Goal: Transaction & Acquisition: Purchase product/service

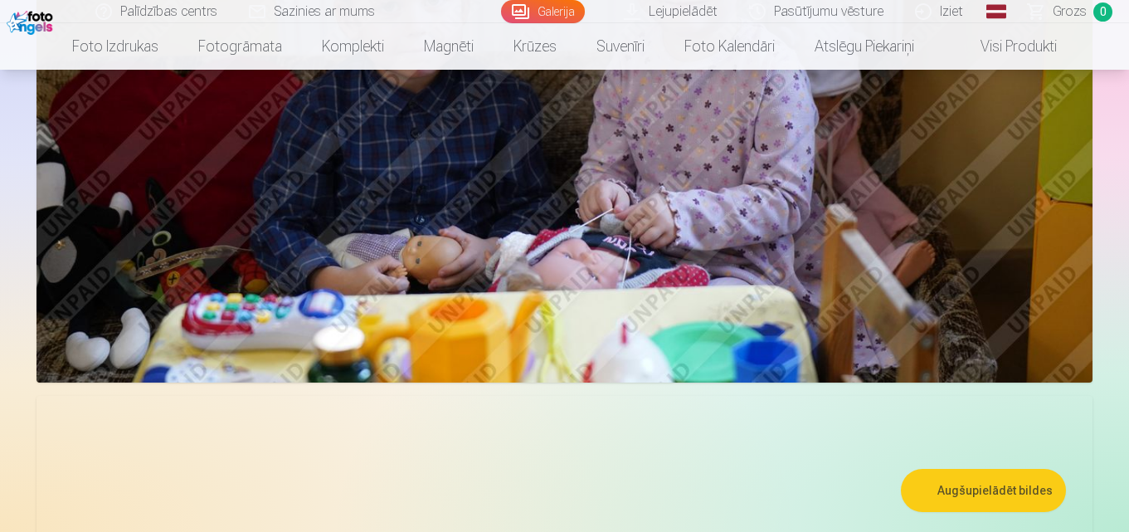
scroll to position [1826, 0]
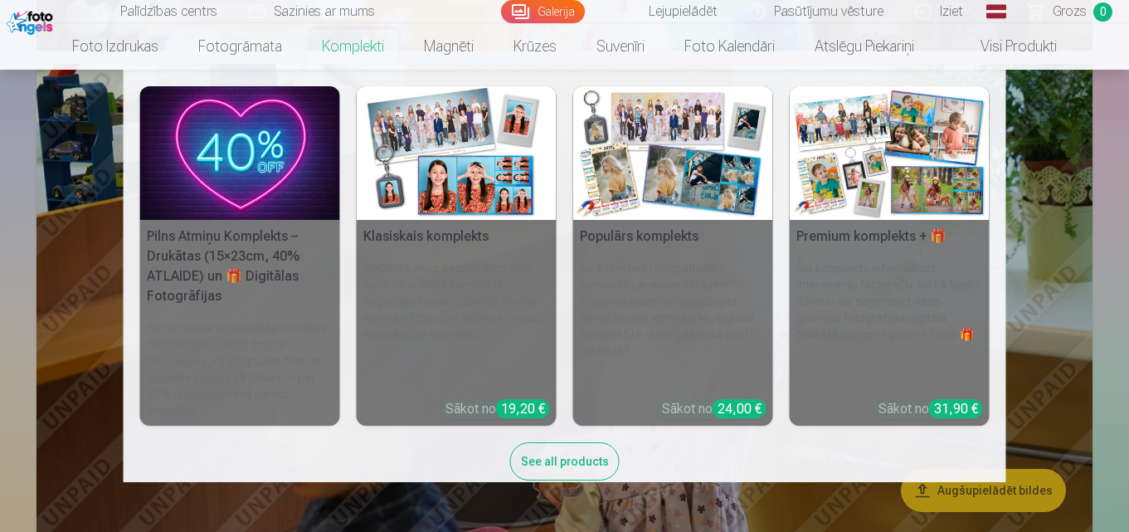
click at [335, 49] on link "Komplekti" at bounding box center [353, 46] width 102 height 46
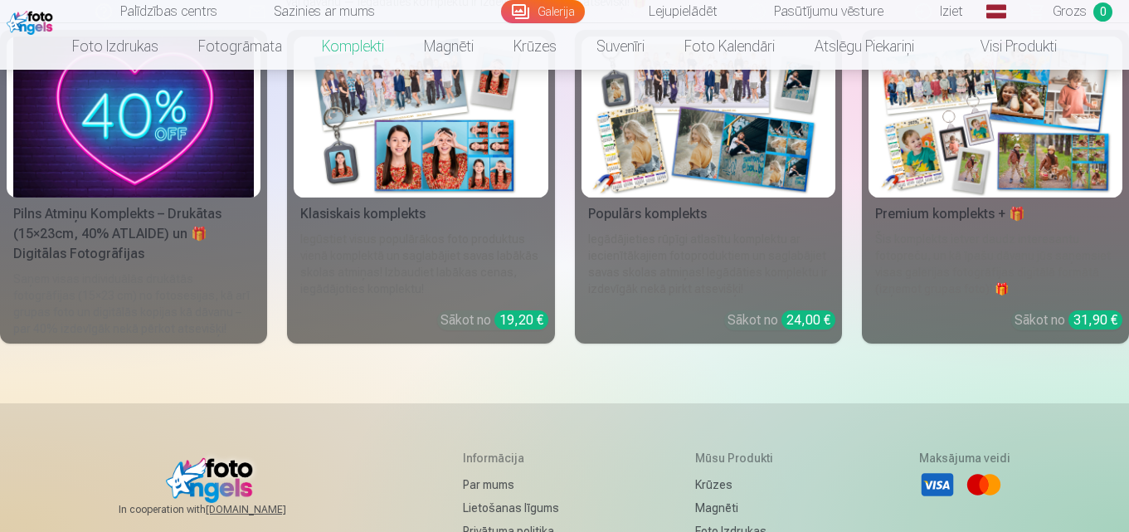
scroll to position [83, 0]
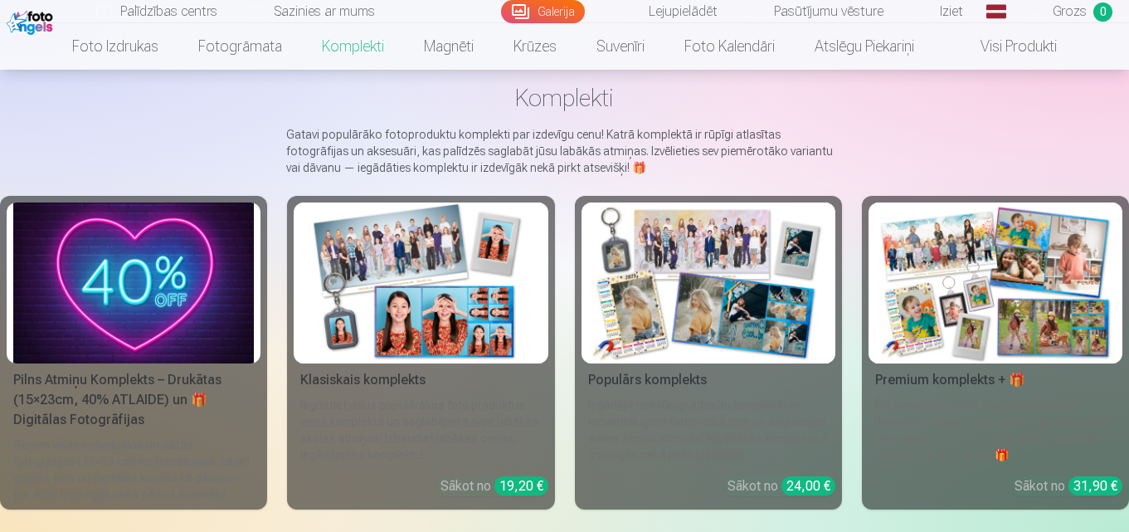
click at [737, 301] on img at bounding box center [708, 282] width 241 height 161
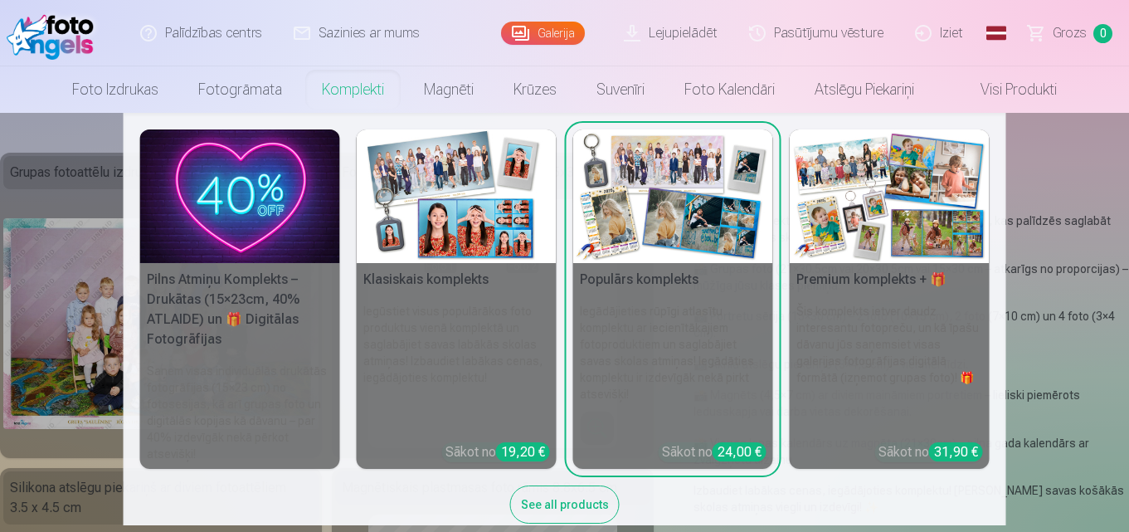
click at [436, 236] on img at bounding box center [457, 196] width 200 height 134
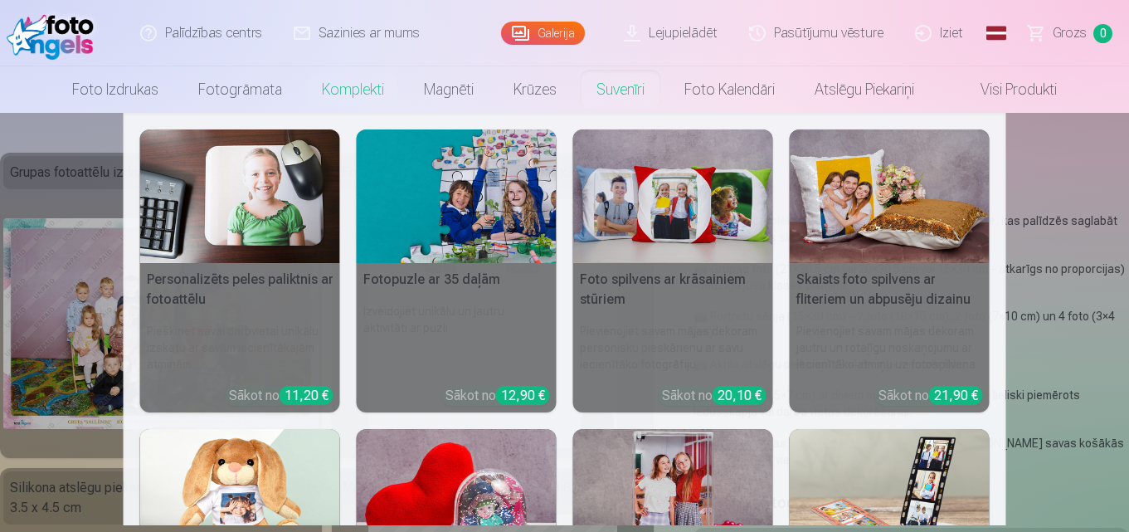
scroll to position [83, 0]
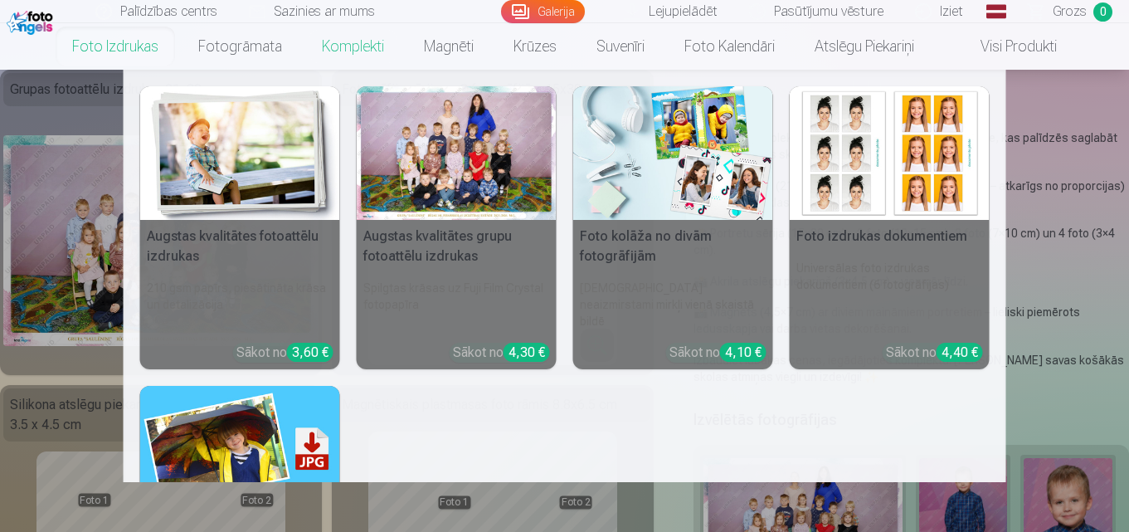
click at [134, 35] on link "Foto izdrukas" at bounding box center [115, 46] width 126 height 46
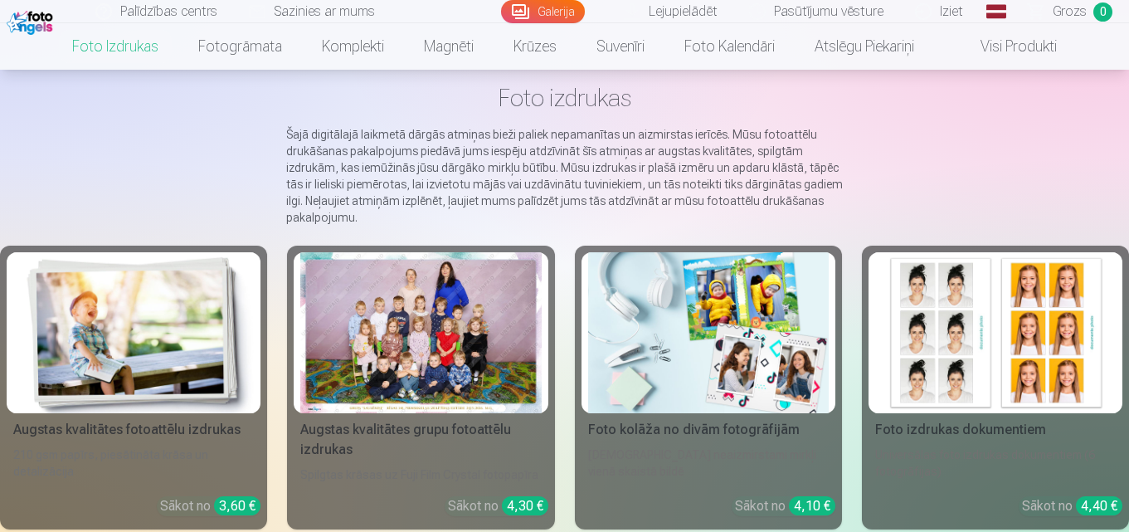
scroll to position [166, 0]
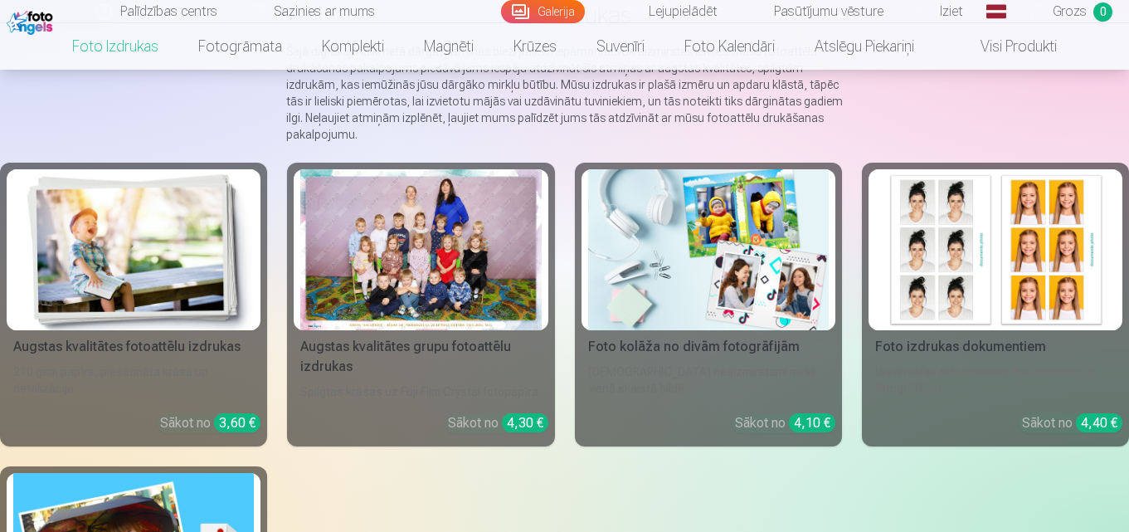
click at [70, 255] on img at bounding box center [133, 249] width 241 height 161
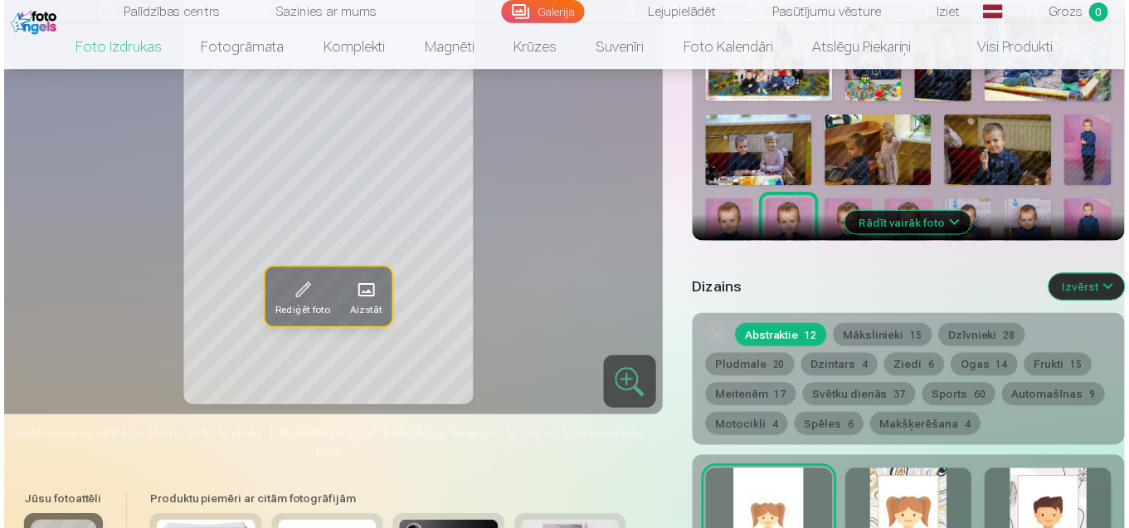
scroll to position [581, 0]
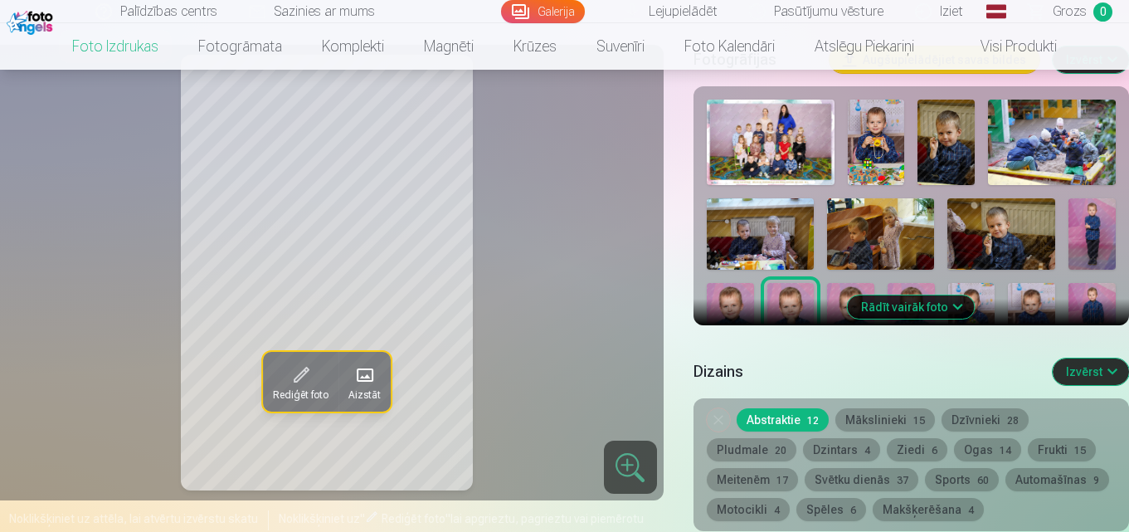
click at [787, 140] on img at bounding box center [771, 142] width 128 height 85
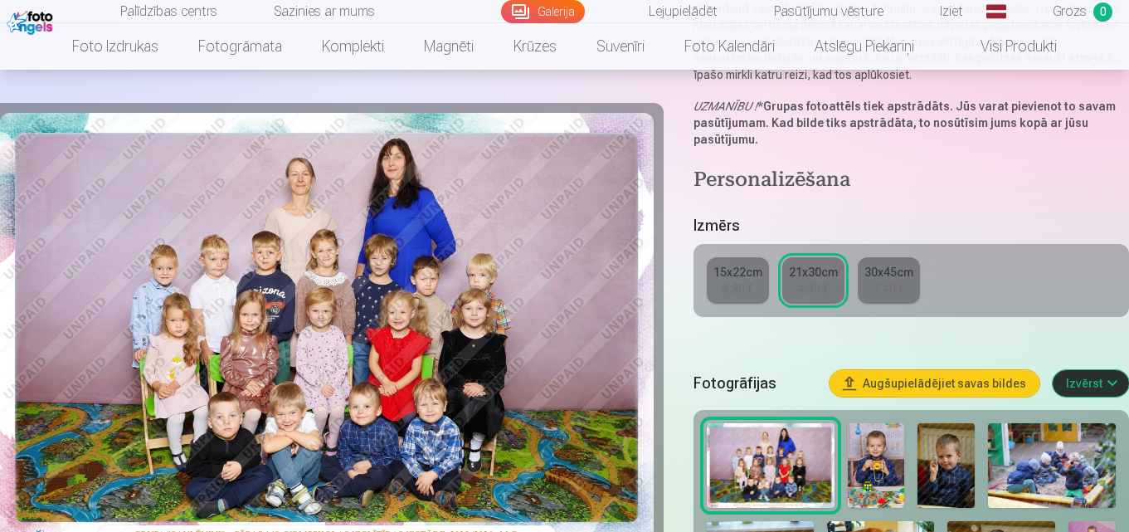
scroll to position [332, 0]
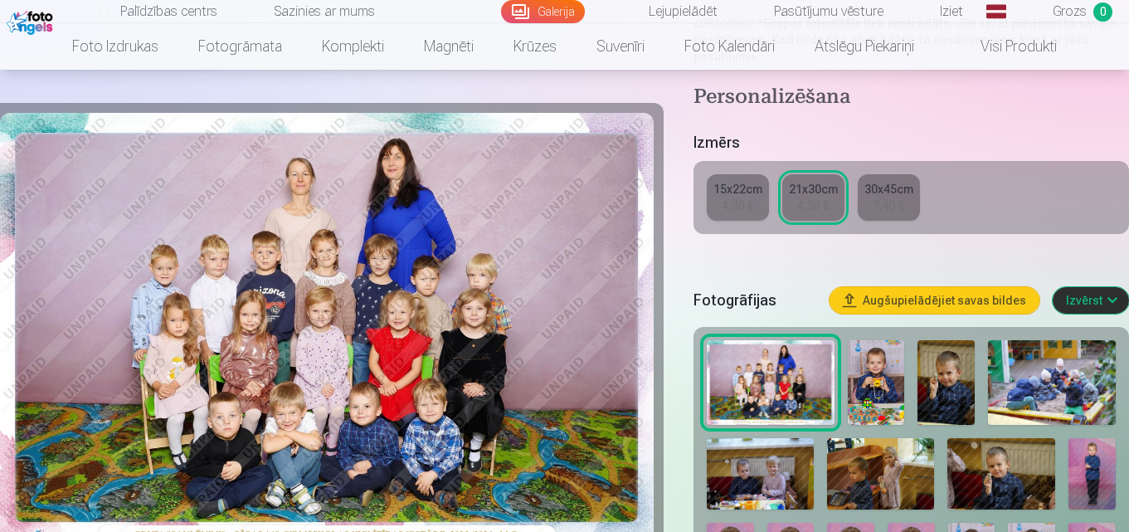
click at [895, 369] on img at bounding box center [876, 382] width 56 height 85
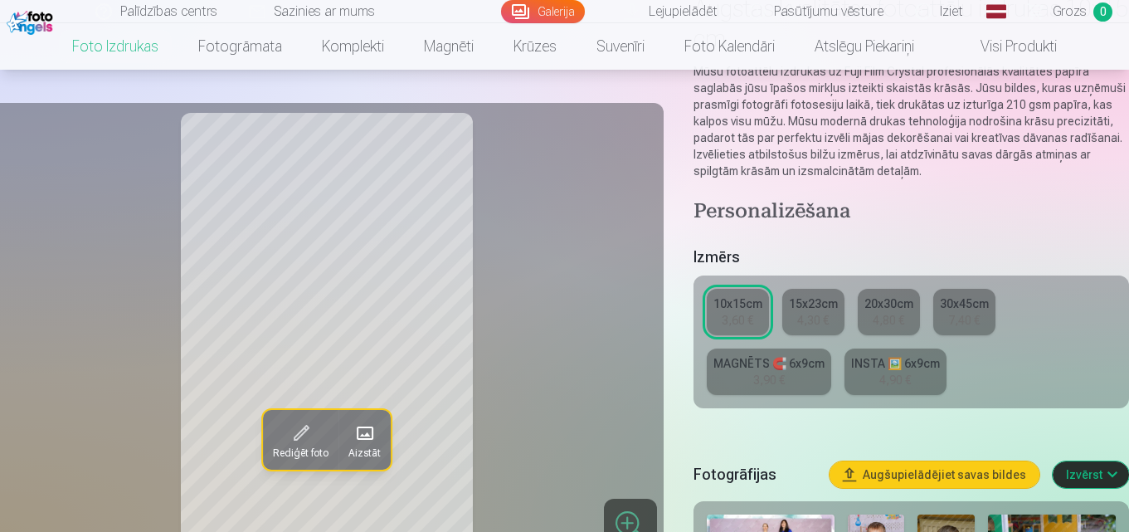
scroll to position [249, 0]
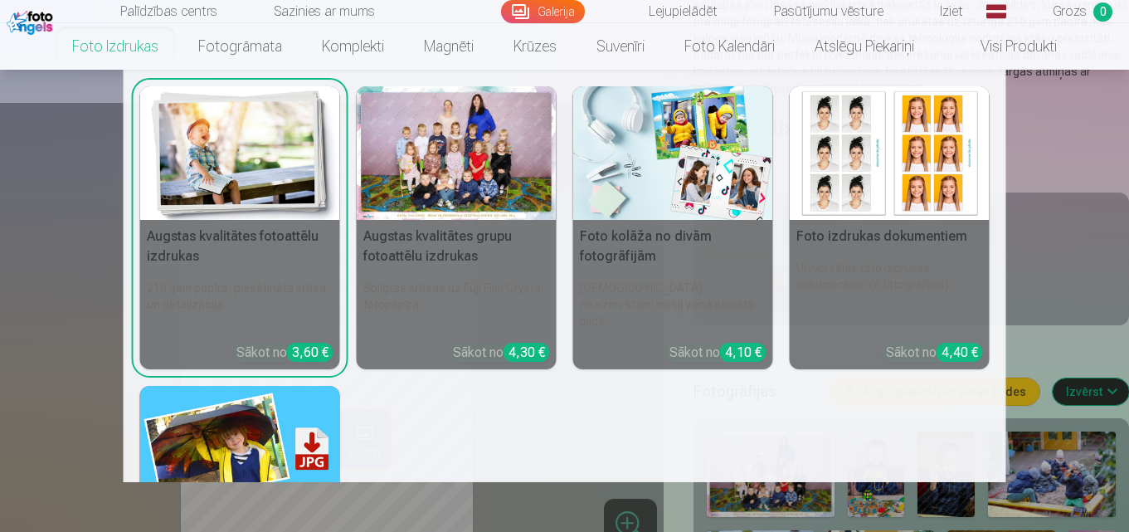
click at [75, 36] on link "Foto izdrukas" at bounding box center [115, 46] width 126 height 46
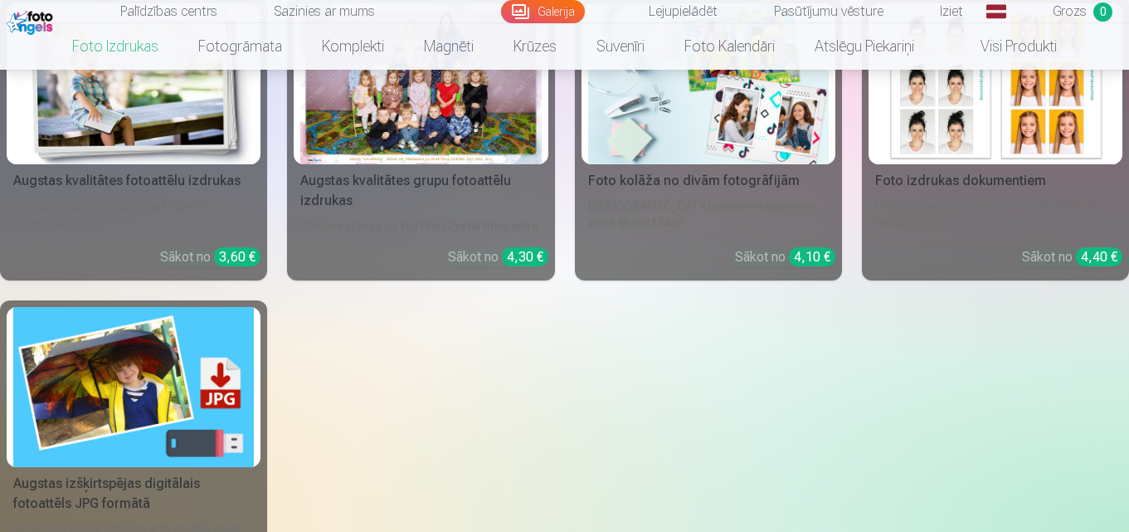
scroll to position [415, 0]
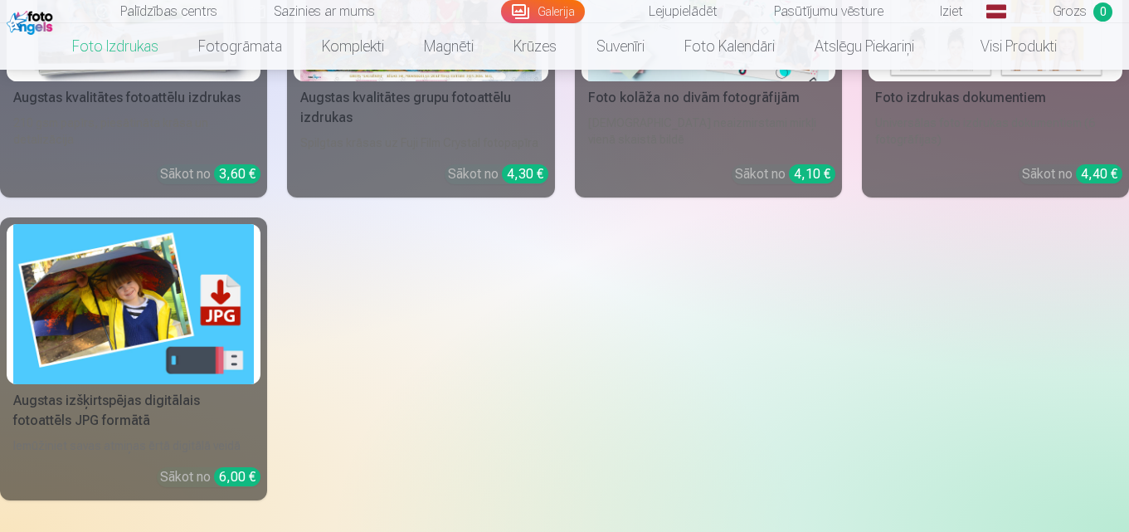
click at [94, 319] on img at bounding box center [133, 304] width 241 height 161
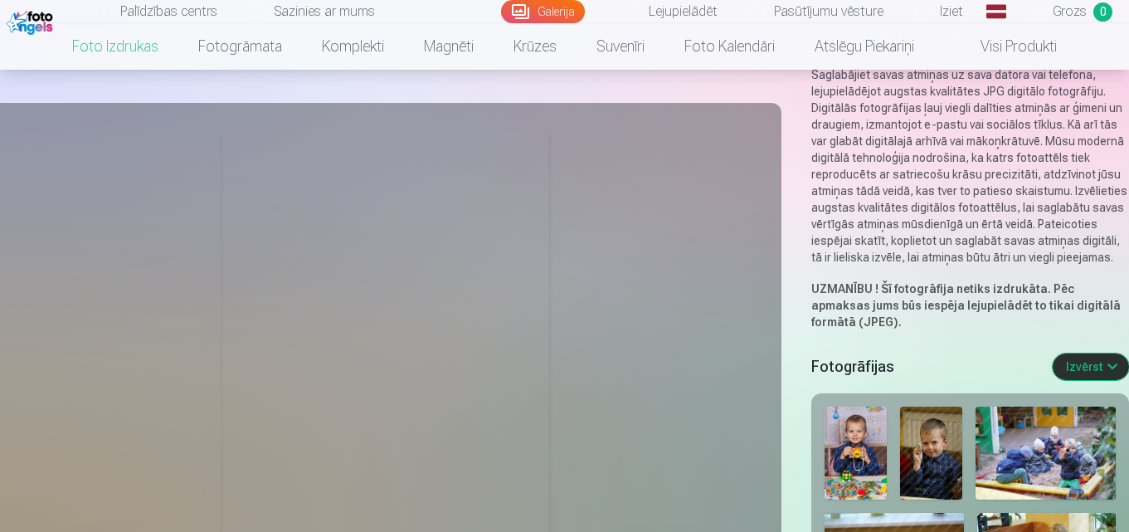
scroll to position [249, 0]
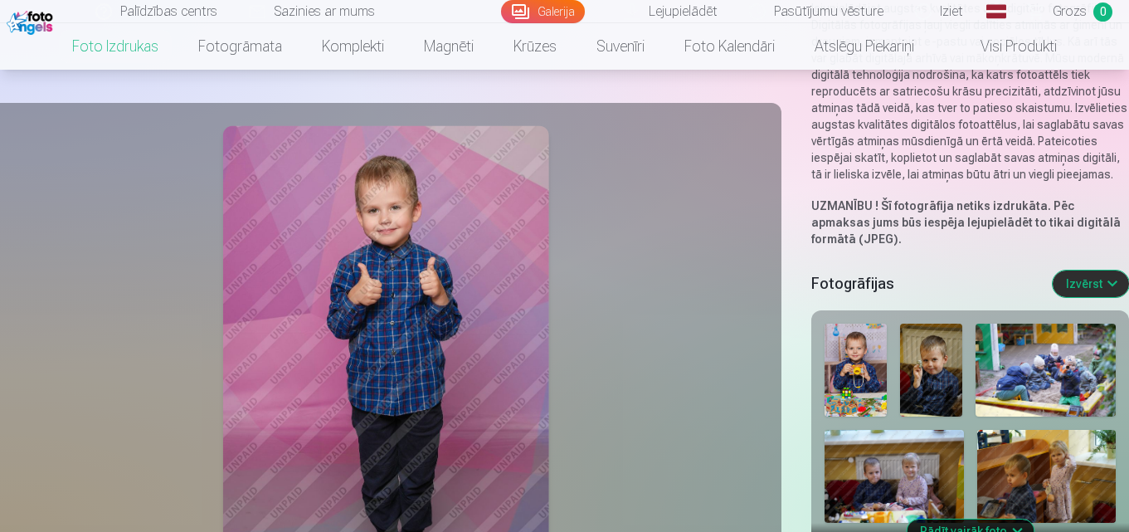
click at [1105, 282] on button "Izvērst" at bounding box center [1091, 284] width 76 height 27
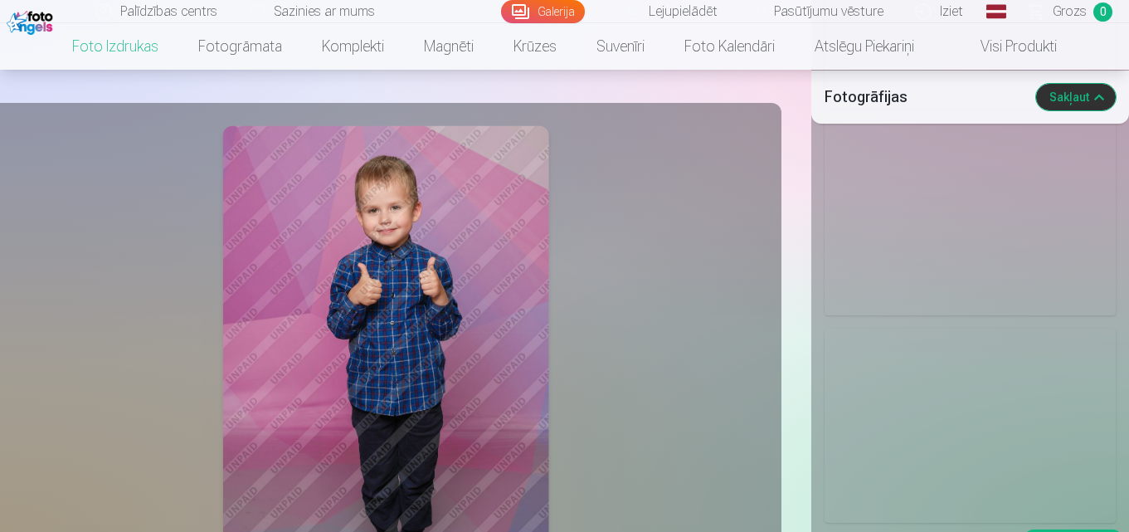
scroll to position [2406, 0]
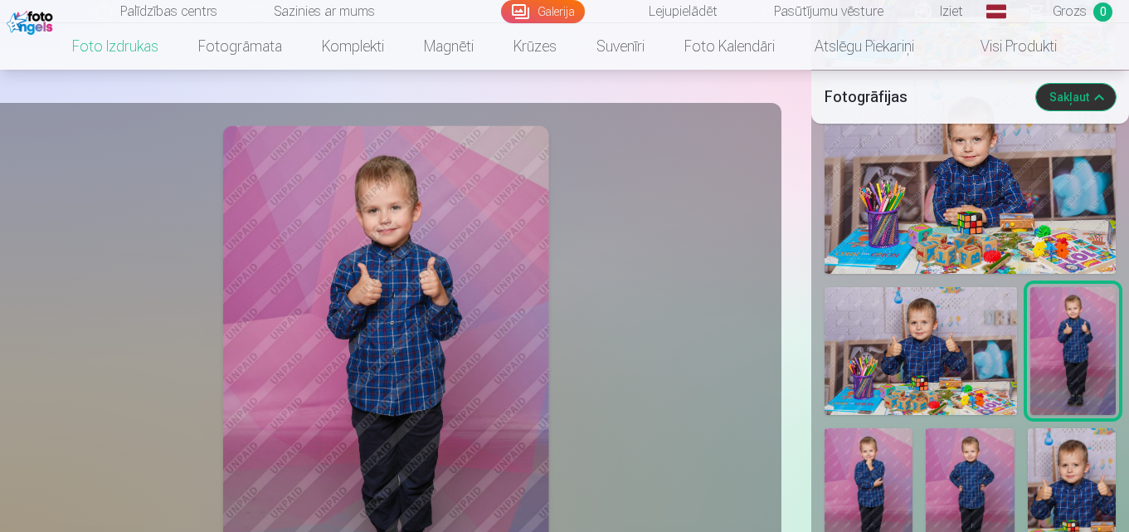
drag, startPoint x: 651, startPoint y: 393, endPoint x: 702, endPoint y: 303, distance: 103.6
click at [702, 303] on div at bounding box center [386, 370] width 772 height 514
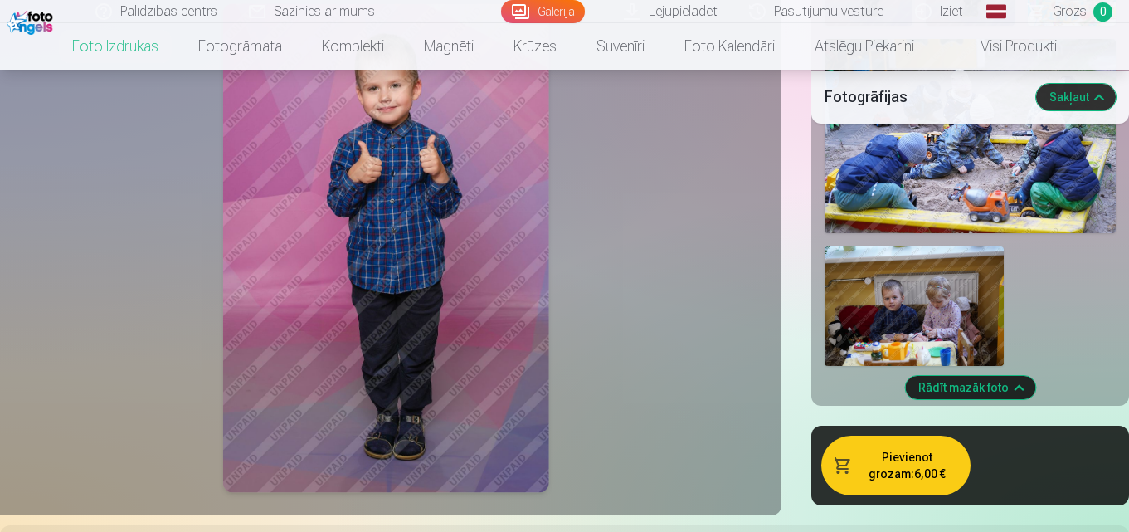
scroll to position [2957, 0]
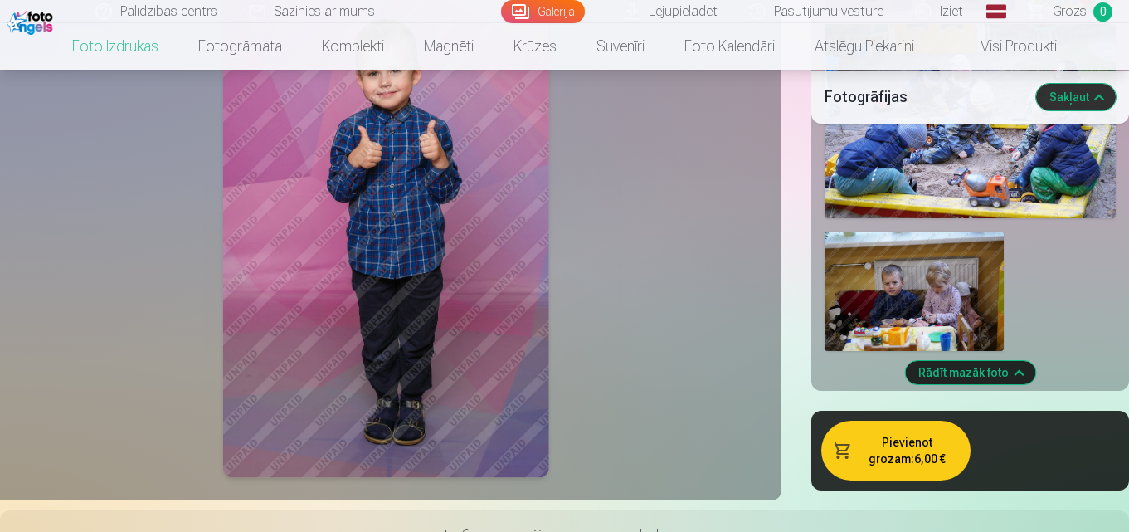
click at [914, 452] on button "Pievienot grozam : 6,00 €" at bounding box center [895, 451] width 149 height 60
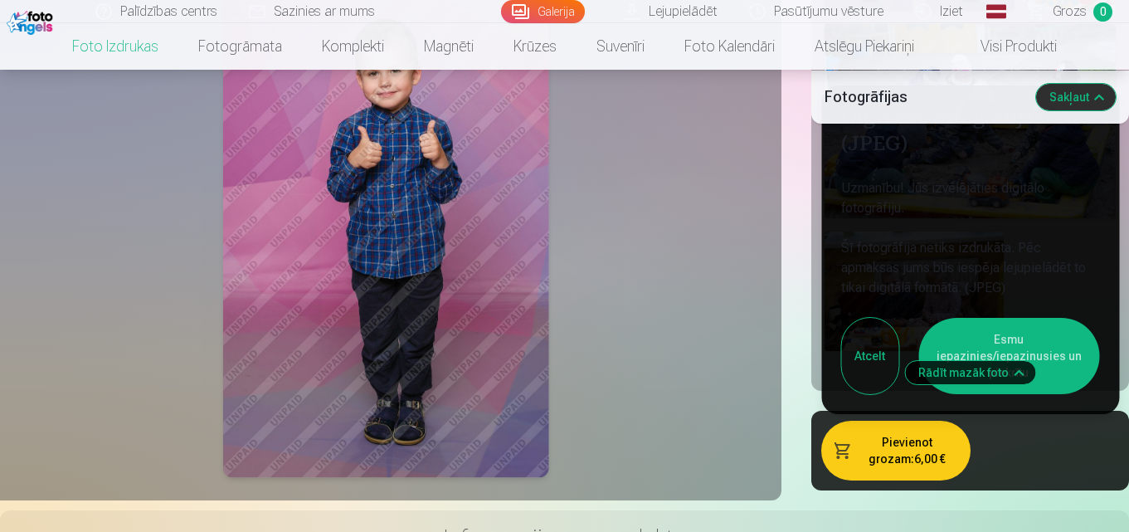
click at [1059, 356] on button "Esmu iepazinies/iepazinusies un piekrītu" at bounding box center [1009, 356] width 181 height 76
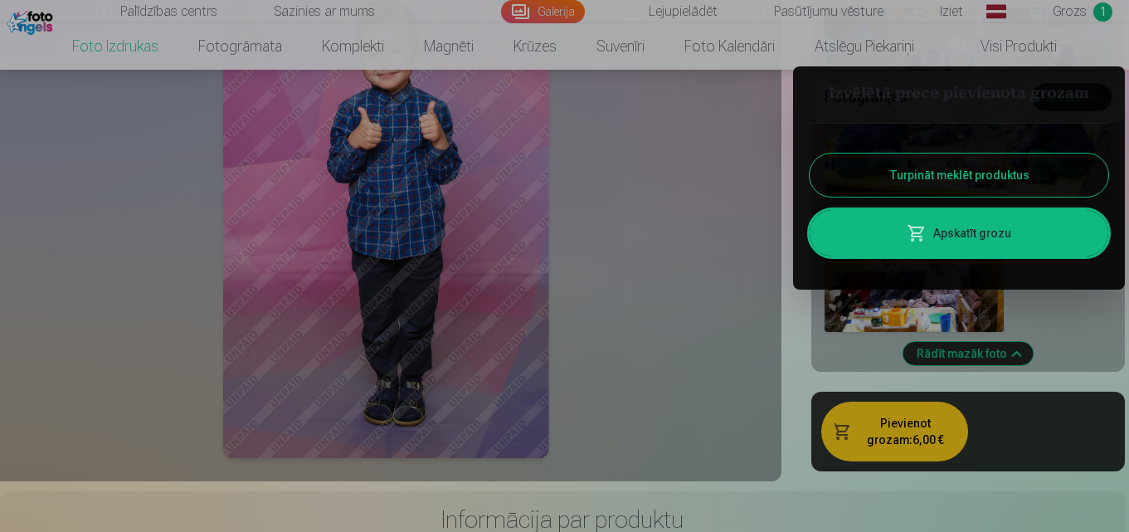
scroll to position [2987, 0]
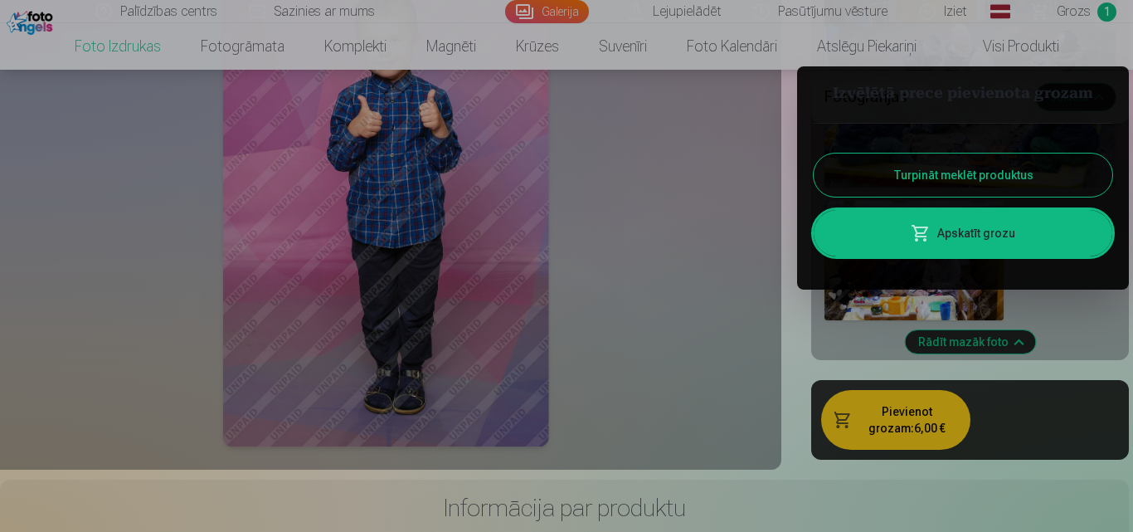
click at [933, 241] on link "Apskatīt grozu" at bounding box center [963, 233] width 299 height 46
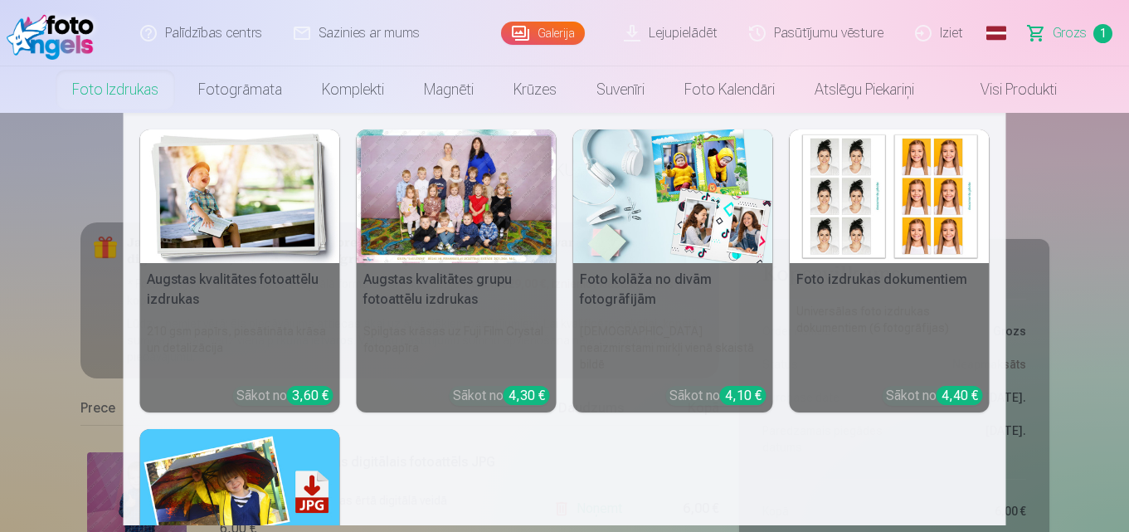
click at [226, 457] on img at bounding box center [240, 496] width 200 height 134
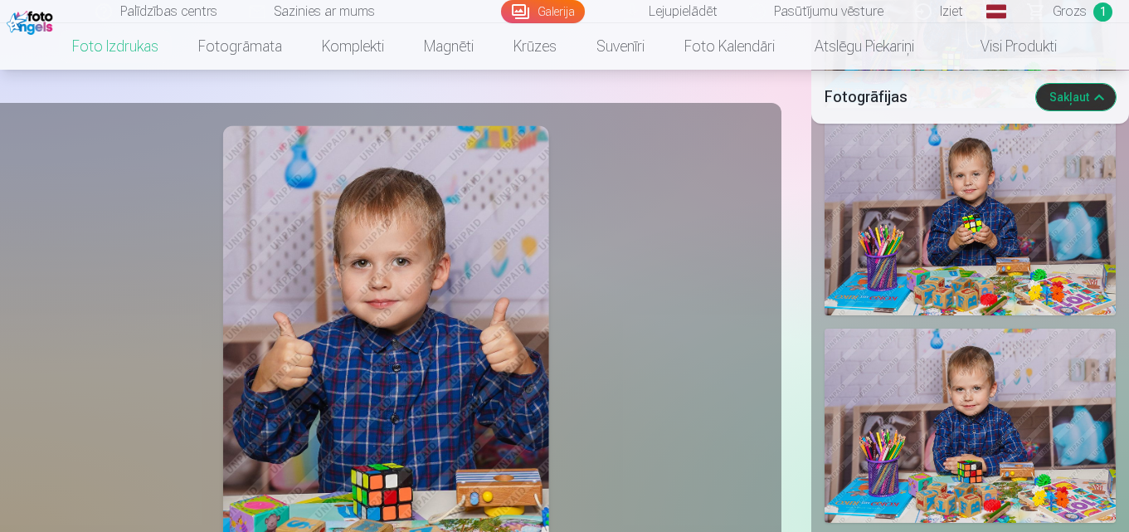
scroll to position [2074, 0]
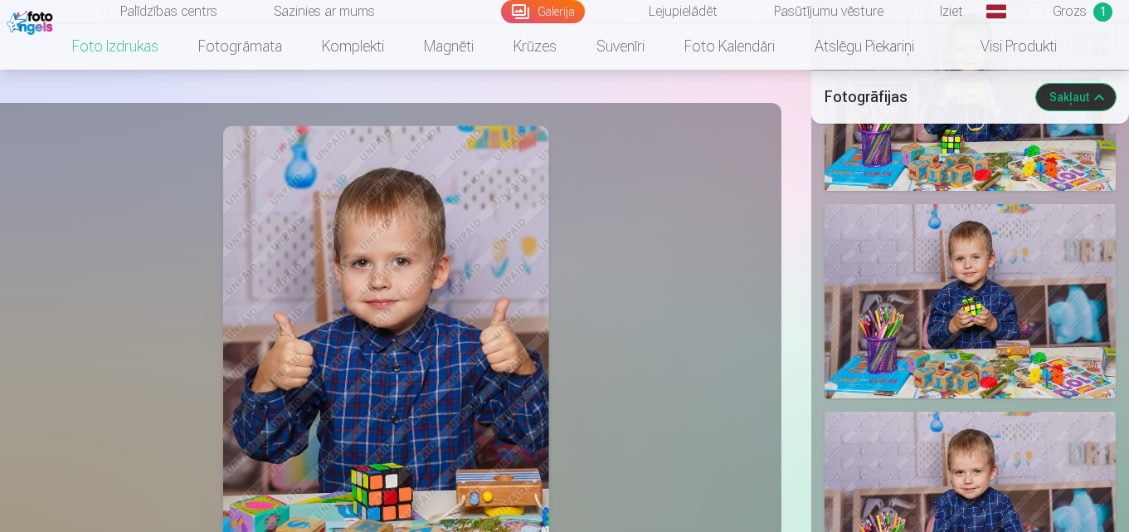
click at [1101, 13] on span "1" at bounding box center [1103, 11] width 19 height 19
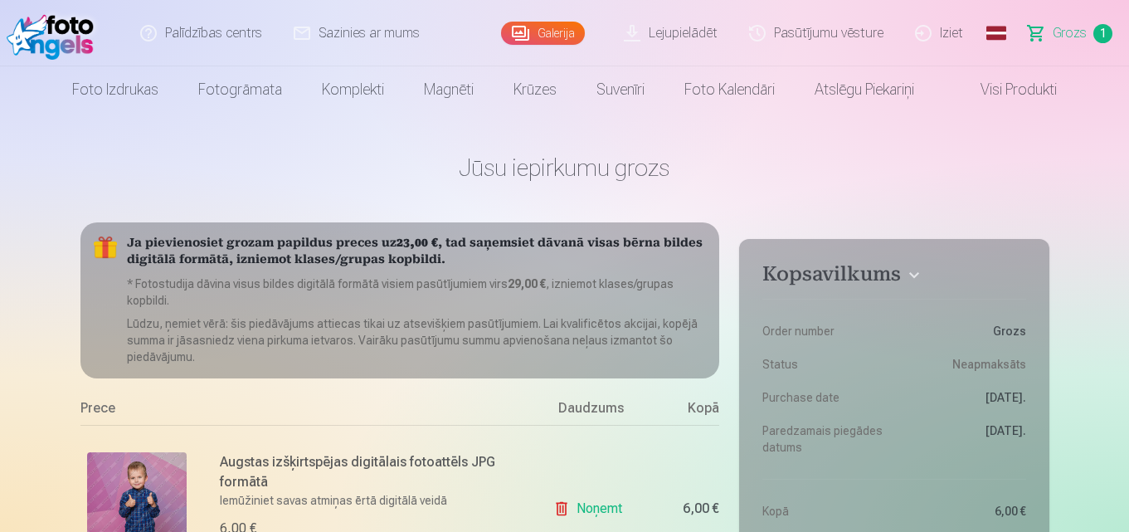
scroll to position [249, 0]
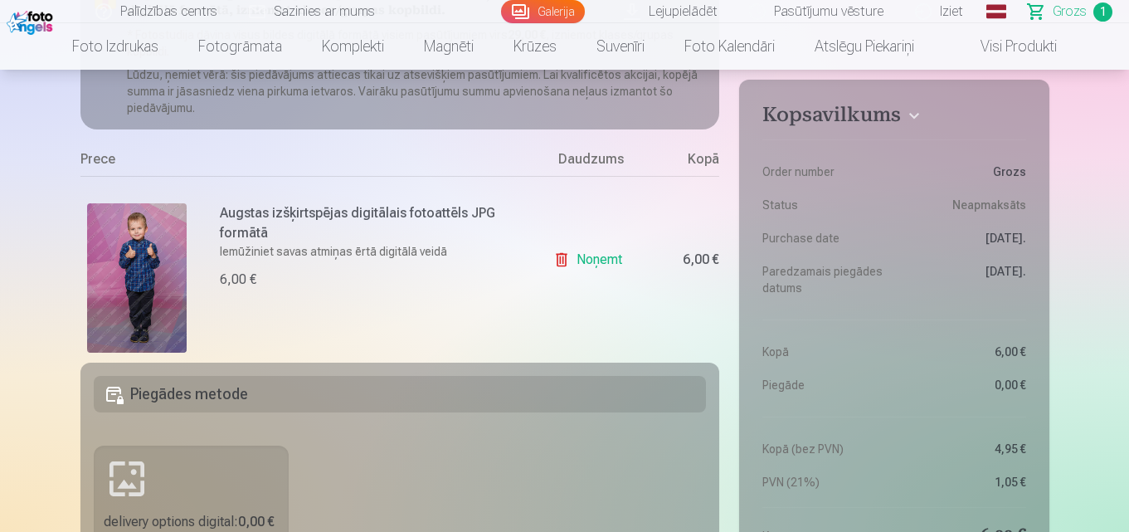
click at [589, 263] on link "Noņemt" at bounding box center [591, 259] width 76 height 33
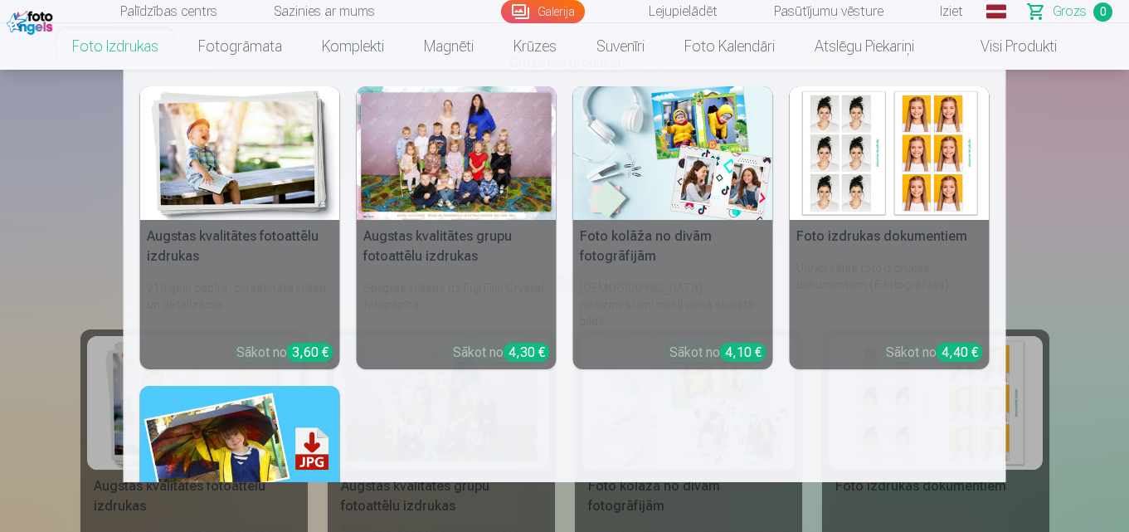
click at [107, 50] on link "Foto izdrukas" at bounding box center [115, 46] width 126 height 46
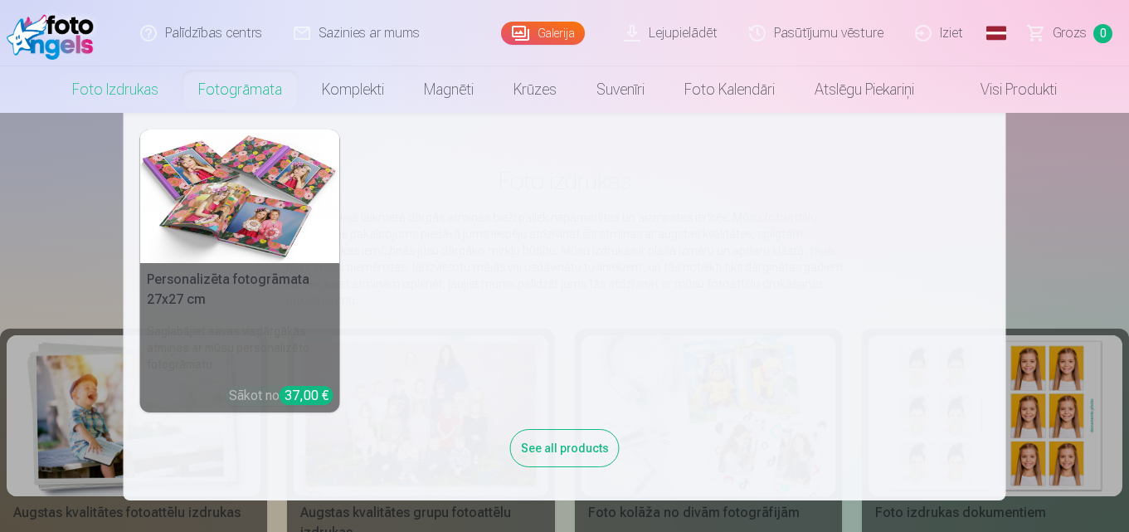
click at [509, 219] on div "Personalizēta fotogrāmata 27x27 cm Saglabājiet savas visdārgākās atmiņas ar mūs…" at bounding box center [565, 306] width 850 height 354
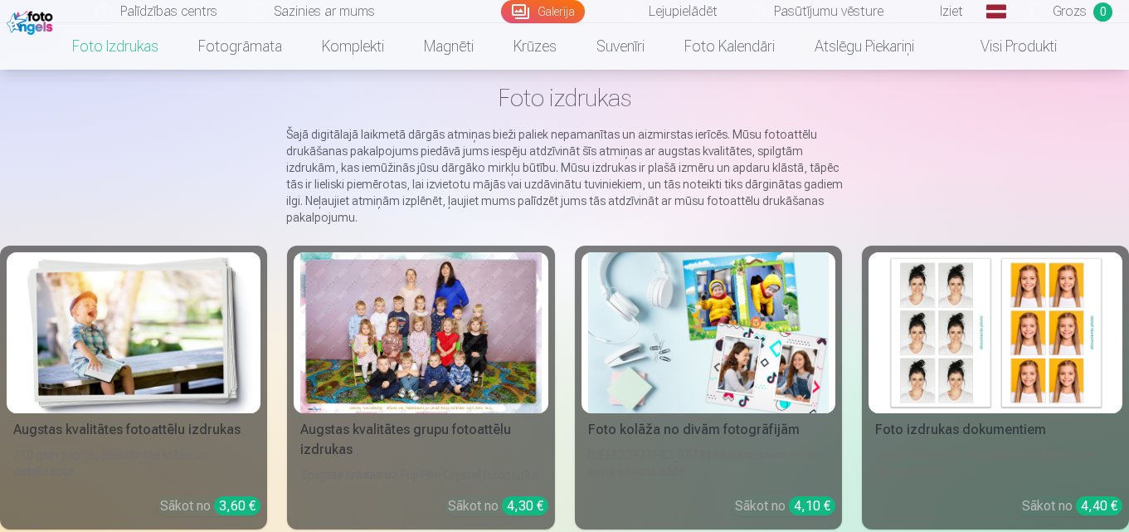
scroll to position [166, 0]
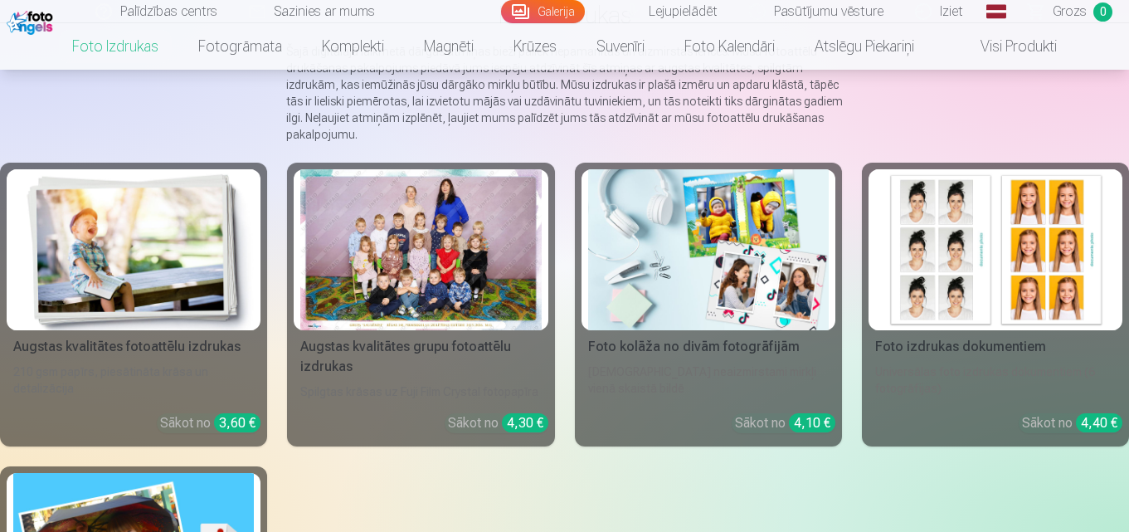
click at [117, 253] on img at bounding box center [133, 249] width 241 height 161
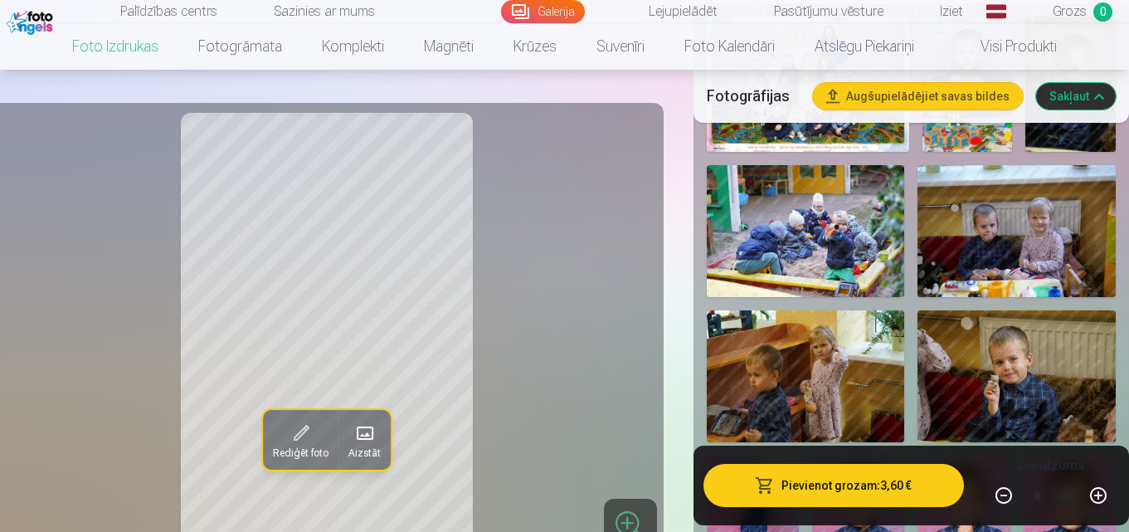
scroll to position [830, 0]
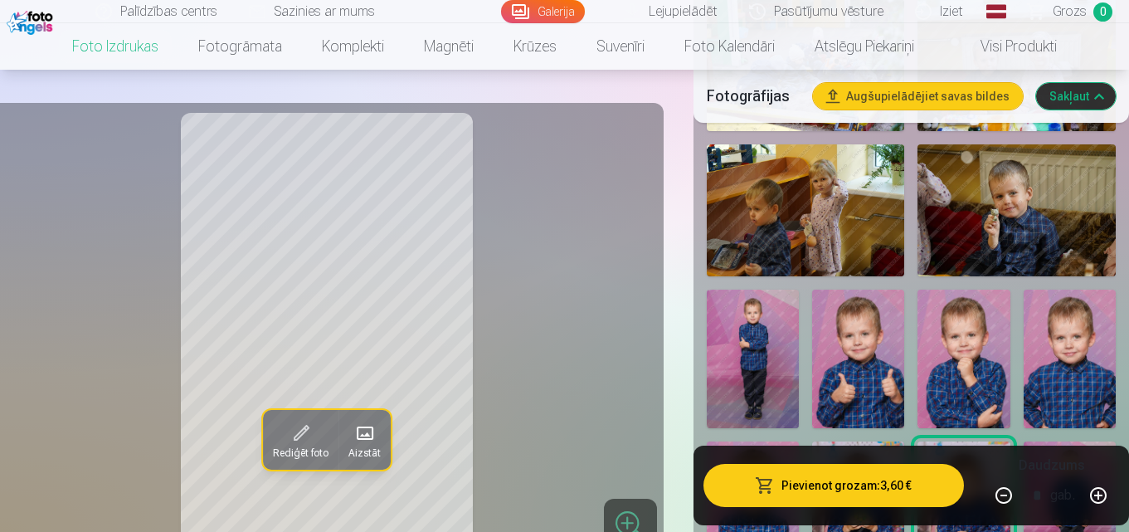
click at [956, 368] on img at bounding box center [964, 359] width 92 height 139
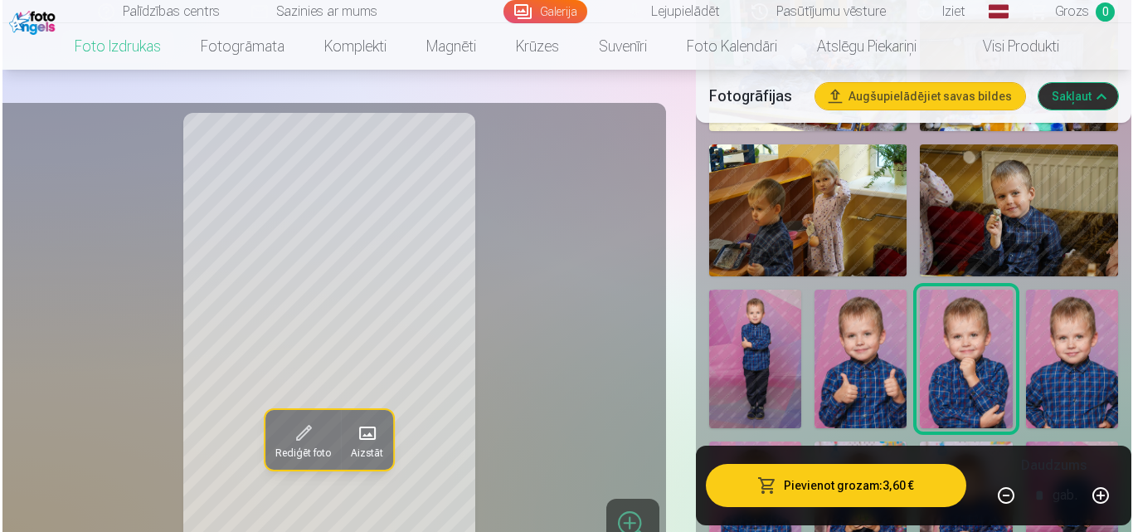
scroll to position [913, 0]
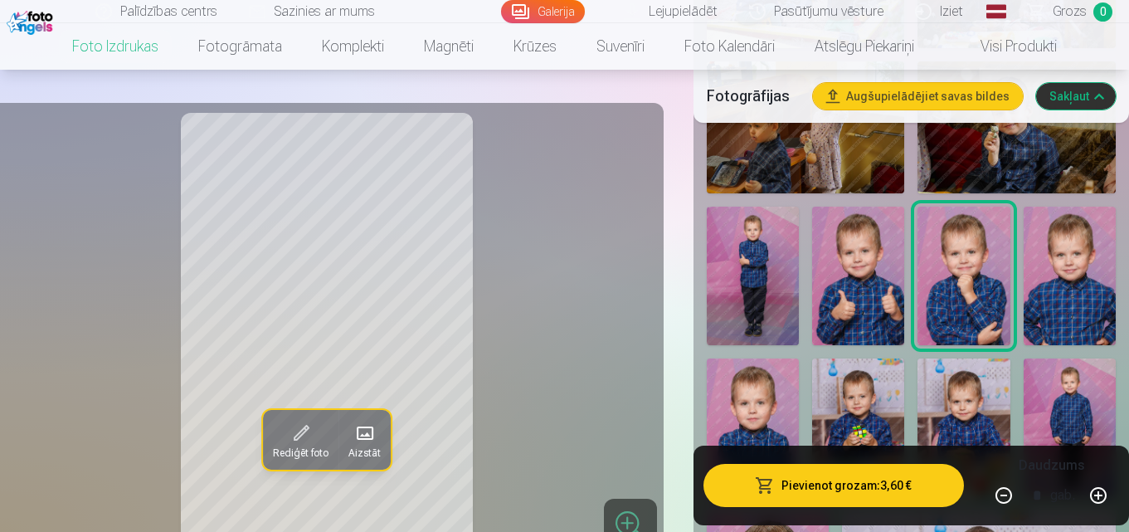
click at [882, 476] on button "Pievienot grozam : 3,60 €" at bounding box center [834, 485] width 261 height 43
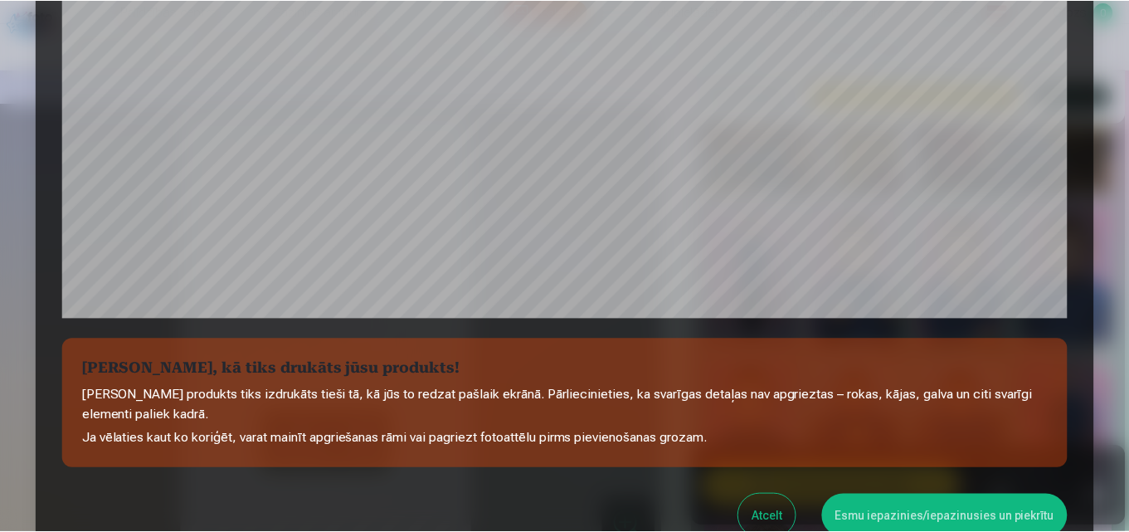
scroll to position [581, 0]
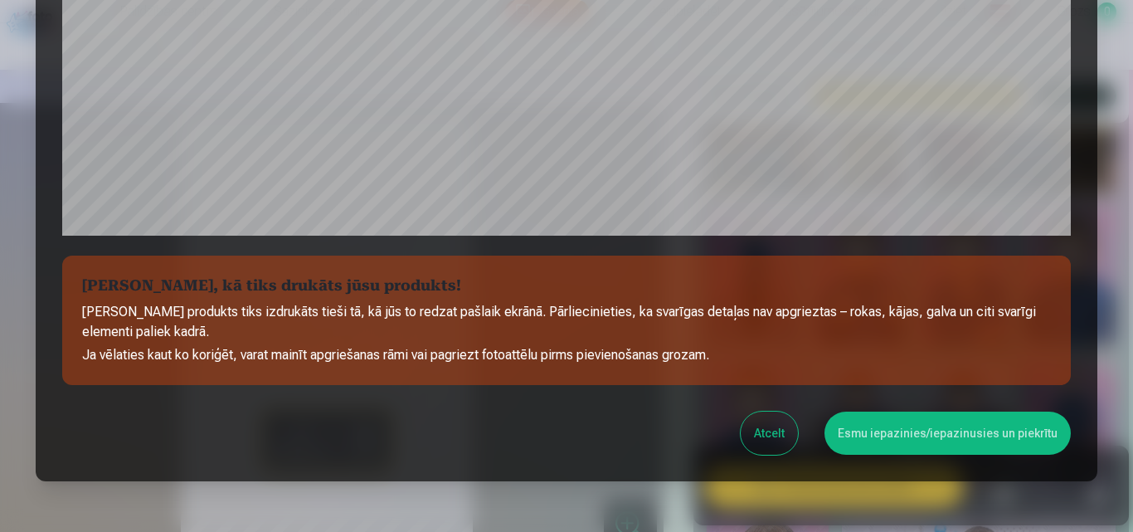
click at [779, 428] on button "Atcelt" at bounding box center [769, 433] width 57 height 43
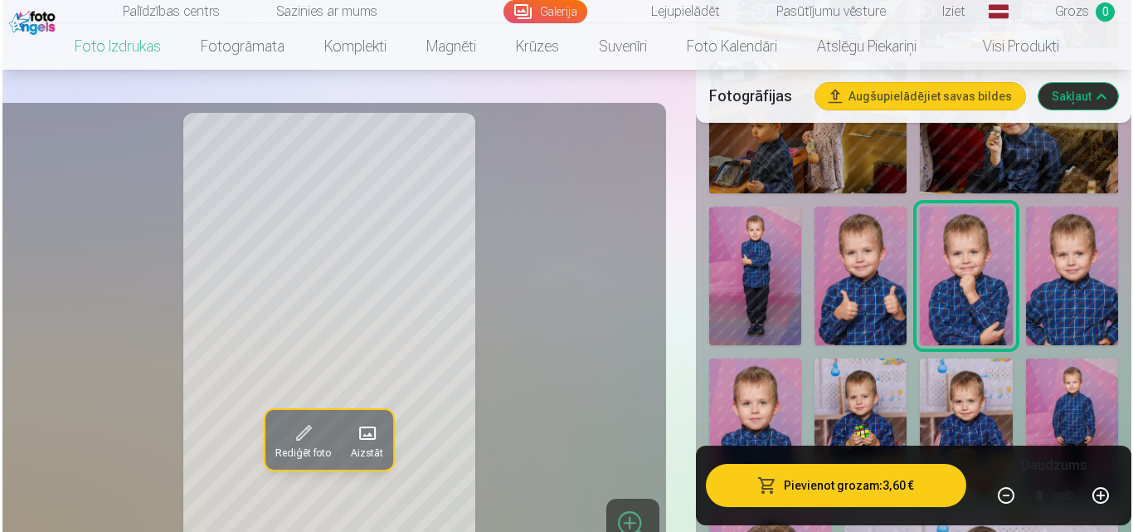
scroll to position [996, 0]
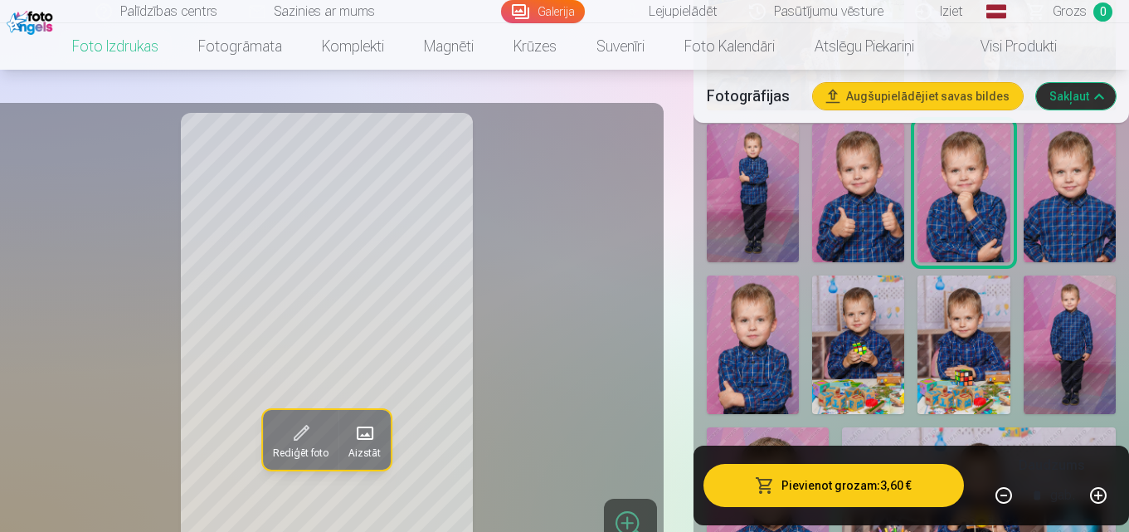
click at [370, 433] on span at bounding box center [364, 433] width 27 height 27
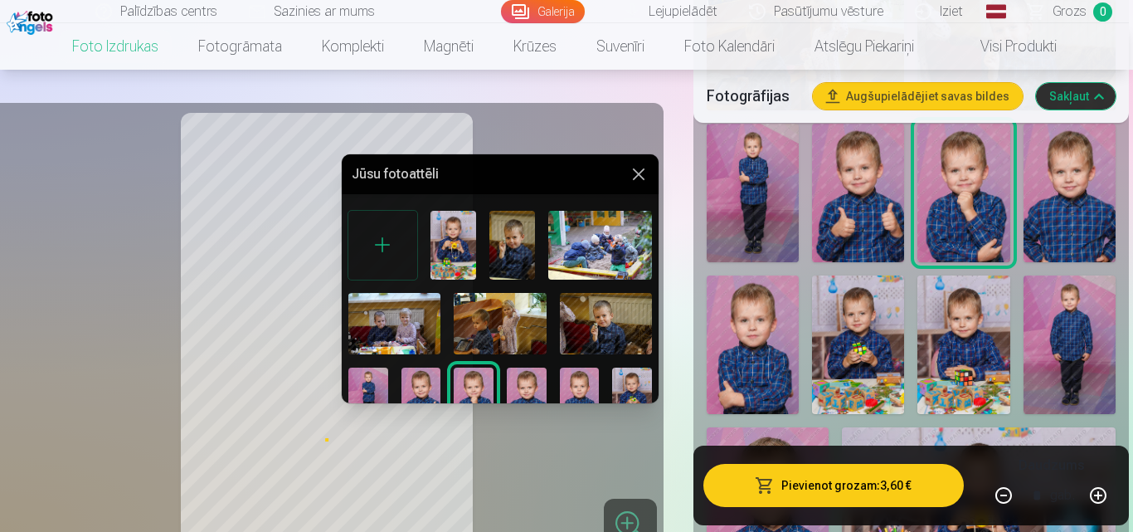
click at [629, 170] on button at bounding box center [639, 174] width 20 height 20
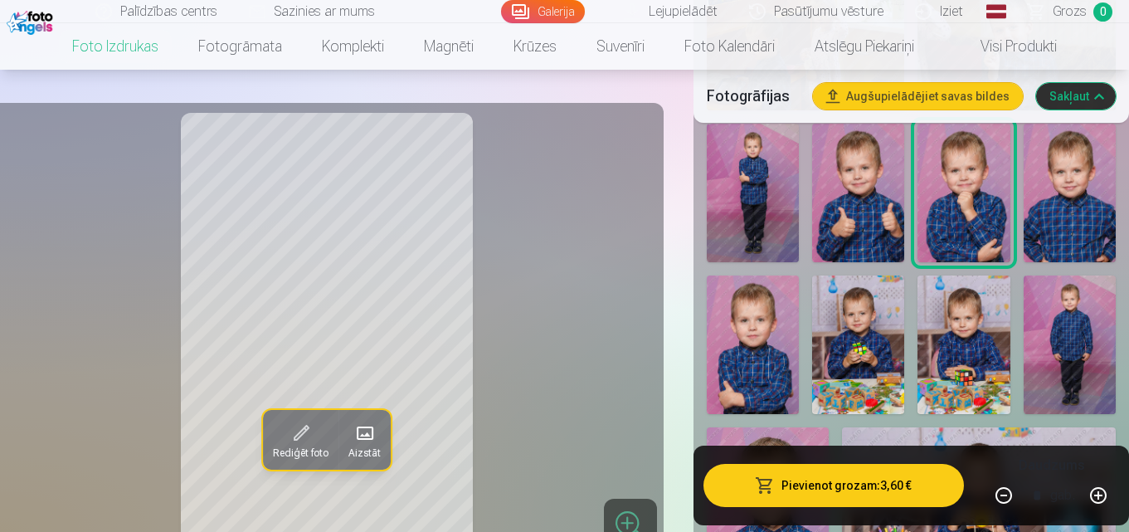
click at [297, 432] on span at bounding box center [300, 433] width 27 height 27
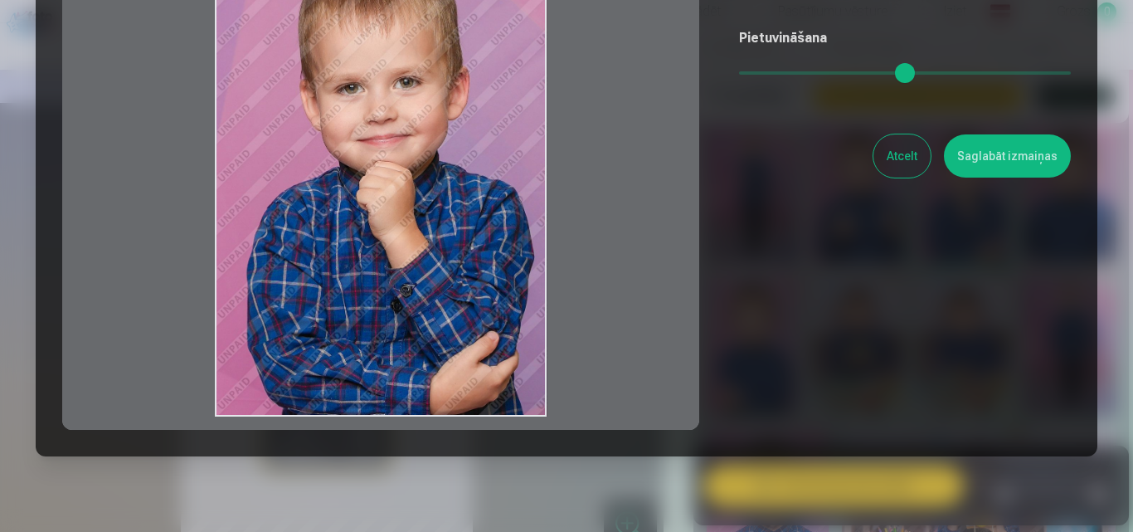
scroll to position [0, 0]
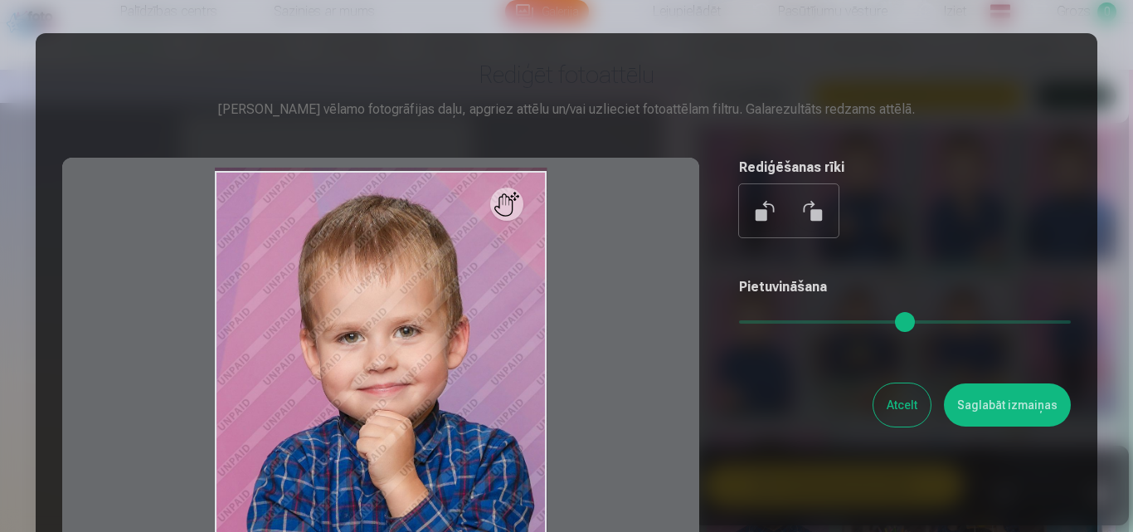
click at [801, 204] on button at bounding box center [812, 211] width 40 height 40
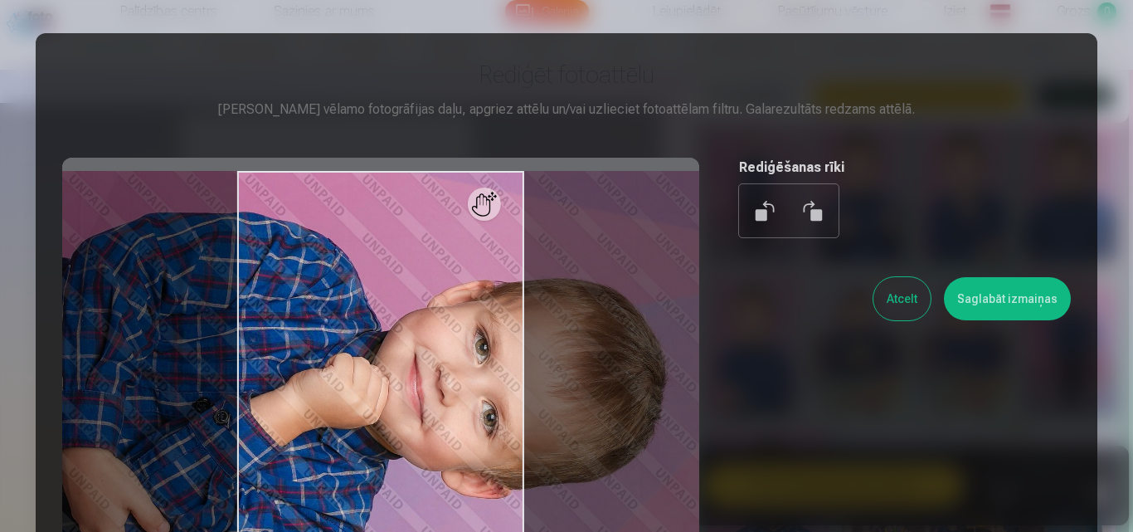
scroll to position [83, 0]
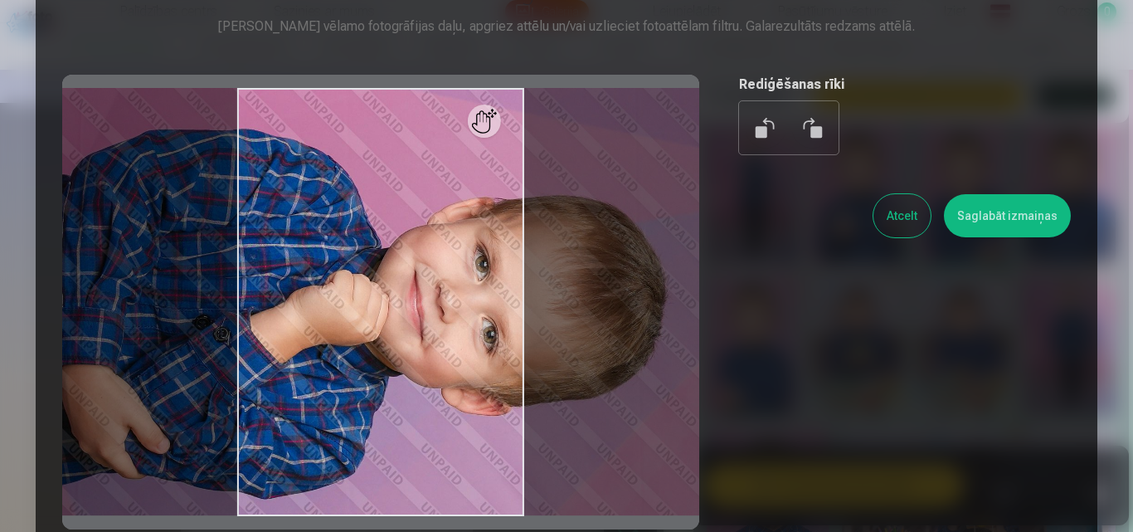
click at [740, 408] on div "Rediģēt fotoattēlu Pietuvini vēlamo fotogrāfijas daļu, apgriez attēlu un/vai uz…" at bounding box center [566, 253] width 1009 height 553
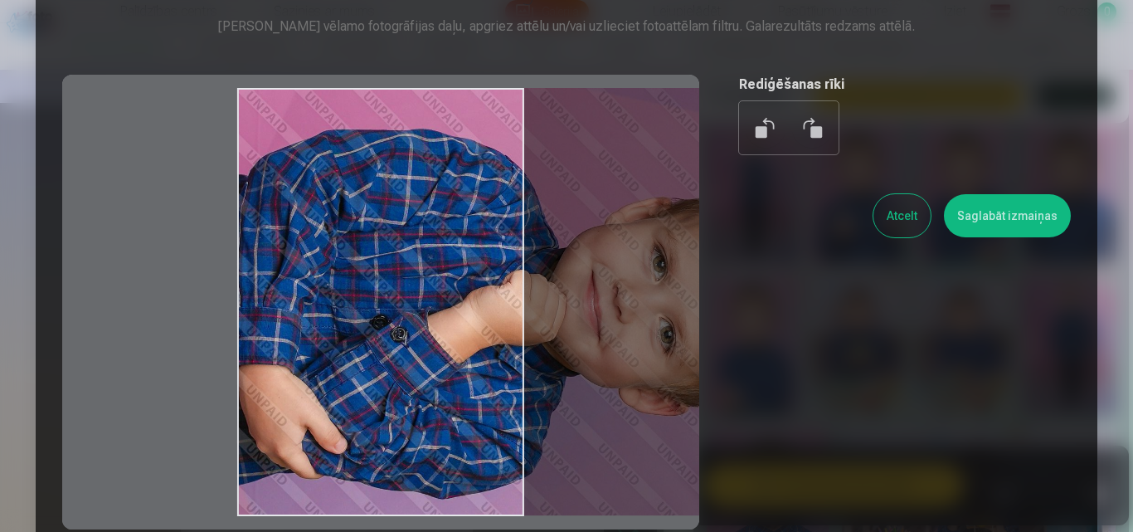
drag, startPoint x: 481, startPoint y: 136, endPoint x: 726, endPoint y: 183, distance: 249.2
click at [726, 183] on div "Rediģēt fotoattēlu Pietuvini vēlamo fotogrāfijas daļu, apgriez attēlu un/vai uz…" at bounding box center [566, 253] width 1009 height 553
click at [758, 133] on button at bounding box center [766, 128] width 40 height 40
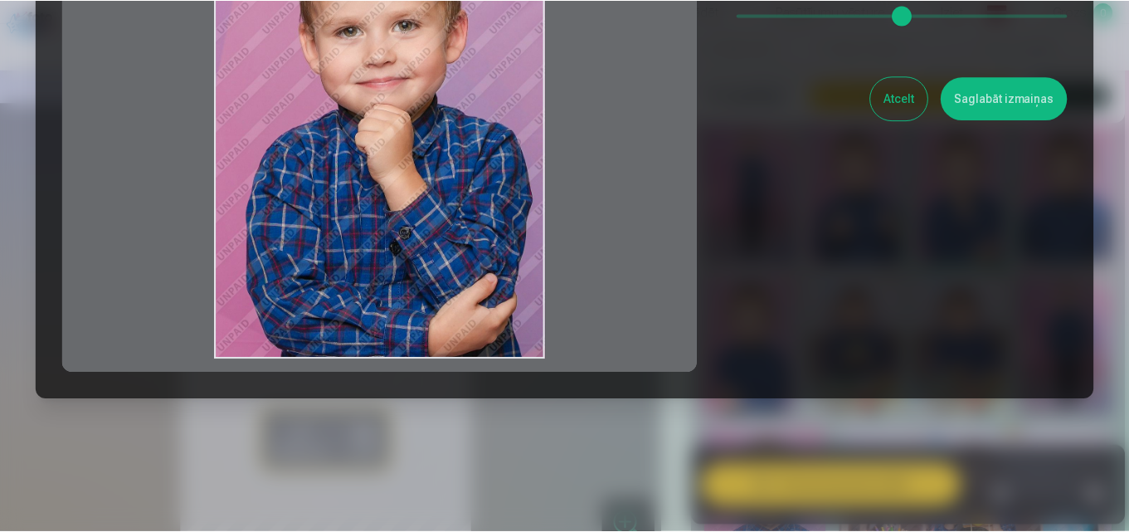
scroll to position [57, 0]
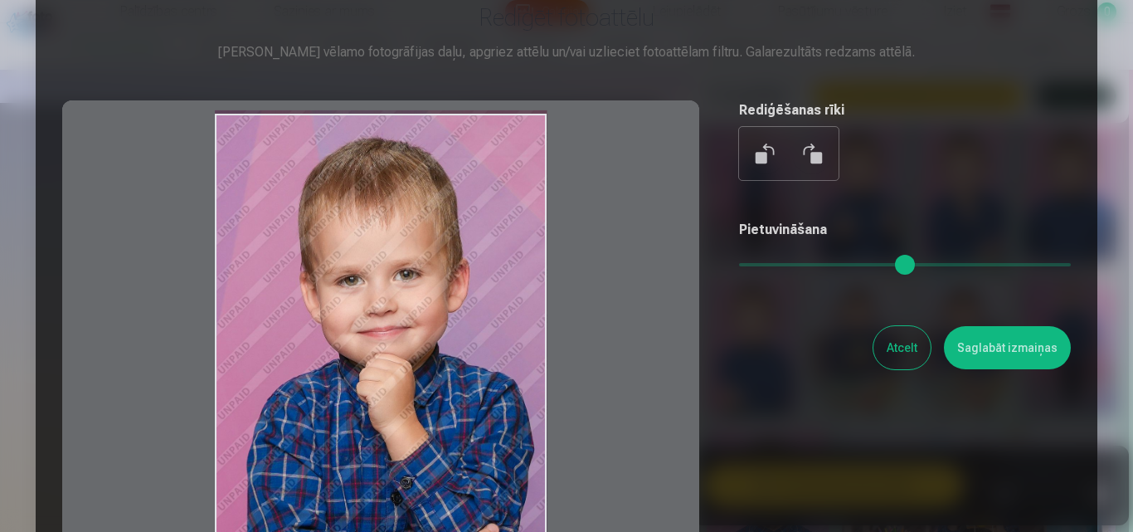
drag, startPoint x: 773, startPoint y: 271, endPoint x: 851, endPoint y: 271, distance: 78.8
click at [851, 266] on input "range" at bounding box center [905, 264] width 332 height 3
drag, startPoint x: 852, startPoint y: 265, endPoint x: 1010, endPoint y: 255, distance: 158.0
click at [1010, 263] on input "range" at bounding box center [905, 264] width 332 height 3
drag, startPoint x: 1008, startPoint y: 262, endPoint x: 690, endPoint y: 261, distance: 318.6
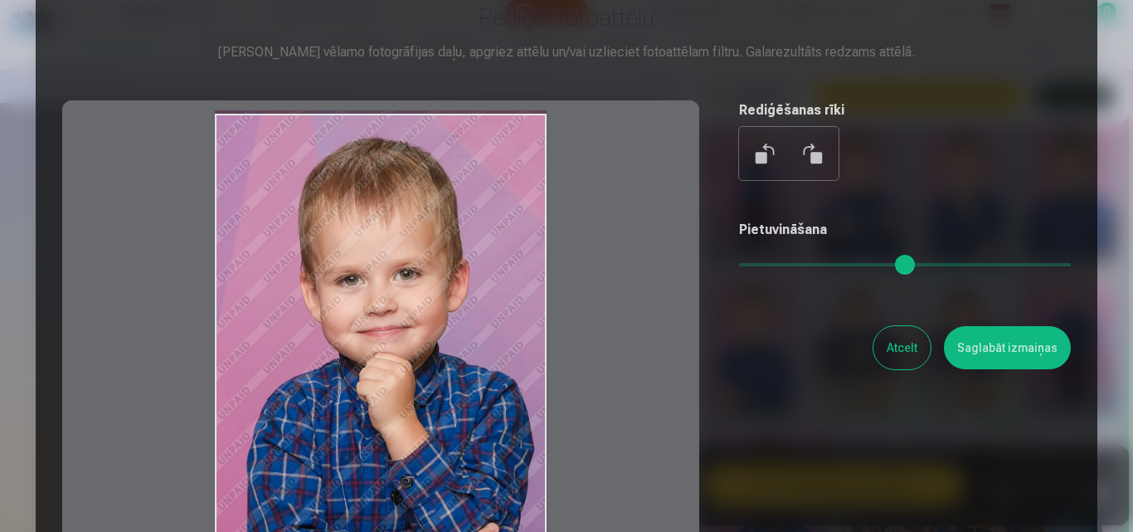
type input "*"
click at [739, 263] on input "range" at bounding box center [905, 264] width 332 height 3
click at [999, 351] on button "Saglabāt izmaiņas" at bounding box center [1007, 347] width 127 height 43
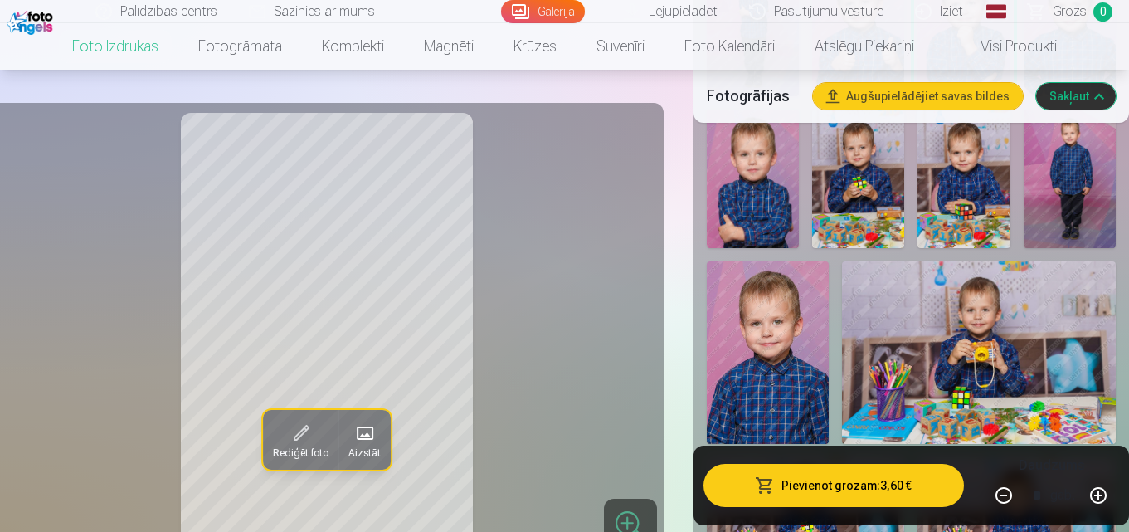
scroll to position [996, 0]
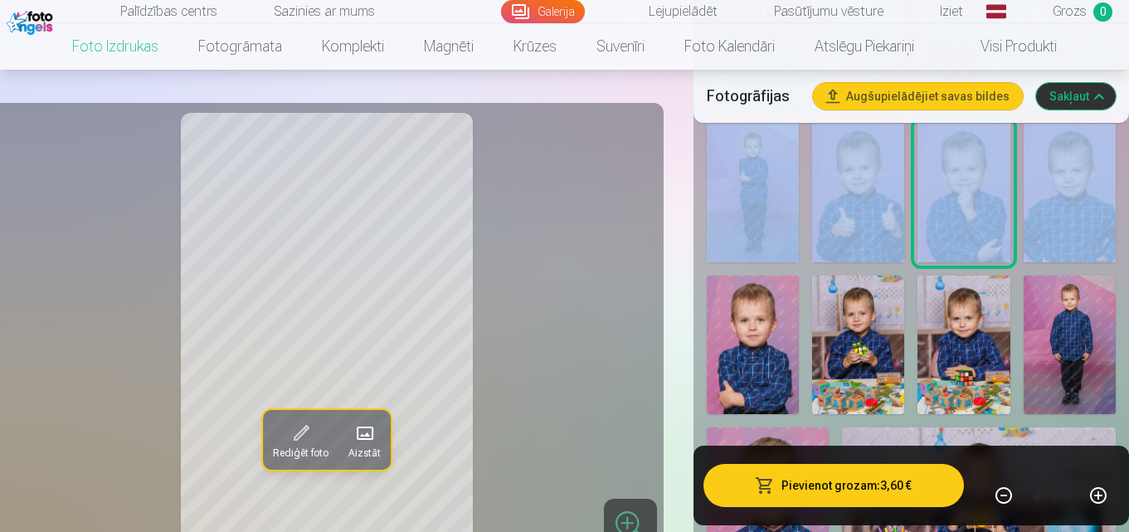
drag, startPoint x: 1128, startPoint y: 78, endPoint x: 1133, endPoint y: 122, distance: 44.3
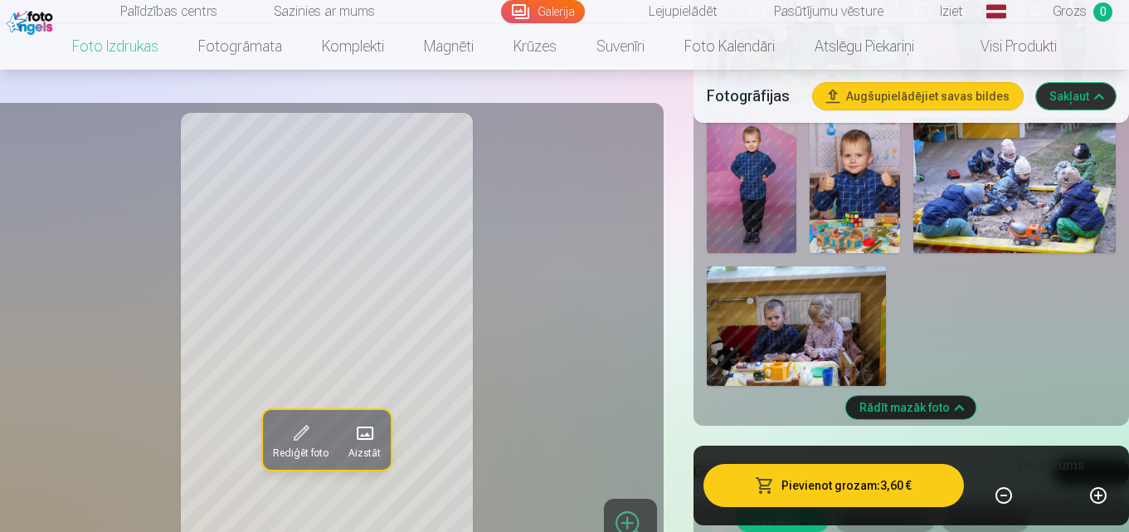
scroll to position [1961, 0]
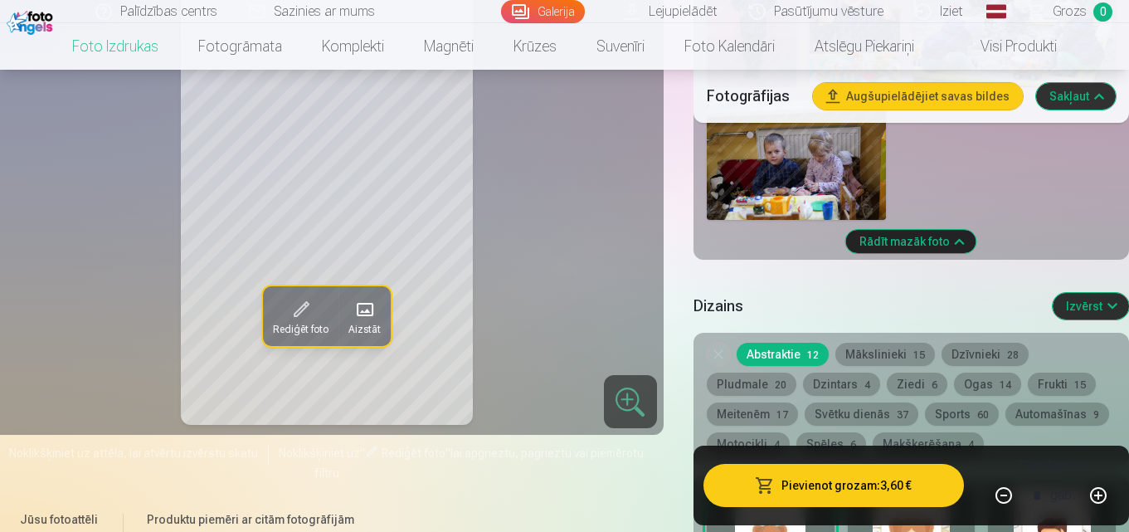
click at [863, 357] on button "Mākslinieki 15" at bounding box center [886, 354] width 100 height 23
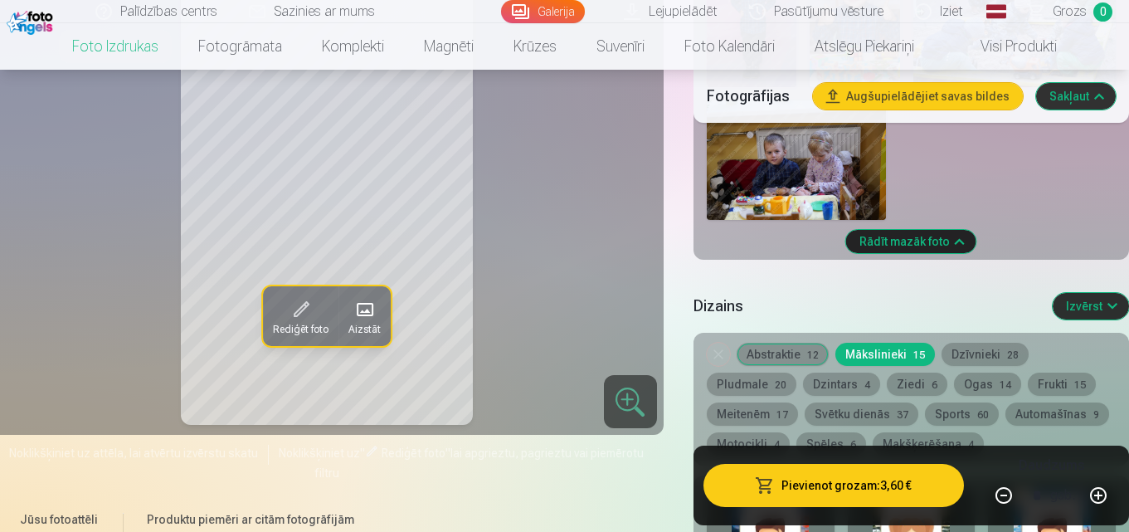
click at [987, 347] on button "Dzīvnieki 28" at bounding box center [985, 354] width 87 height 23
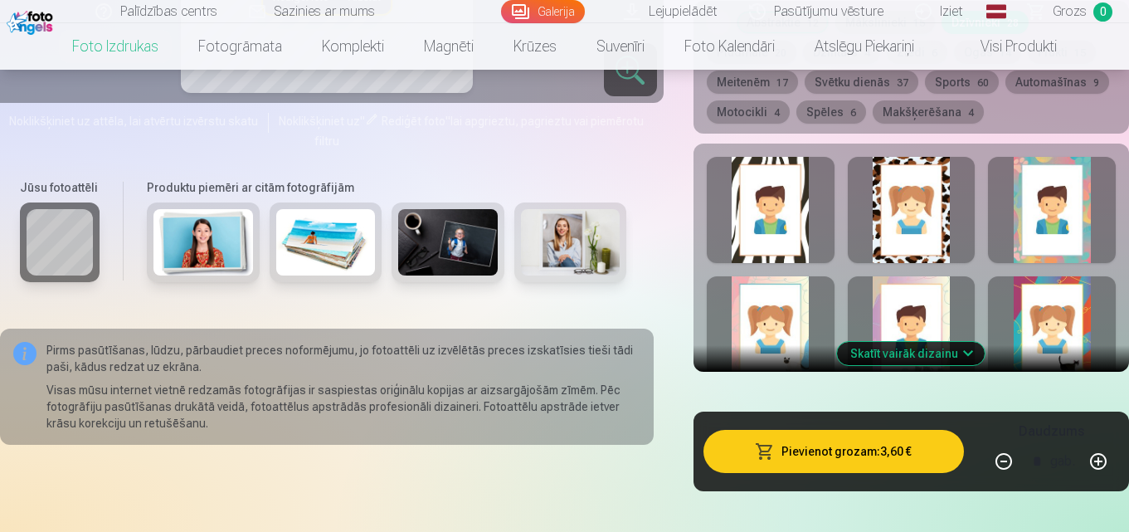
scroll to position [2127, 0]
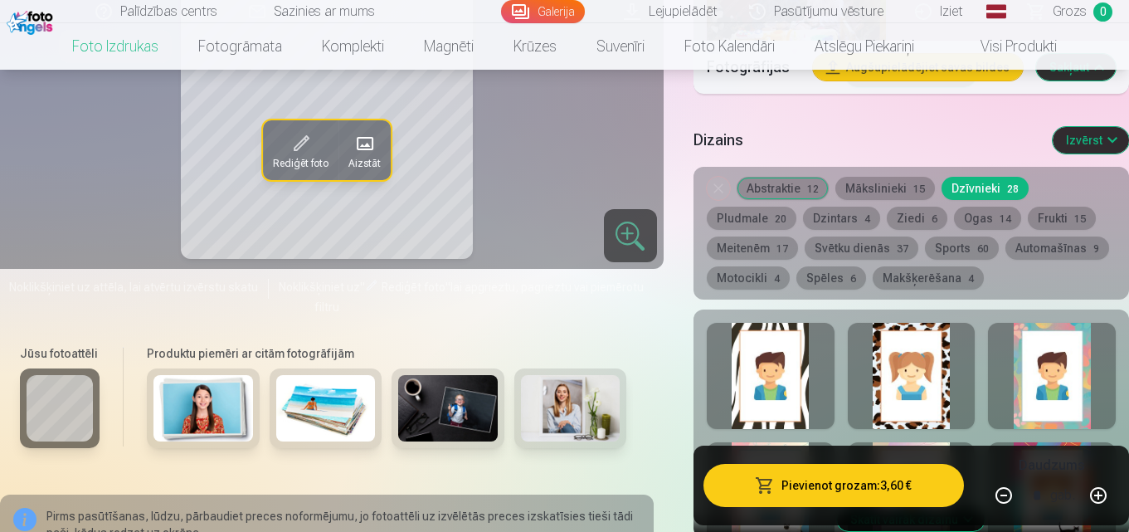
click at [748, 383] on div at bounding box center [771, 376] width 128 height 106
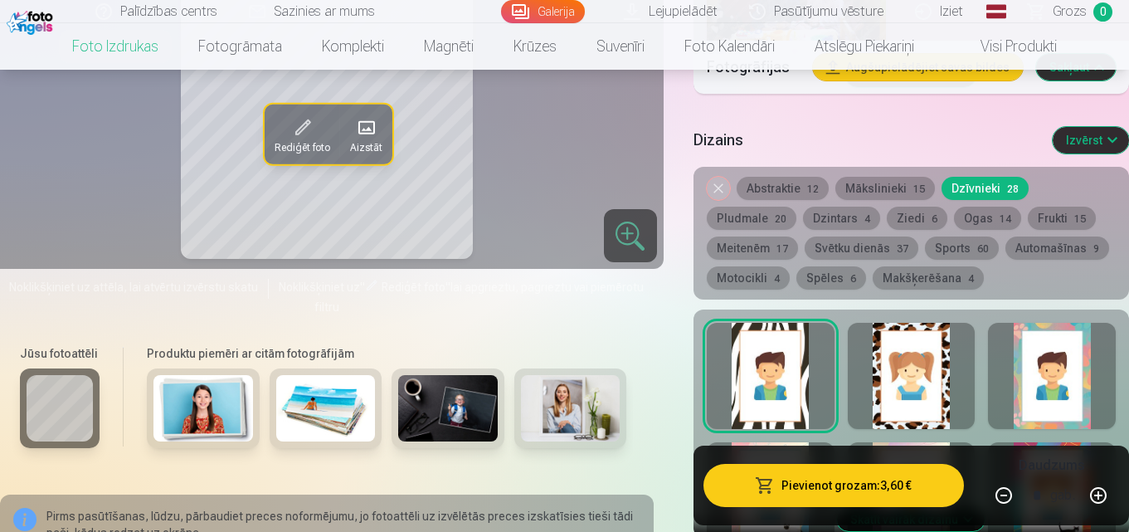
click at [810, 176] on div "Noņemiet dizainu Abstraktie 12 Mākslinieki 15 Dzīvnieki 28 Pludmale 20 Dzintars…" at bounding box center [912, 233] width 436 height 133
click at [720, 187] on button "Noņemiet dizainu" at bounding box center [718, 188] width 23 height 23
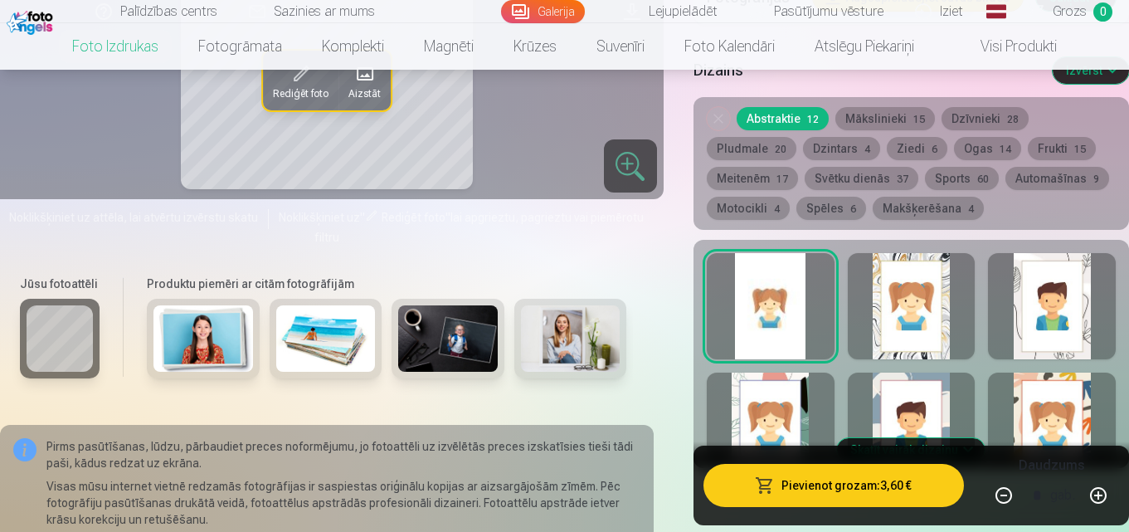
scroll to position [2113, 0]
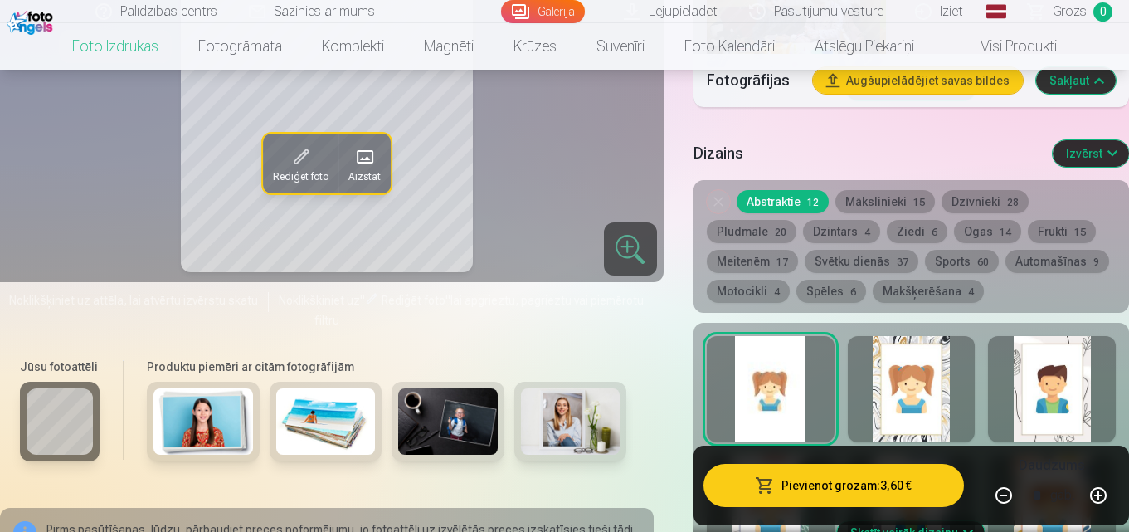
click at [871, 262] on button "Svētku dienās 37" at bounding box center [862, 261] width 114 height 23
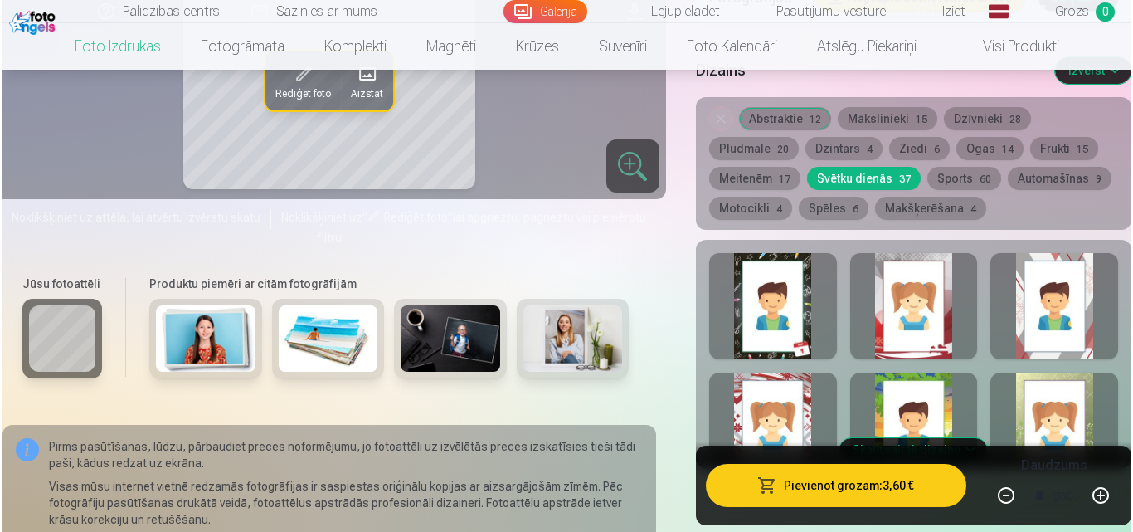
scroll to position [1865, 0]
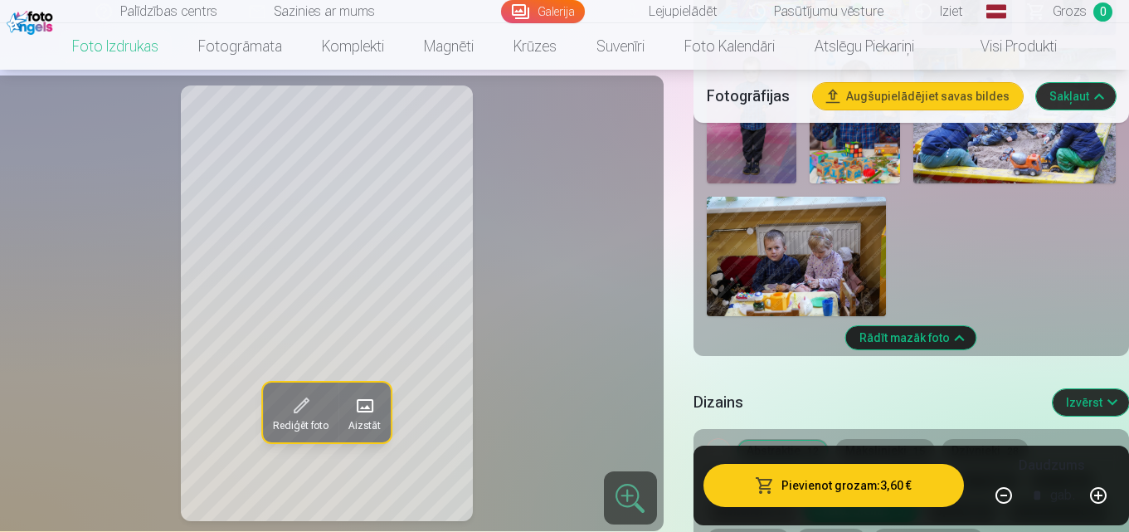
click at [817, 492] on button "Pievienot grozam : 3,60 €" at bounding box center [834, 485] width 261 height 43
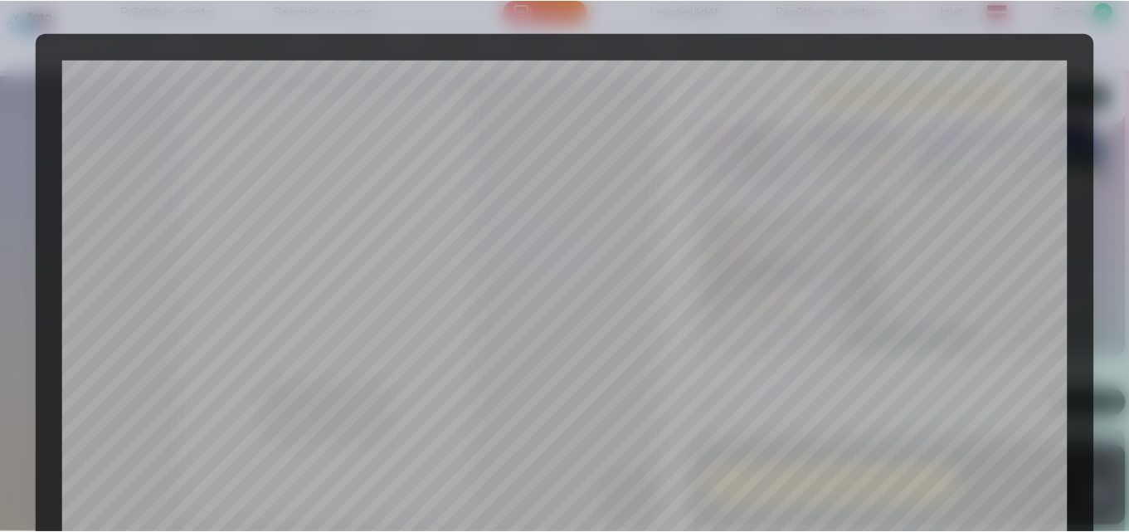
scroll to position [663, 0]
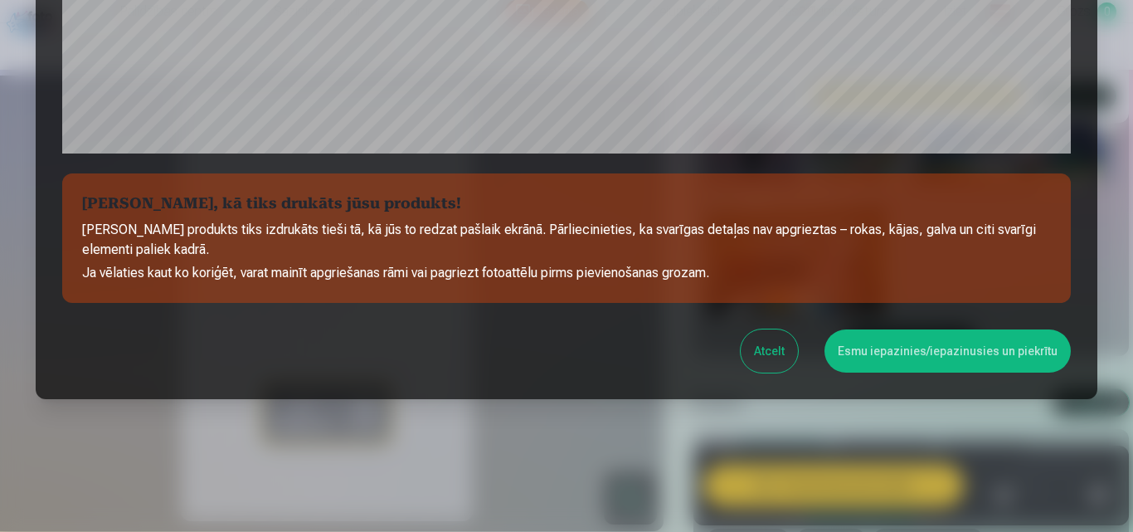
click at [938, 341] on button "Esmu iepazinies/iepazinusies un piekrītu" at bounding box center [948, 350] width 246 height 43
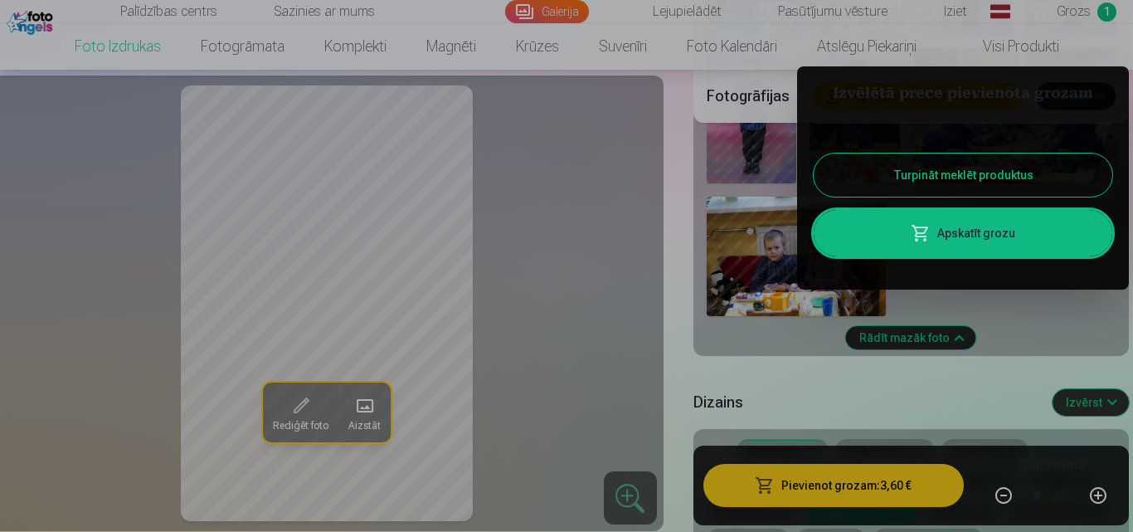
click at [935, 173] on button "Turpināt meklēt produktus" at bounding box center [963, 175] width 299 height 43
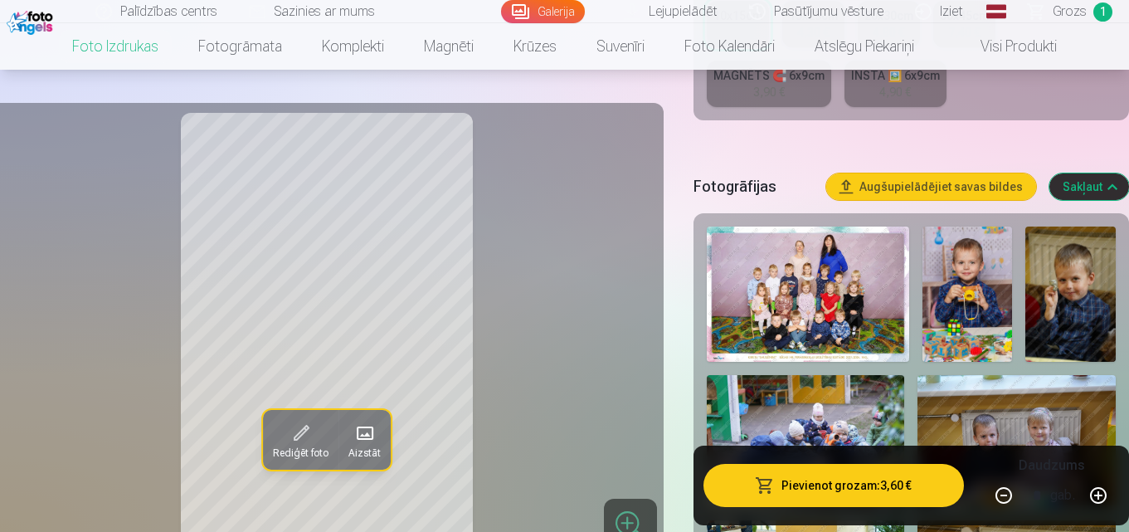
scroll to position [537, 0]
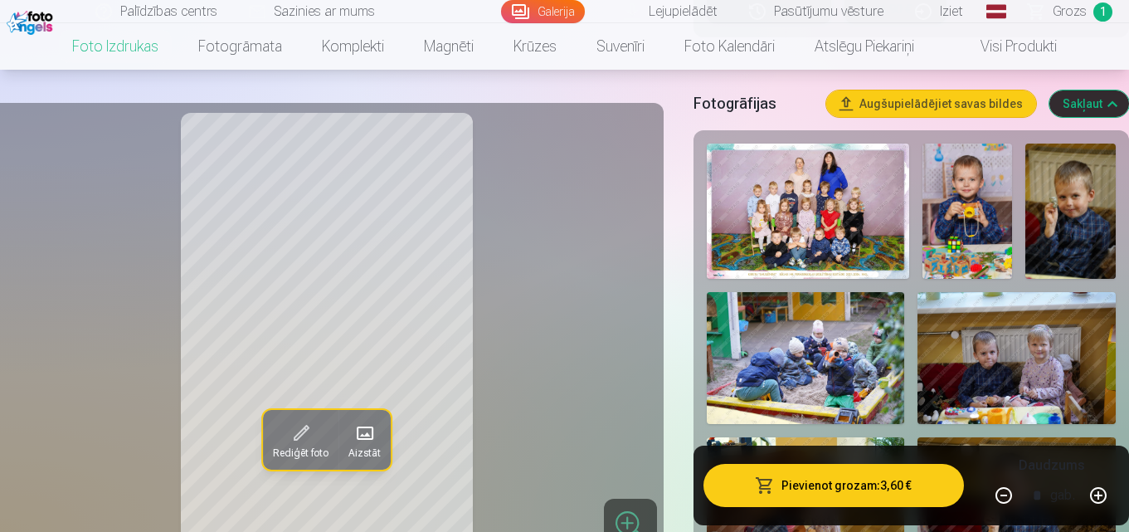
click at [991, 208] on img at bounding box center [968, 211] width 90 height 135
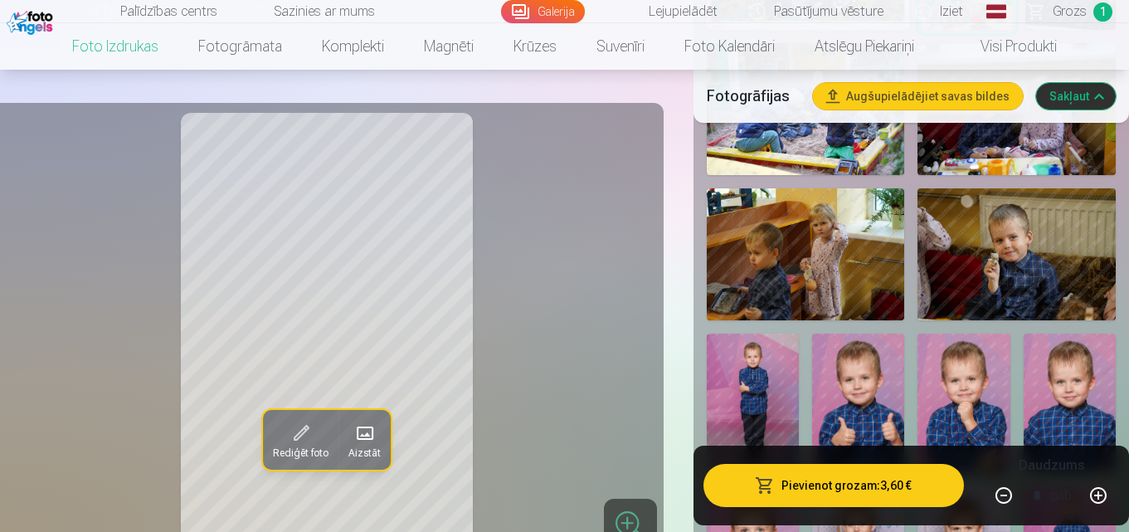
scroll to position [869, 0]
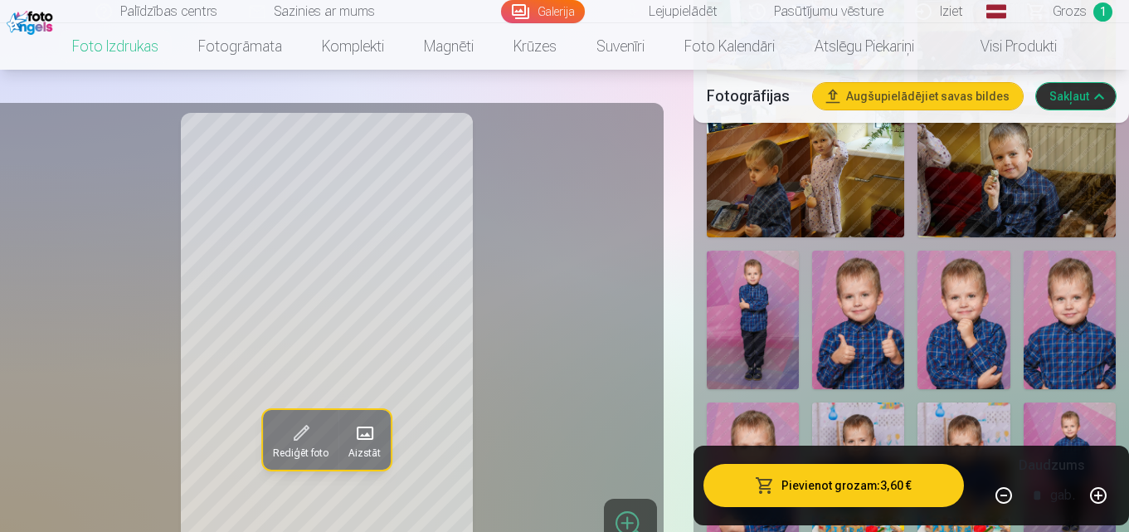
click at [882, 319] on img at bounding box center [858, 320] width 92 height 139
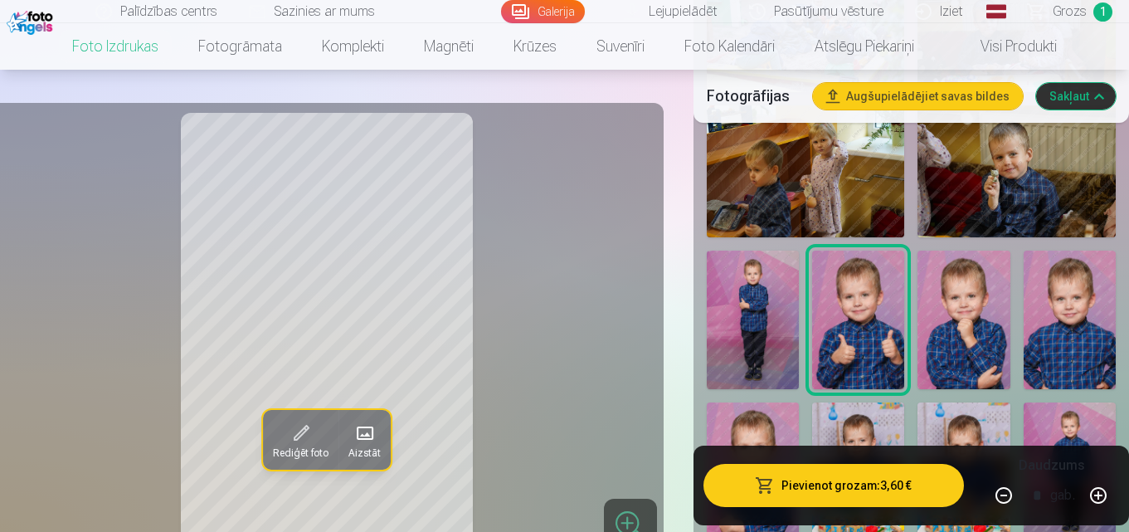
click at [1075, 313] on img at bounding box center [1070, 320] width 92 height 139
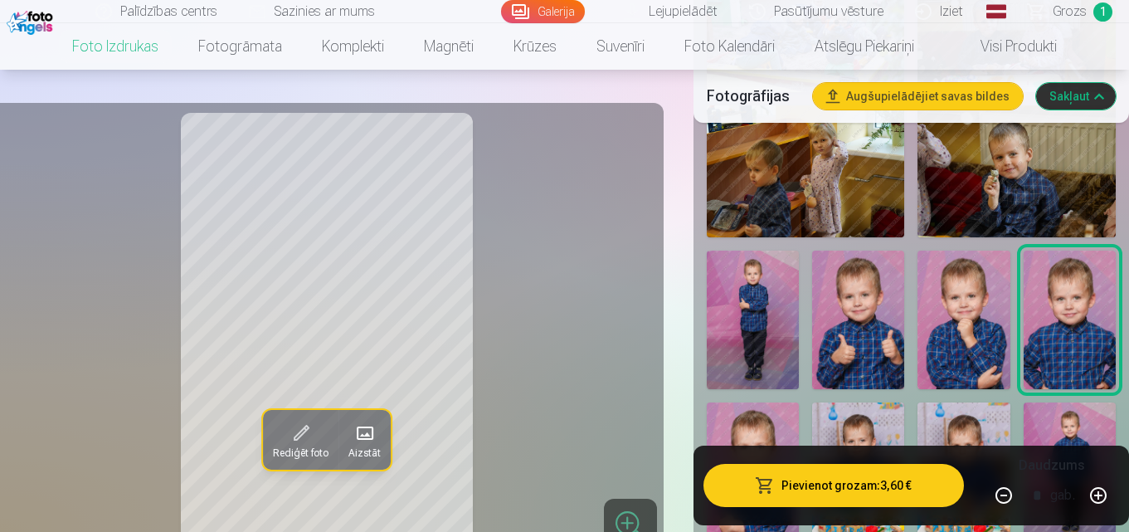
scroll to position [952, 0]
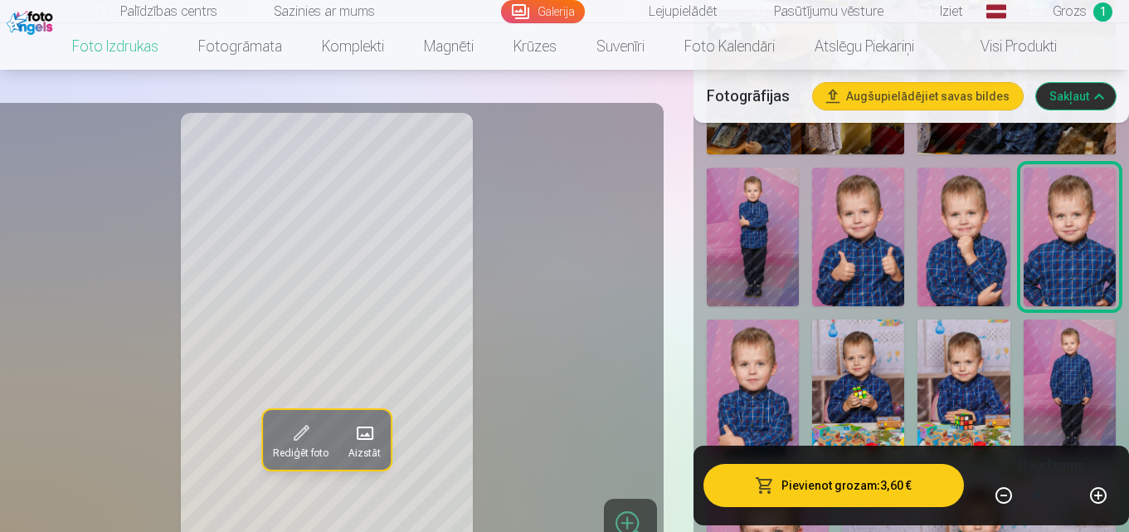
click at [726, 397] on img at bounding box center [753, 388] width 92 height 139
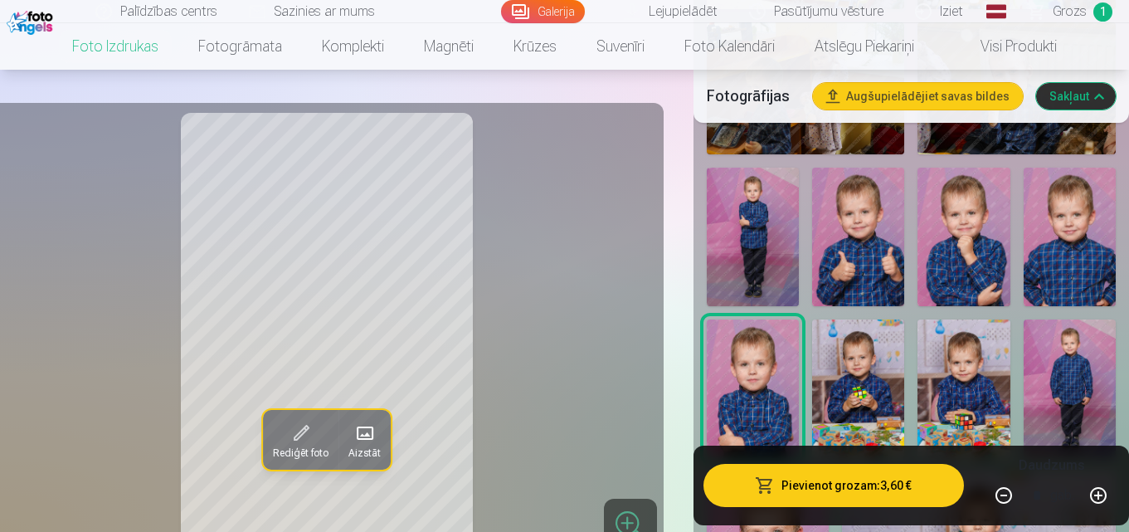
click at [760, 229] on img at bounding box center [753, 237] width 92 height 139
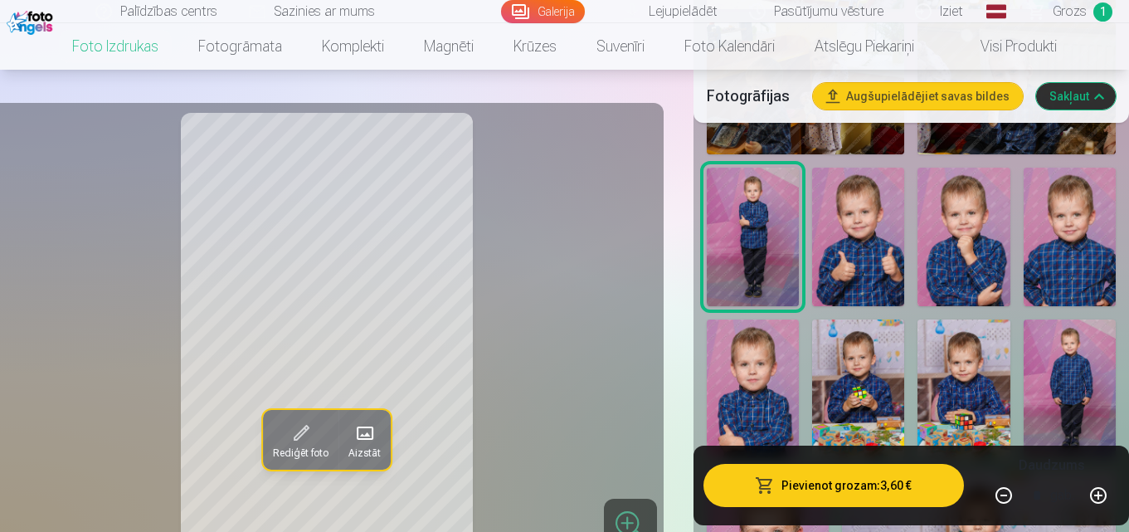
click at [743, 381] on img at bounding box center [753, 388] width 92 height 139
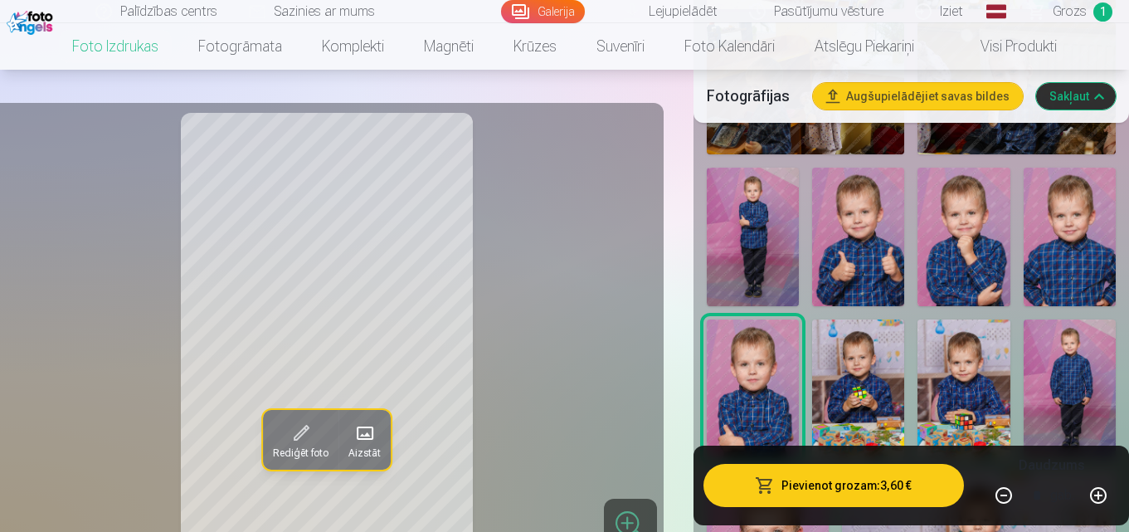
click at [1078, 373] on img at bounding box center [1070, 388] width 92 height 139
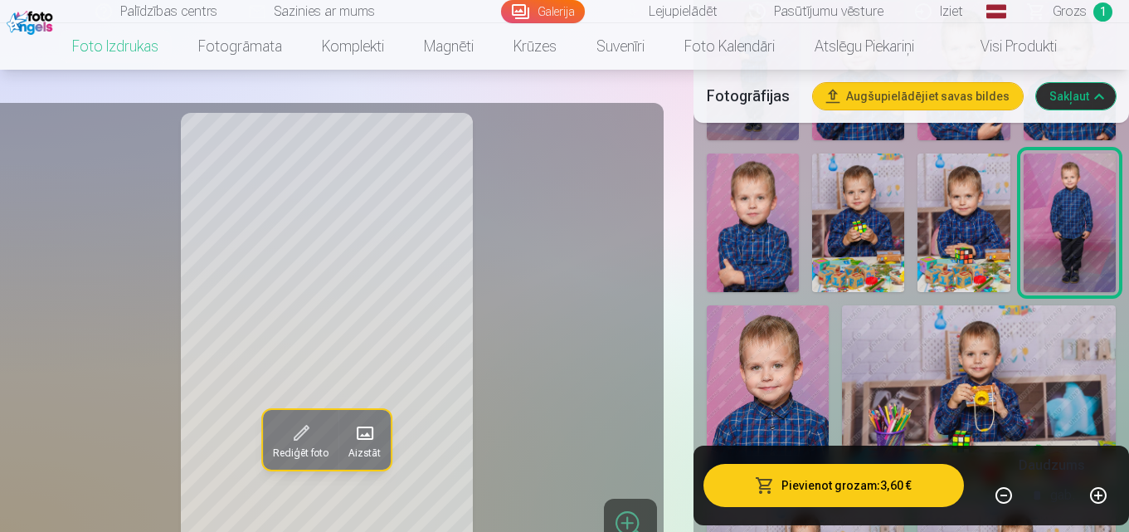
scroll to position [1201, 0]
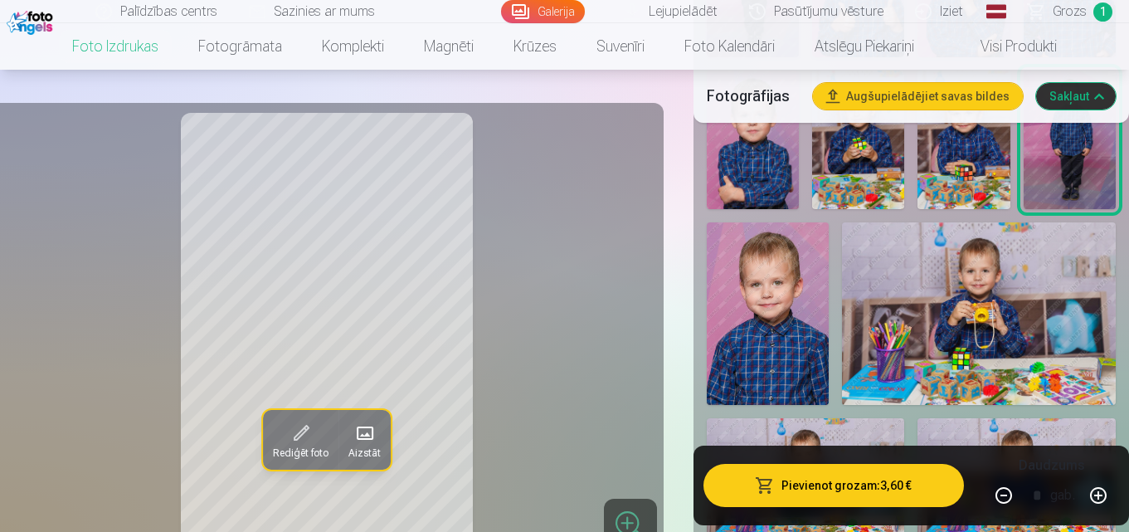
click at [745, 311] on img at bounding box center [768, 313] width 122 height 183
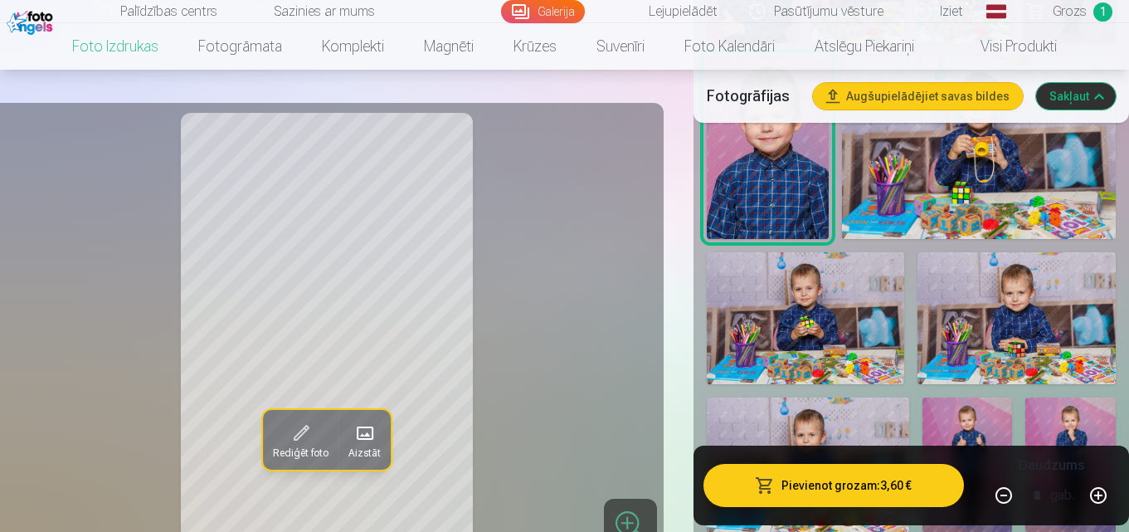
scroll to position [1616, 0]
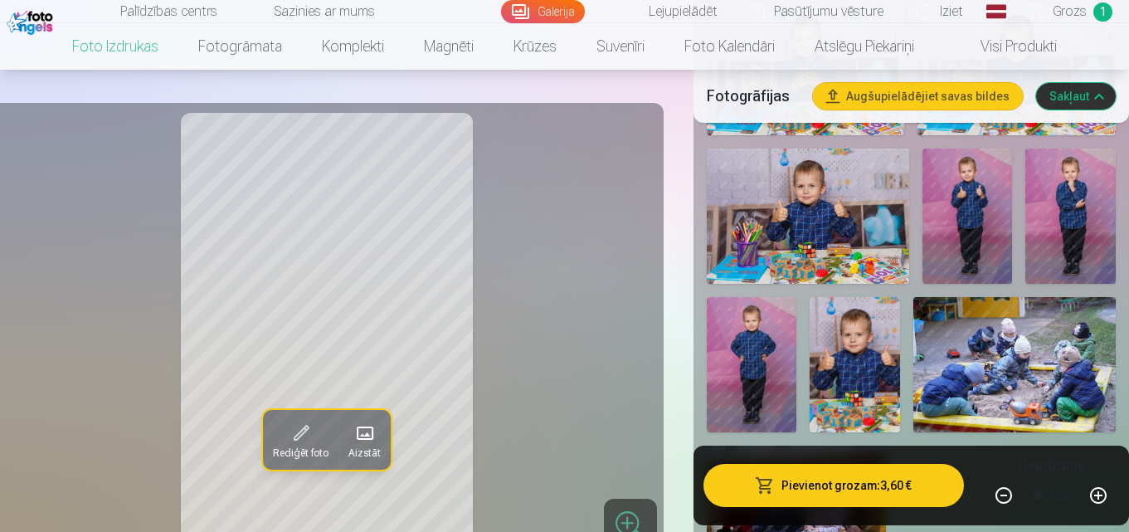
click at [1065, 204] on img at bounding box center [1071, 216] width 90 height 135
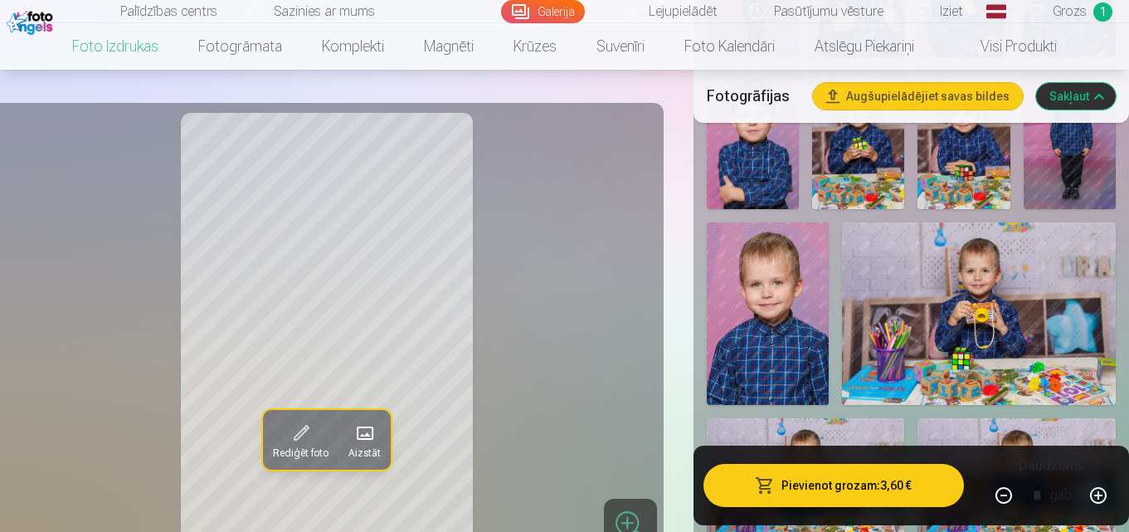
scroll to position [952, 0]
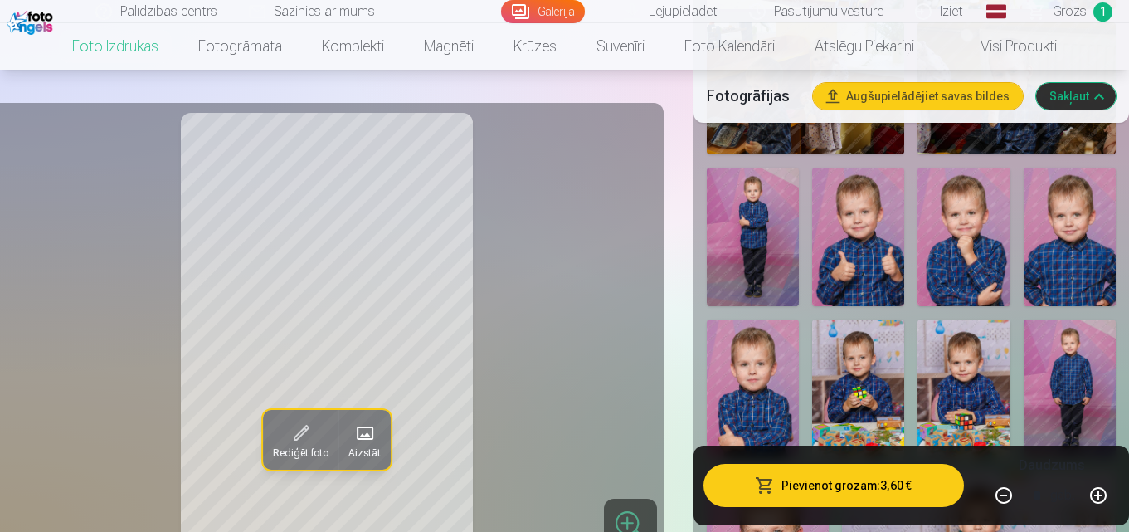
click at [844, 246] on img at bounding box center [858, 237] width 92 height 139
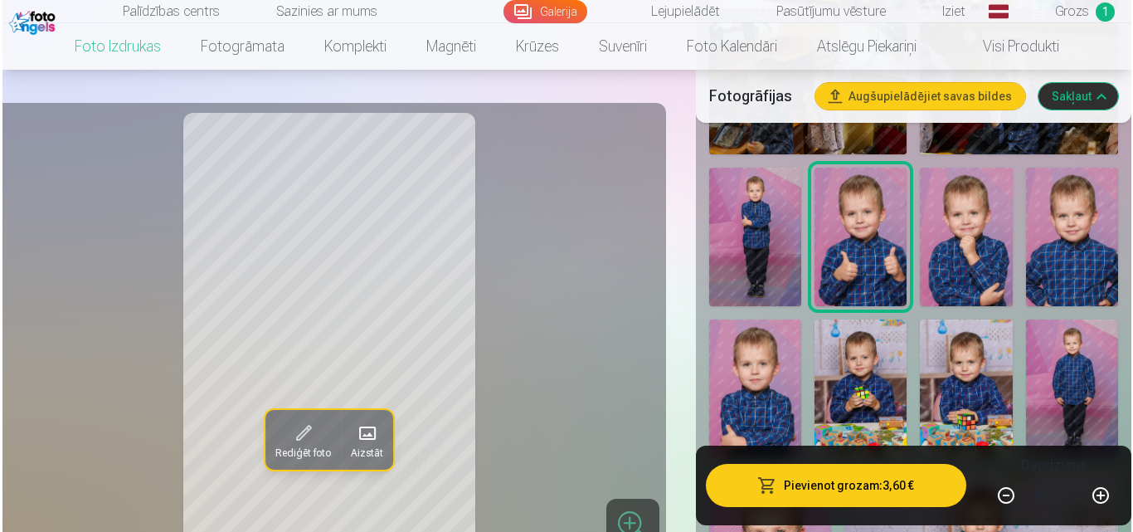
scroll to position [1035, 0]
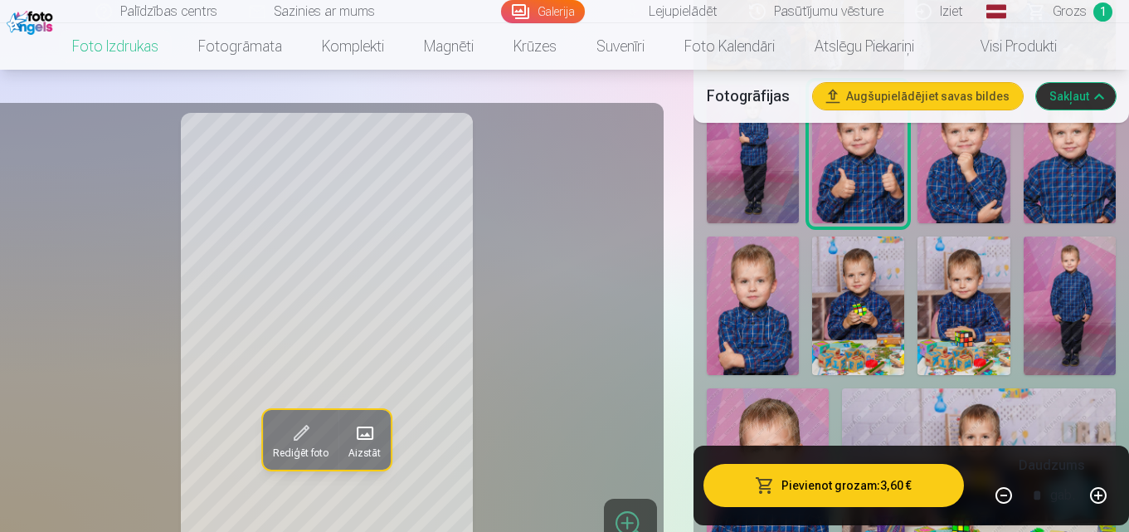
click at [863, 488] on button "Pievienot grozam : 3,60 €" at bounding box center [834, 485] width 261 height 43
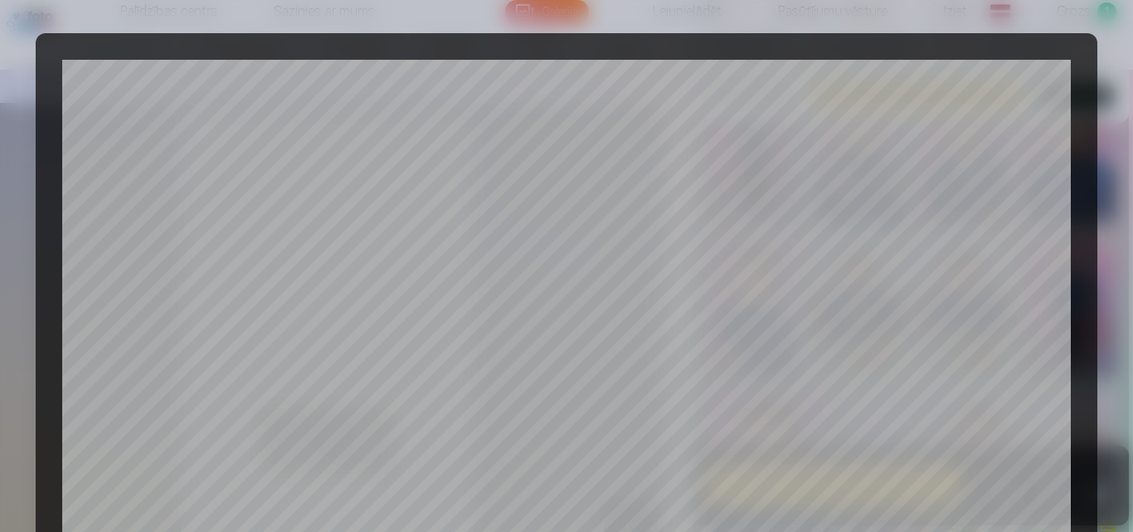
scroll to position [663, 0]
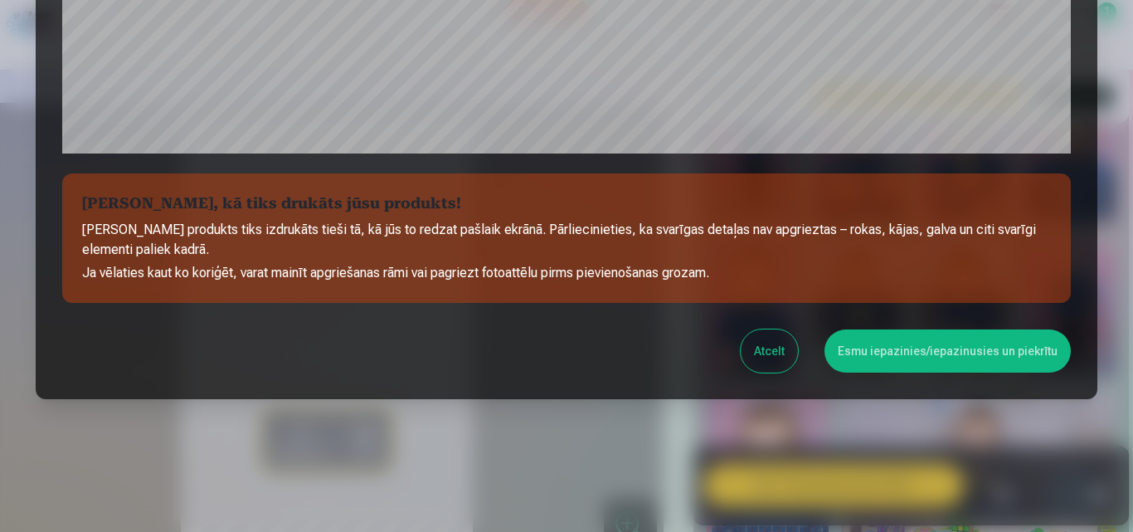
click at [972, 343] on button "Esmu iepazinies/iepazinusies un piekrītu" at bounding box center [948, 350] width 246 height 43
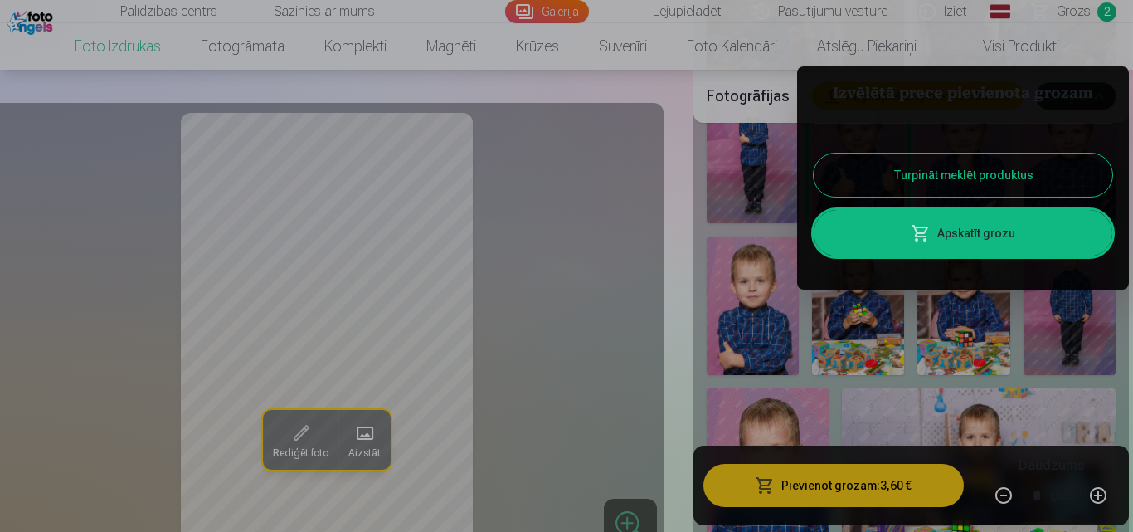
click at [890, 166] on button "Turpināt meklēt produktus" at bounding box center [963, 175] width 299 height 43
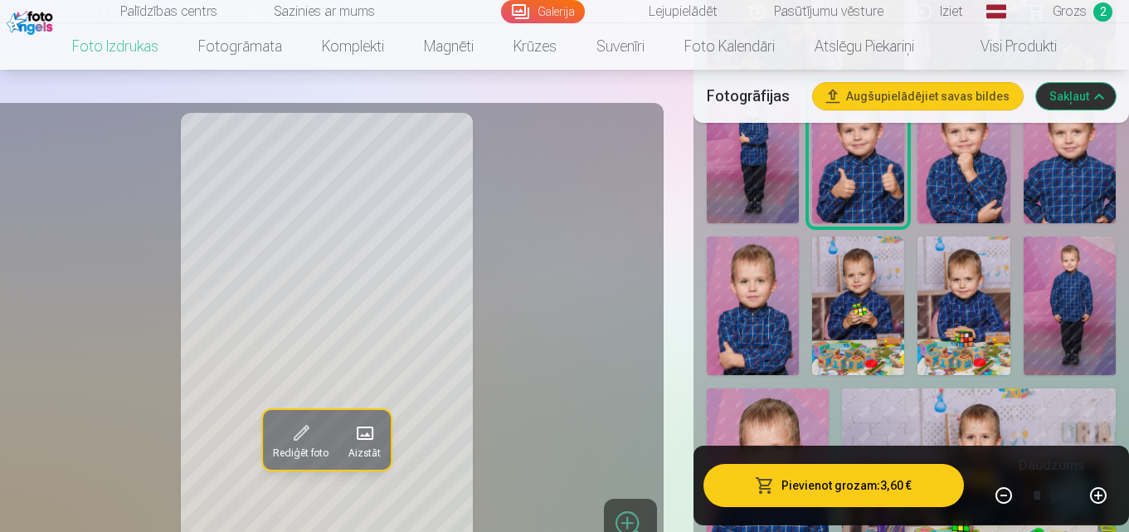
click at [290, 442] on span at bounding box center [300, 433] width 27 height 27
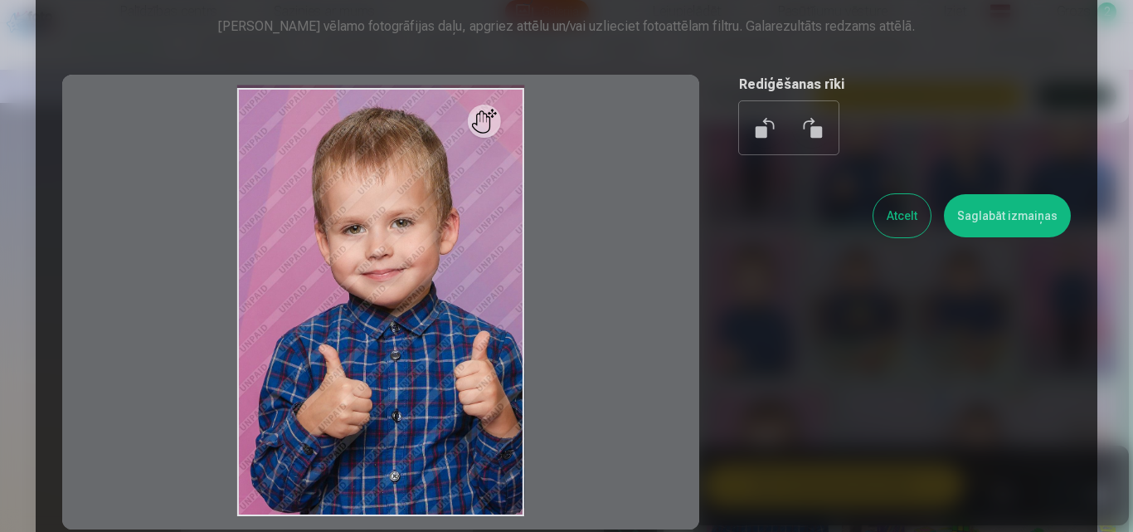
scroll to position [166, 0]
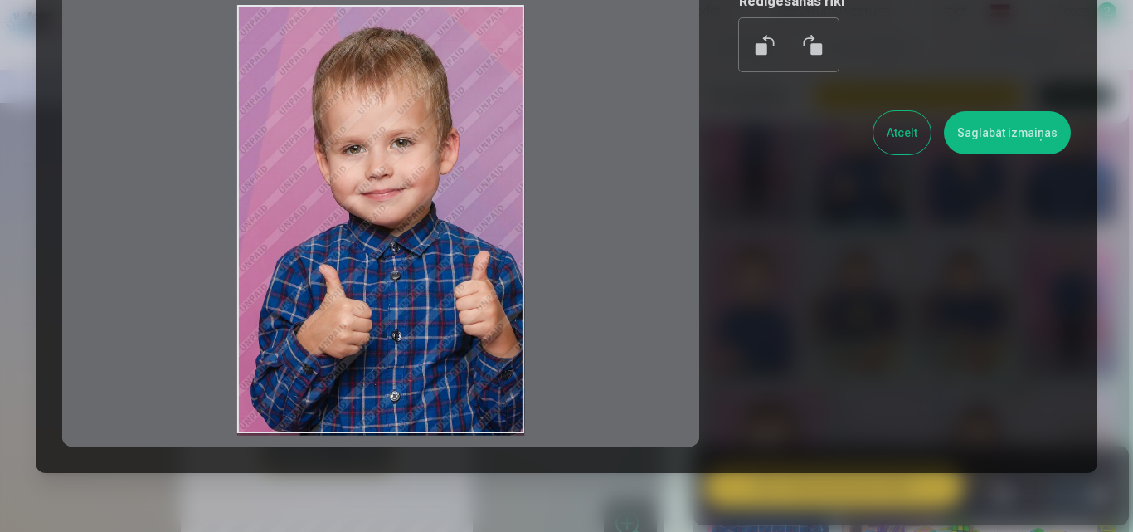
drag, startPoint x: 430, startPoint y: 307, endPoint x: 397, endPoint y: 313, distance: 32.9
click at [397, 313] on div at bounding box center [380, 219] width 637 height 455
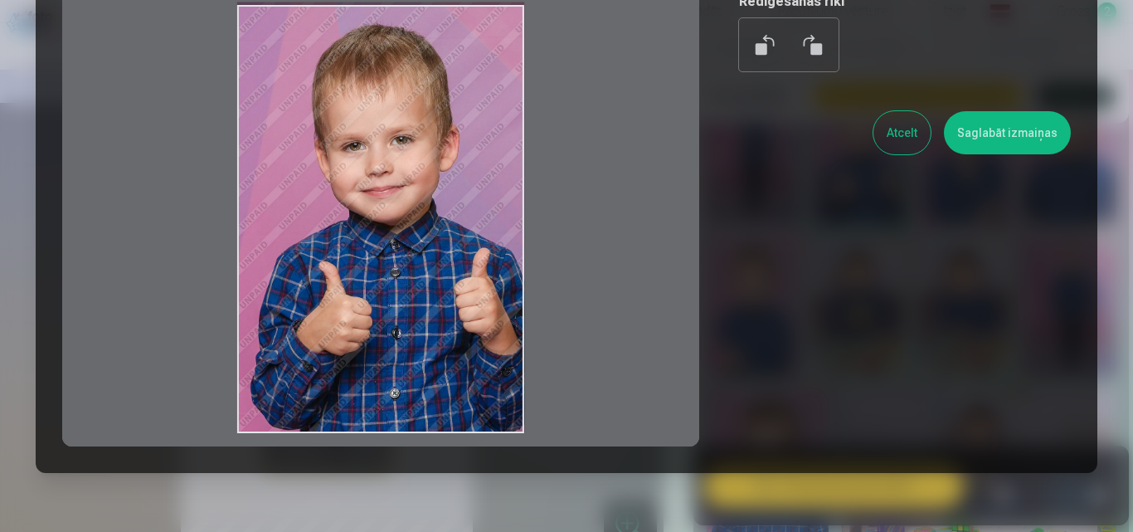
drag, startPoint x: 418, startPoint y: 308, endPoint x: 439, endPoint y: 286, distance: 29.9
click at [439, 286] on div at bounding box center [380, 219] width 637 height 455
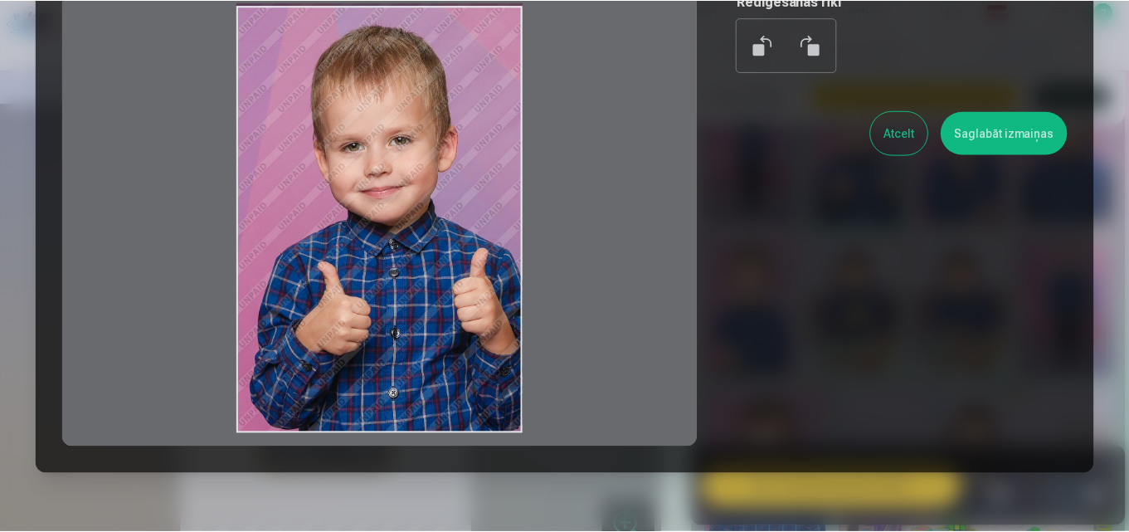
scroll to position [0, 0]
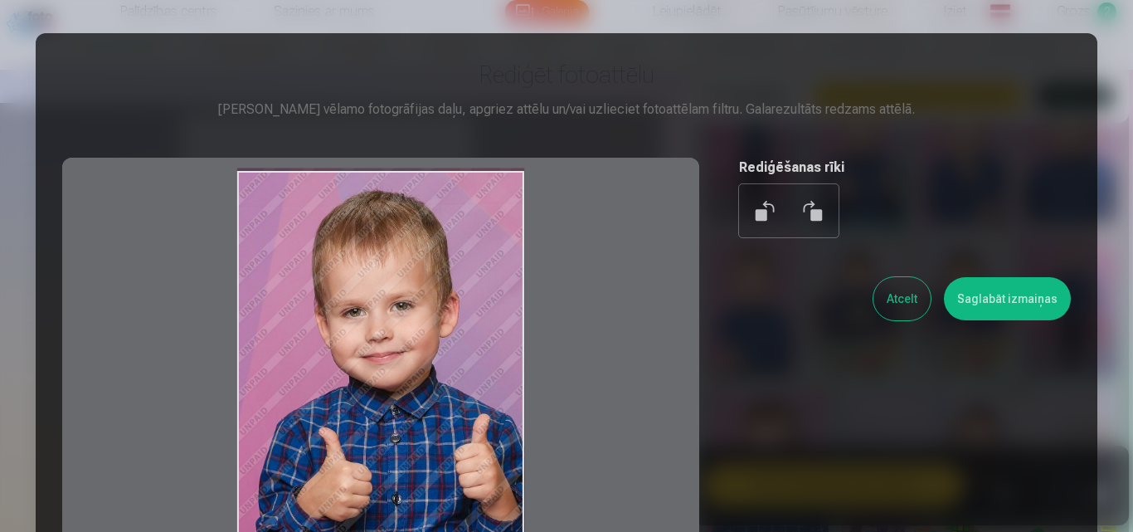
click at [885, 294] on button "Atcelt" at bounding box center [902, 298] width 57 height 43
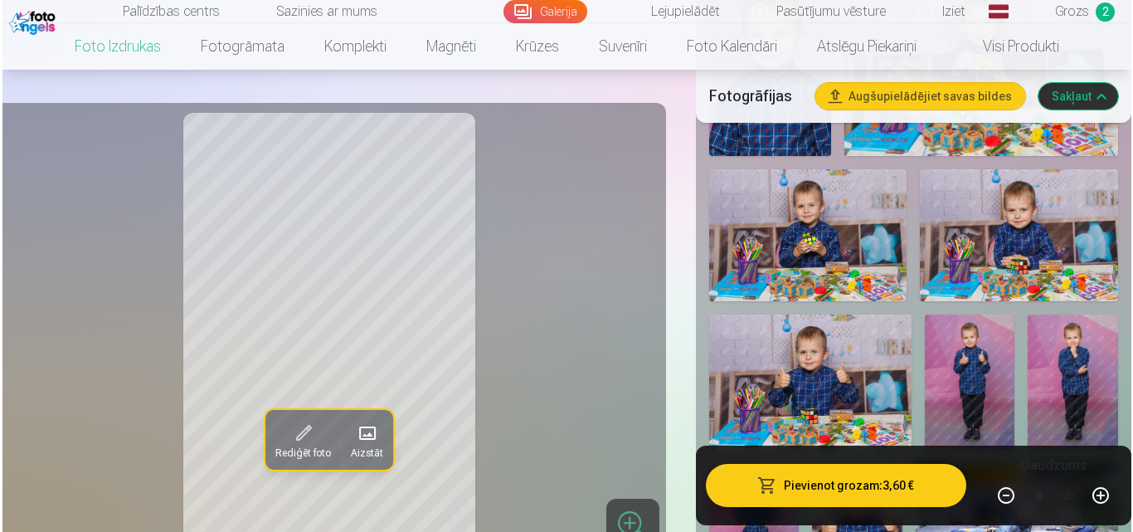
scroll to position [1533, 0]
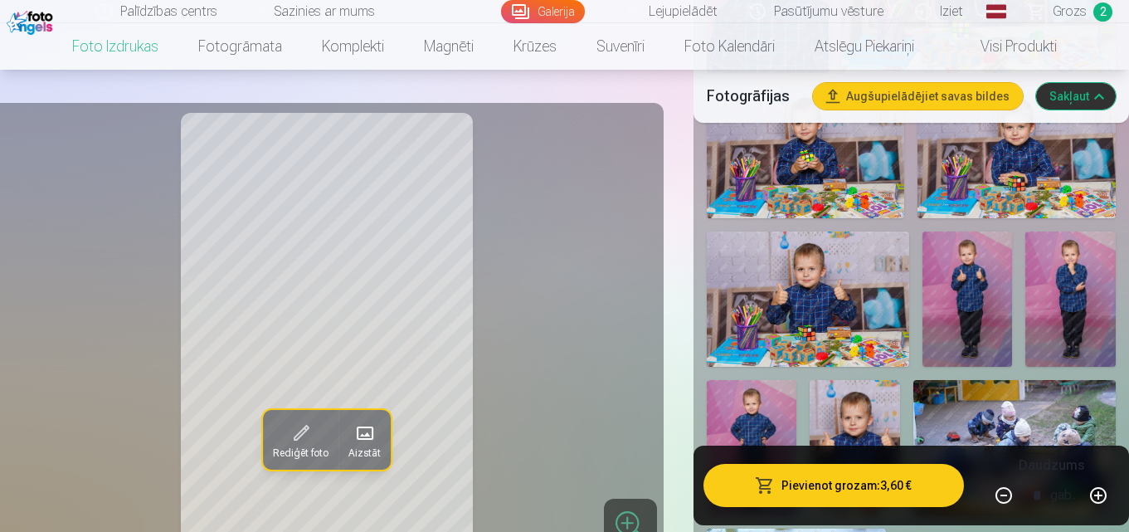
click at [988, 289] on img at bounding box center [968, 299] width 90 height 135
click at [291, 436] on span at bounding box center [300, 433] width 27 height 27
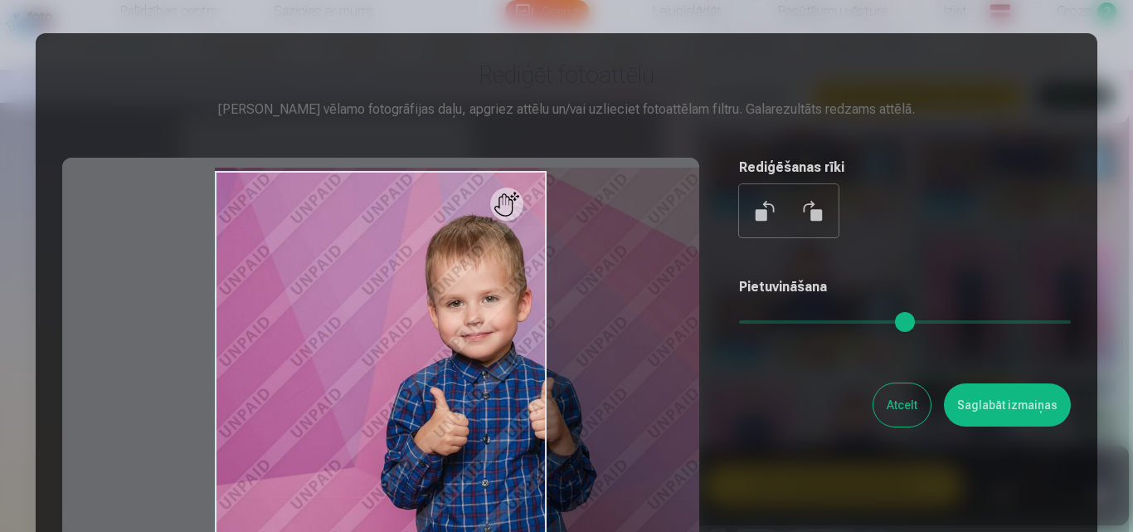
drag, startPoint x: 746, startPoint y: 319, endPoint x: 865, endPoint y: 327, distance: 118.9
click at [865, 324] on input "range" at bounding box center [905, 321] width 332 height 3
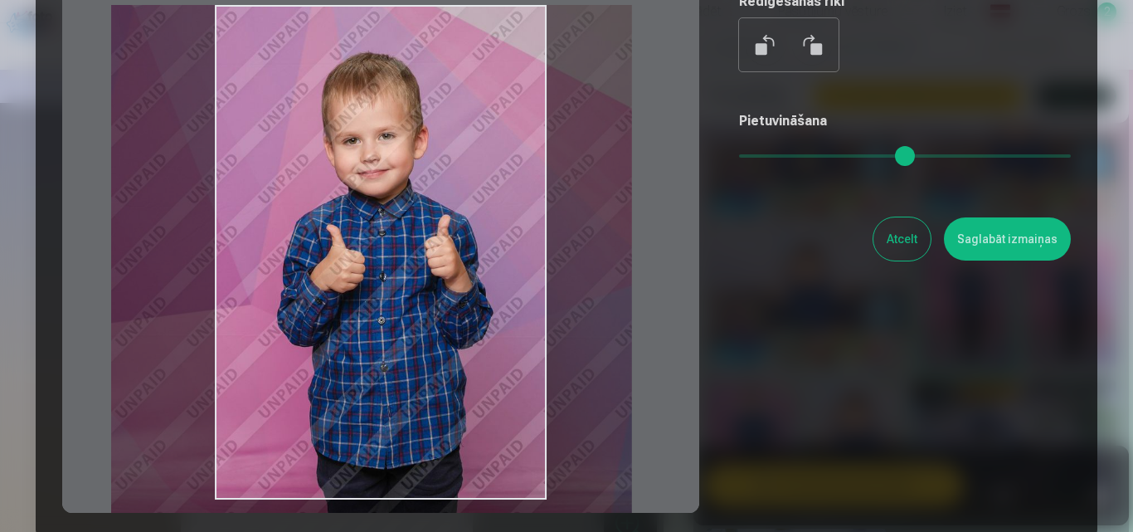
drag, startPoint x: 488, startPoint y: 264, endPoint x: 384, endPoint y: 278, distance: 104.7
click at [384, 278] on div at bounding box center [380, 252] width 637 height 521
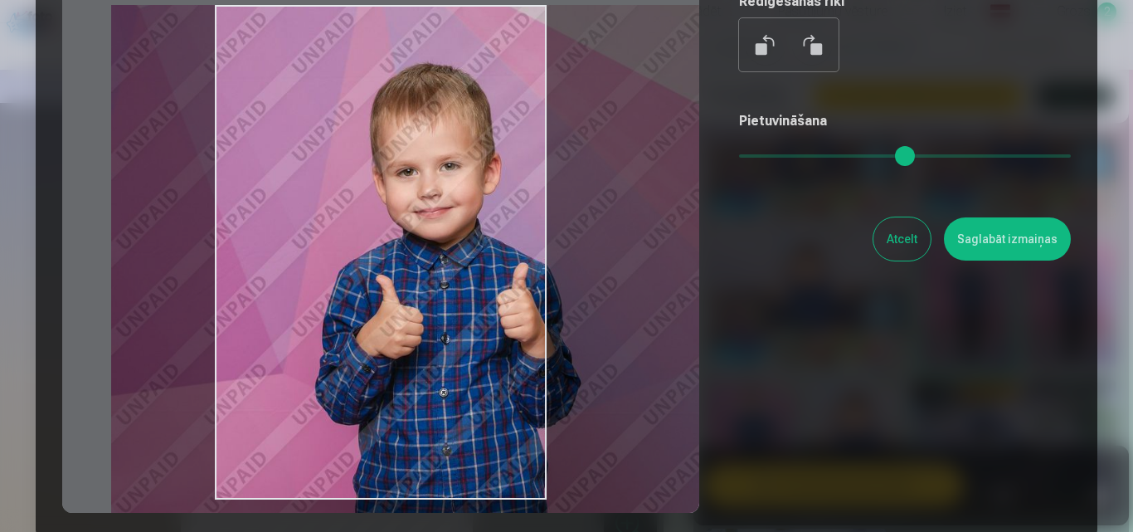
drag, startPoint x: 870, startPoint y: 158, endPoint x: 946, endPoint y: 163, distance: 75.7
click at [946, 158] on input "range" at bounding box center [905, 155] width 332 height 3
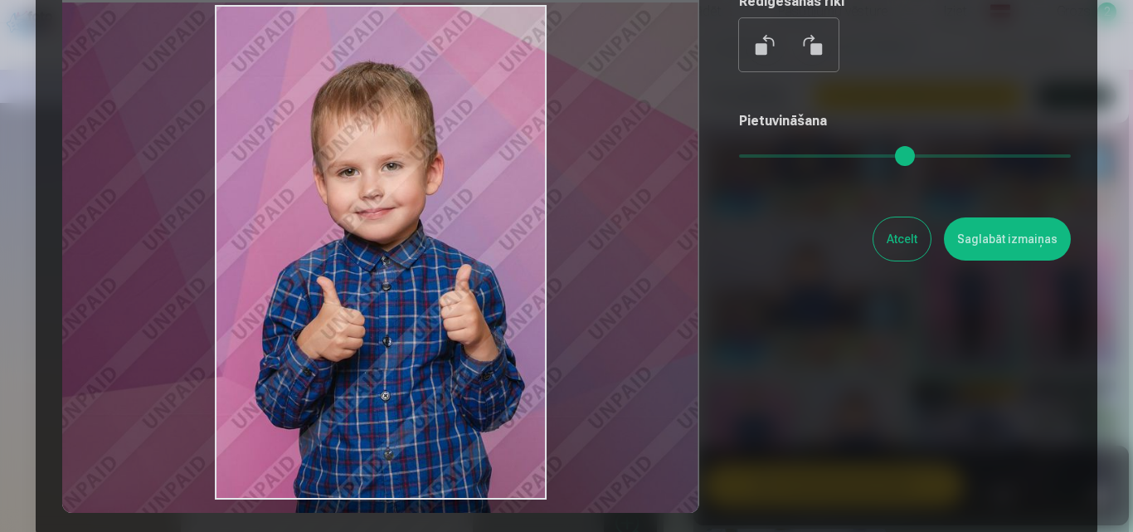
drag, startPoint x: 434, startPoint y: 280, endPoint x: 371, endPoint y: 278, distance: 63.1
click at [371, 278] on div at bounding box center [380, 252] width 637 height 521
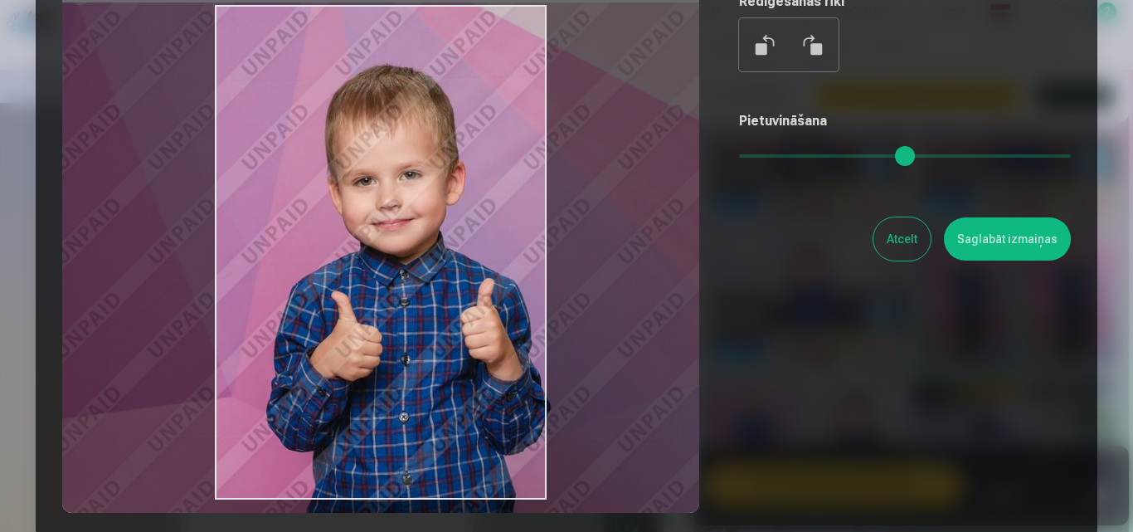
drag, startPoint x: 955, startPoint y: 158, endPoint x: 968, endPoint y: 158, distance: 13.3
click at [968, 158] on input "range" at bounding box center [905, 155] width 332 height 3
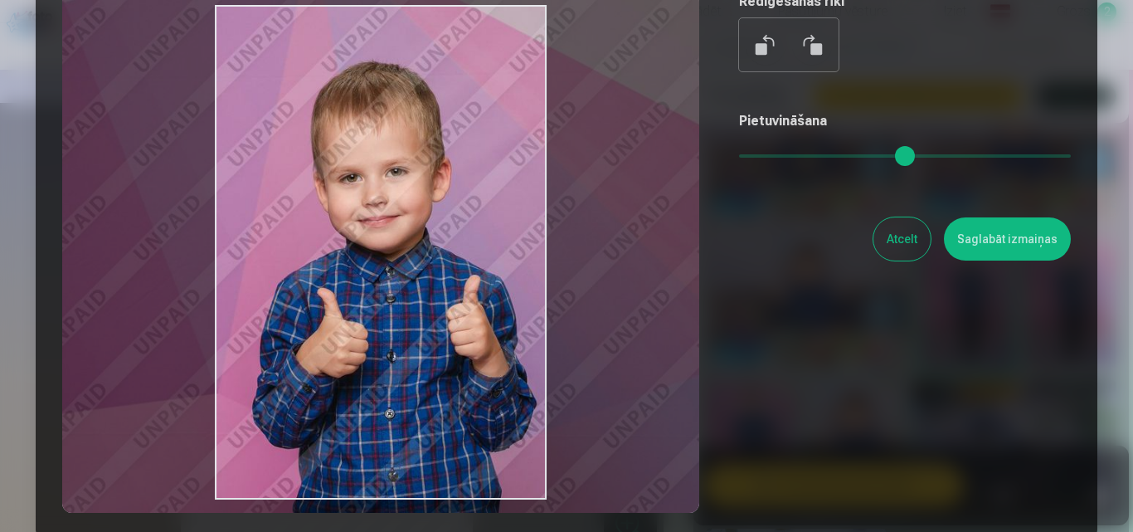
drag, startPoint x: 413, startPoint y: 334, endPoint x: 399, endPoint y: 330, distance: 14.5
click at [399, 330] on div at bounding box center [380, 252] width 637 height 521
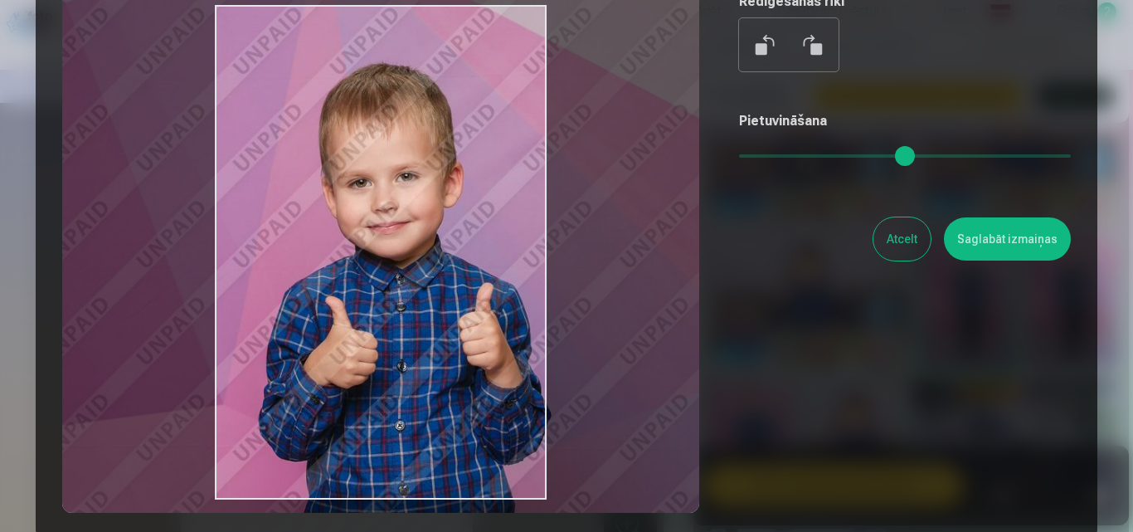
drag, startPoint x: 960, startPoint y: 157, endPoint x: 981, endPoint y: 156, distance: 20.8
type input "****"
click at [981, 156] on input "range" at bounding box center [905, 155] width 332 height 3
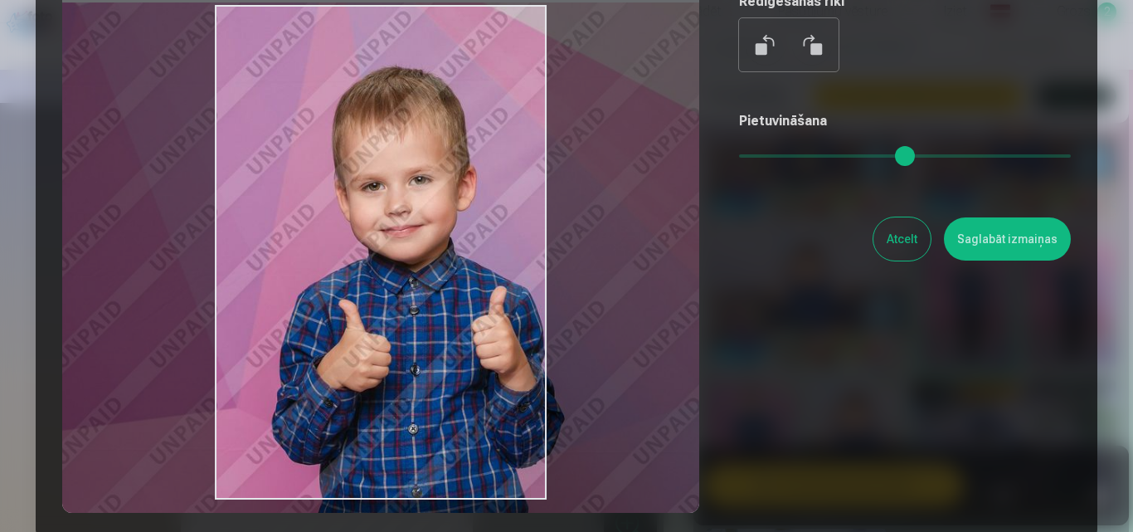
drag, startPoint x: 391, startPoint y: 308, endPoint x: 404, endPoint y: 311, distance: 13.7
click at [404, 311] on div at bounding box center [380, 252] width 637 height 521
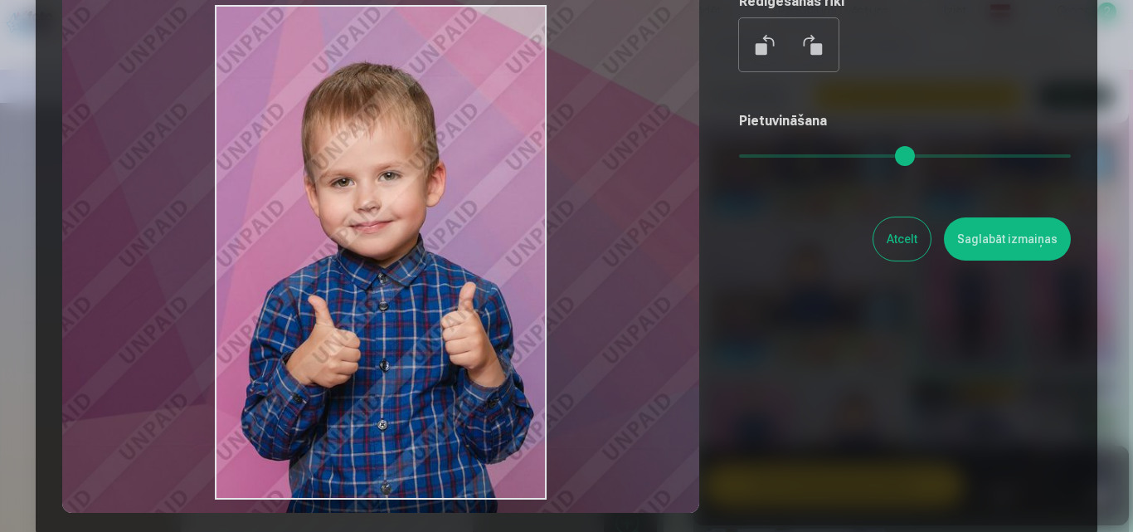
drag, startPoint x: 404, startPoint y: 311, endPoint x: 373, endPoint y: 307, distance: 31.0
click at [373, 307] on div at bounding box center [380, 252] width 637 height 521
click at [1001, 251] on button "Saglabāt izmaiņas" at bounding box center [1007, 238] width 127 height 43
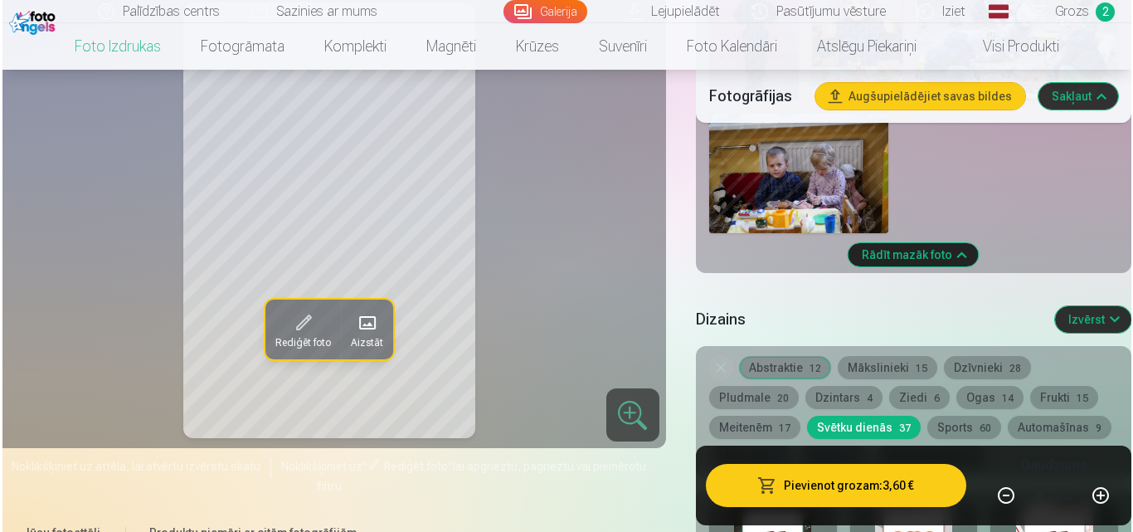
scroll to position [1782, 0]
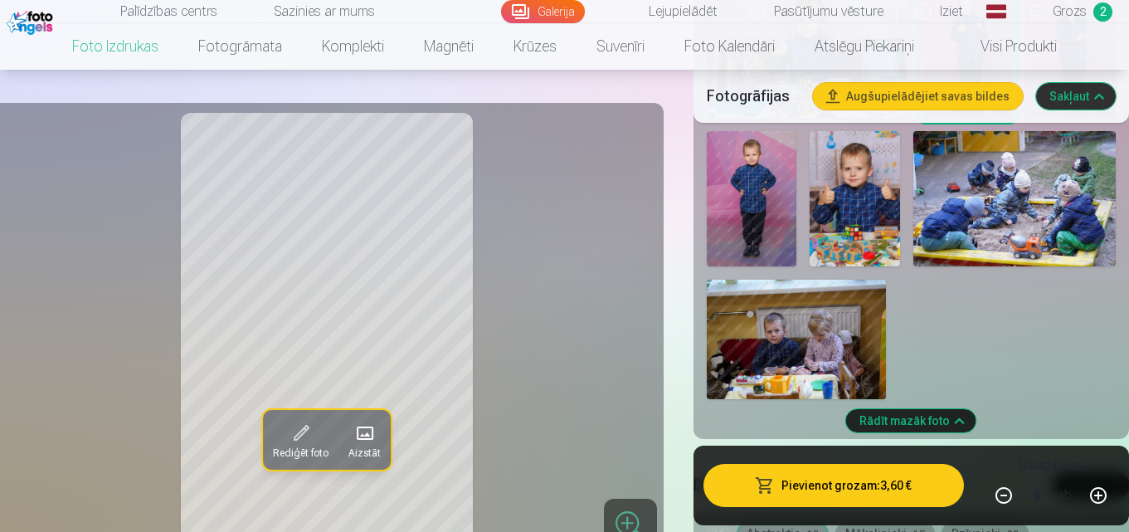
click at [806, 484] on button "Pievienot grozam : 3,60 €" at bounding box center [834, 485] width 261 height 43
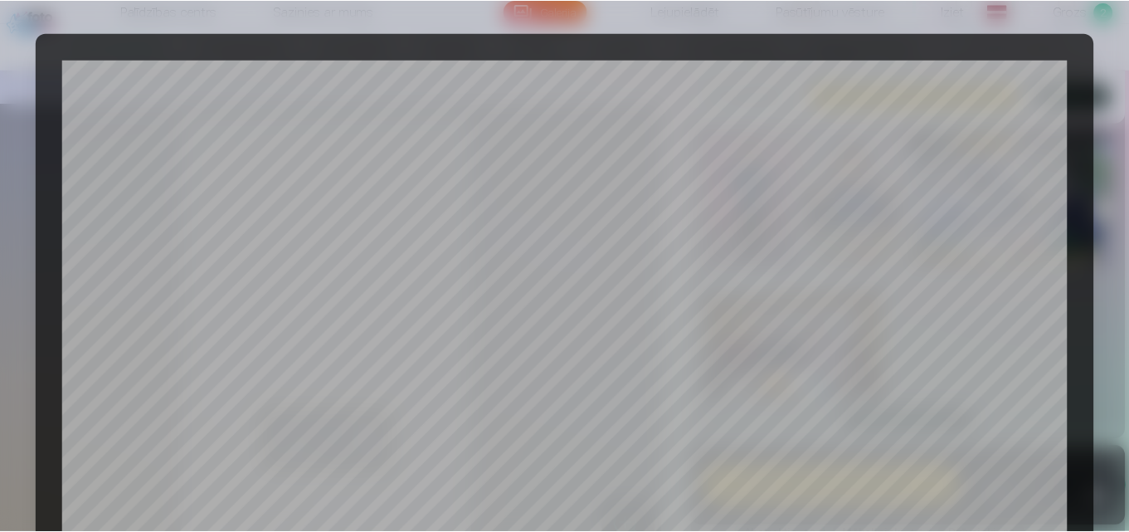
scroll to position [663, 0]
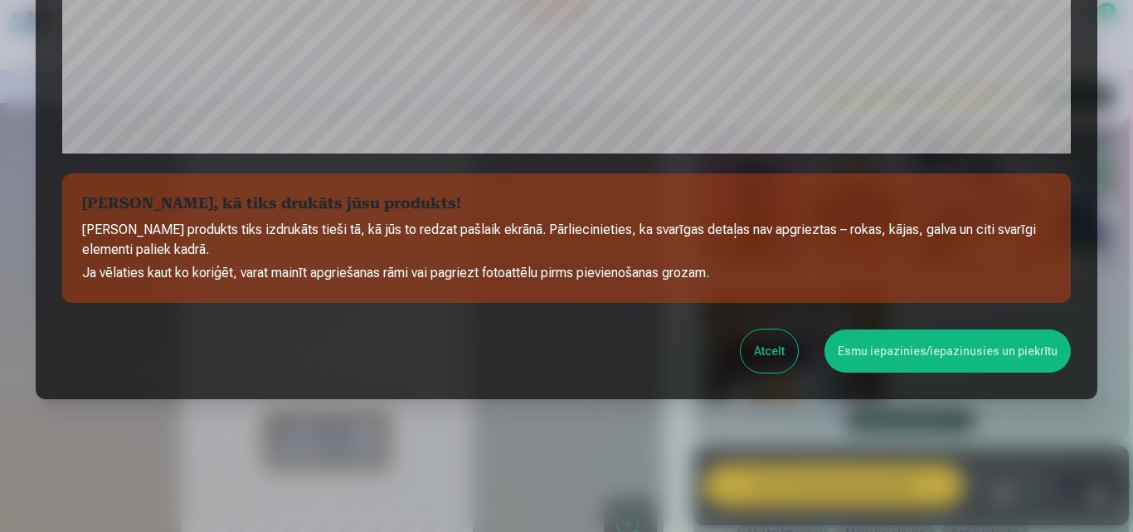
click at [926, 355] on button "Esmu iepazinies/iepazinusies un piekrītu" at bounding box center [948, 350] width 246 height 43
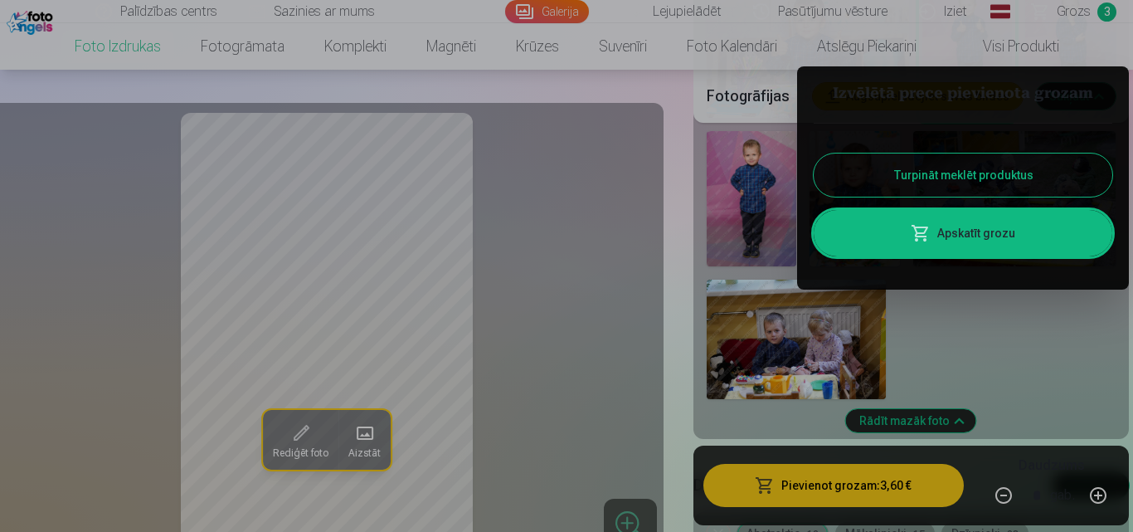
click at [977, 178] on button "Turpināt meklēt produktus" at bounding box center [963, 175] width 299 height 43
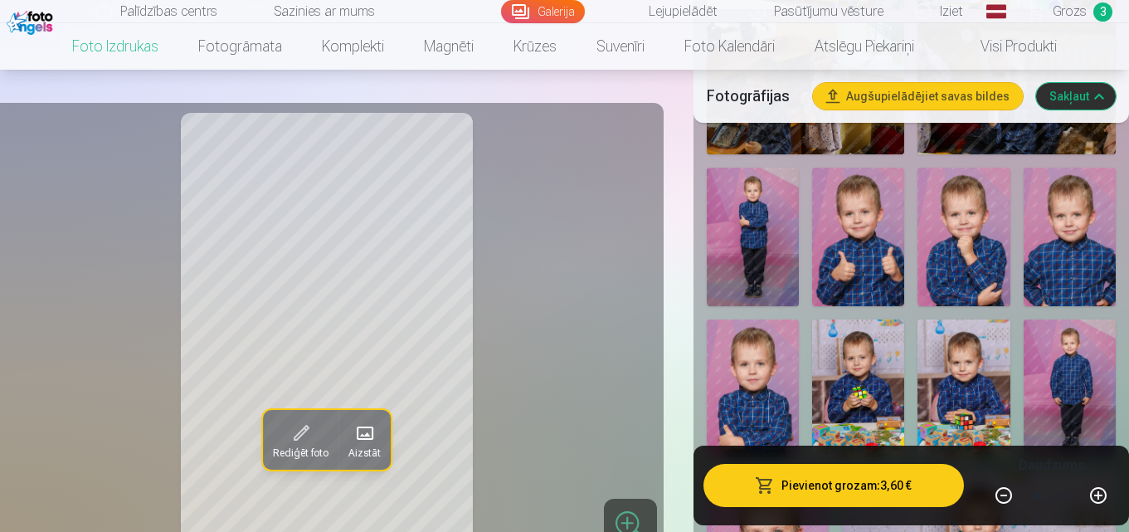
scroll to position [1035, 0]
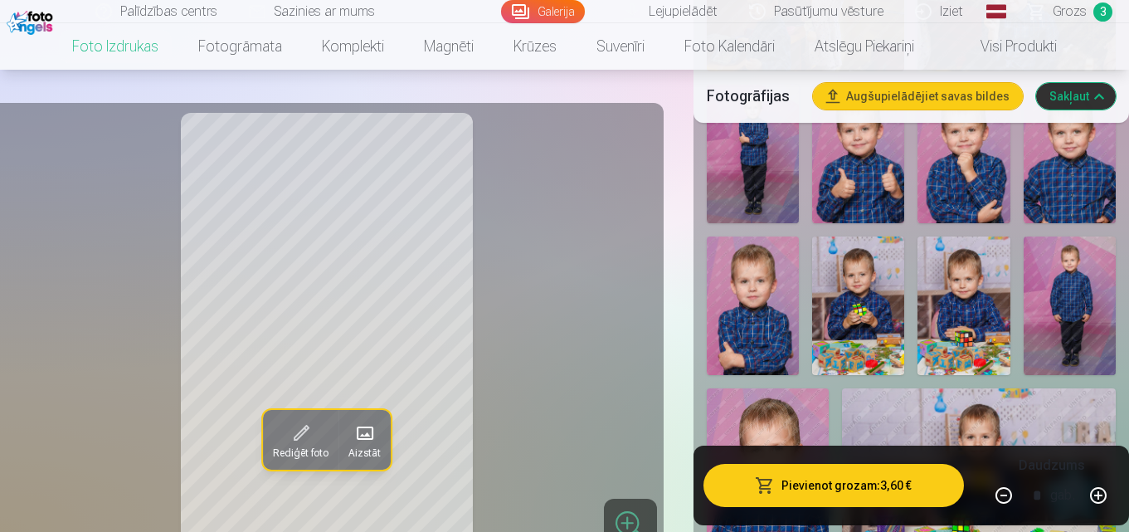
click at [844, 277] on img at bounding box center [858, 305] width 92 height 139
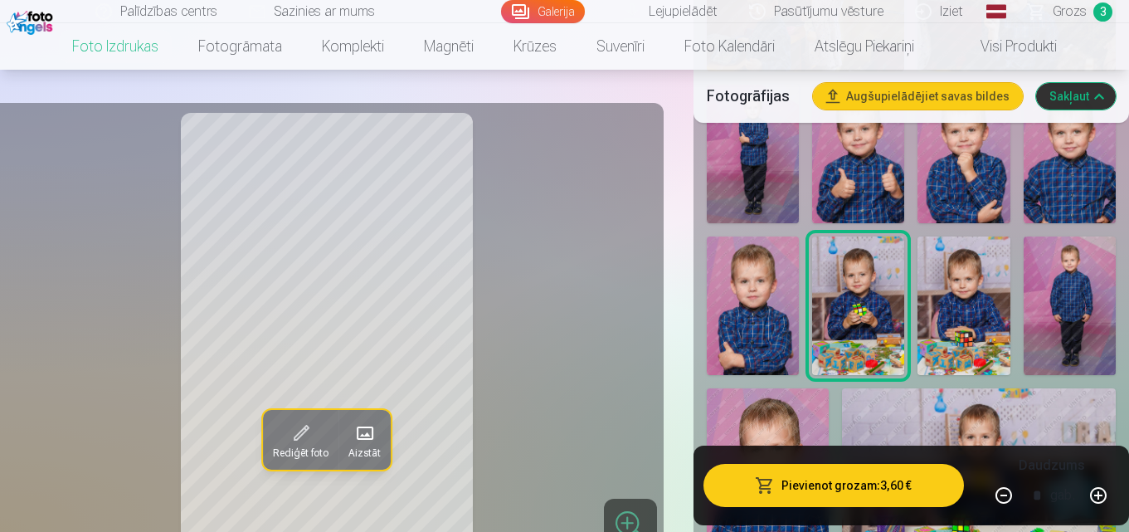
click at [953, 281] on img at bounding box center [964, 305] width 92 height 139
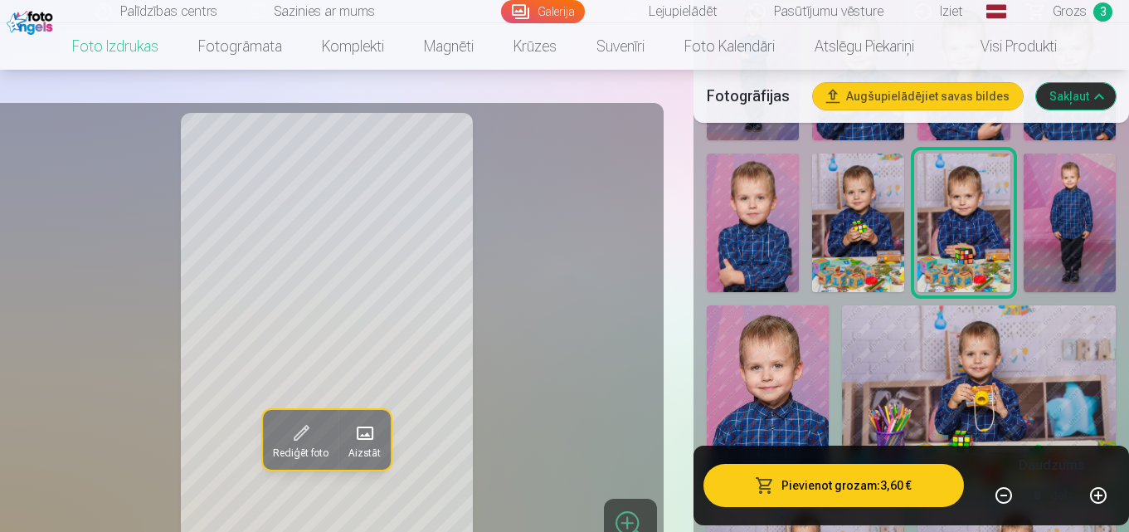
scroll to position [1201, 0]
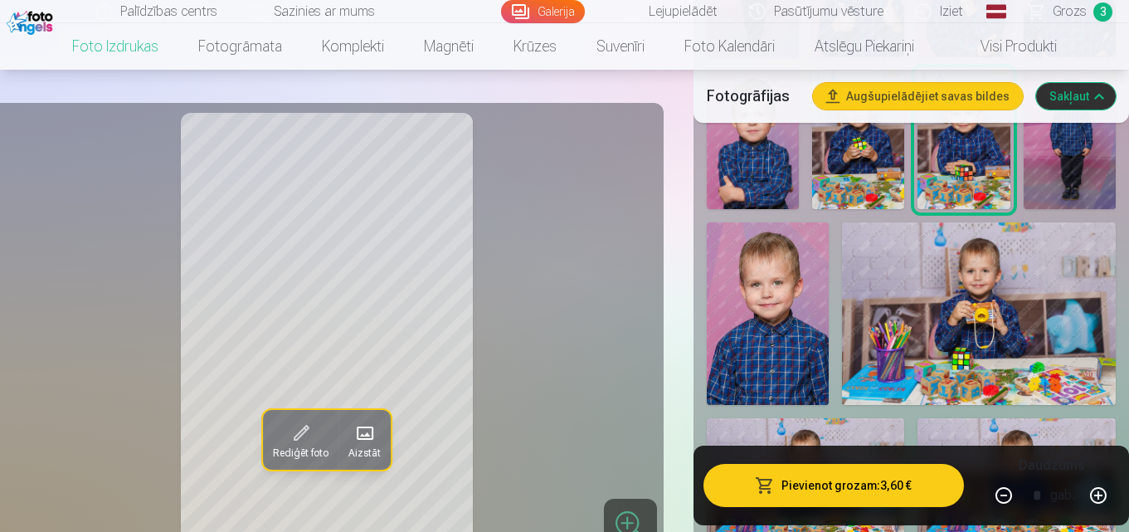
click at [793, 357] on img at bounding box center [768, 313] width 122 height 183
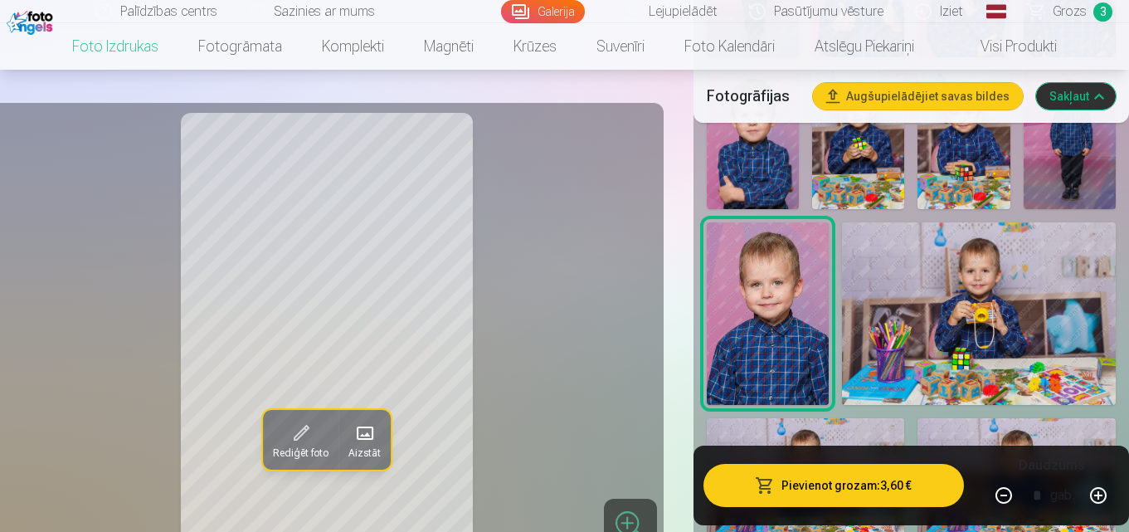
click at [1004, 305] on img at bounding box center [979, 313] width 274 height 183
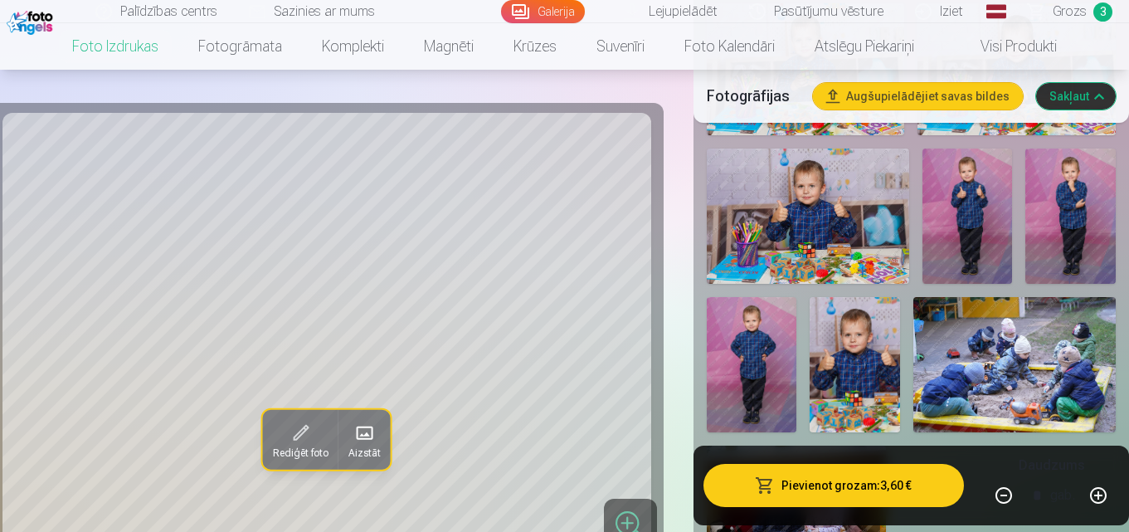
scroll to position [1699, 0]
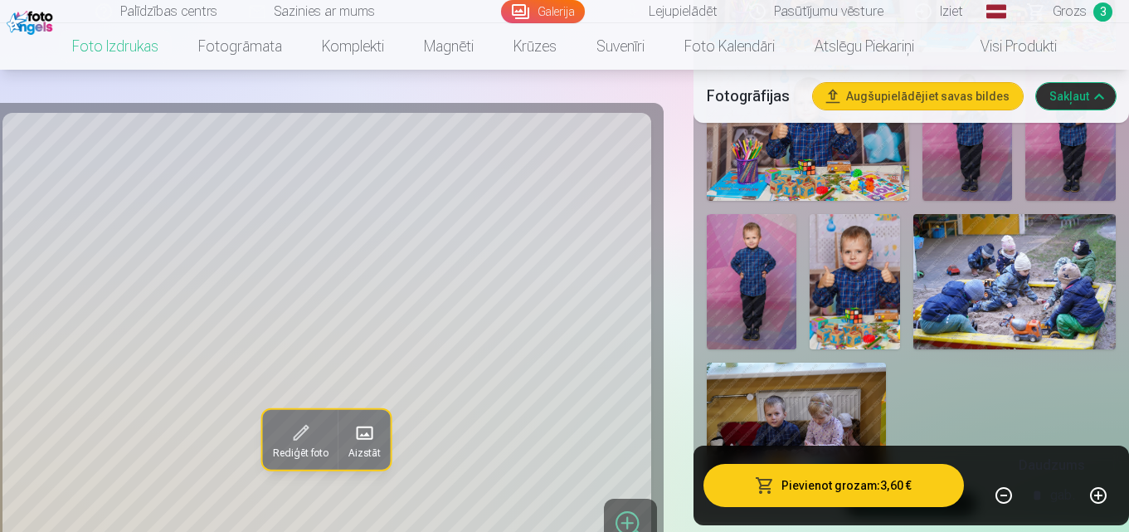
click at [856, 272] on img at bounding box center [855, 281] width 90 height 135
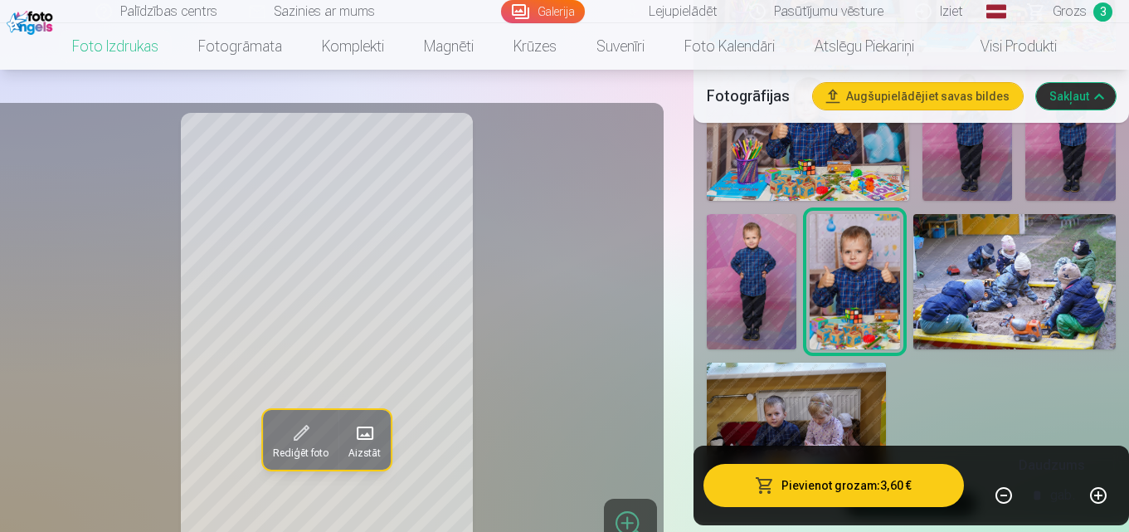
scroll to position [1616, 0]
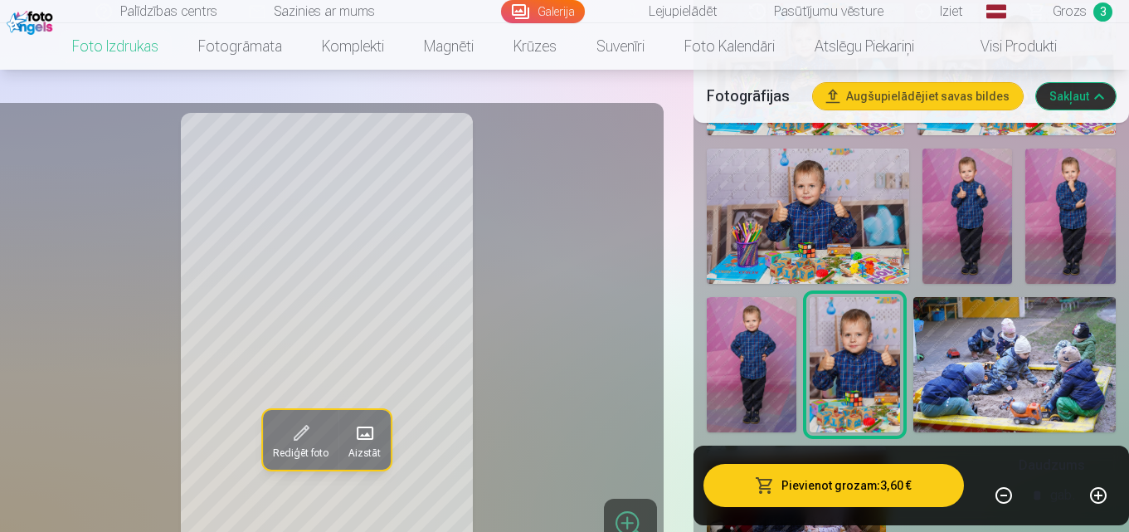
click at [741, 359] on img at bounding box center [752, 364] width 90 height 135
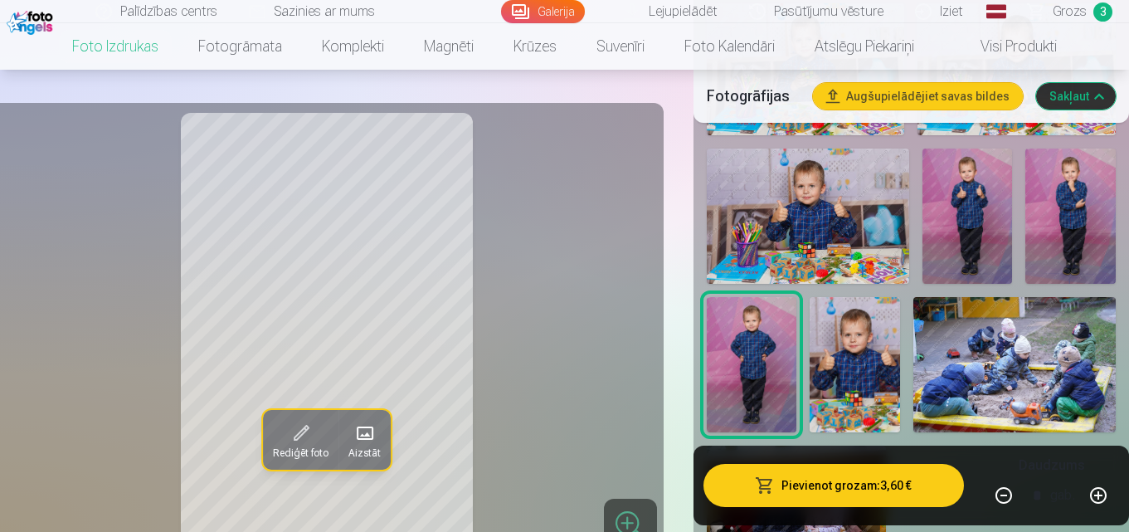
click at [1106, 212] on img at bounding box center [1071, 216] width 90 height 135
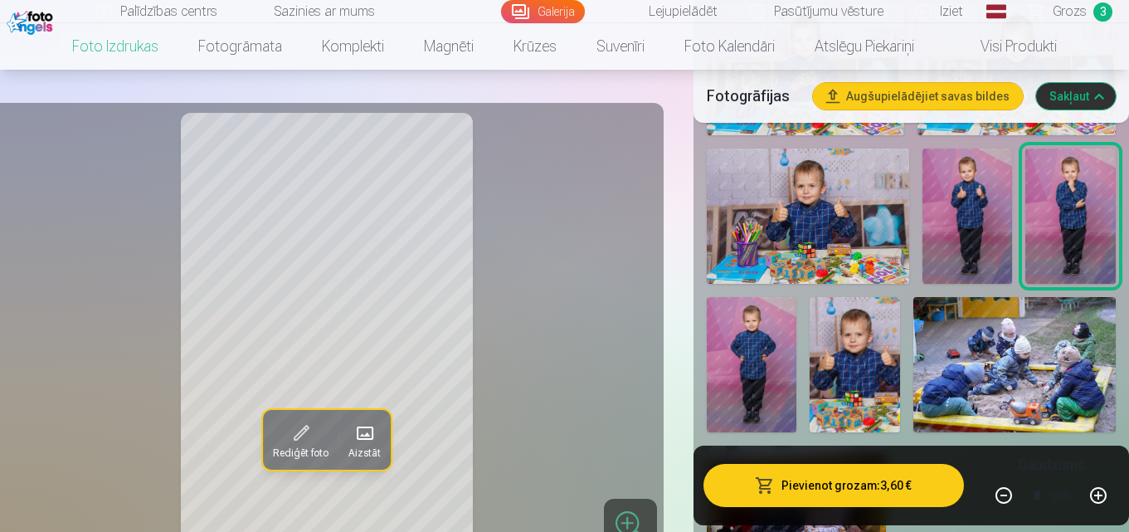
click at [982, 247] on img at bounding box center [968, 216] width 90 height 135
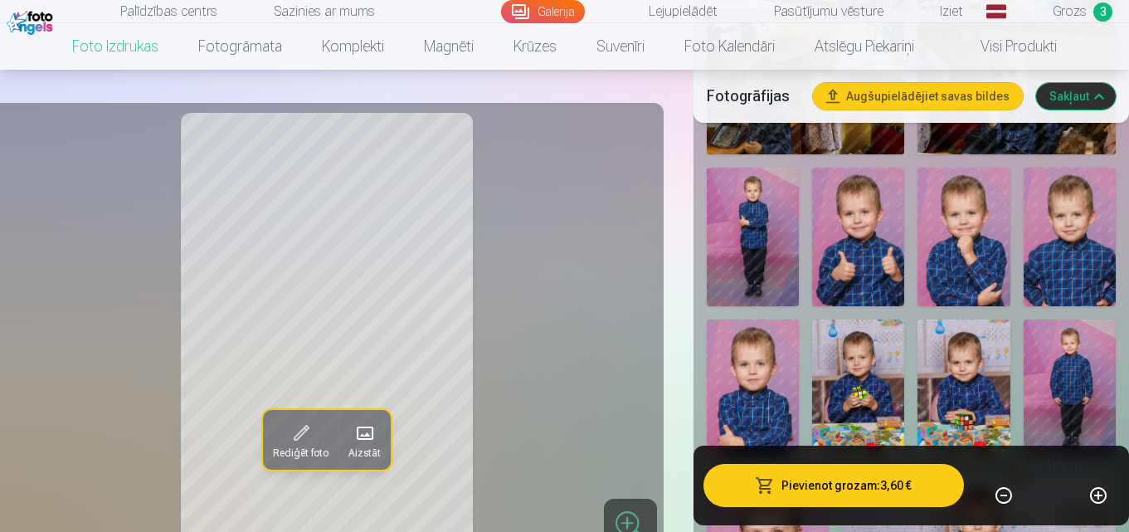
scroll to position [869, 0]
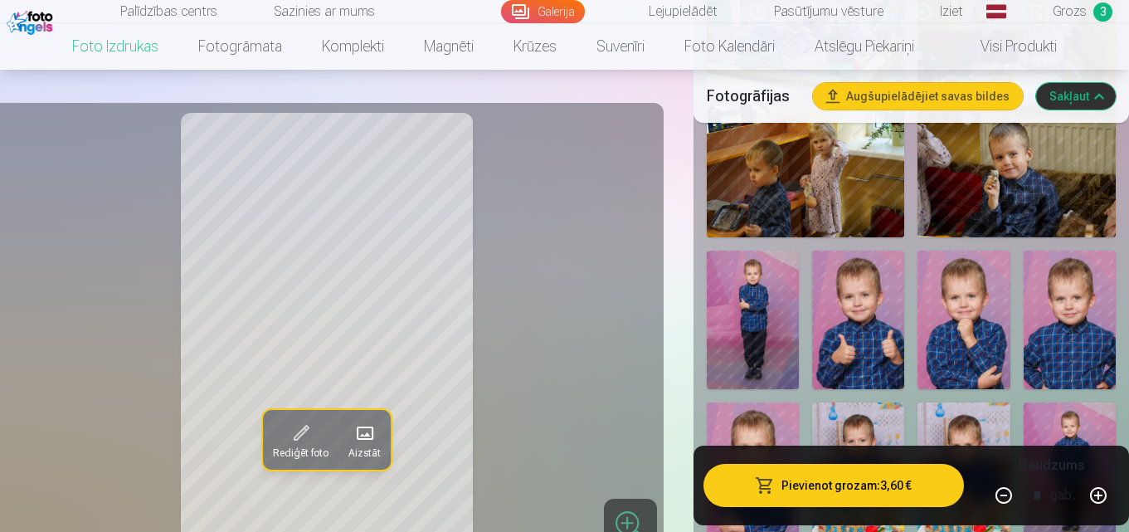
click at [1074, 12] on span "Grozs" at bounding box center [1070, 12] width 34 height 20
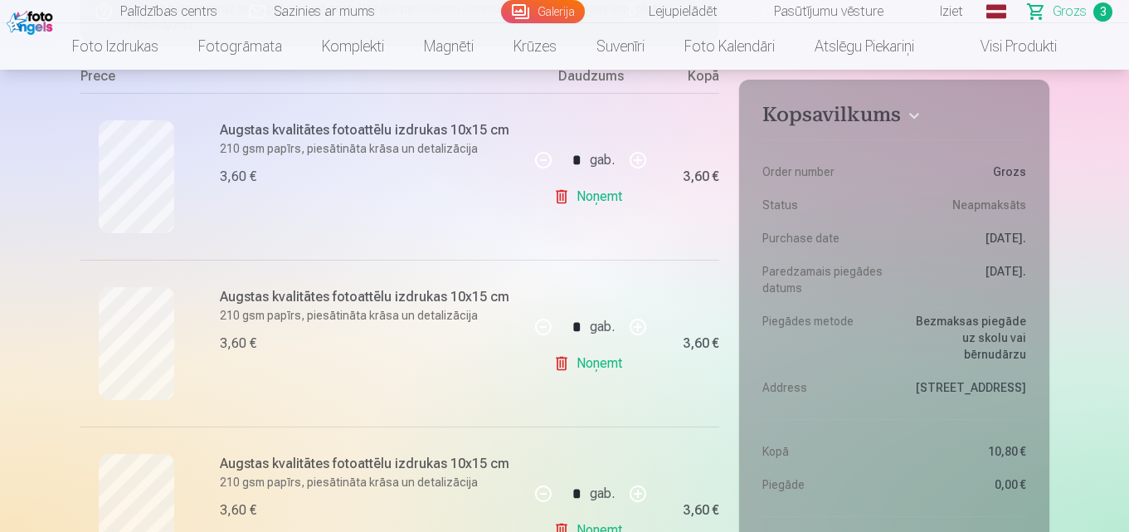
scroll to position [415, 0]
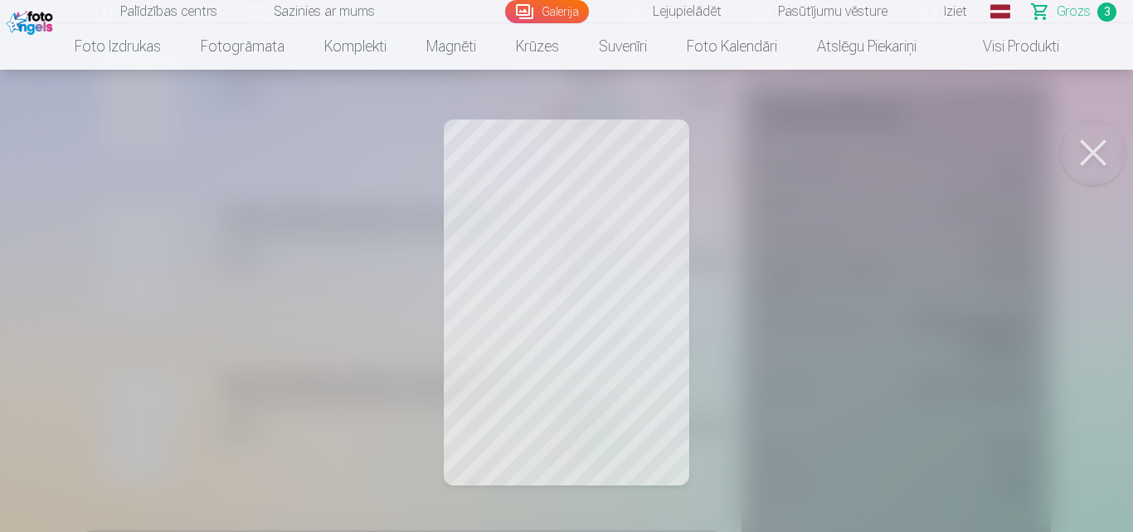
click at [1103, 148] on button at bounding box center [1093, 152] width 66 height 66
click at [1094, 154] on button at bounding box center [1093, 152] width 66 height 66
click at [1103, 153] on button at bounding box center [1093, 152] width 66 height 66
click at [1085, 149] on button at bounding box center [1093, 152] width 66 height 66
click at [1086, 150] on button at bounding box center [1093, 152] width 66 height 66
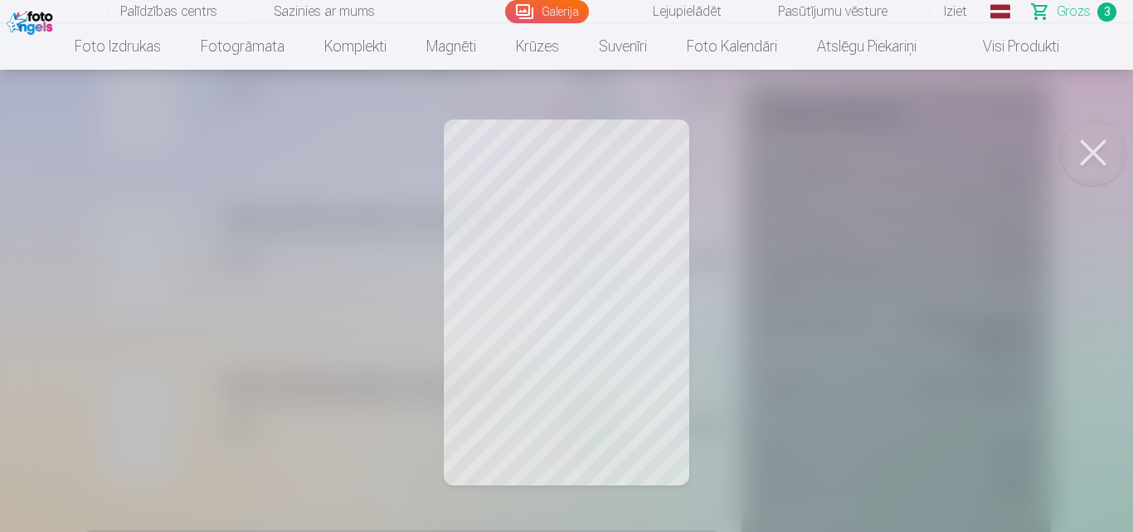
click at [1096, 158] on button at bounding box center [1093, 152] width 66 height 66
click at [1094, 145] on button at bounding box center [1093, 152] width 66 height 66
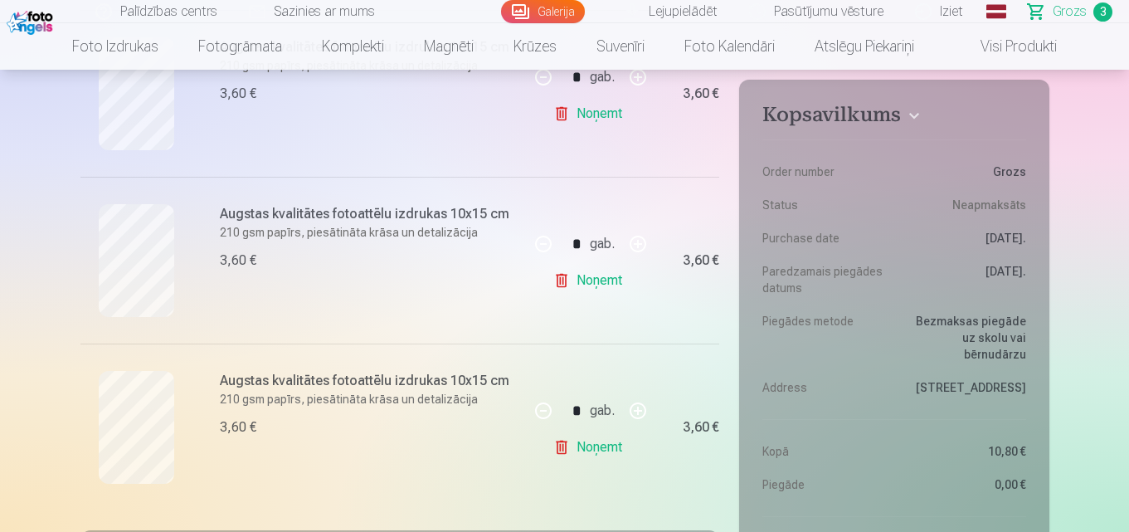
click at [559, 447] on link "Noņemt" at bounding box center [591, 447] width 76 height 33
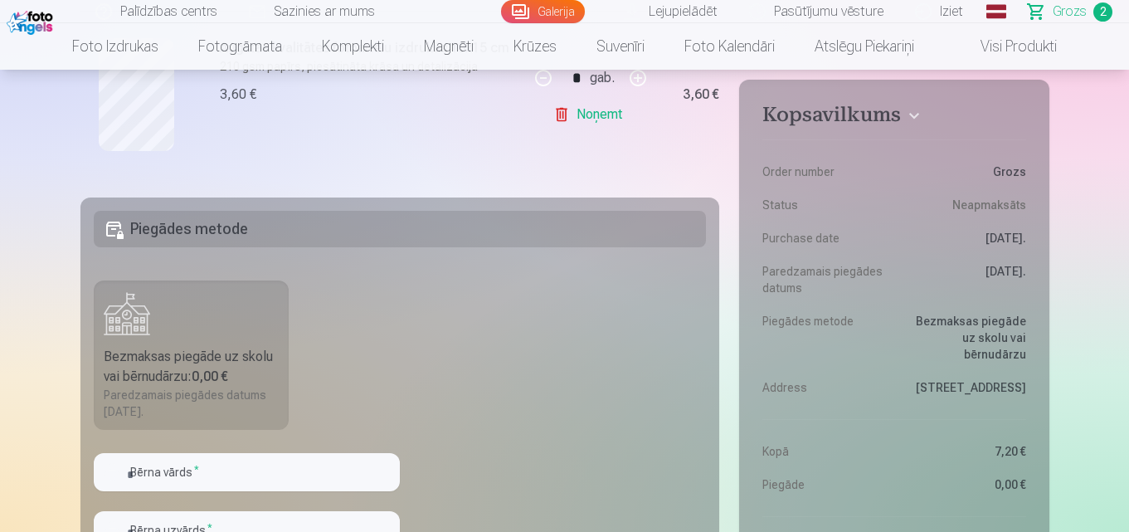
scroll to position [83, 0]
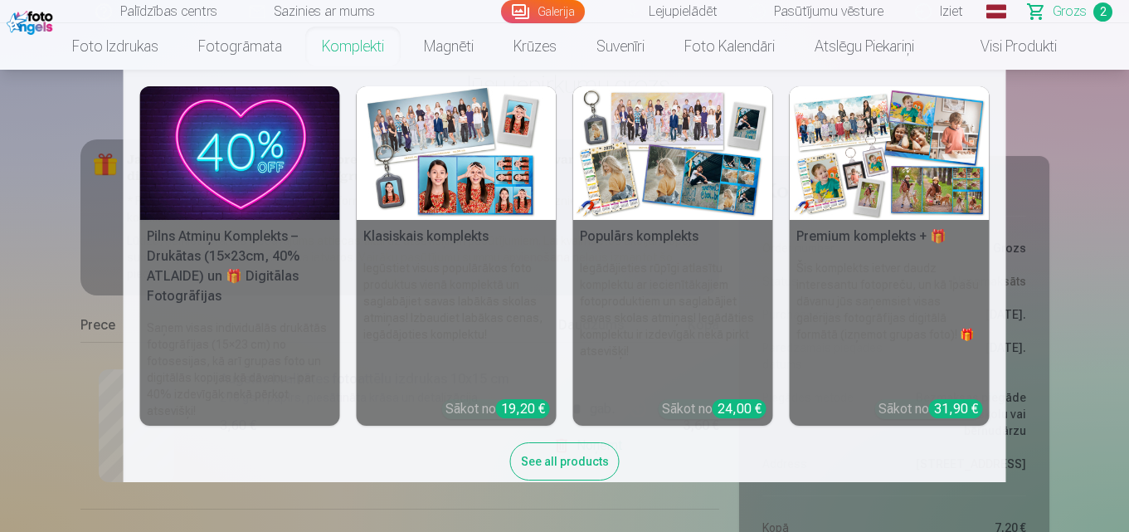
click at [368, 47] on link "Komplekti" at bounding box center [353, 46] width 102 height 46
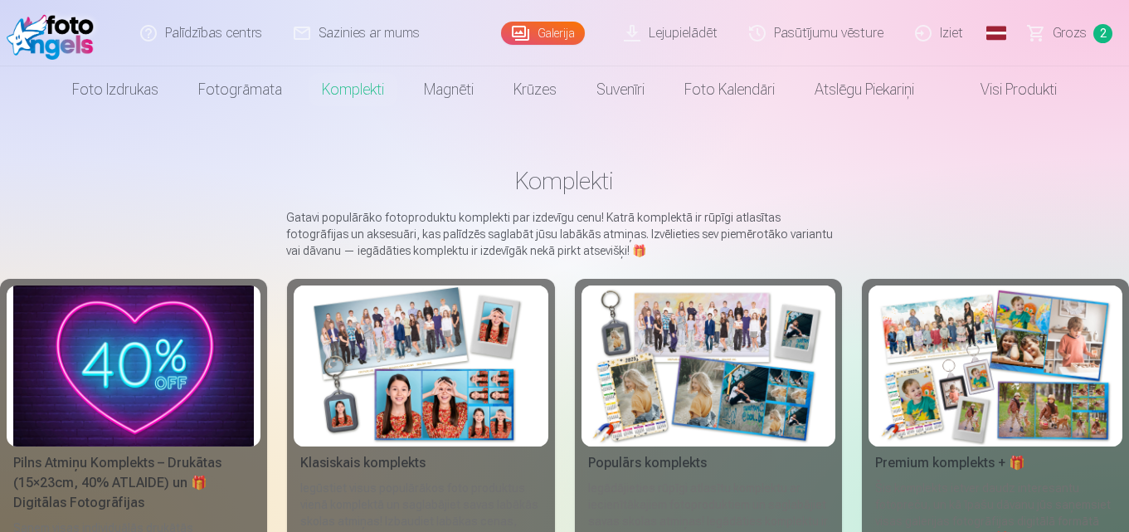
scroll to position [83, 0]
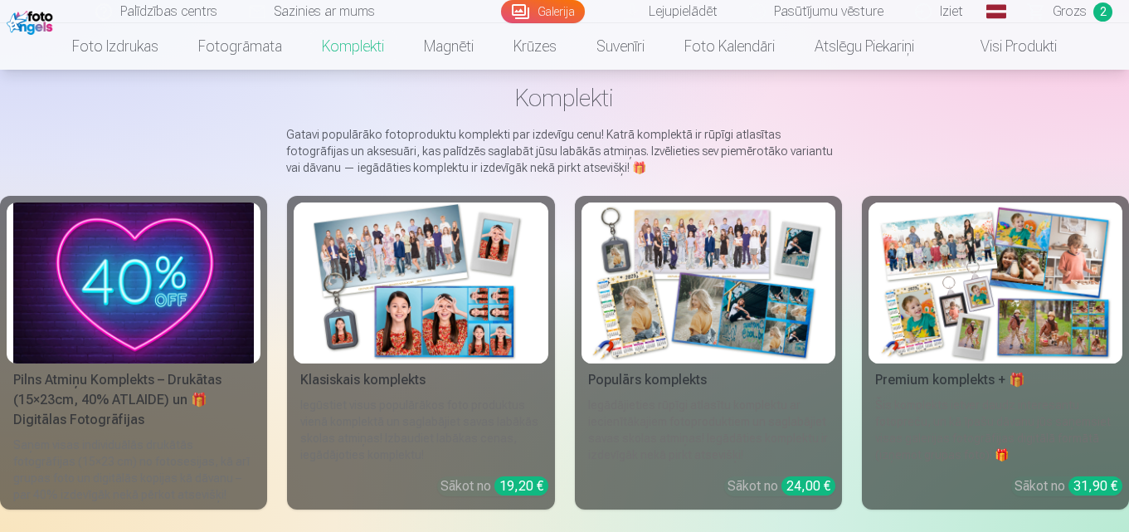
click at [424, 292] on img at bounding box center [420, 282] width 241 height 161
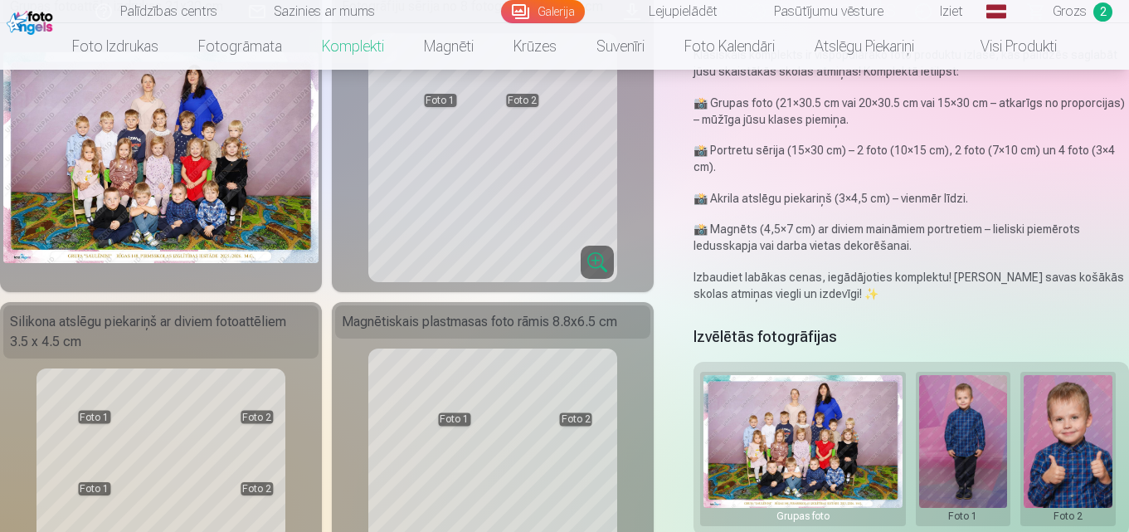
scroll to position [332, 0]
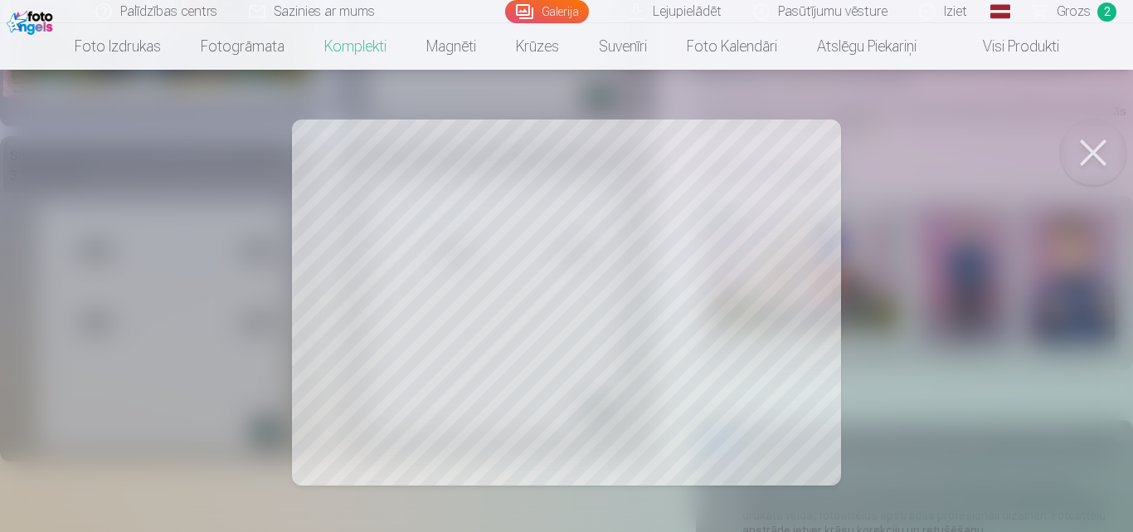
click at [460, 335] on div at bounding box center [566, 266] width 1133 height 532
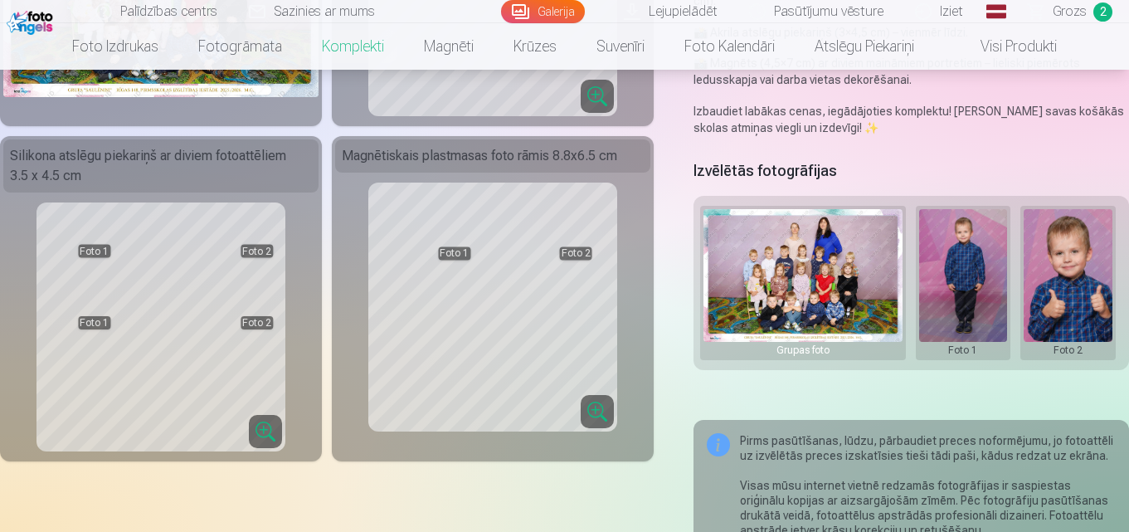
click at [433, 171] on div "Magnētiskais plastmasas foto rāmis 8.8x6.5 cm" at bounding box center [492, 155] width 315 height 33
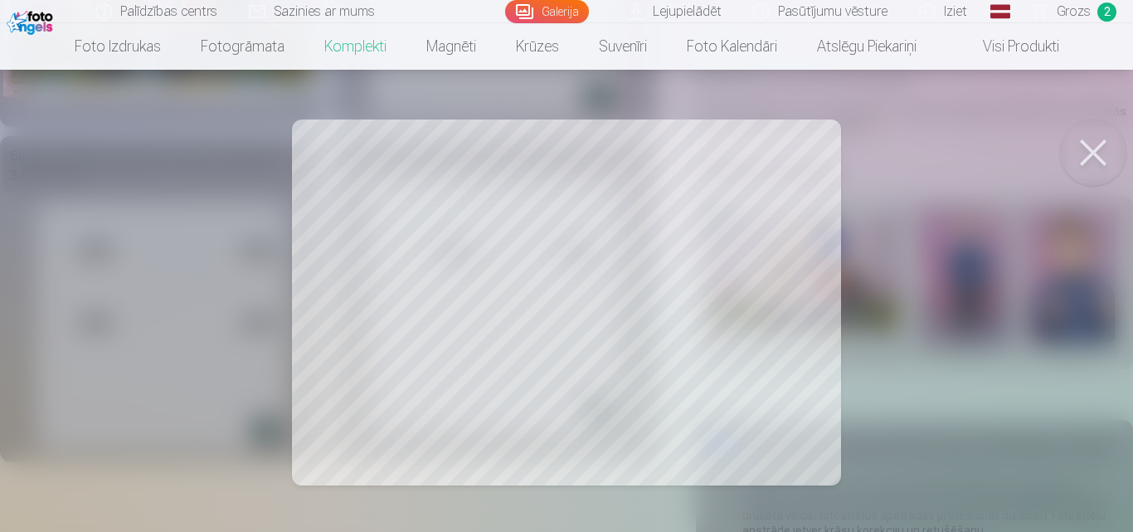
click at [389, 363] on div at bounding box center [566, 266] width 1133 height 532
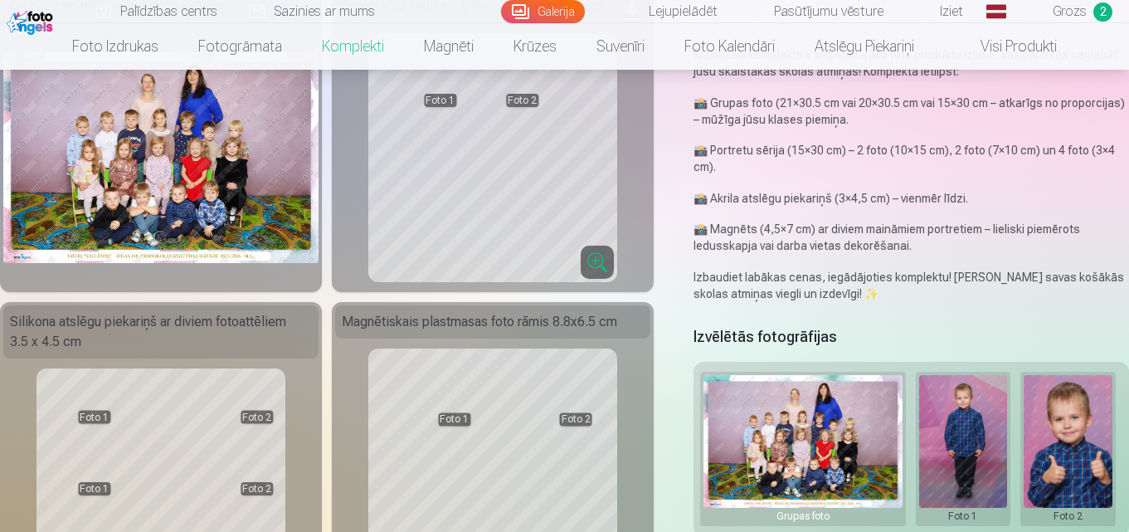
scroll to position [249, 0]
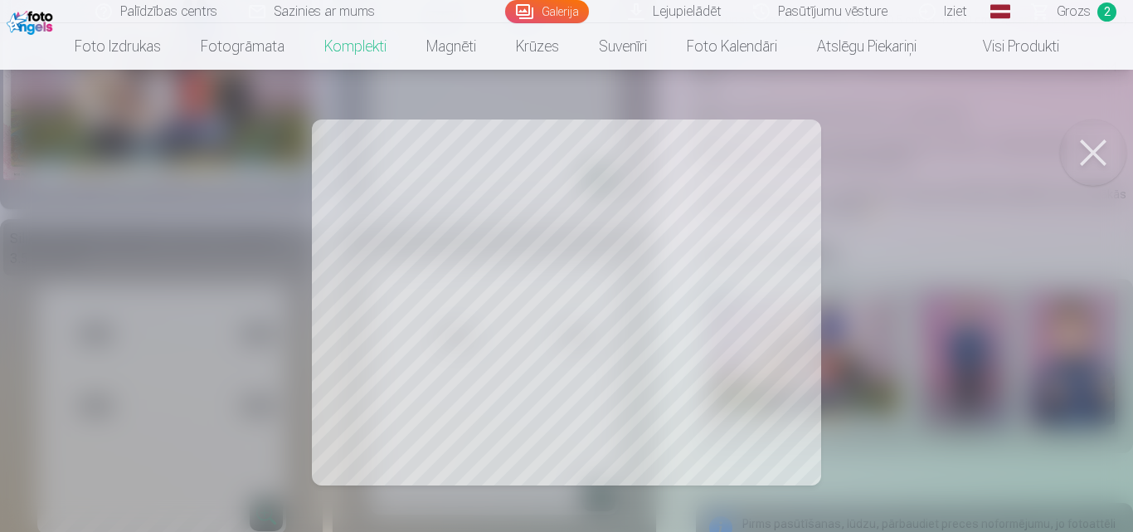
click at [1004, 250] on div at bounding box center [566, 266] width 1133 height 532
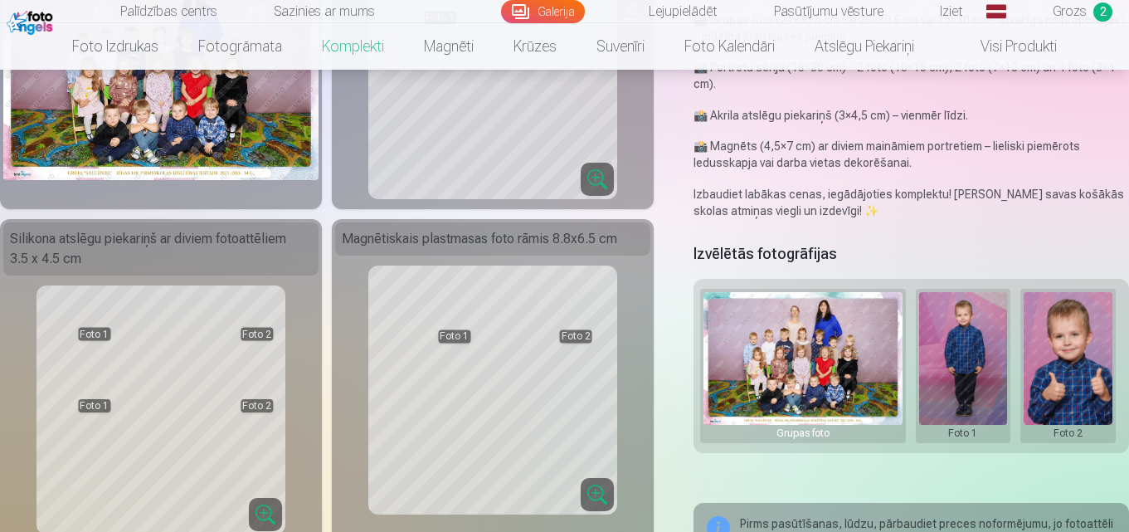
click at [953, 358] on button at bounding box center [963, 366] width 89 height 148
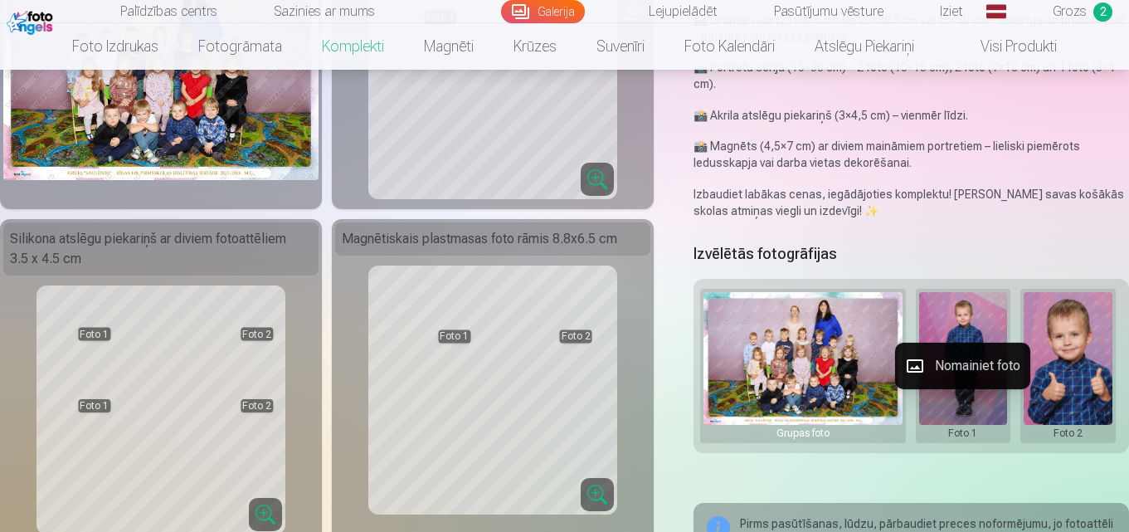
click at [955, 366] on button "Nomainiet foto" at bounding box center [962, 366] width 135 height 46
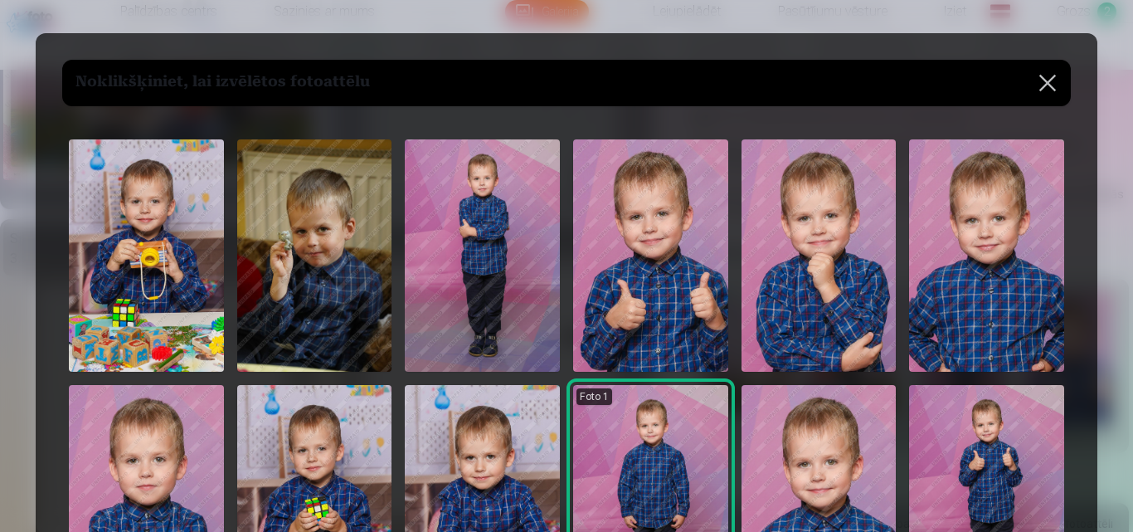
click at [869, 241] on img at bounding box center [819, 255] width 155 height 232
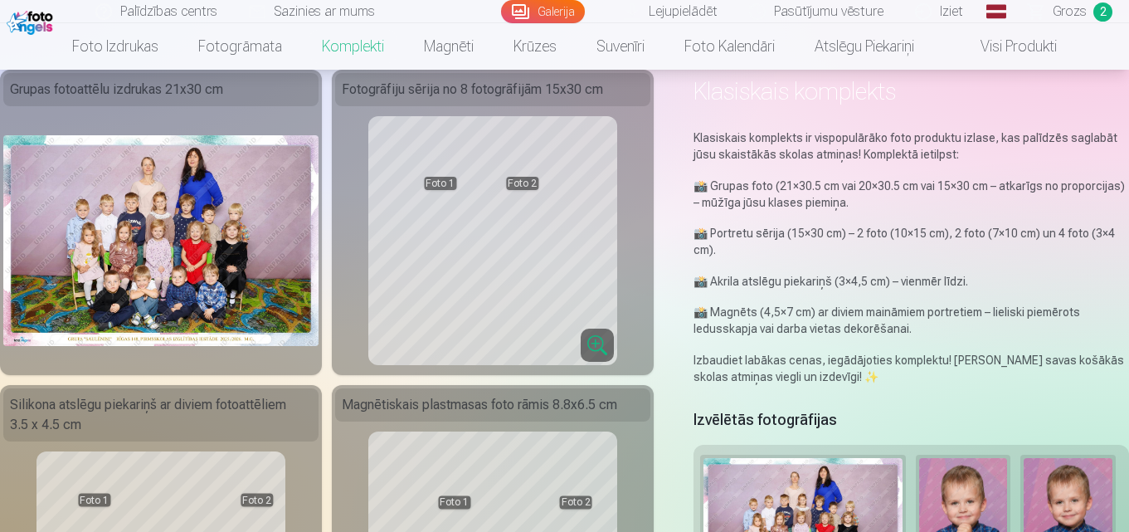
scroll to position [166, 0]
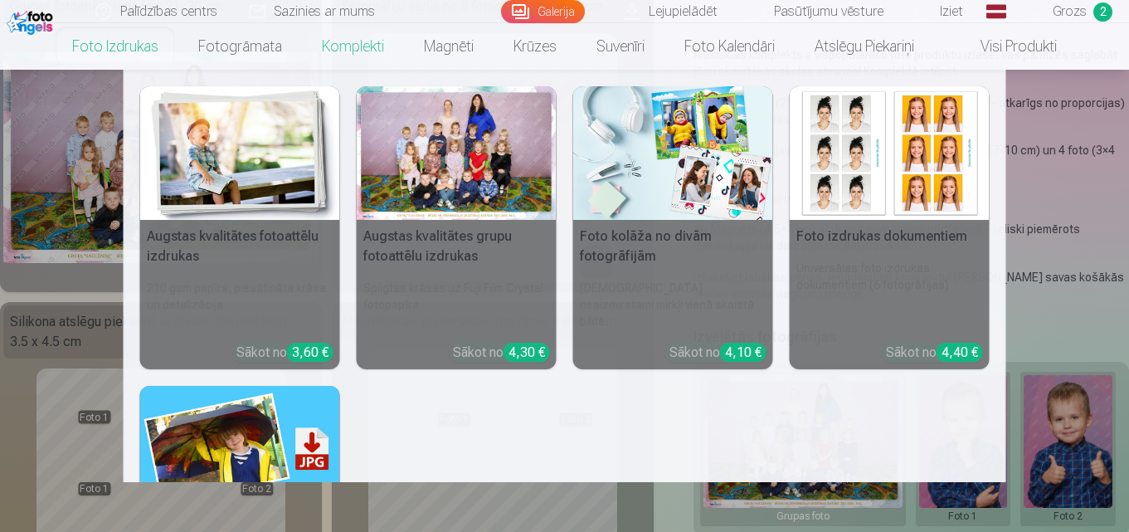
click at [100, 56] on link "Foto izdrukas" at bounding box center [115, 46] width 126 height 46
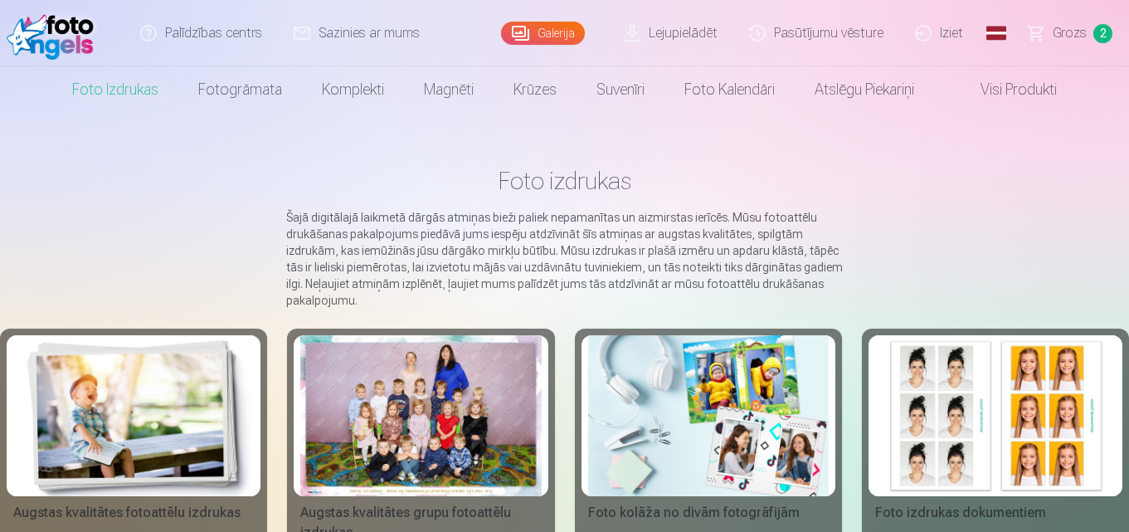
scroll to position [83, 0]
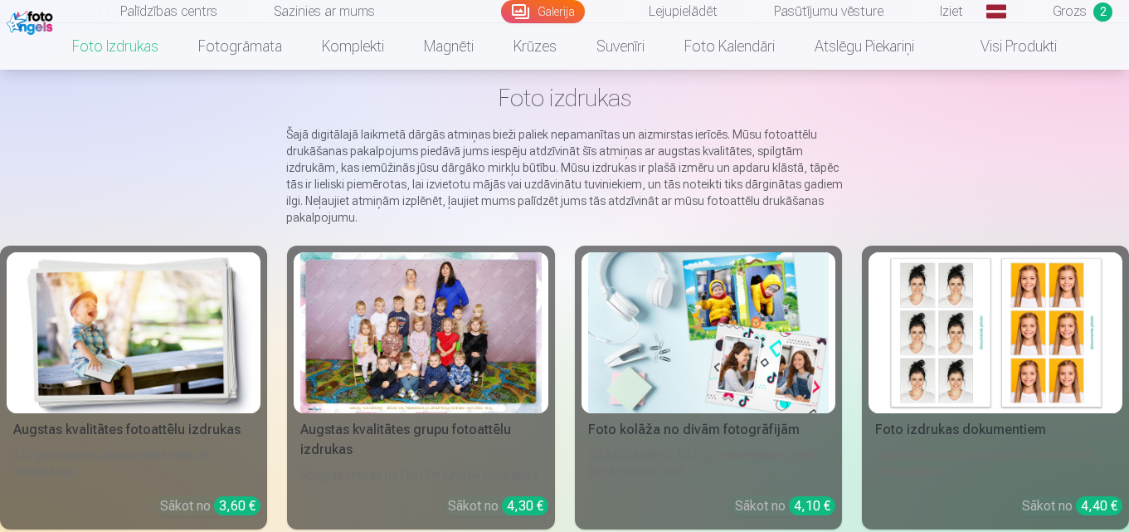
click at [675, 376] on img at bounding box center [708, 332] width 241 height 161
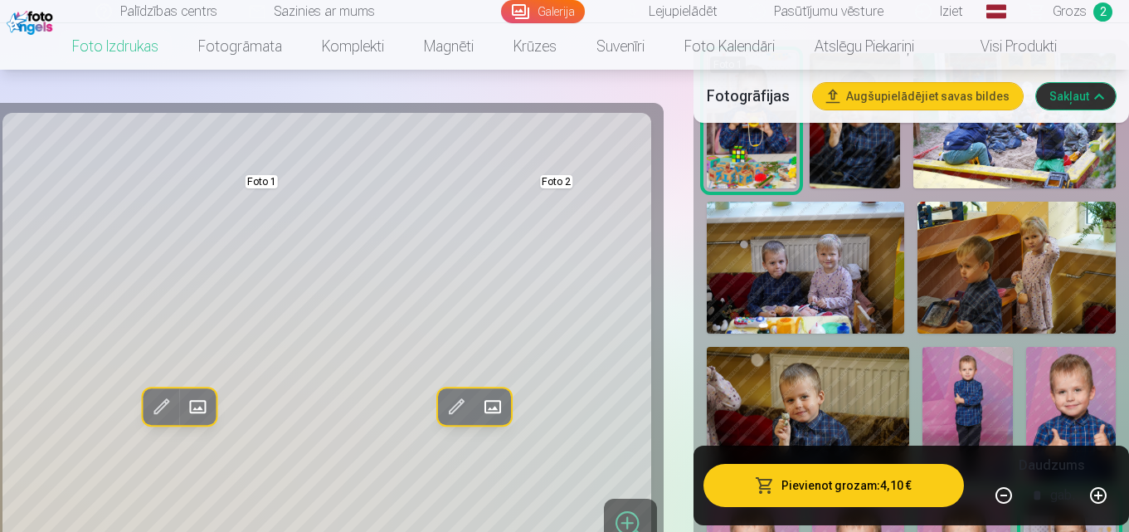
scroll to position [747, 0]
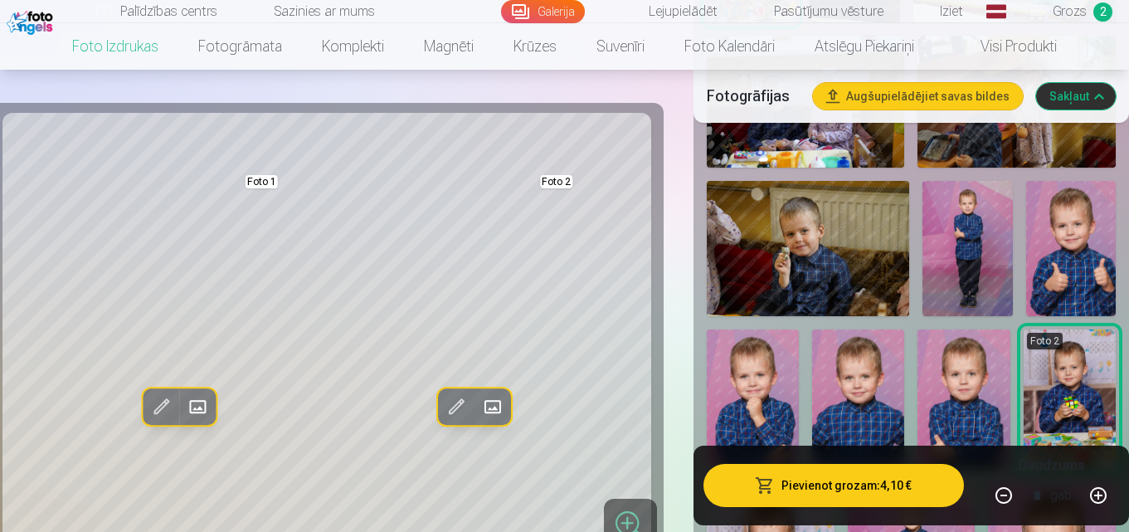
click at [1079, 245] on img at bounding box center [1071, 248] width 90 height 135
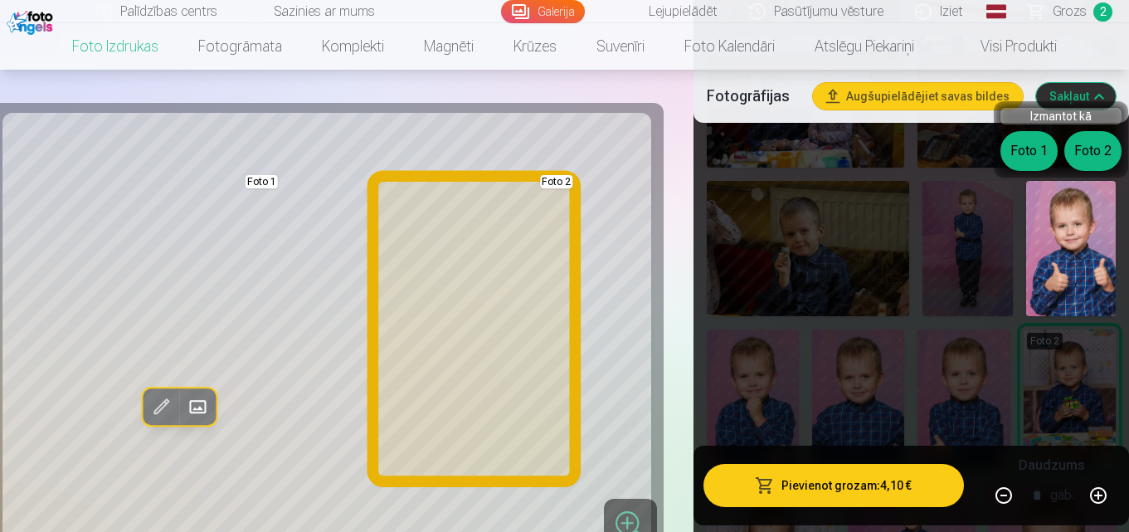
click at [1104, 150] on button "Foto 2" at bounding box center [1093, 151] width 57 height 40
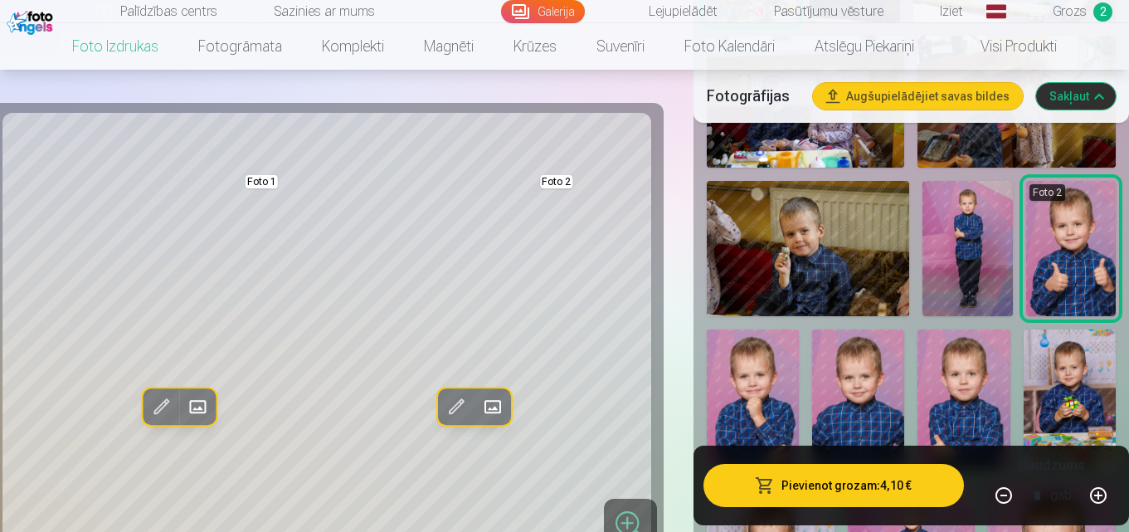
click at [957, 392] on img at bounding box center [964, 398] width 92 height 139
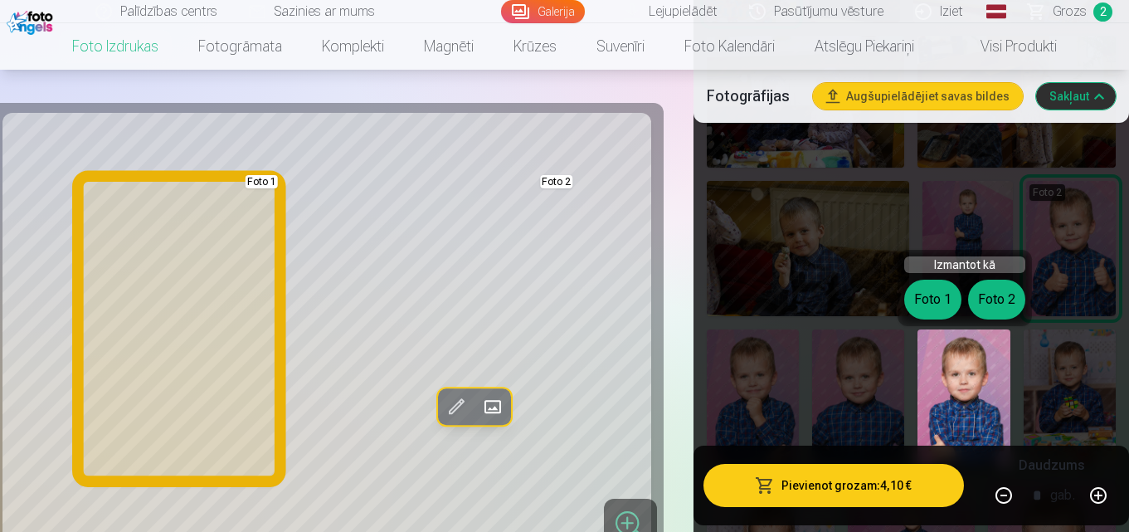
click at [934, 304] on button "Foto 1" at bounding box center [932, 300] width 57 height 40
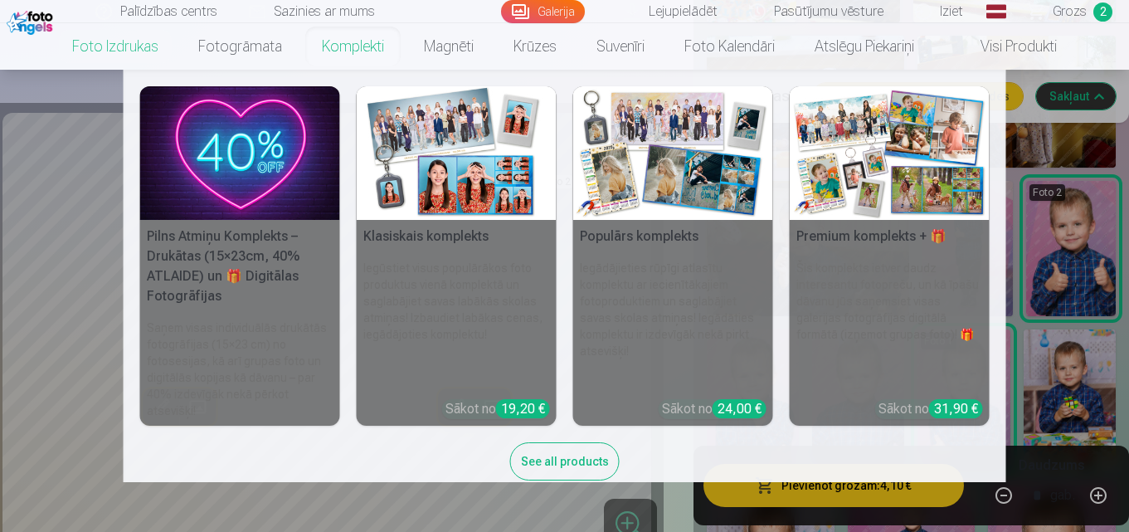
click at [253, 178] on img at bounding box center [240, 153] width 200 height 134
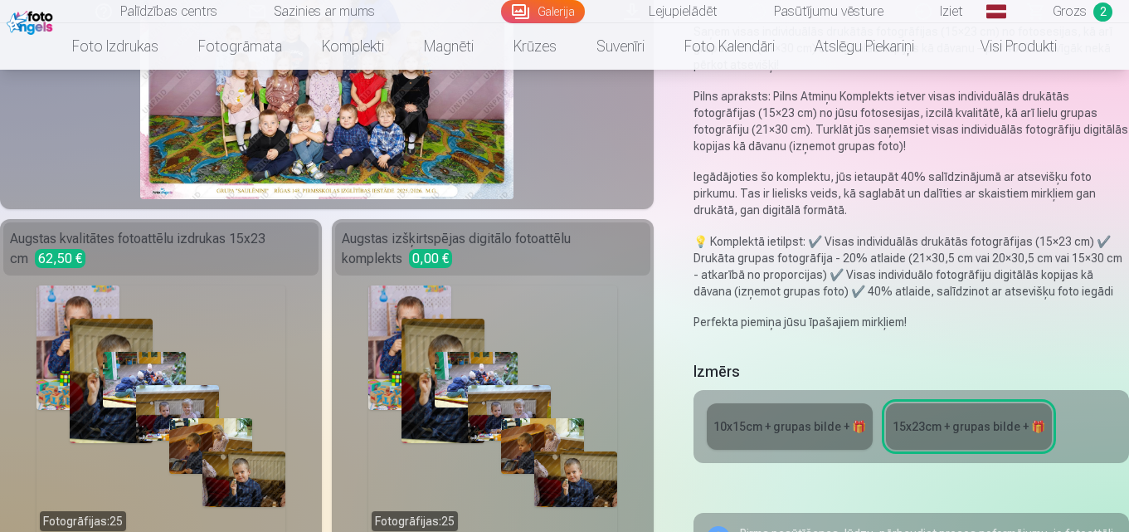
scroll to position [332, 0]
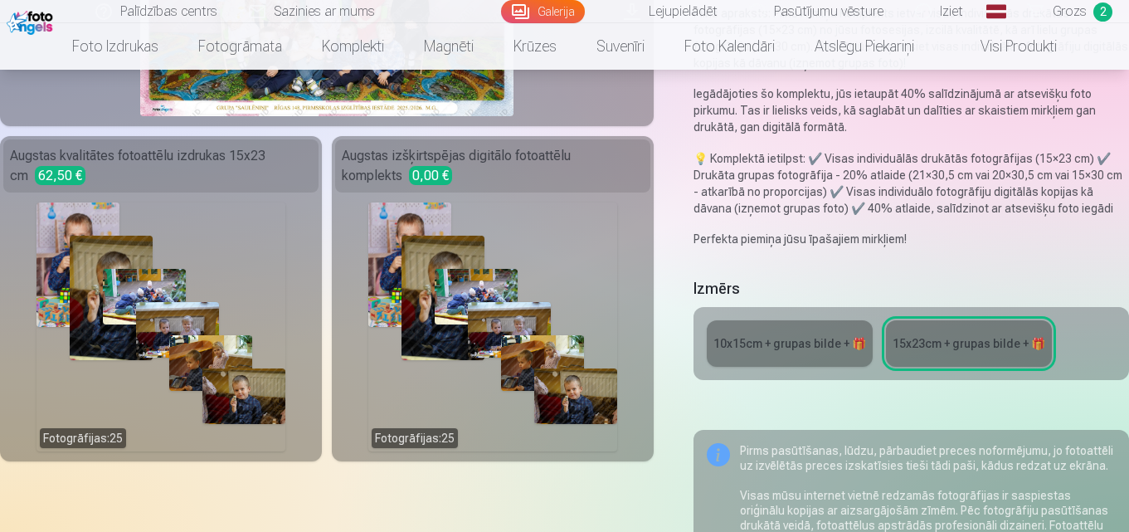
click at [810, 334] on link "10x15сm + grupas bilde + 🎁" at bounding box center [790, 343] width 166 height 46
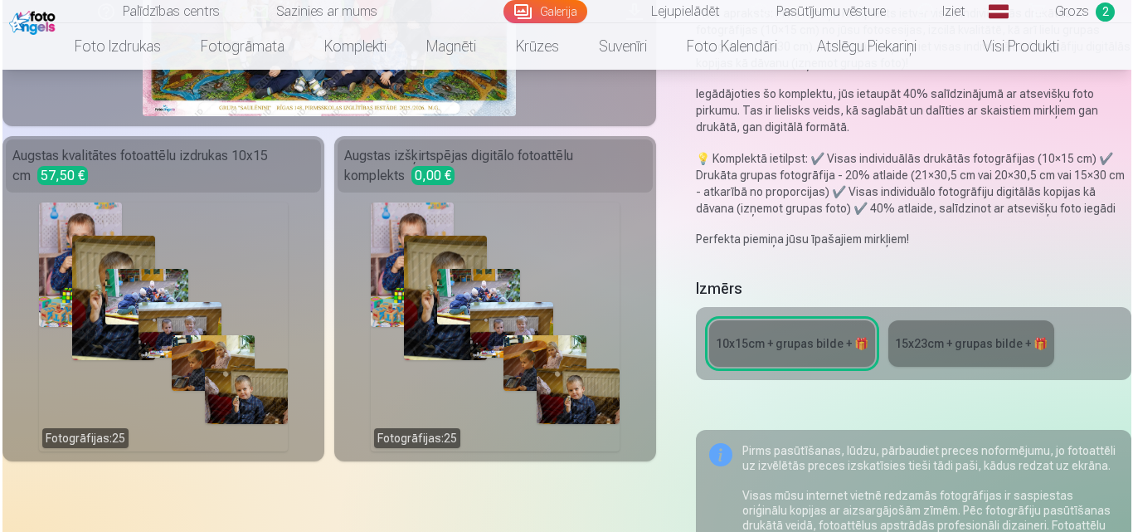
scroll to position [581, 0]
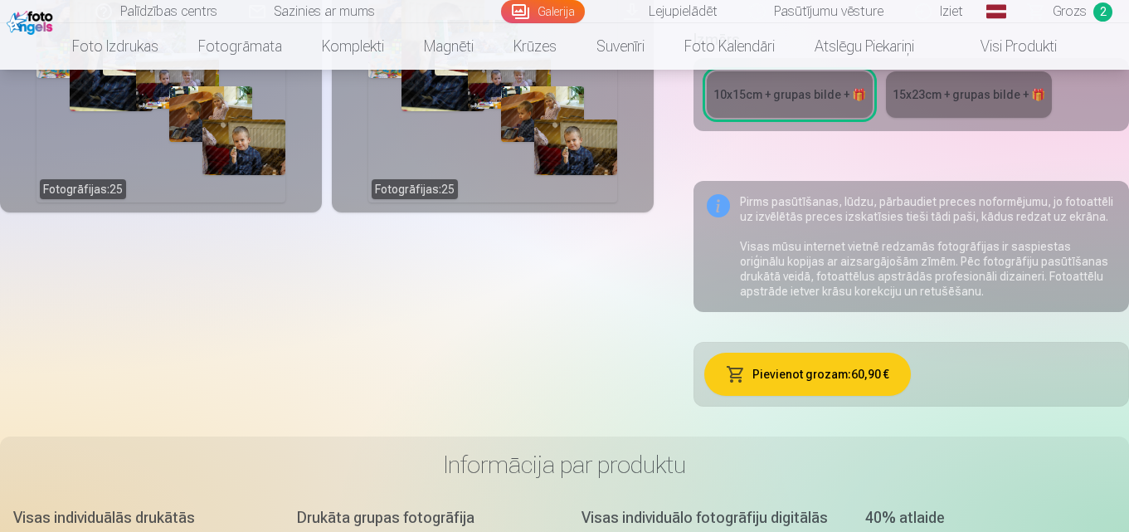
click at [782, 378] on button "Pievienot grozam : 60,90 €" at bounding box center [807, 374] width 207 height 43
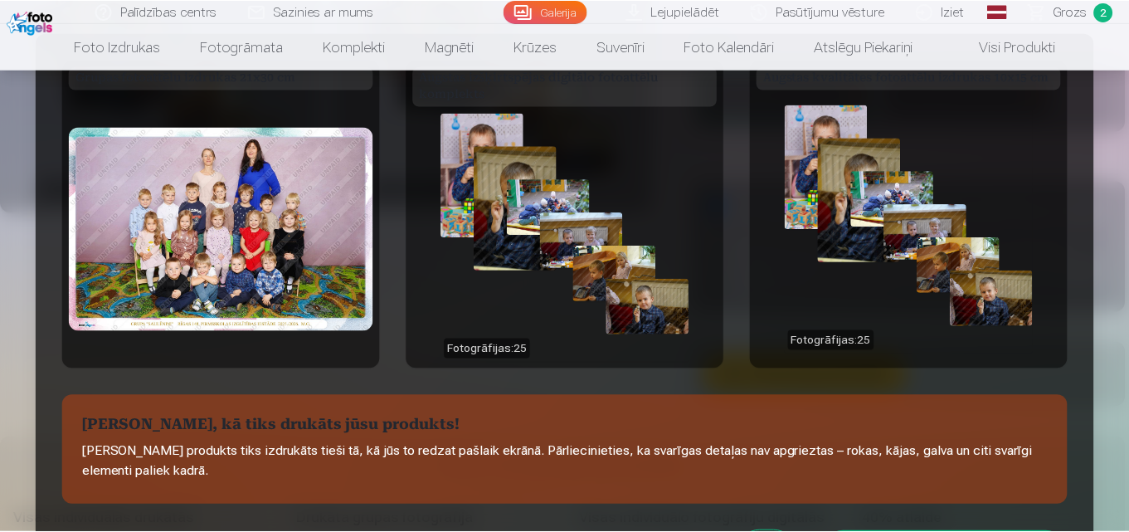
scroll to position [202, 0]
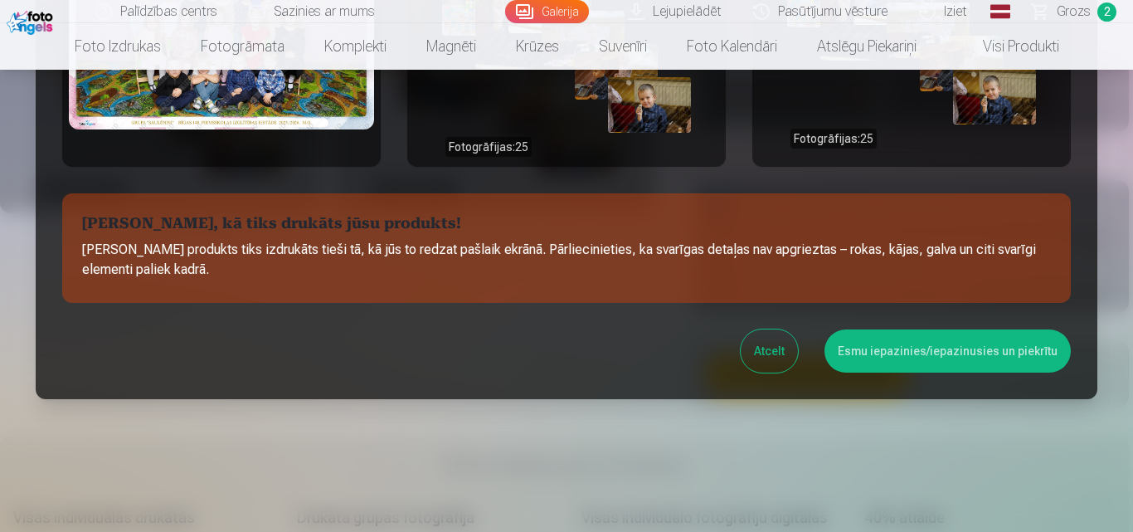
click at [911, 349] on button "Esmu iepazinies/iepazinusies un piekrītu" at bounding box center [948, 350] width 246 height 43
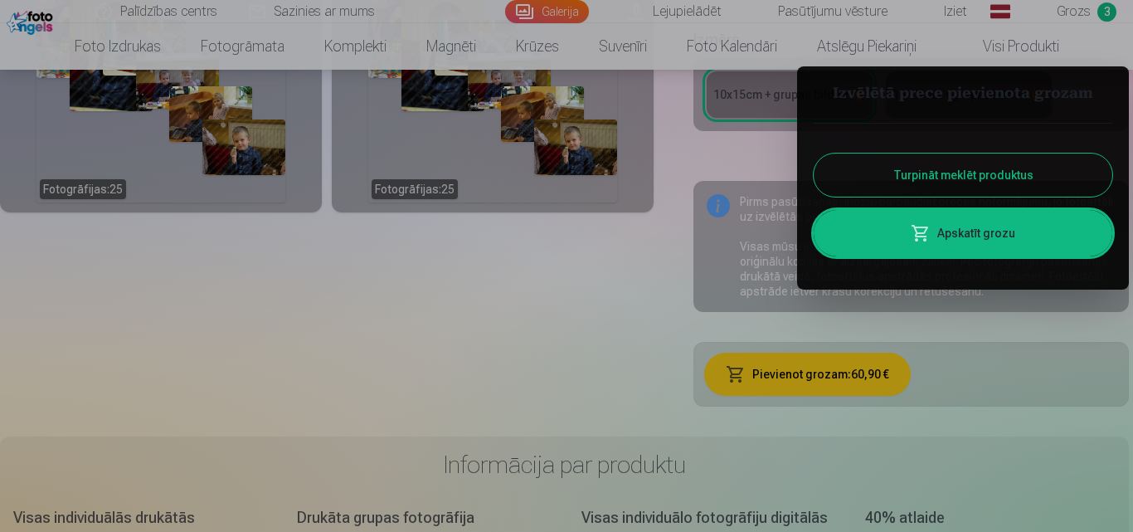
click at [1009, 239] on link "Apskatīt grozu" at bounding box center [963, 233] width 299 height 46
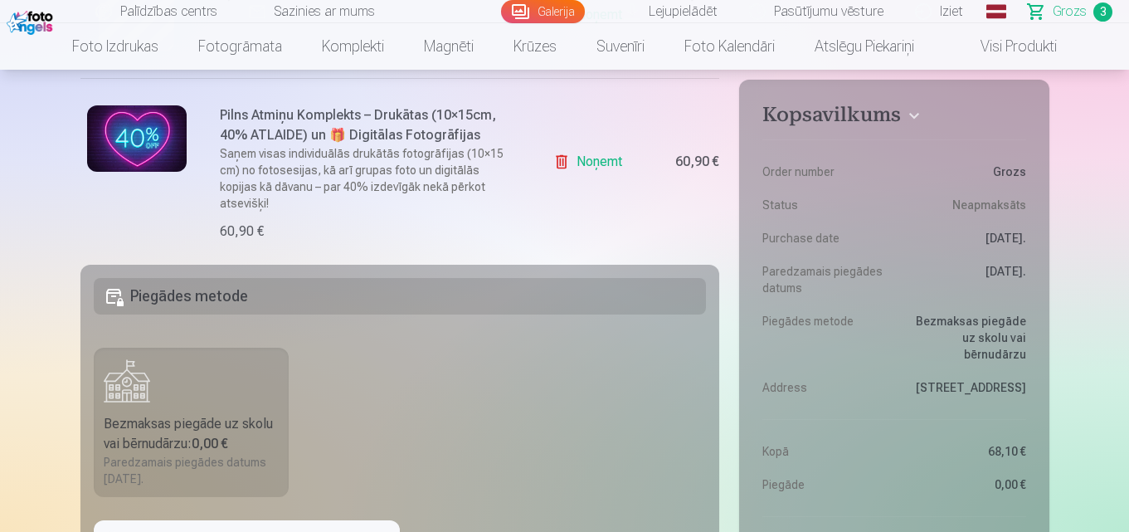
scroll to position [498, 0]
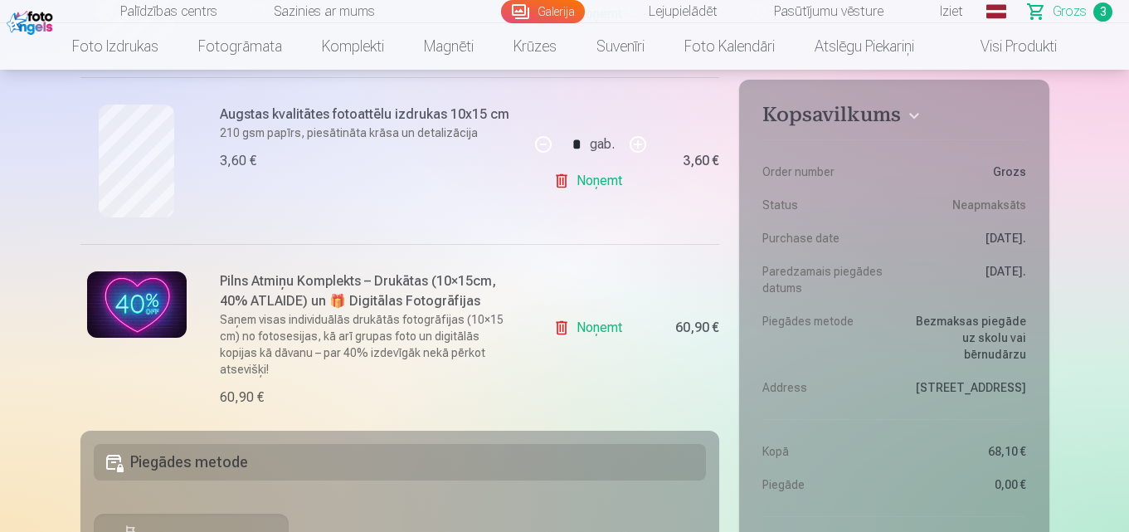
click at [591, 328] on link "Noņemt" at bounding box center [591, 327] width 76 height 33
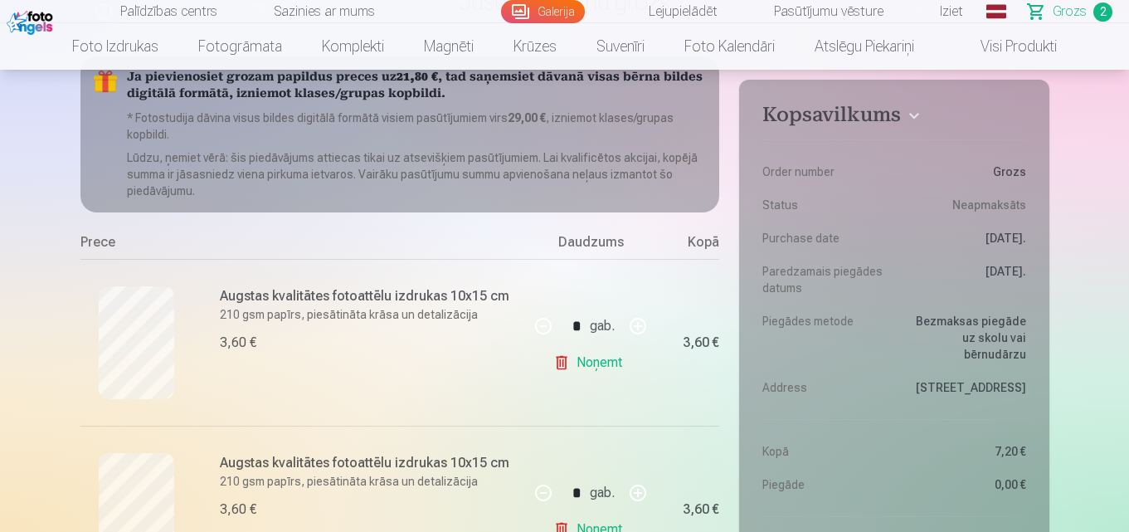
scroll to position [249, 0]
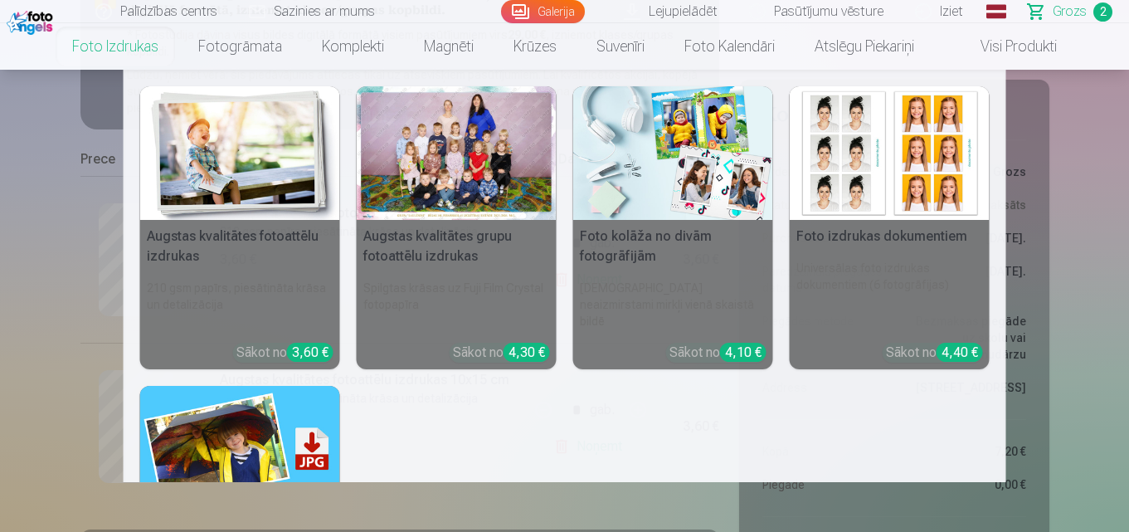
click at [107, 55] on link "Foto izdrukas" at bounding box center [115, 46] width 126 height 46
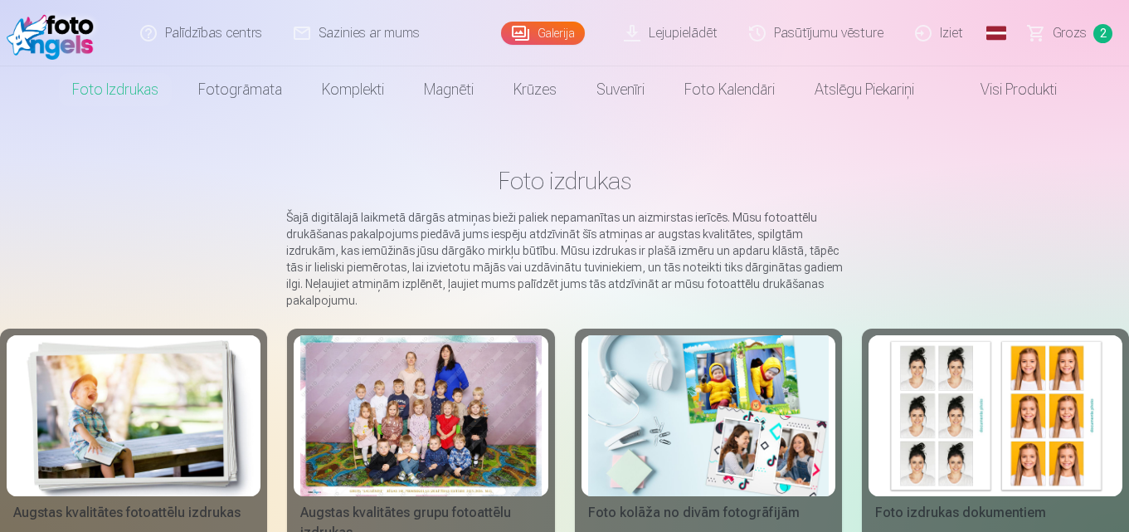
scroll to position [83, 0]
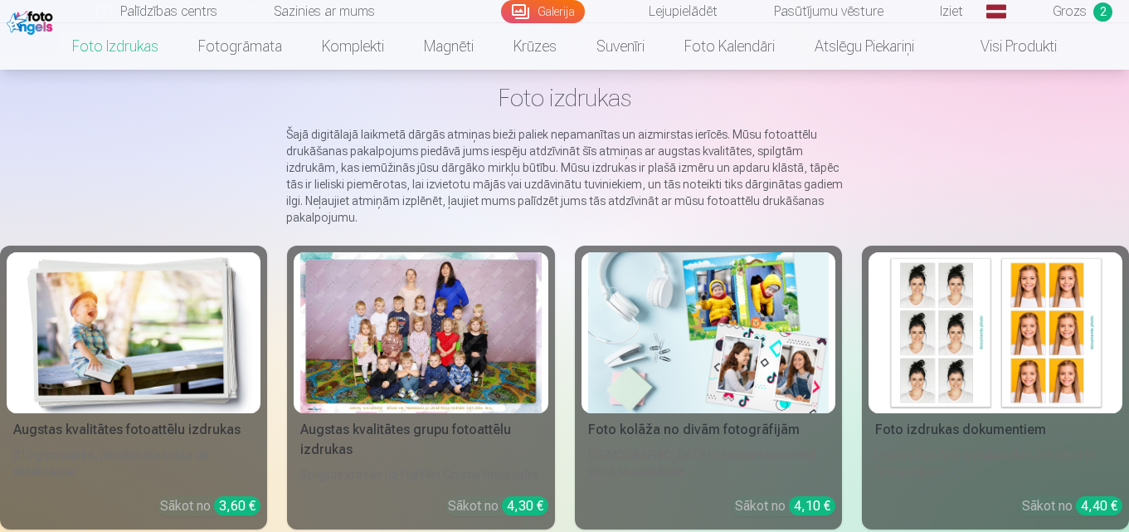
click at [989, 338] on img at bounding box center [995, 332] width 241 height 161
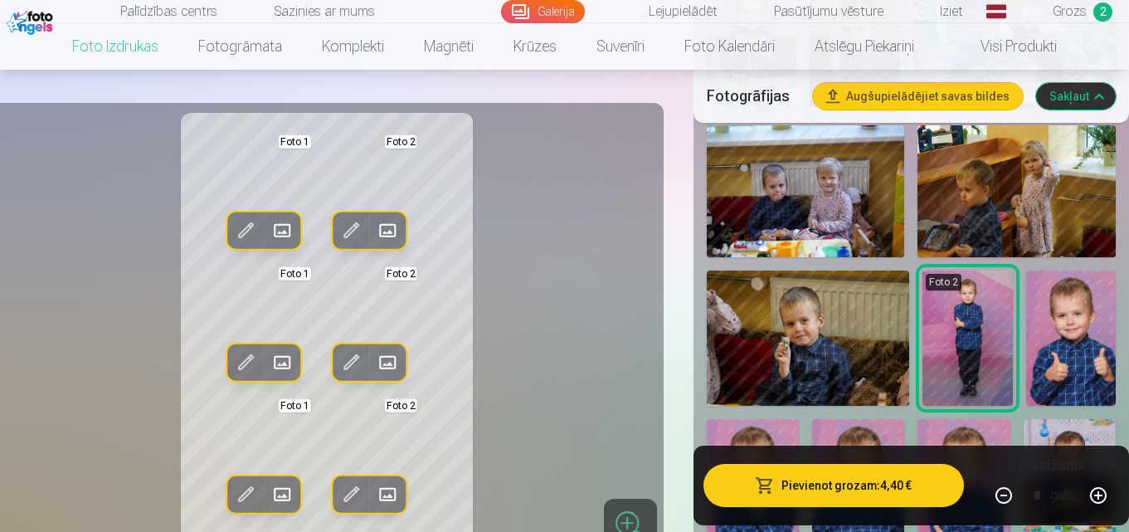
scroll to position [664, 0]
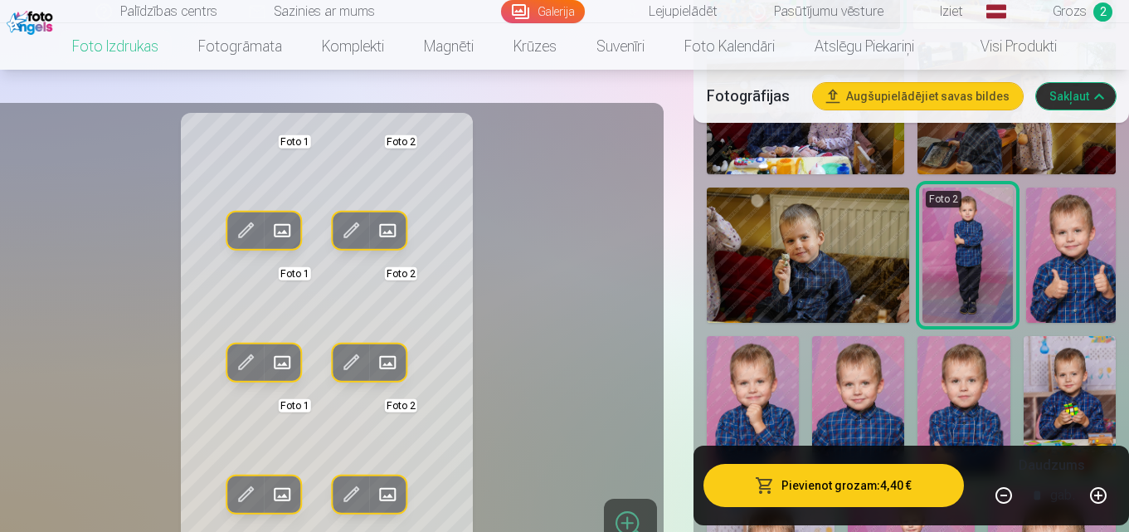
click at [1076, 287] on img at bounding box center [1071, 255] width 90 height 135
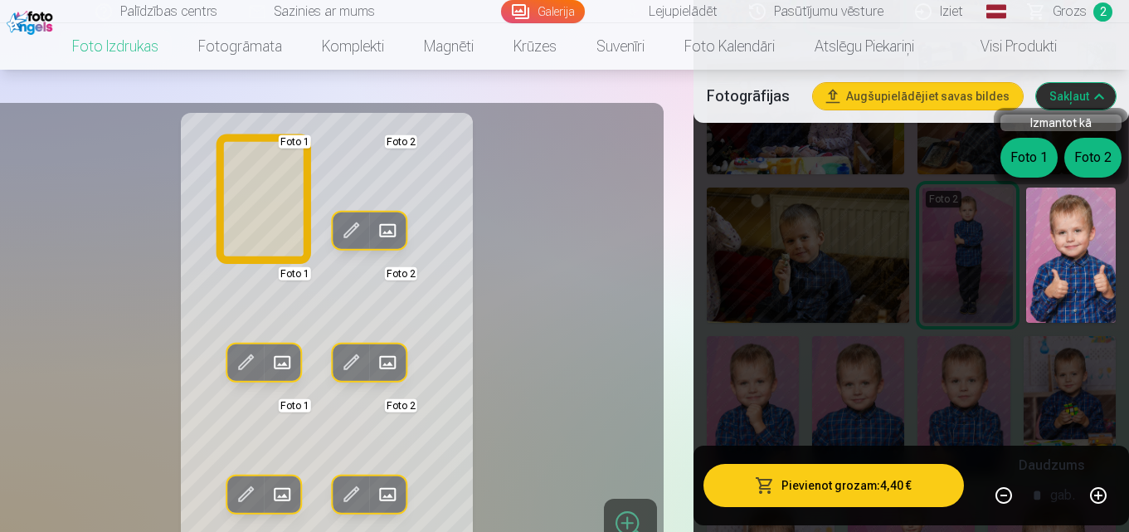
click at [1027, 161] on button "Foto 1" at bounding box center [1029, 158] width 57 height 40
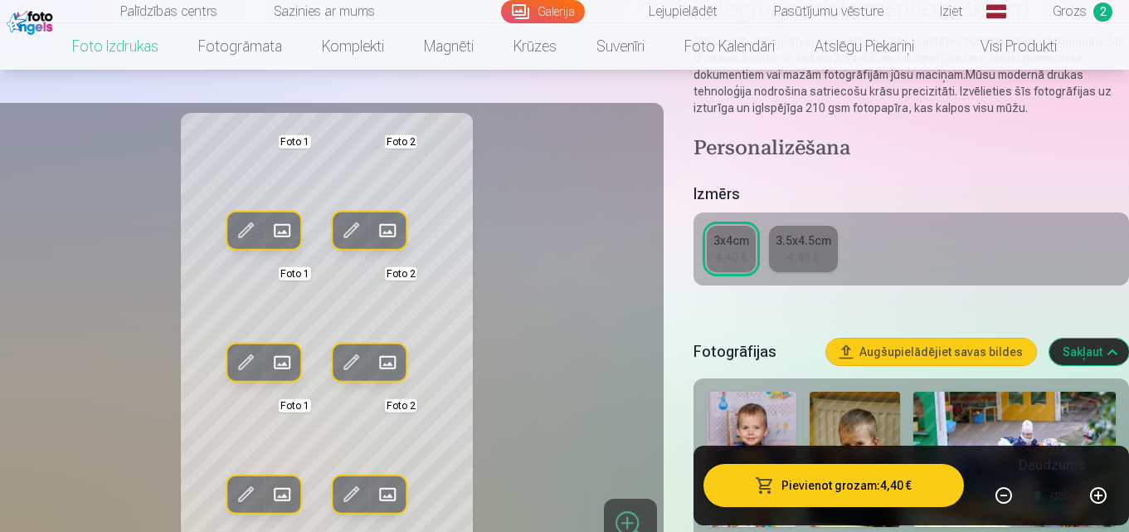
scroll to position [0, 0]
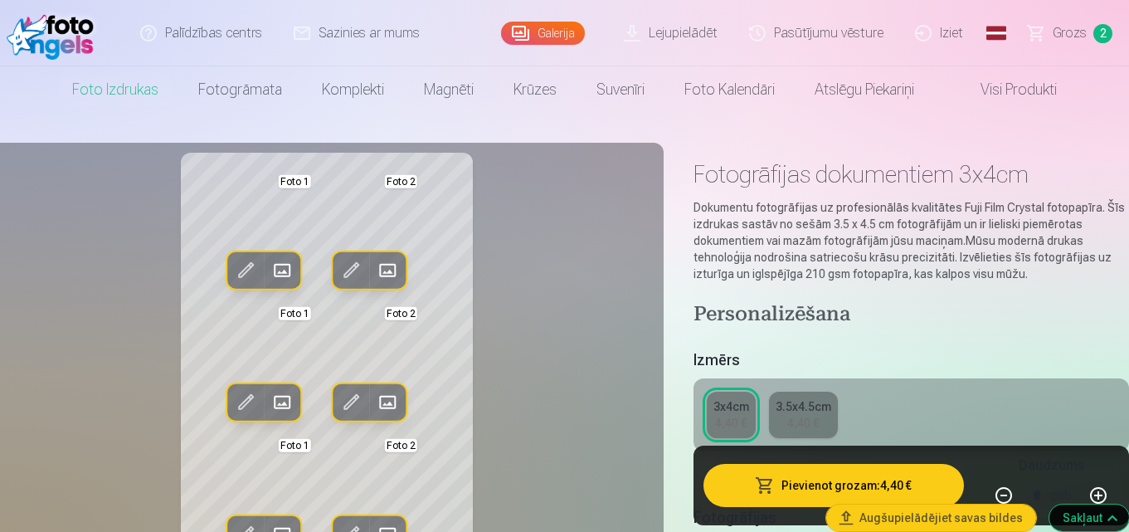
click at [802, 408] on div "3.5x4.5cm" at bounding box center [804, 406] width 56 height 17
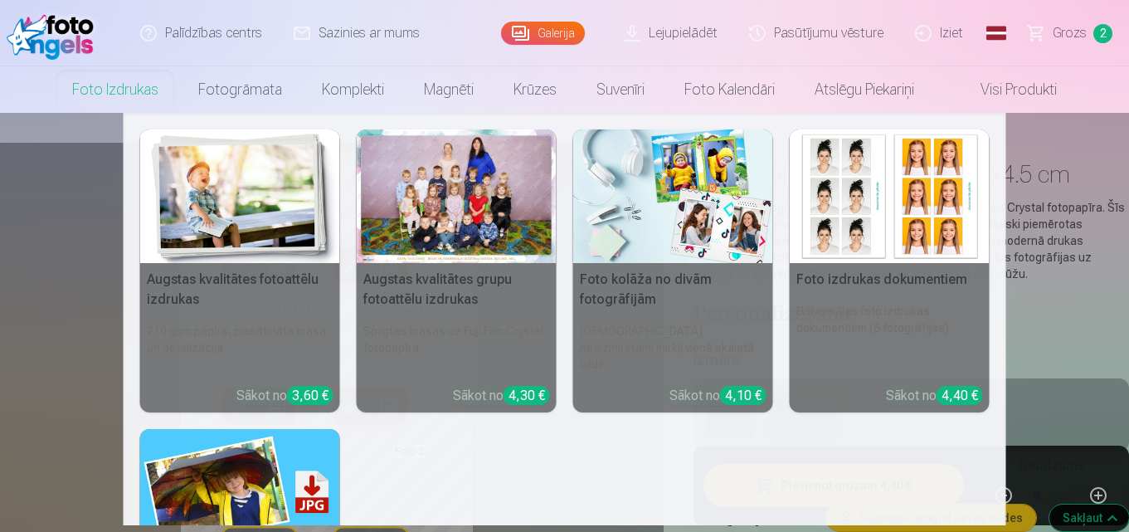
click at [101, 90] on link "Foto izdrukas" at bounding box center [115, 89] width 126 height 46
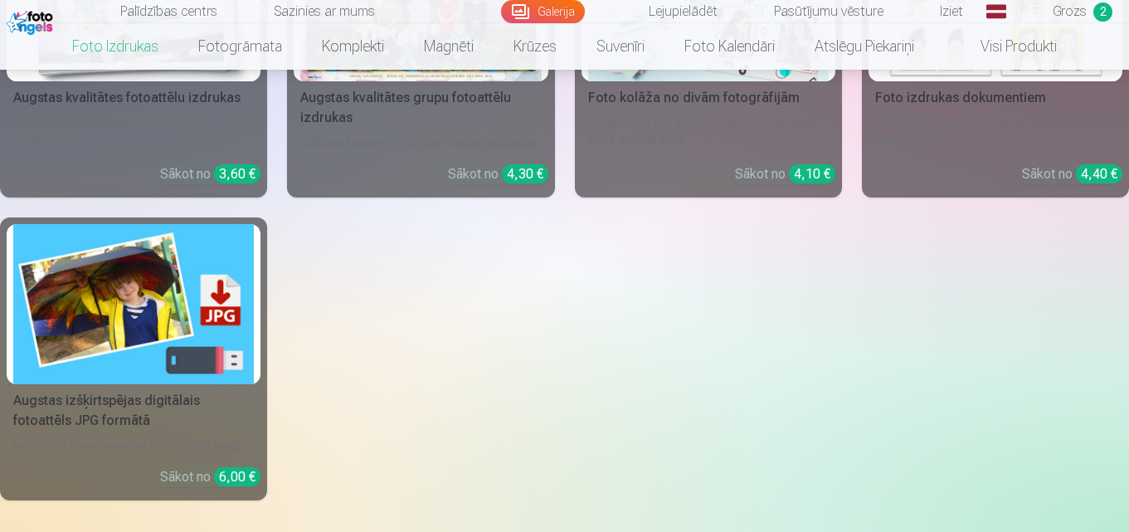
scroll to position [166, 0]
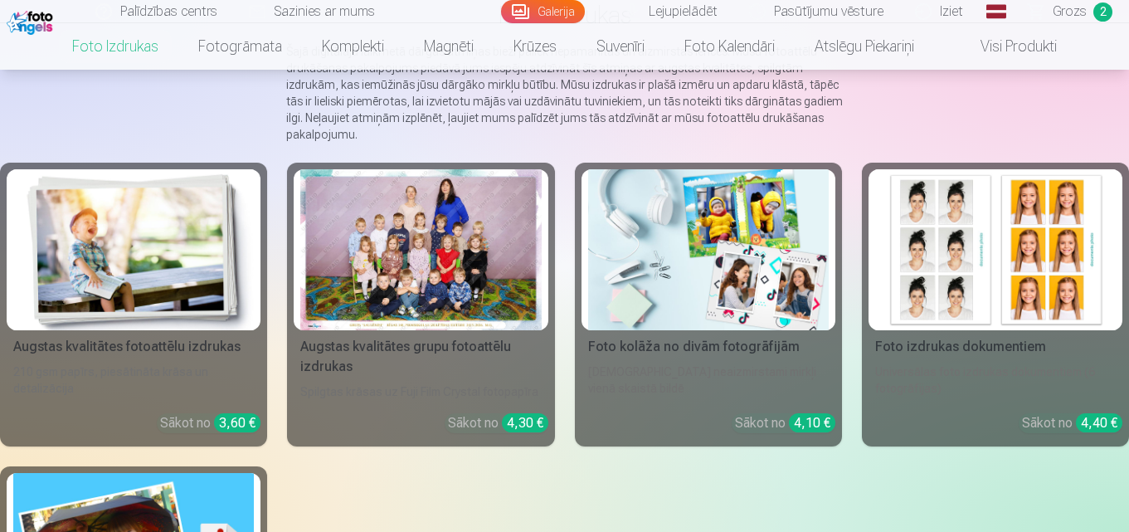
click at [169, 283] on img at bounding box center [133, 249] width 241 height 161
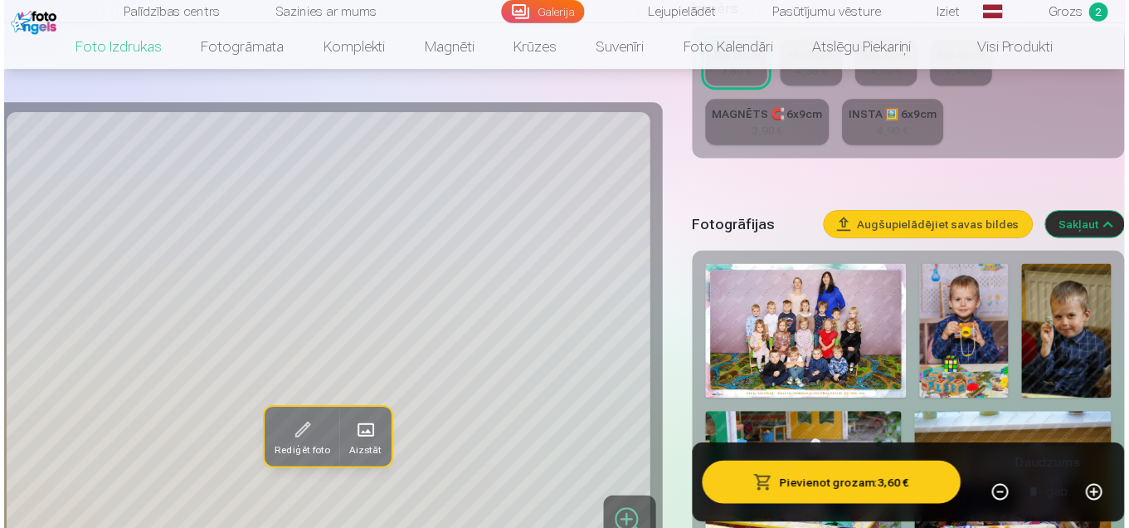
scroll to position [498, 0]
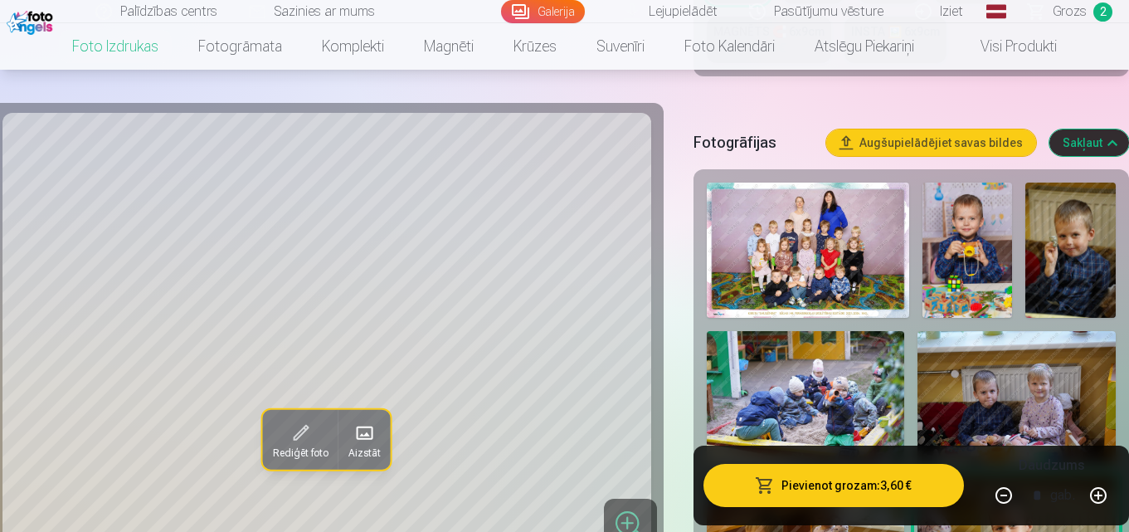
click at [783, 256] on img at bounding box center [808, 250] width 202 height 135
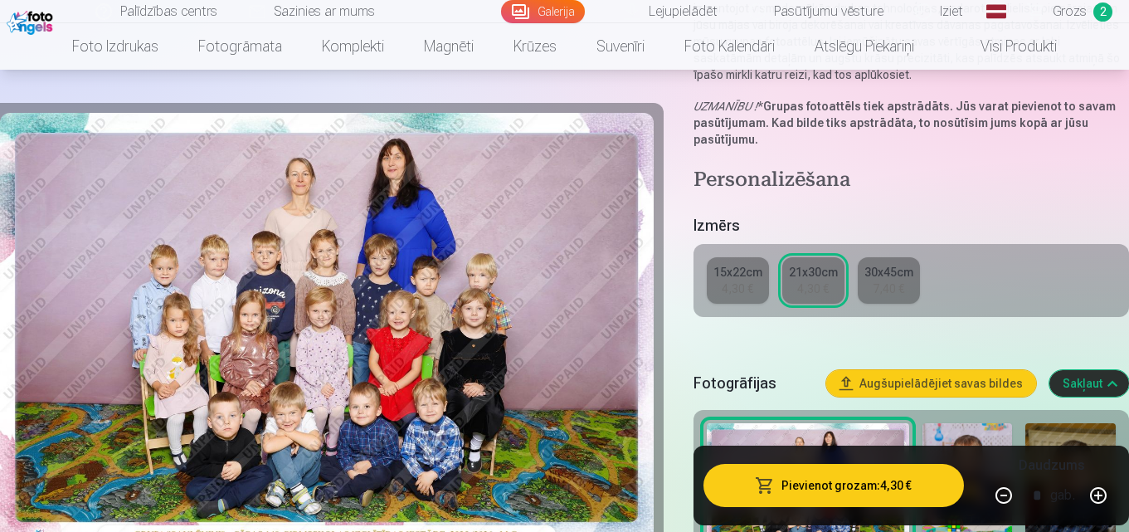
scroll to position [332, 0]
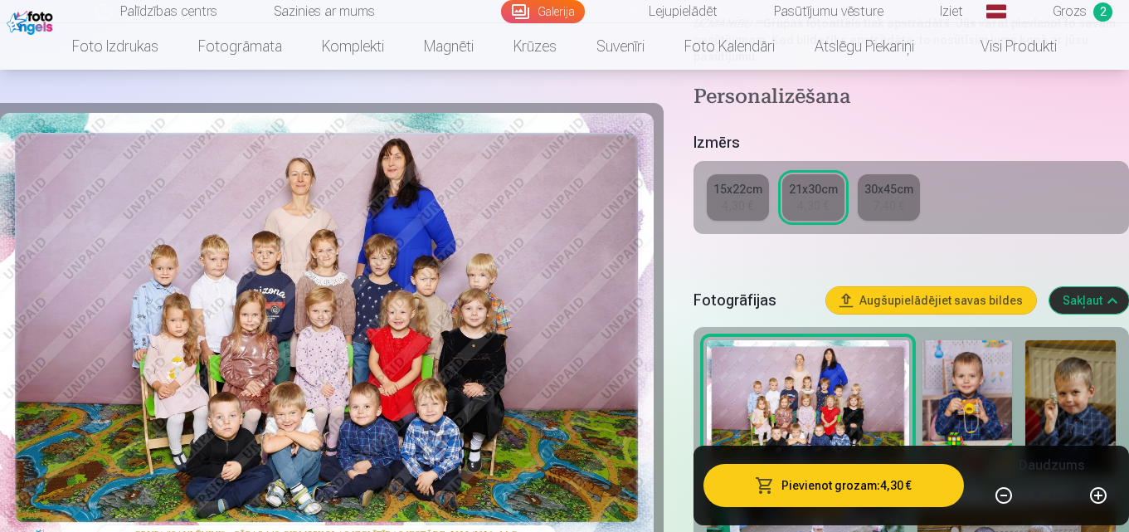
click at [754, 198] on link "15x22cm 4,30 €" at bounding box center [738, 197] width 62 height 46
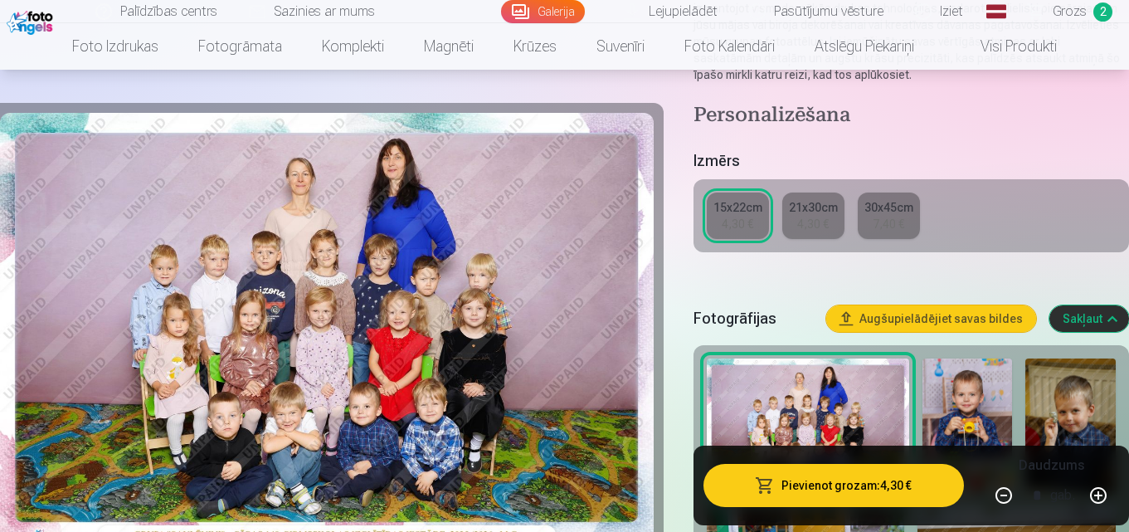
scroll to position [332, 0]
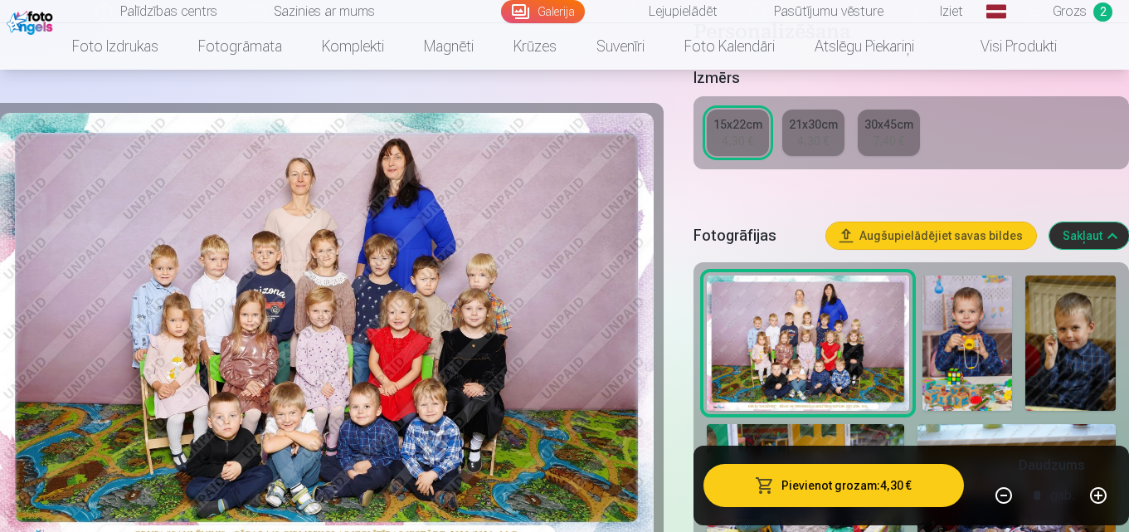
click at [812, 489] on button "Pievienot grozam : 4,30 €" at bounding box center [834, 485] width 261 height 43
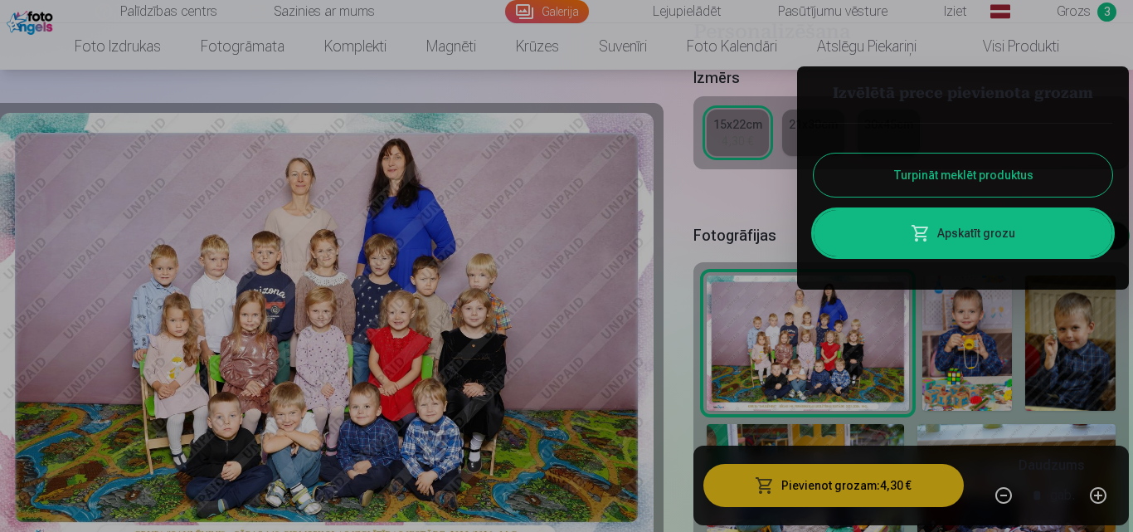
click at [950, 176] on button "Turpināt meklēt produktus" at bounding box center [963, 175] width 299 height 43
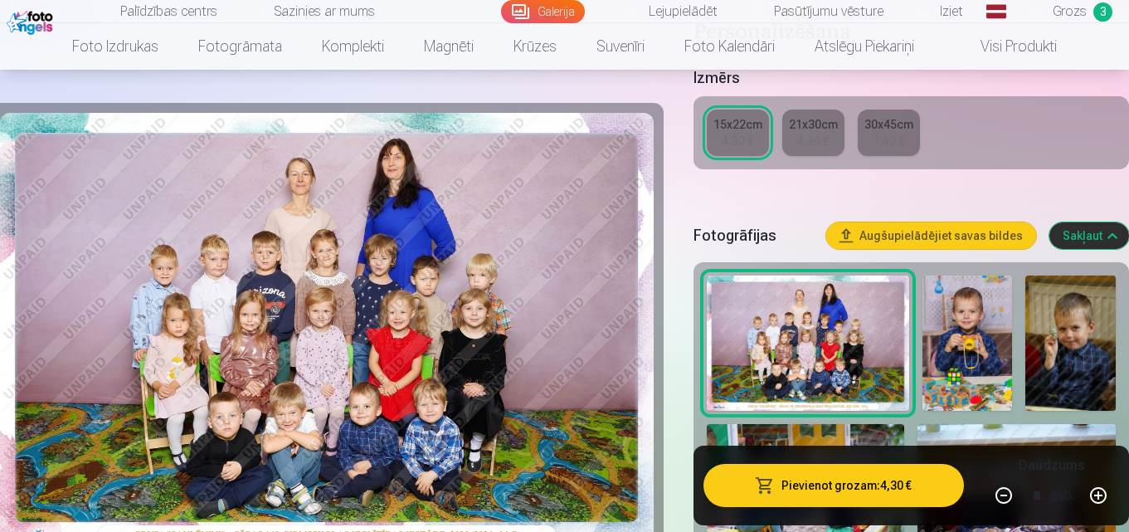
scroll to position [498, 0]
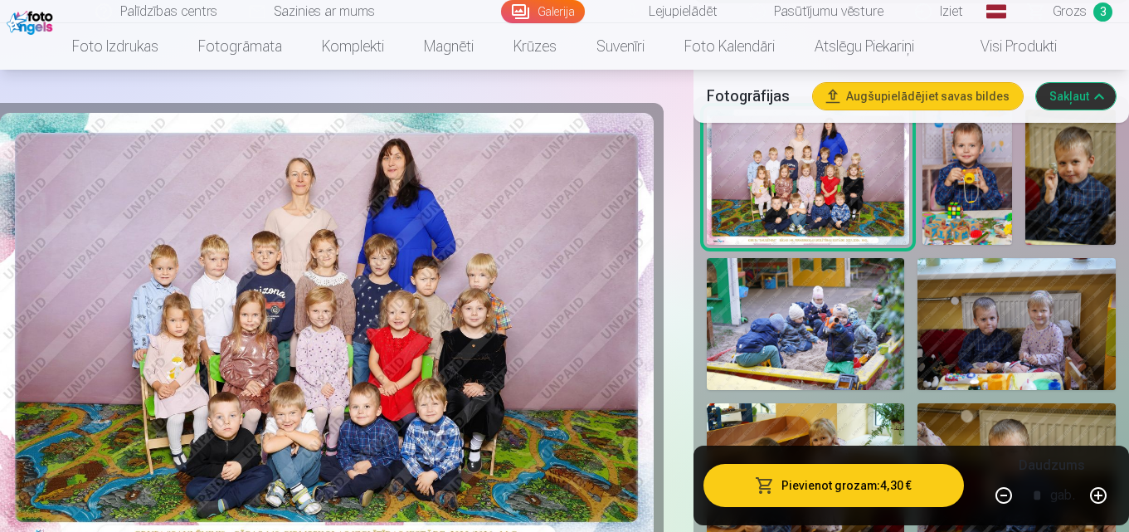
click at [963, 180] on img at bounding box center [968, 177] width 90 height 135
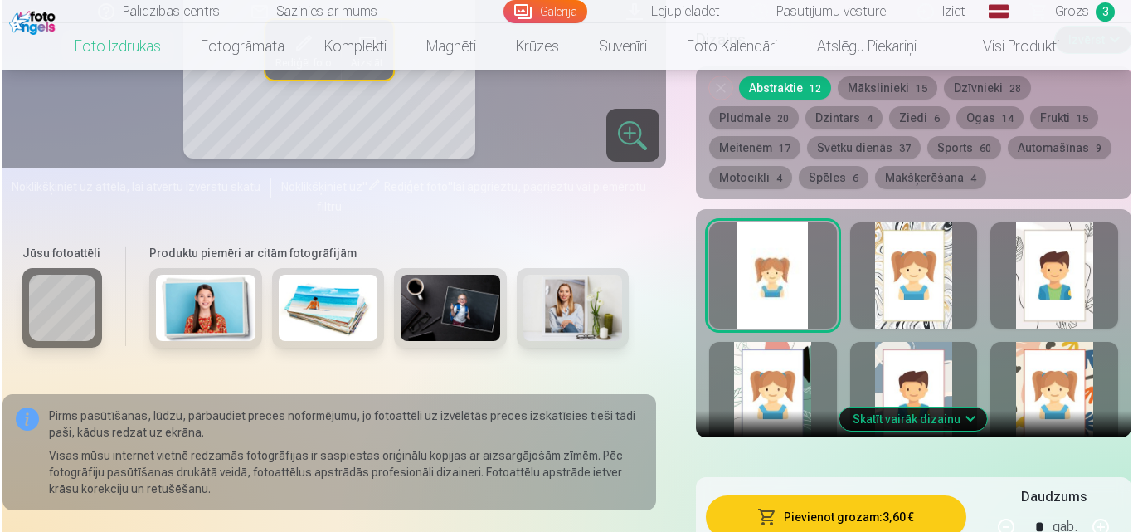
scroll to position [996, 0]
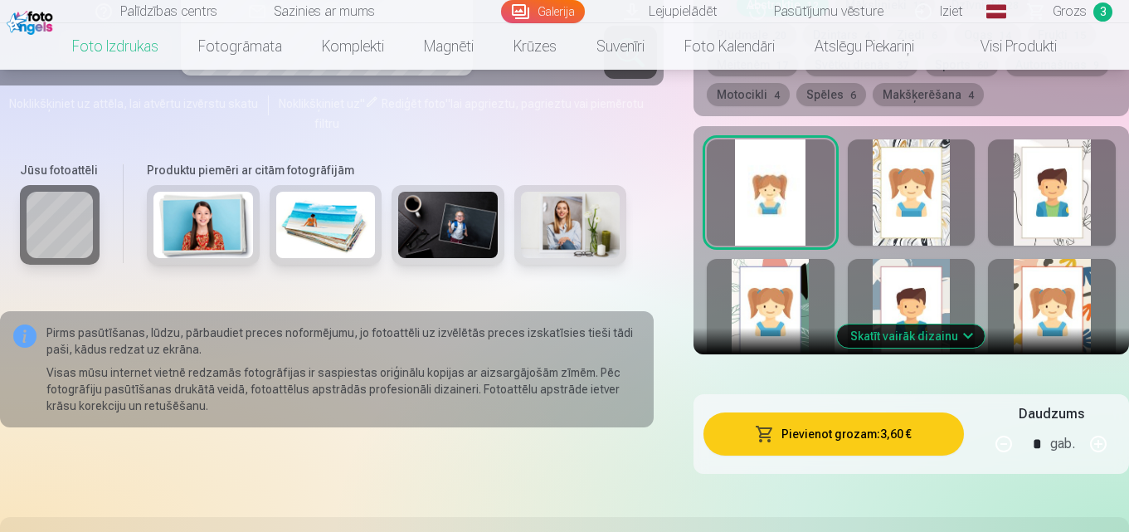
click at [826, 433] on button "Pievienot grozam : 3,60 €" at bounding box center [834, 433] width 261 height 43
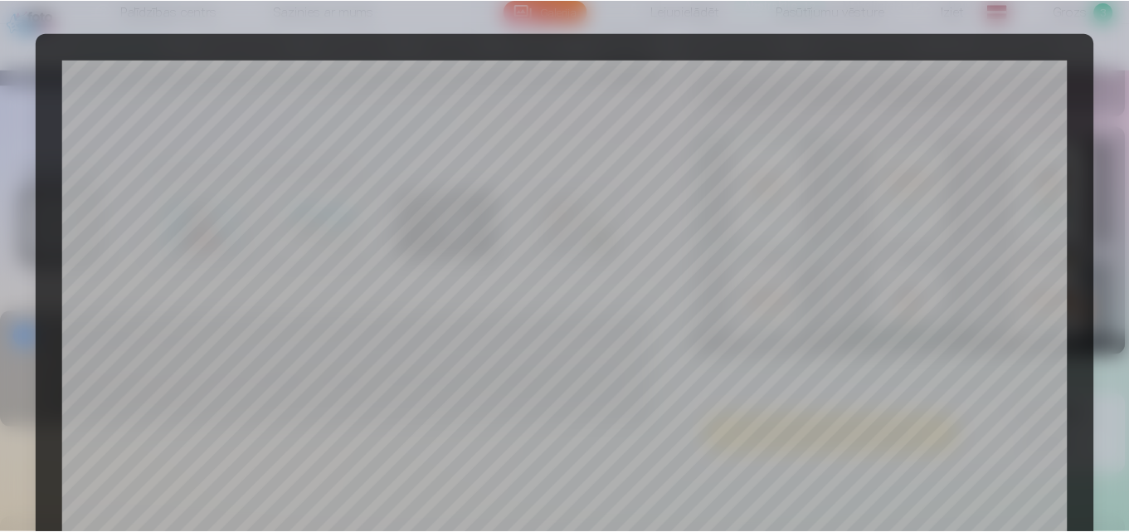
scroll to position [663, 0]
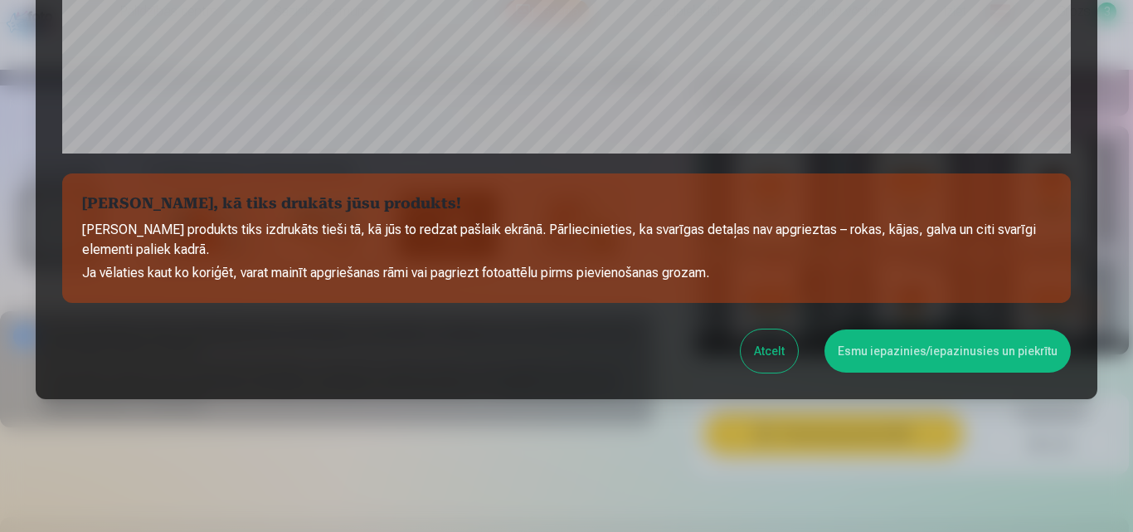
click at [902, 333] on button "Esmu iepazinies/iepazinusies un piekrītu" at bounding box center [948, 350] width 246 height 43
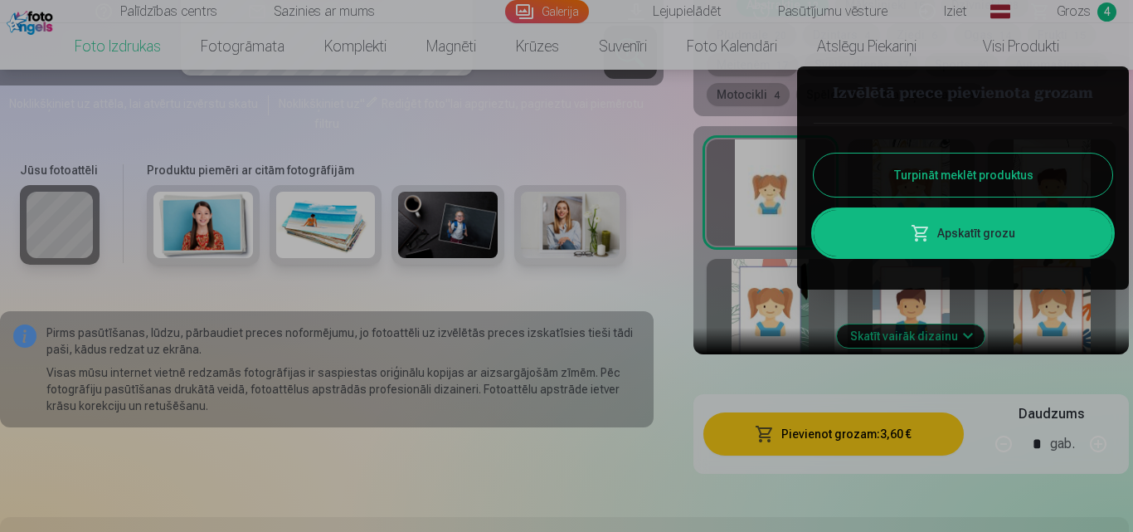
click at [1011, 177] on button "Turpināt meklēt produktus" at bounding box center [963, 175] width 299 height 43
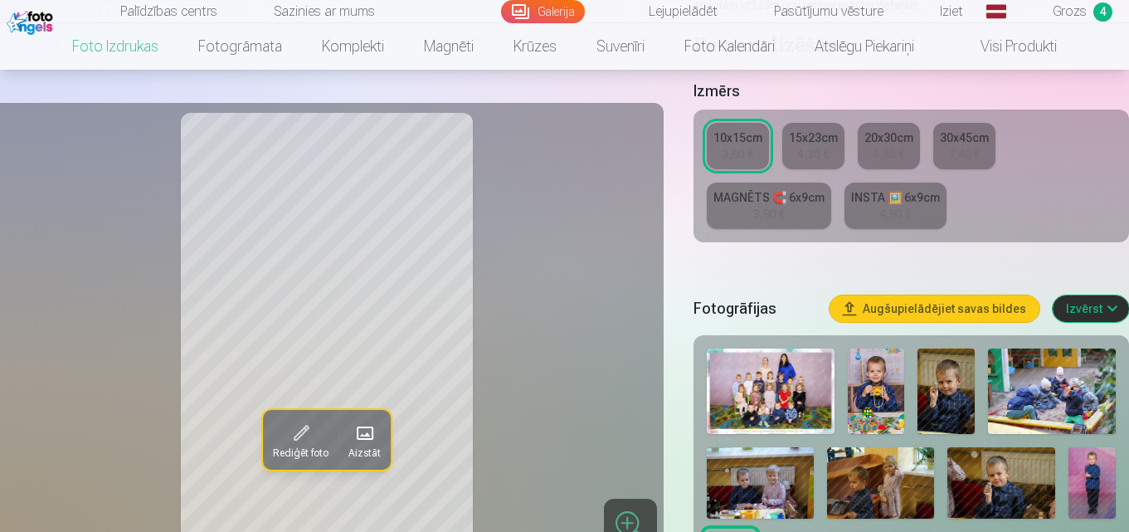
scroll to position [415, 0]
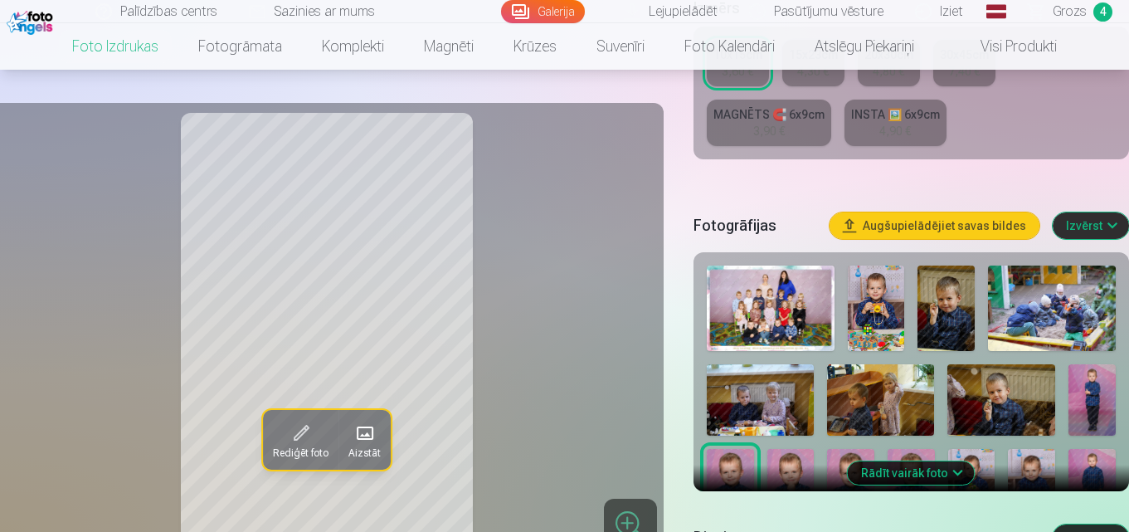
click at [866, 315] on img at bounding box center [876, 308] width 56 height 85
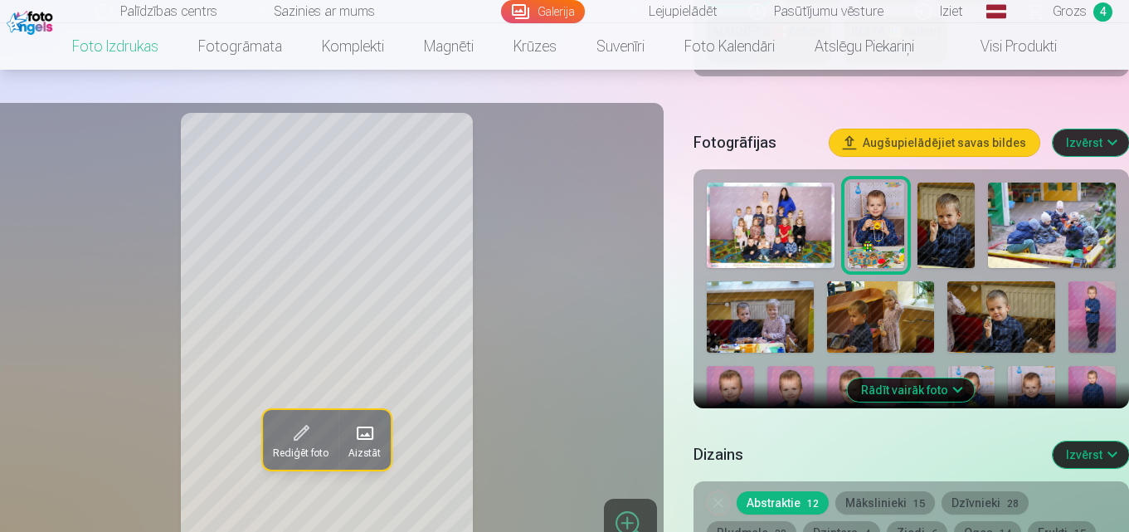
click at [1084, 306] on img at bounding box center [1092, 316] width 47 height 71
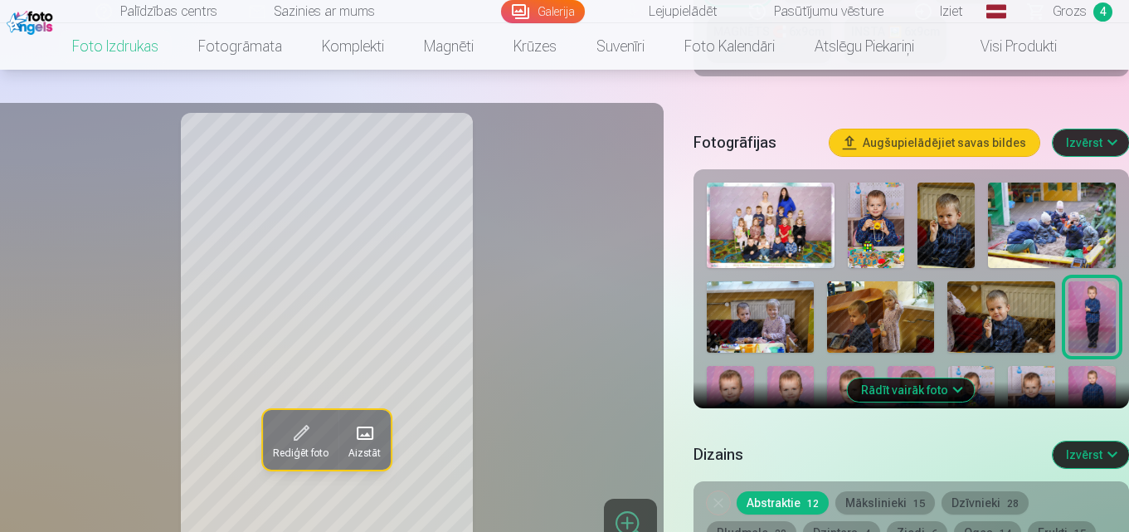
scroll to position [581, 0]
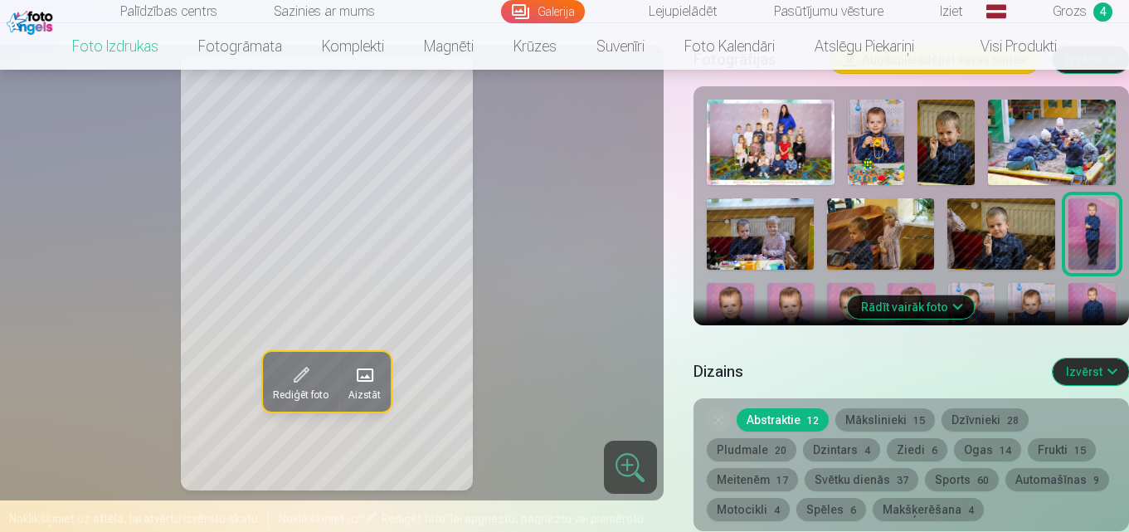
click at [949, 306] on button "Rādīt vairāk foto" at bounding box center [911, 306] width 127 height 23
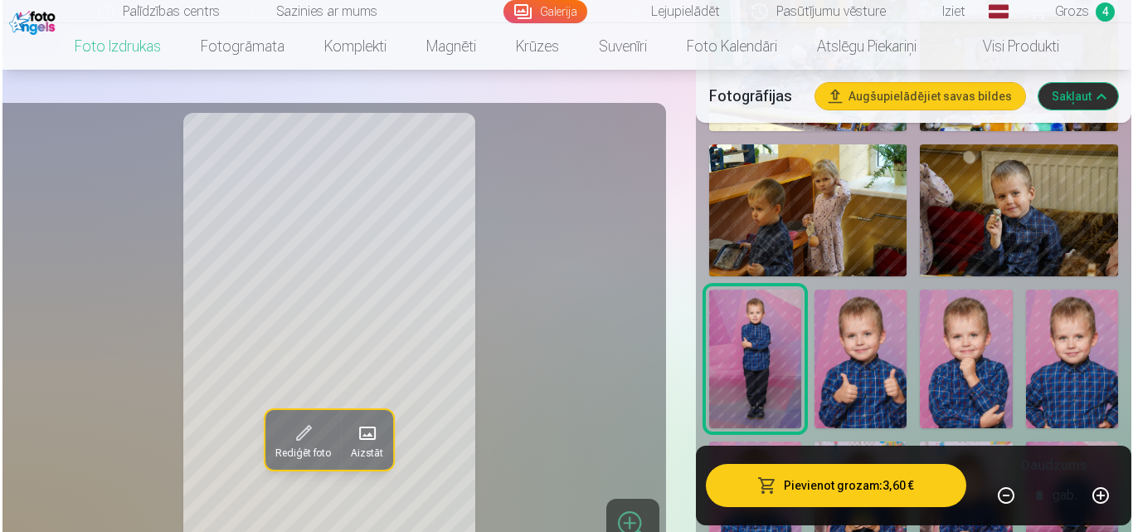
scroll to position [913, 0]
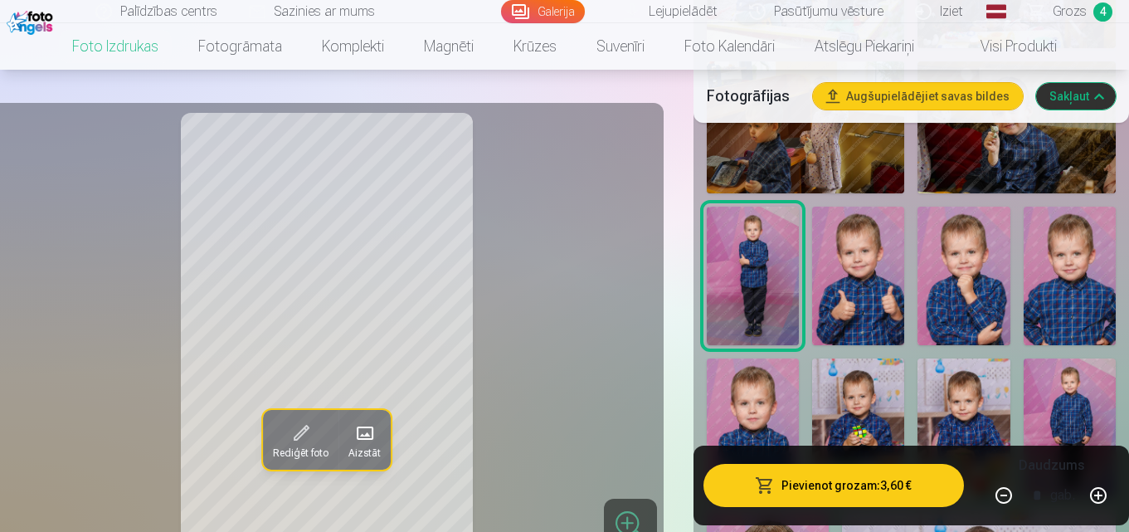
click at [973, 290] on img at bounding box center [964, 276] width 92 height 139
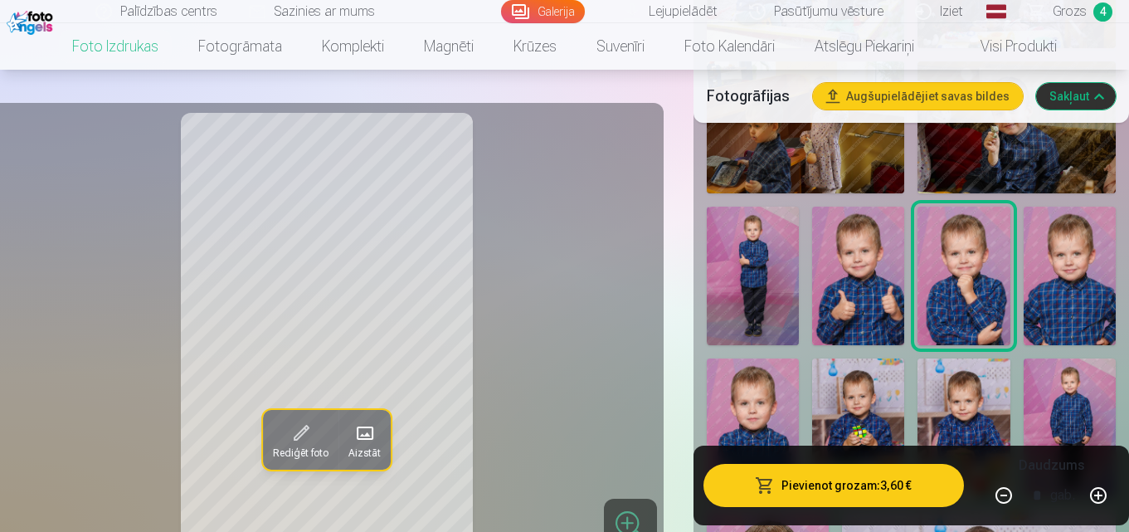
click at [773, 485] on span "button" at bounding box center [765, 485] width 20 height 17
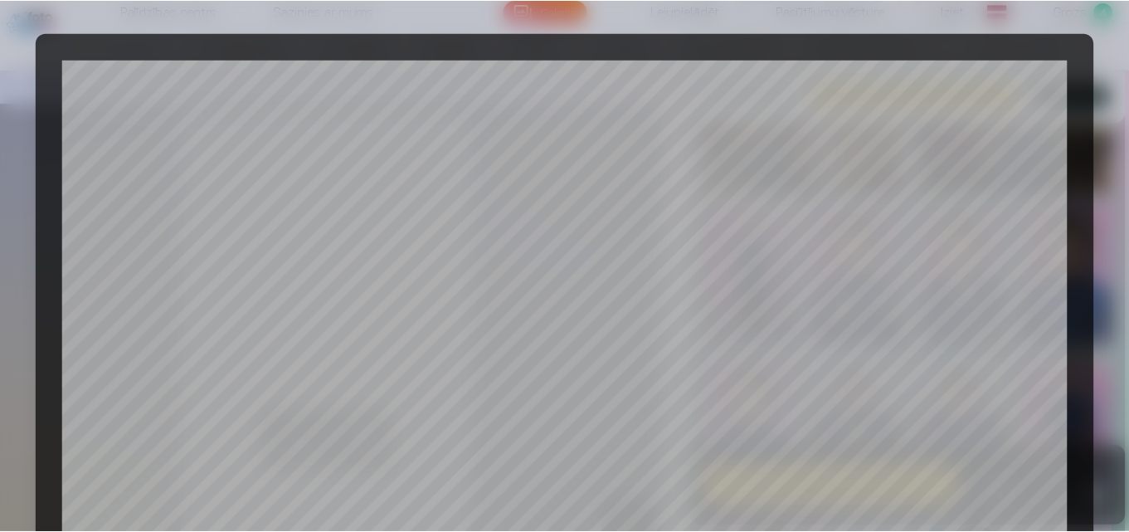
scroll to position [663, 0]
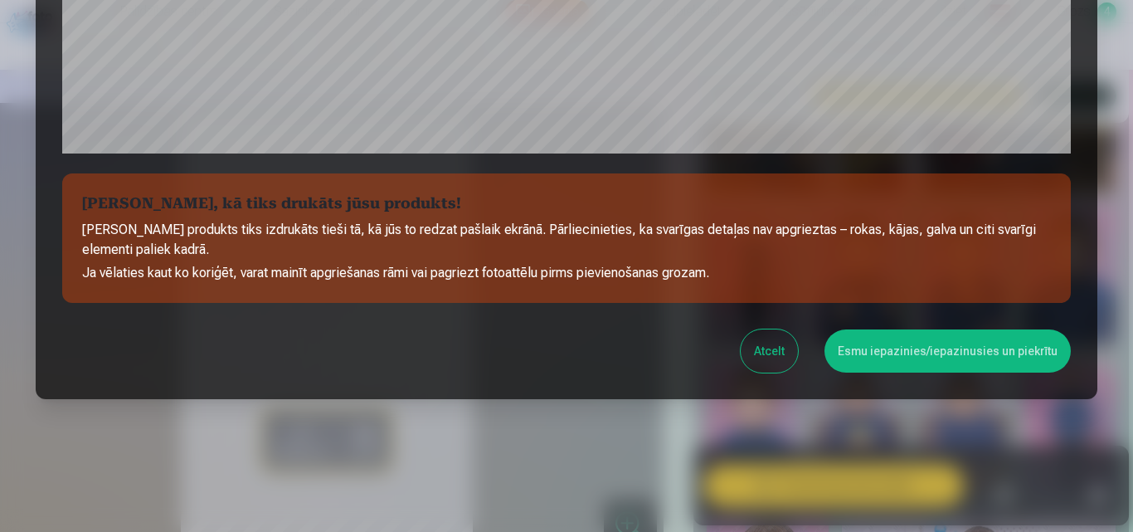
click at [977, 347] on button "Esmu iepazinies/iepazinusies un piekrītu" at bounding box center [948, 350] width 246 height 43
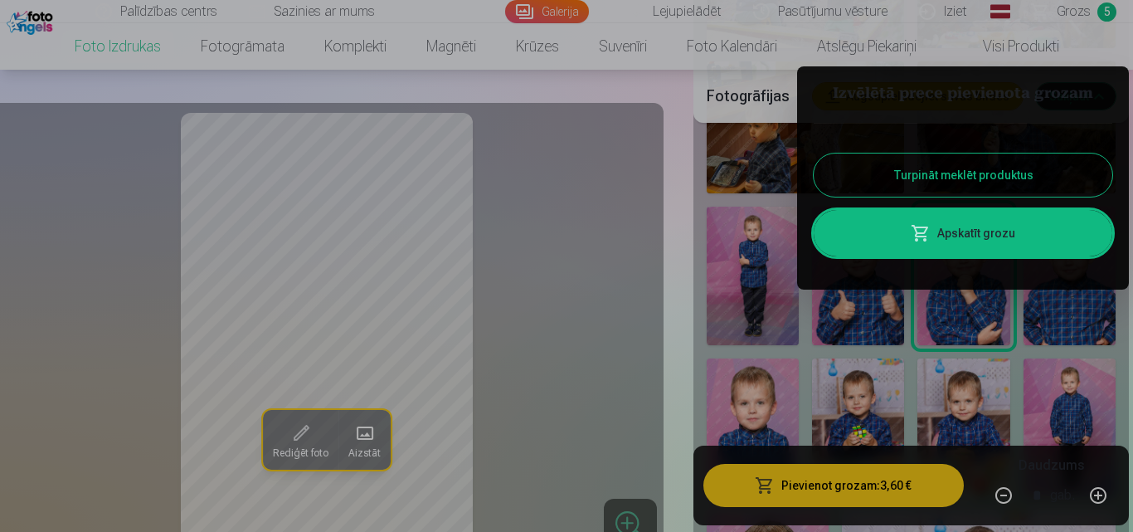
click at [993, 177] on button "Turpināt meklēt produktus" at bounding box center [963, 175] width 299 height 43
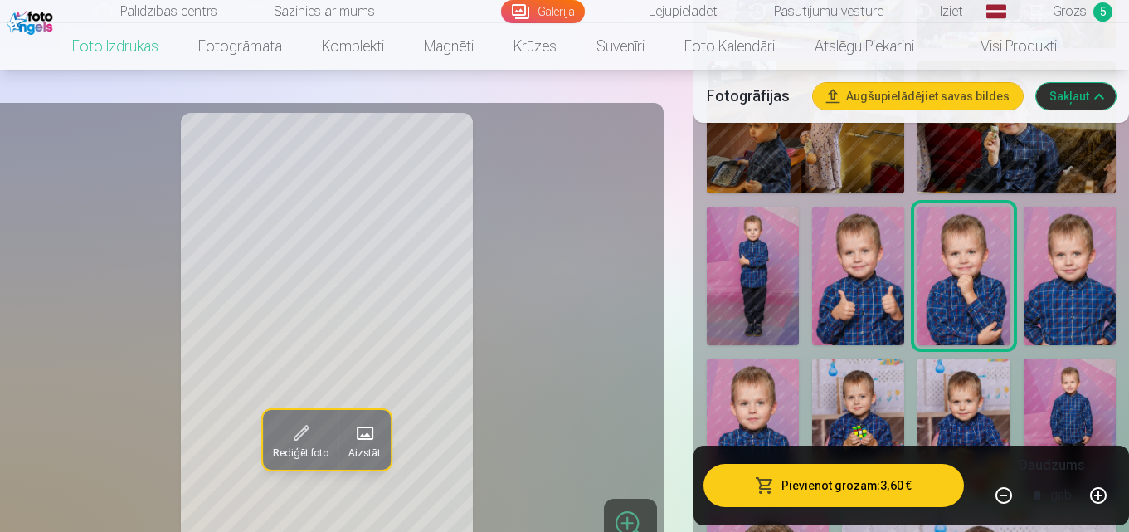
click at [1069, 277] on img at bounding box center [1070, 276] width 92 height 139
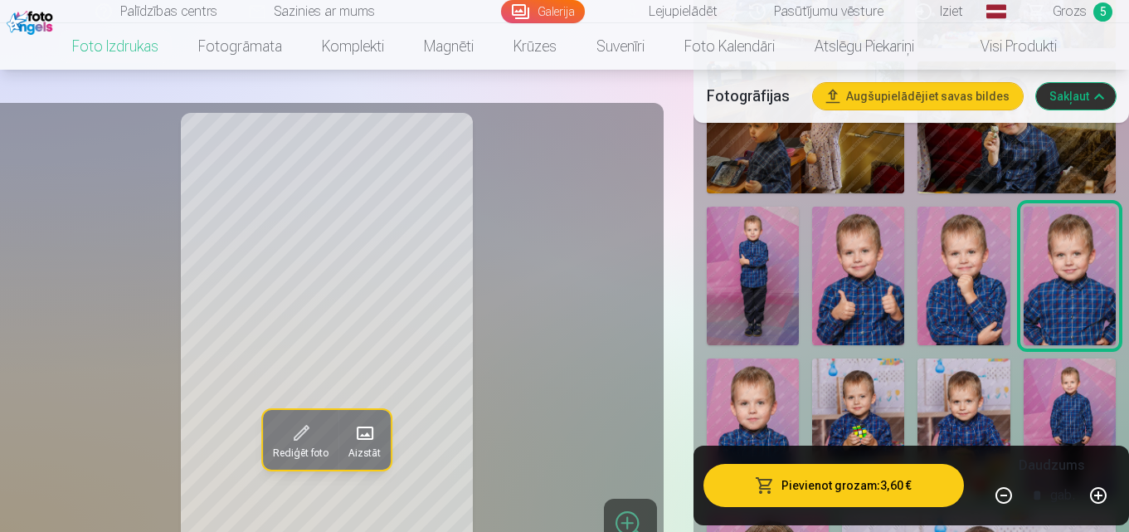
click at [747, 402] on img at bounding box center [753, 427] width 92 height 139
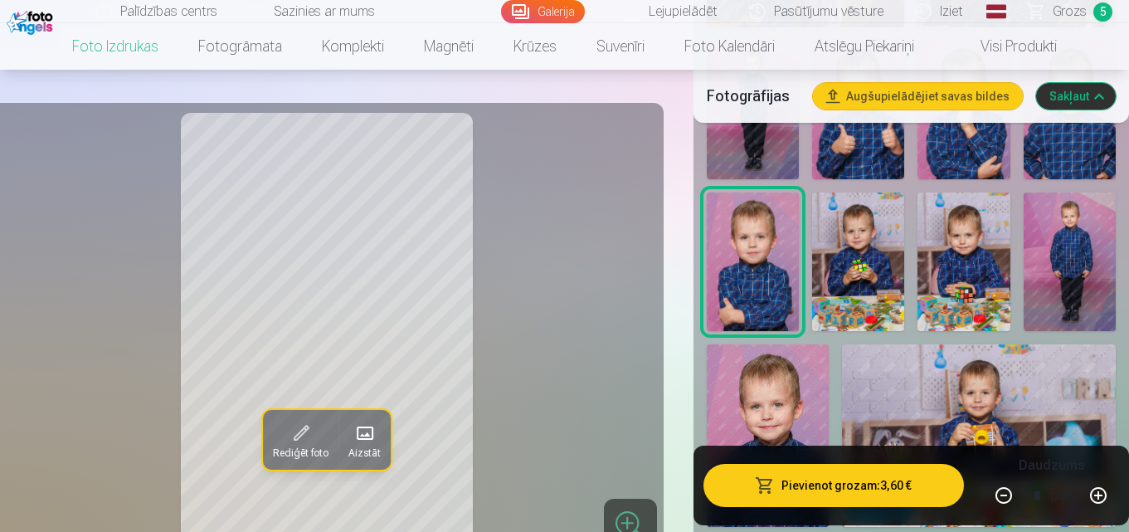
scroll to position [1162, 0]
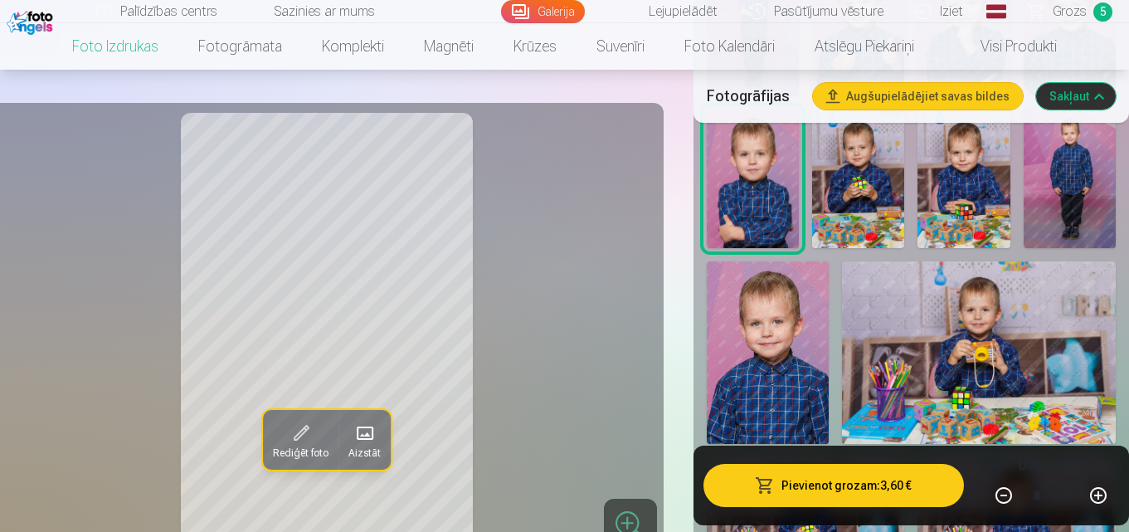
click at [779, 378] on img at bounding box center [768, 352] width 122 height 183
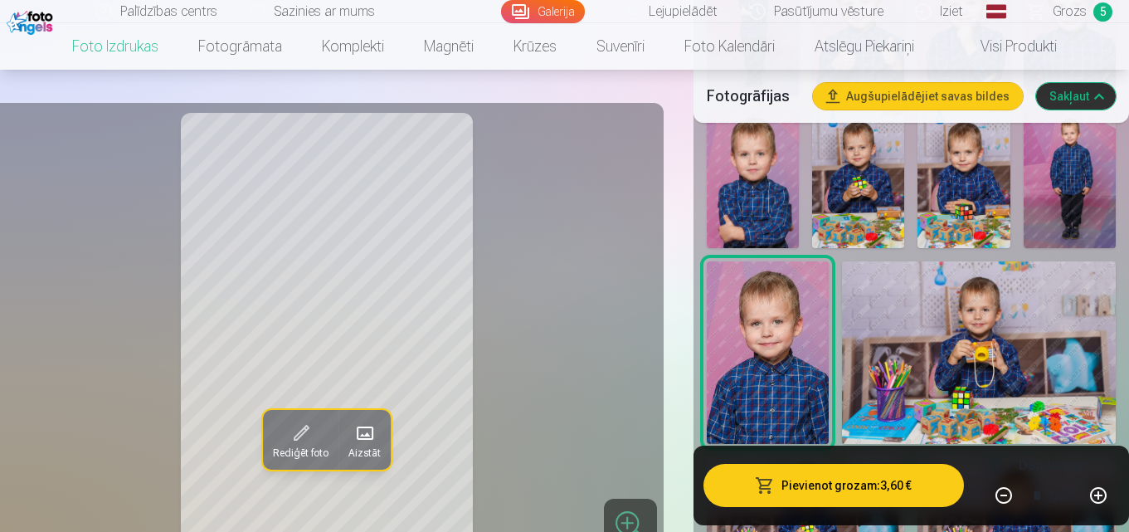
click at [997, 352] on img at bounding box center [979, 352] width 274 height 183
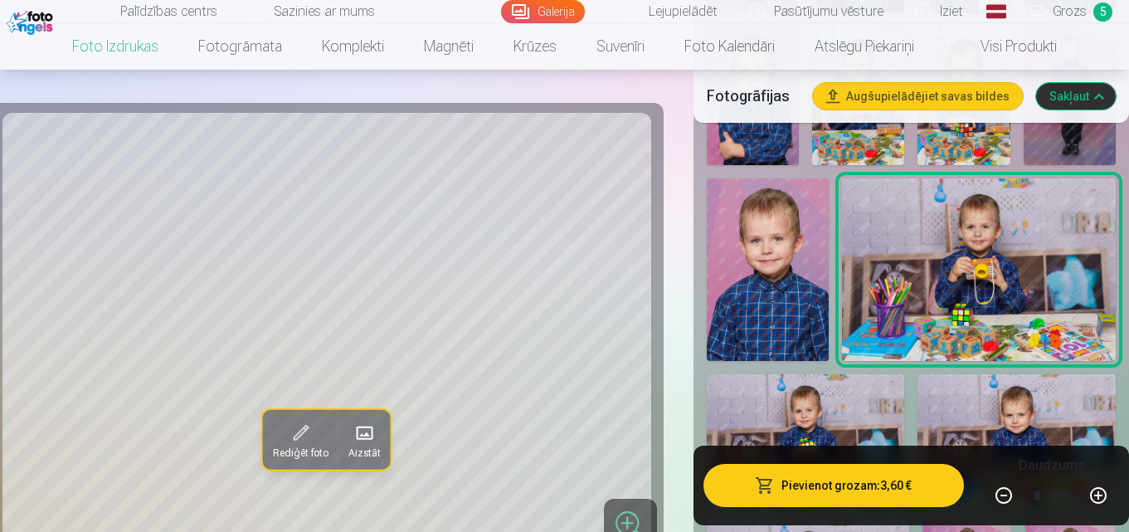
scroll to position [1328, 0]
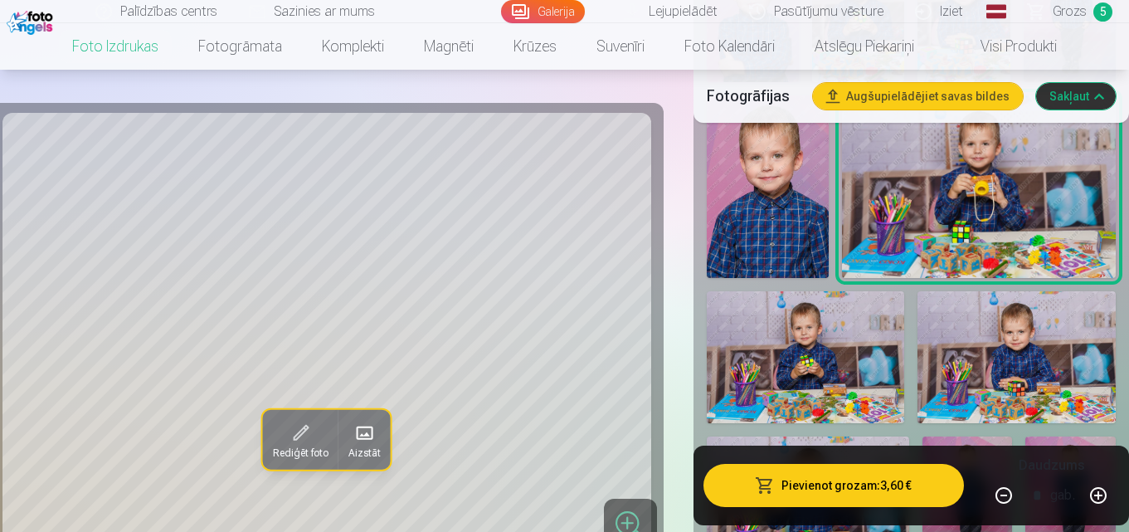
click at [793, 379] on img at bounding box center [806, 357] width 198 height 132
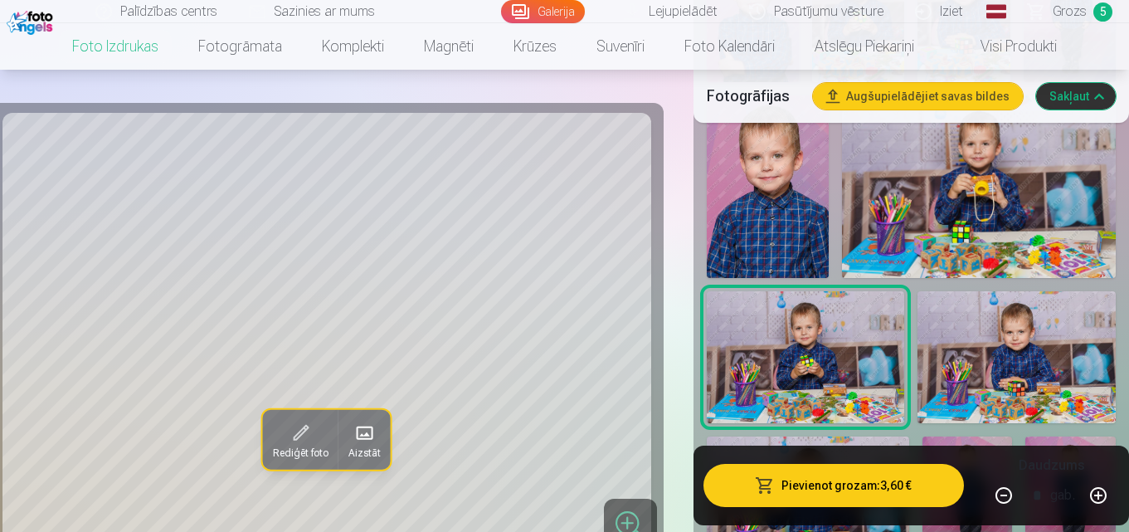
click at [1062, 374] on img at bounding box center [1017, 357] width 198 height 132
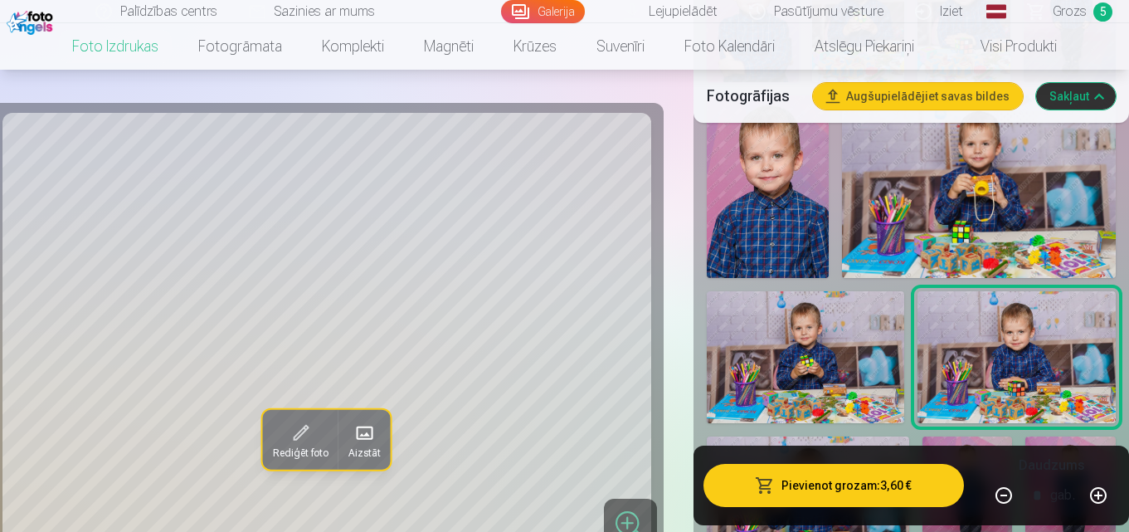
click at [997, 212] on img at bounding box center [979, 186] width 274 height 183
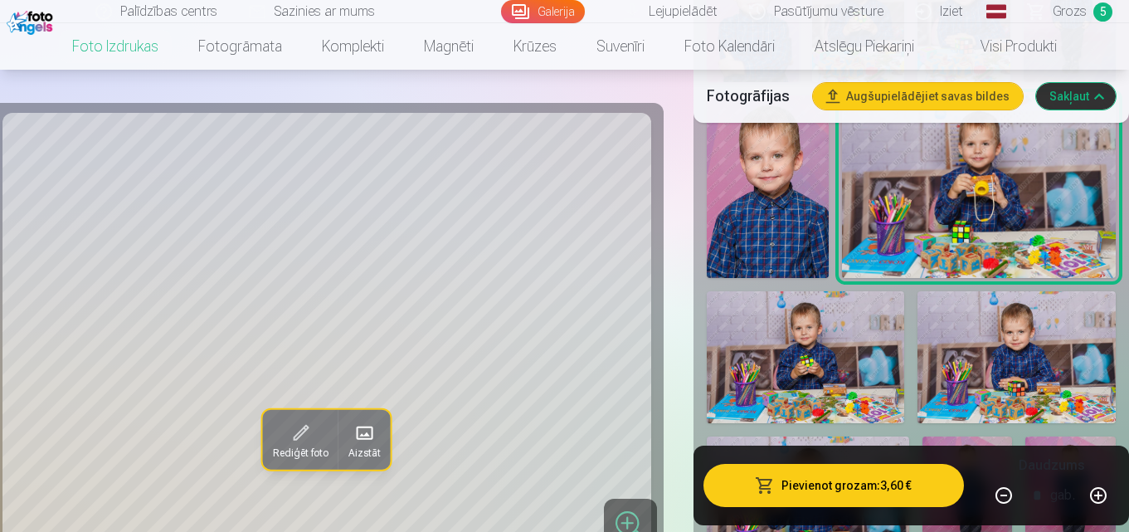
scroll to position [1494, 0]
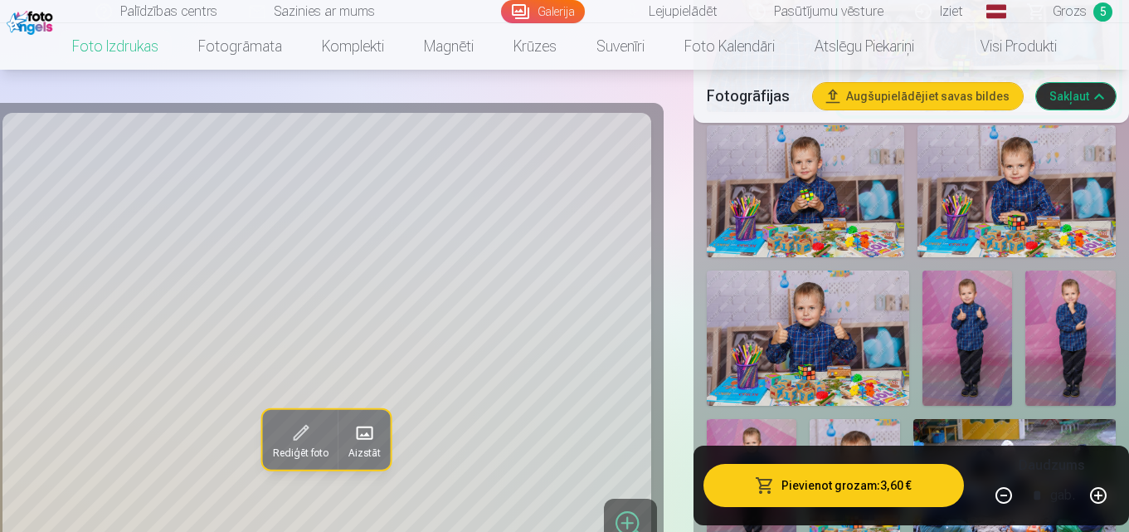
click at [806, 334] on img at bounding box center [808, 338] width 202 height 135
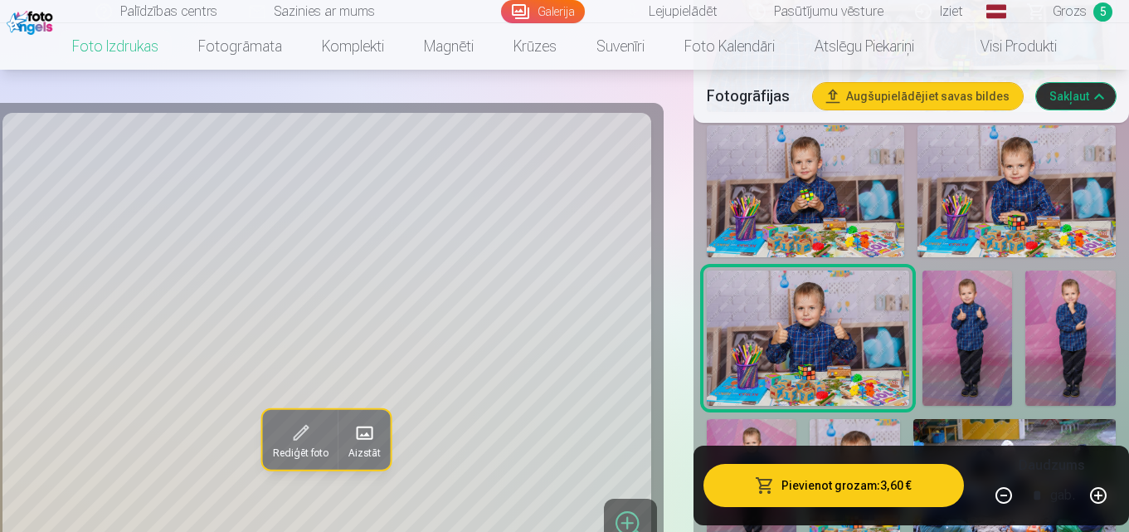
click at [1008, 180] on img at bounding box center [1017, 191] width 198 height 132
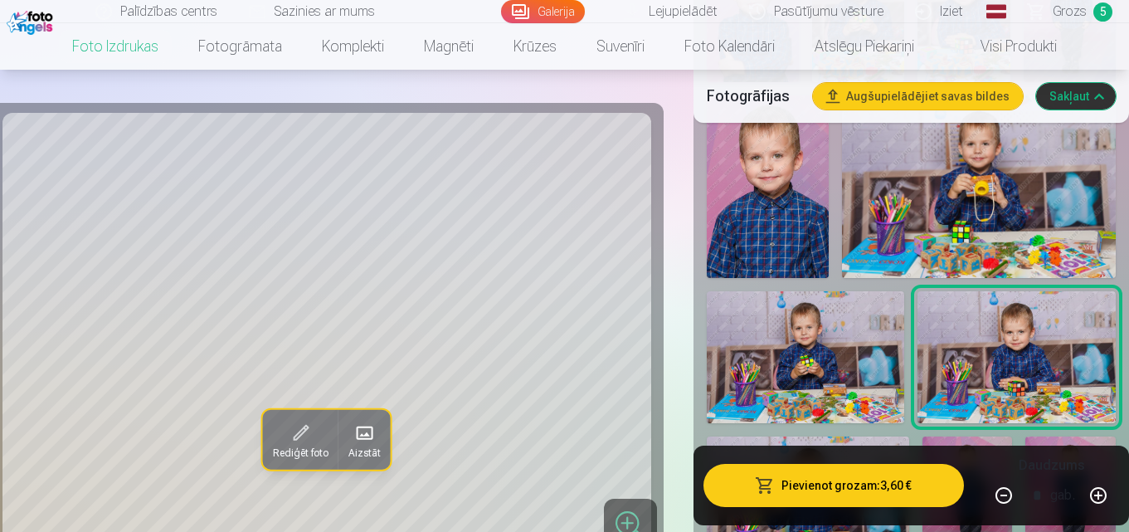
scroll to position [1245, 0]
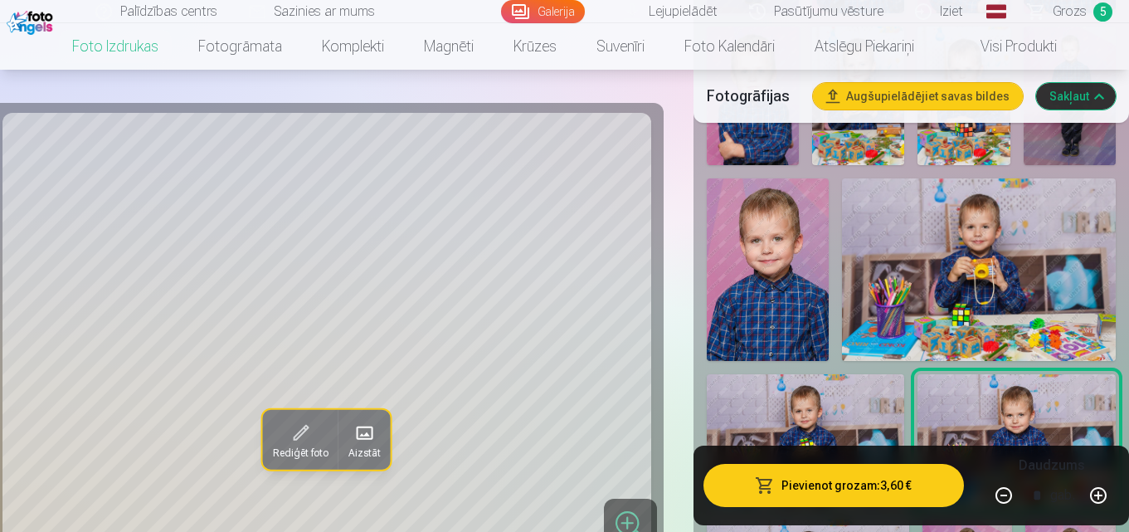
click at [985, 221] on img at bounding box center [979, 269] width 274 height 183
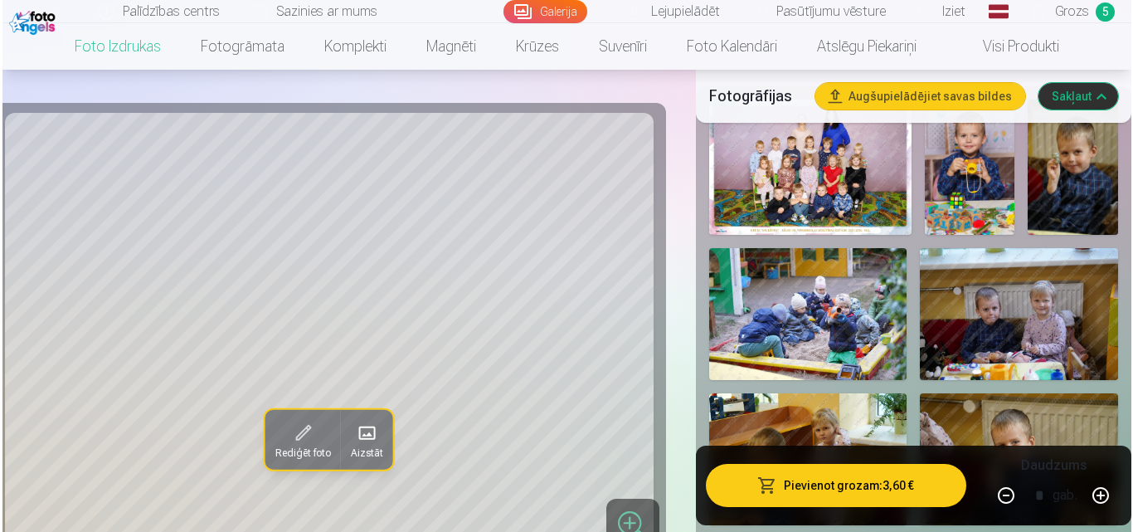
scroll to position [747, 0]
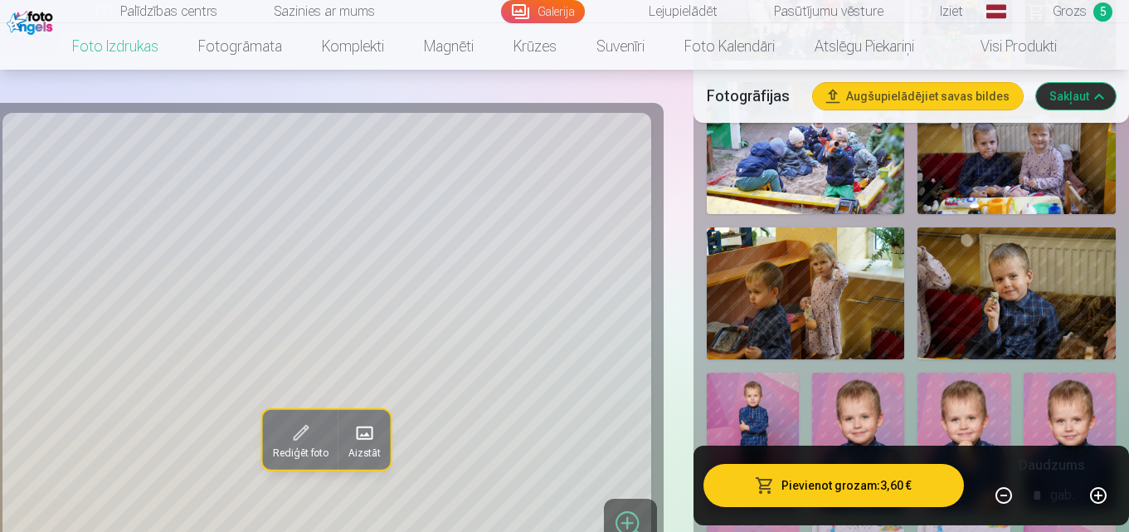
click at [821, 492] on button "Pievienot grozam : 3,60 €" at bounding box center [834, 485] width 261 height 43
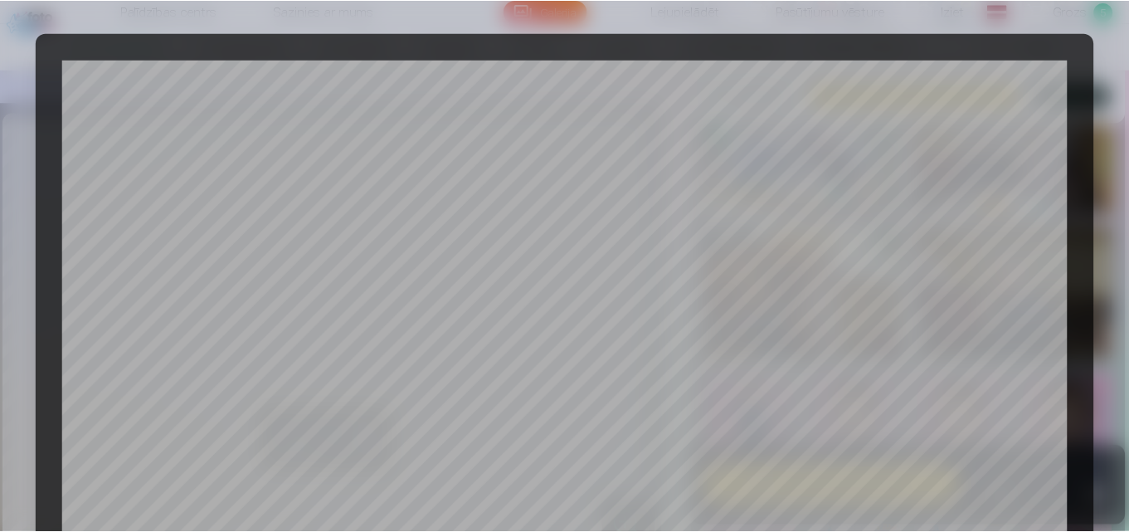
scroll to position [663, 0]
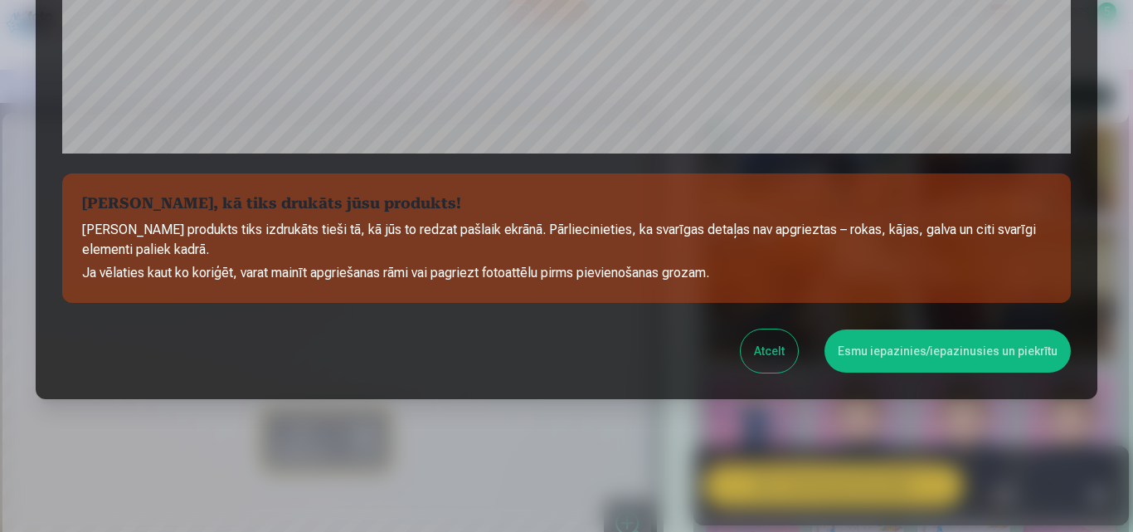
click at [1006, 355] on button "Esmu iepazinies/iepazinusies un piekrītu" at bounding box center [948, 350] width 246 height 43
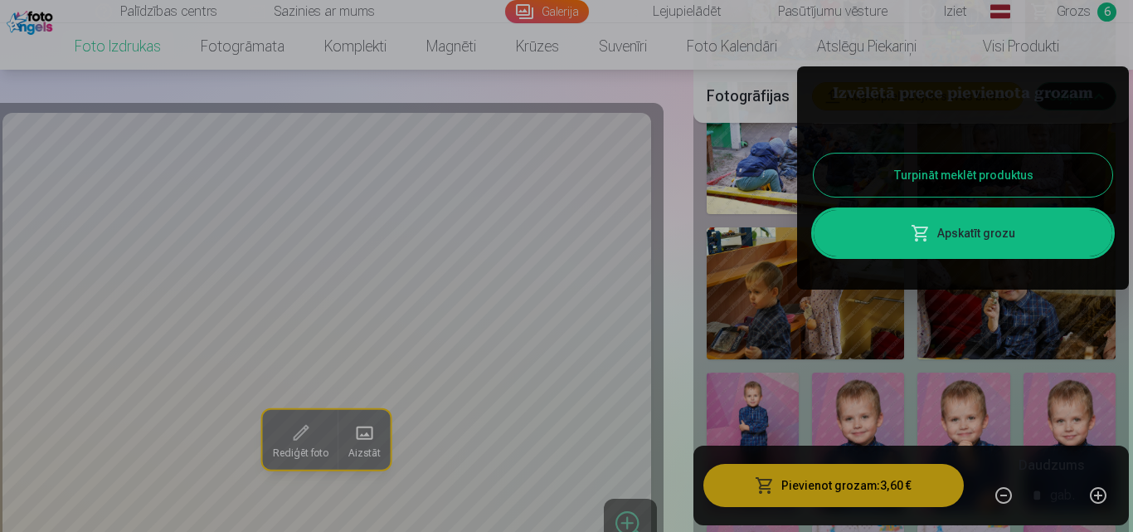
click at [854, 173] on button "Turpināt meklēt produktus" at bounding box center [963, 175] width 299 height 43
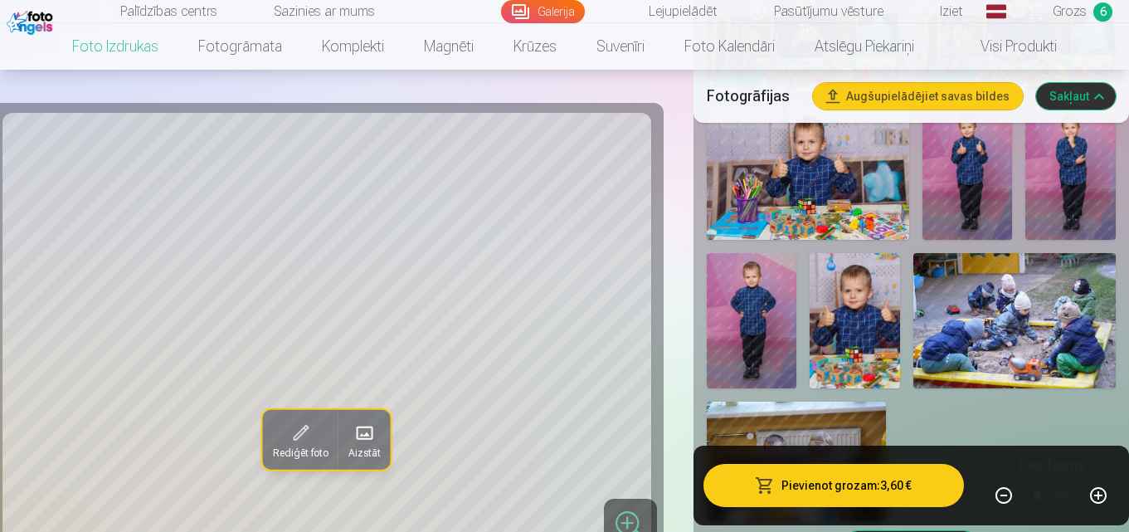
scroll to position [1494, 0]
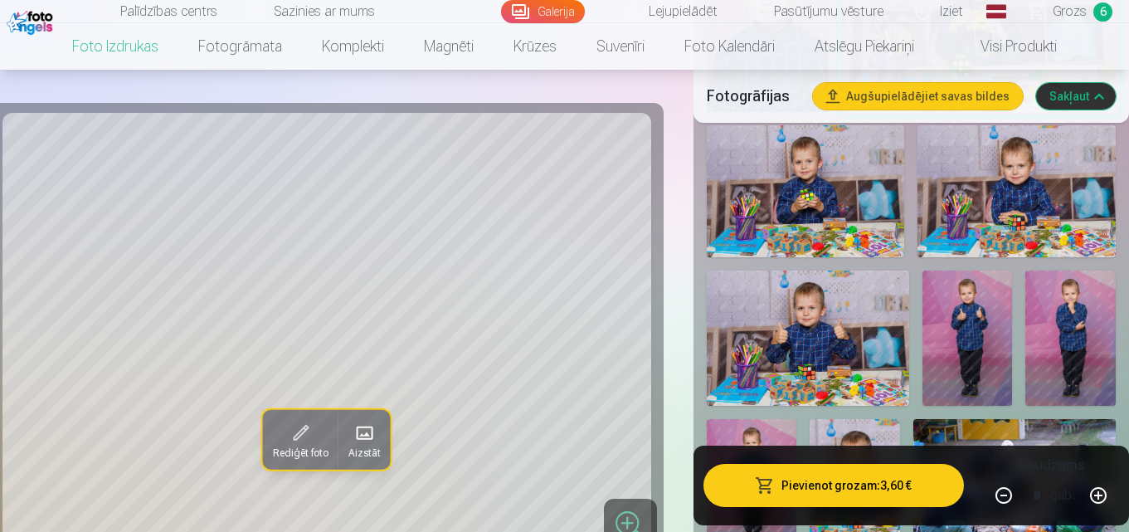
click at [1061, 327] on img at bounding box center [1071, 338] width 90 height 135
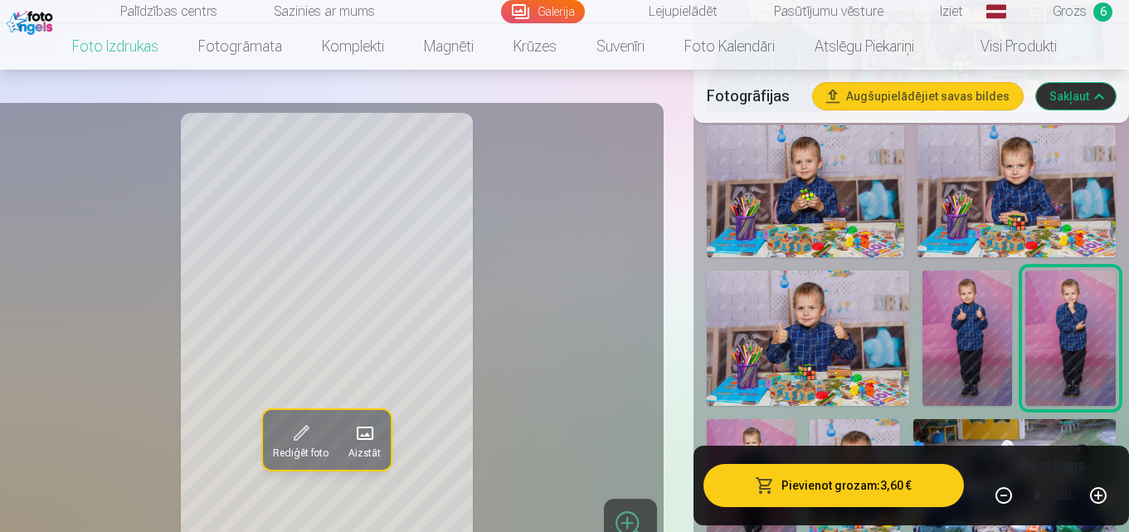
click at [975, 367] on img at bounding box center [968, 338] width 90 height 135
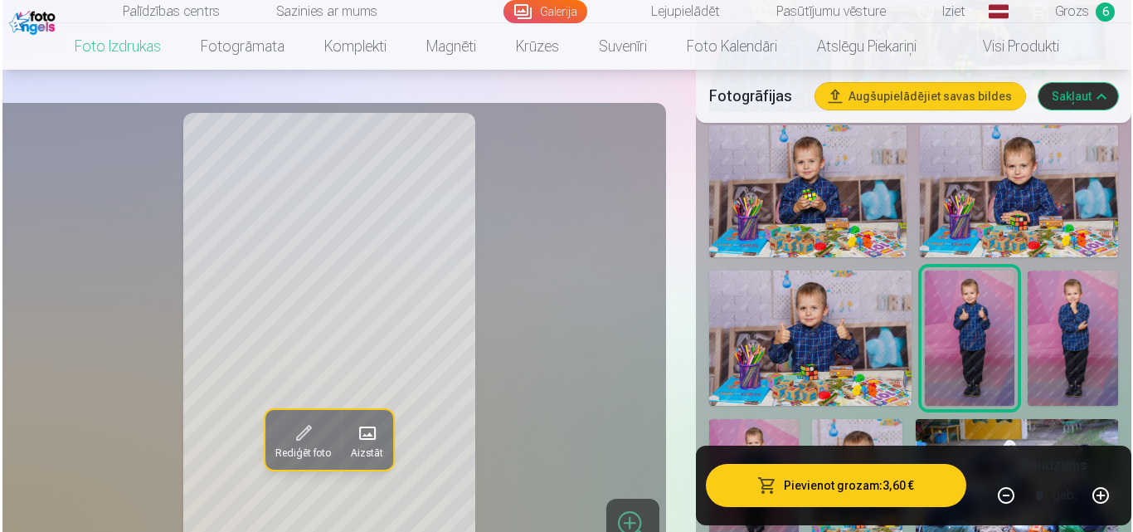
scroll to position [1577, 0]
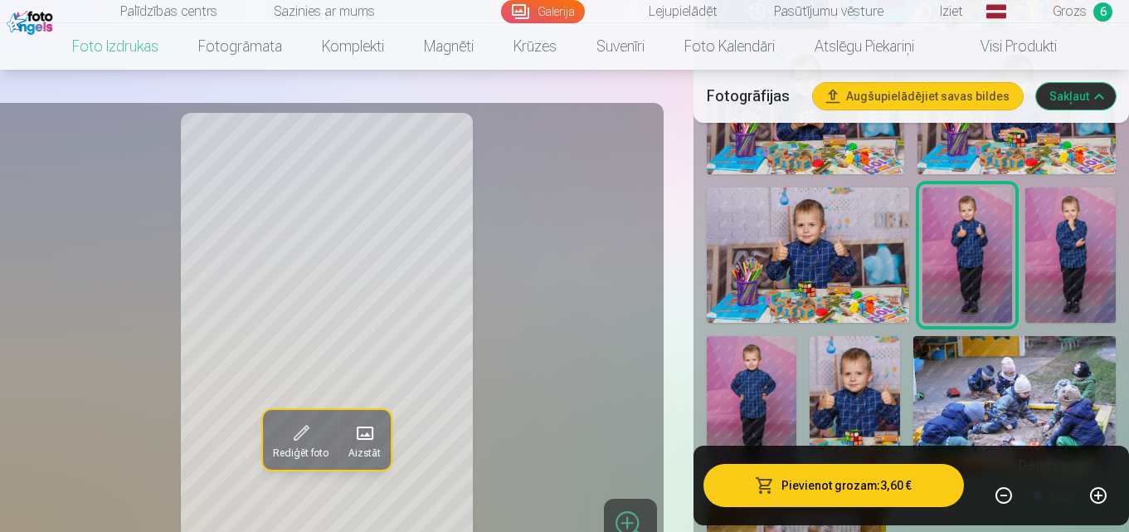
click at [757, 384] on img at bounding box center [752, 403] width 90 height 135
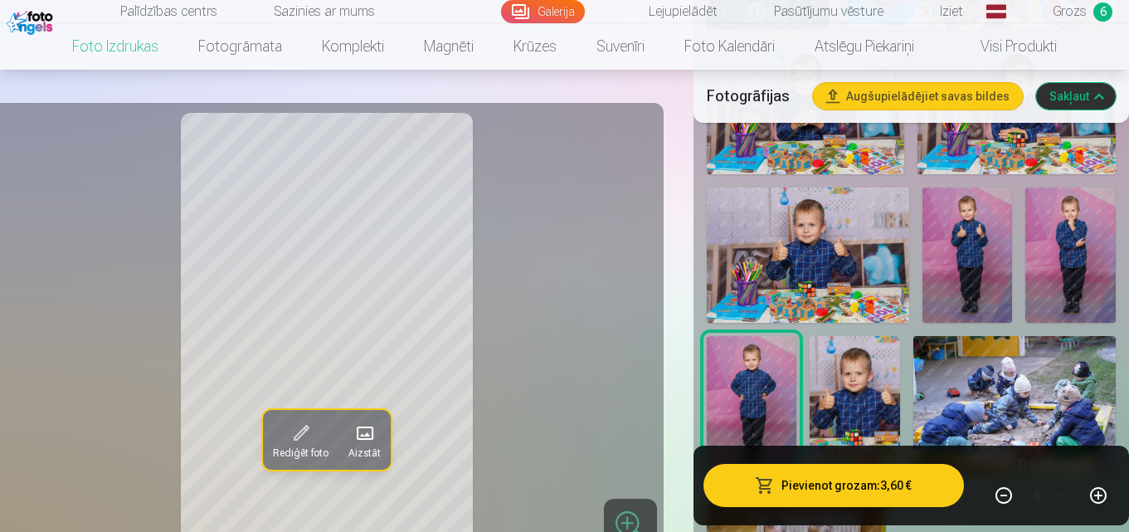
click at [1055, 266] on img at bounding box center [1071, 255] width 90 height 135
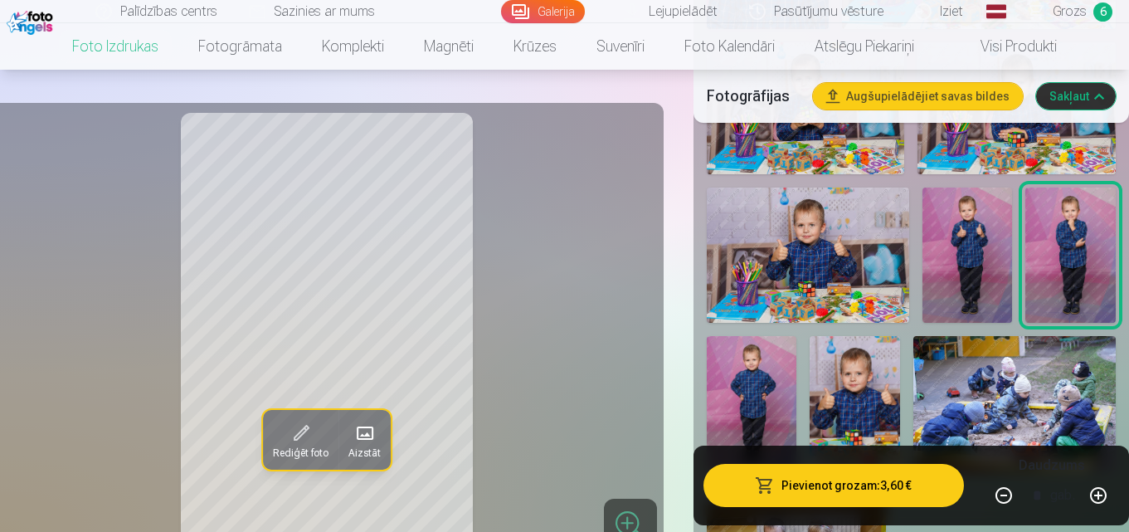
click at [851, 481] on button "Pievienot grozam : 3,60 €" at bounding box center [834, 485] width 261 height 43
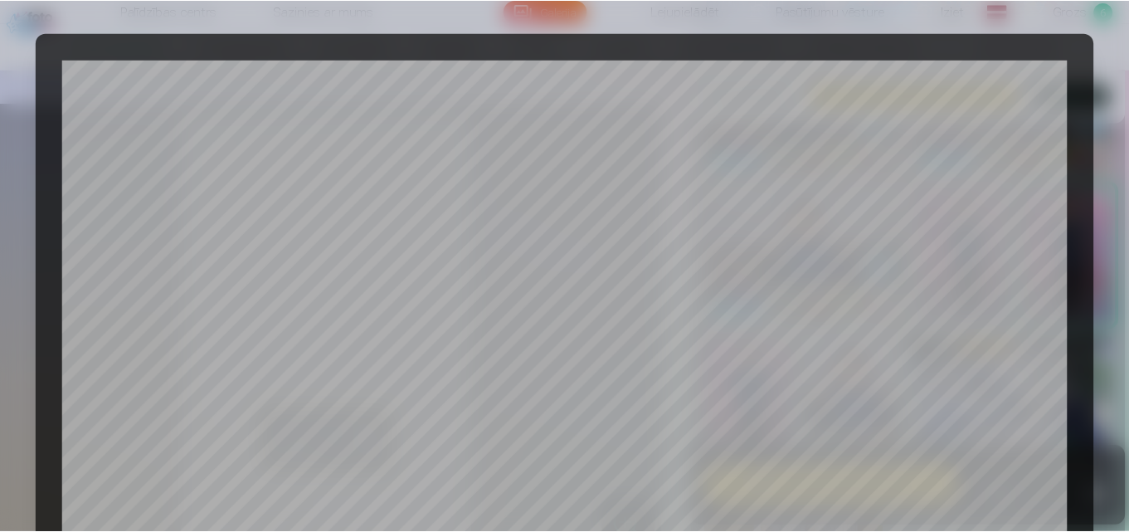
scroll to position [663, 0]
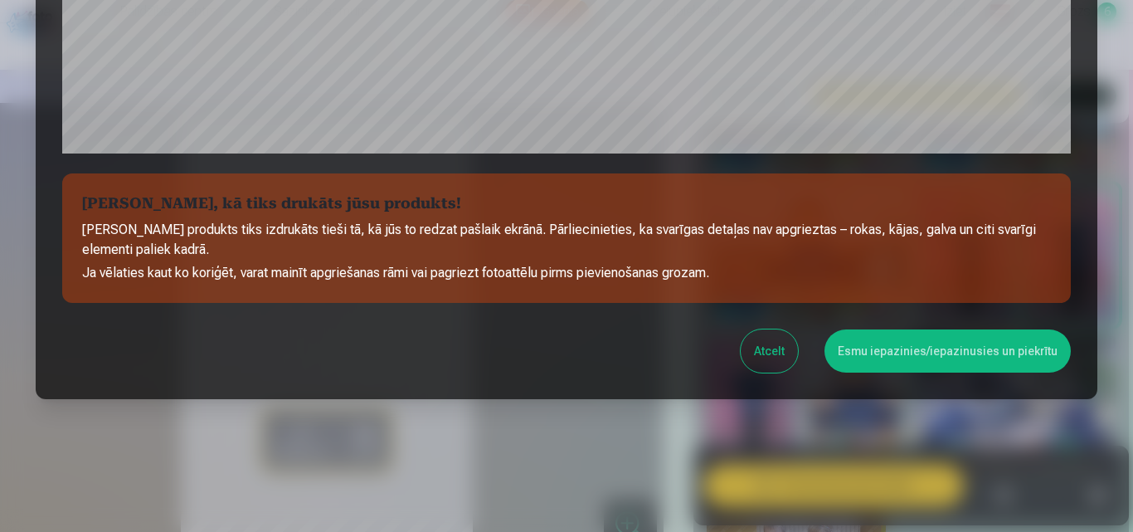
click at [908, 350] on button "Esmu iepazinies/iepazinusies un piekrītu" at bounding box center [948, 350] width 246 height 43
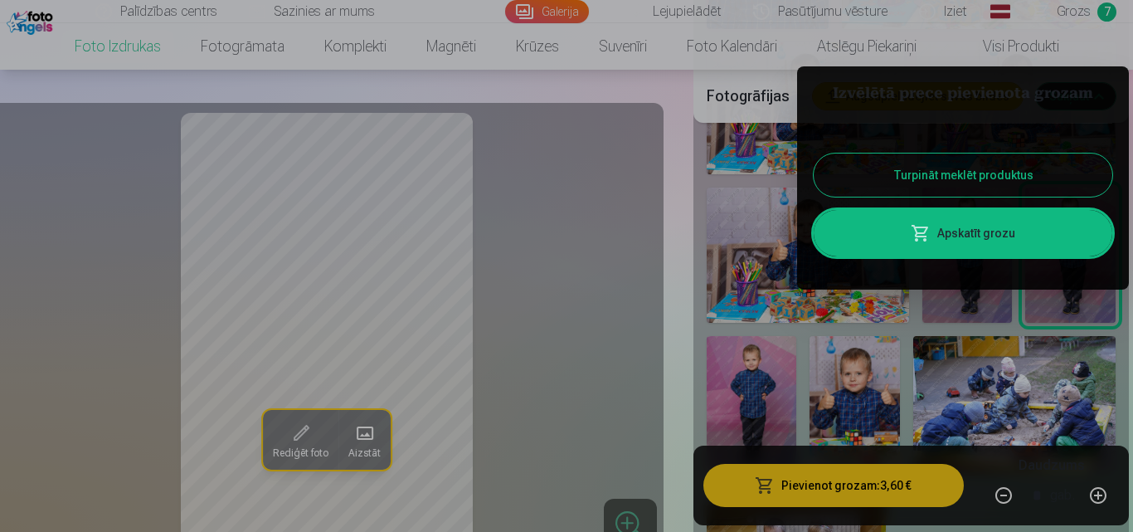
click at [1009, 172] on button "Turpināt meklēt produktus" at bounding box center [963, 175] width 299 height 43
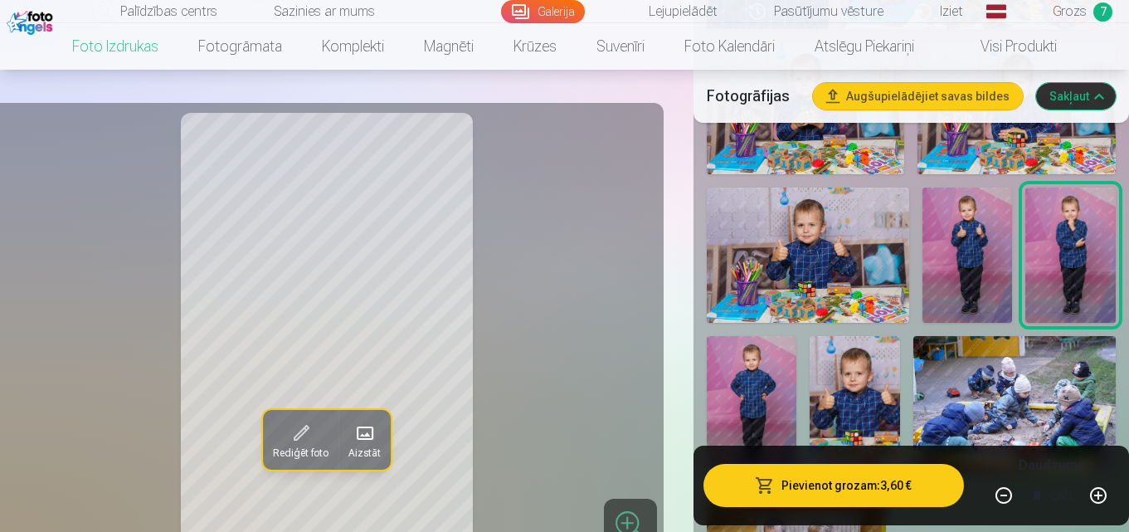
click at [860, 394] on img at bounding box center [855, 403] width 90 height 135
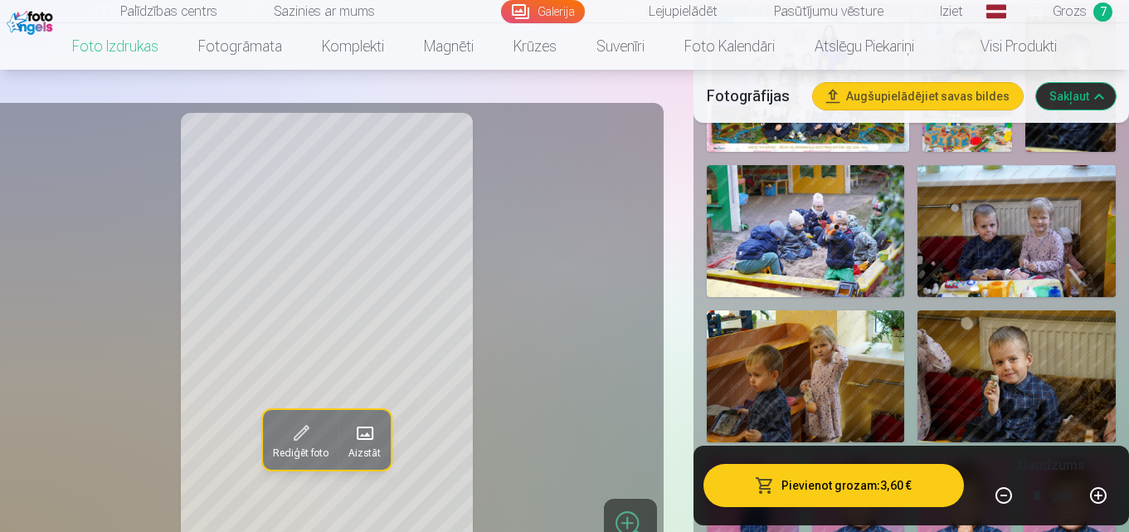
scroll to position [498, 0]
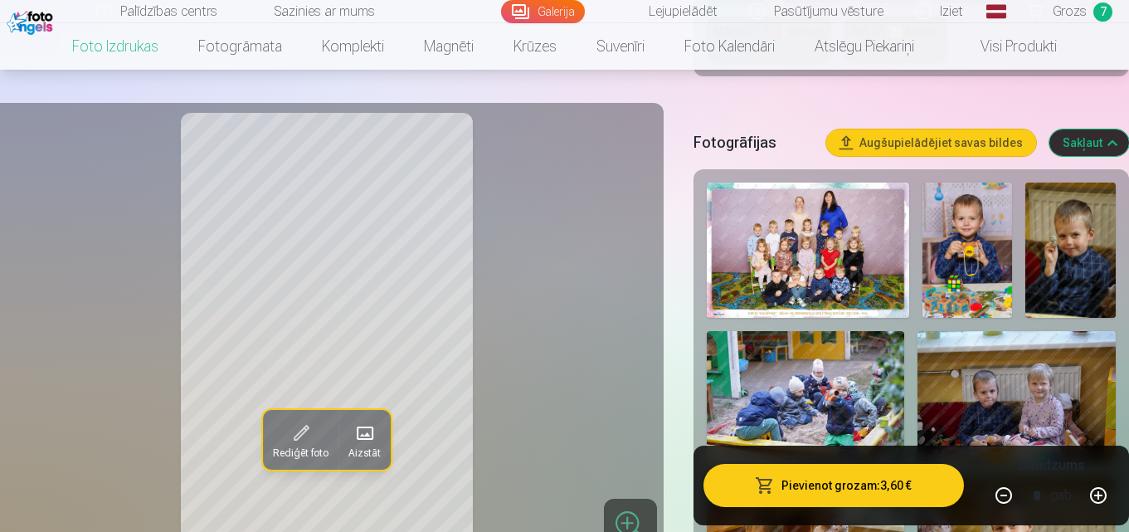
click at [970, 402] on img at bounding box center [1017, 397] width 198 height 132
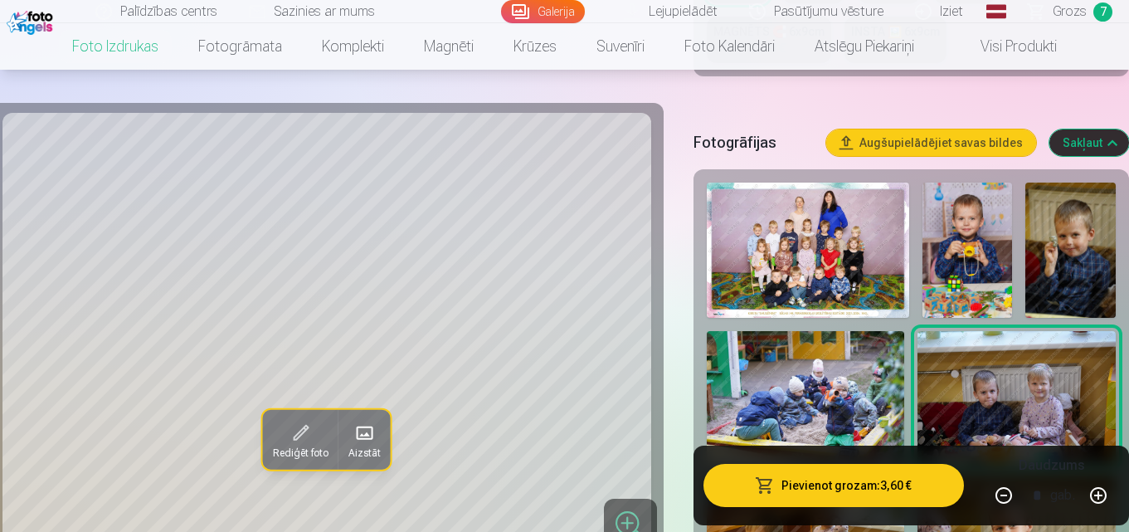
click at [971, 280] on img at bounding box center [968, 250] width 90 height 135
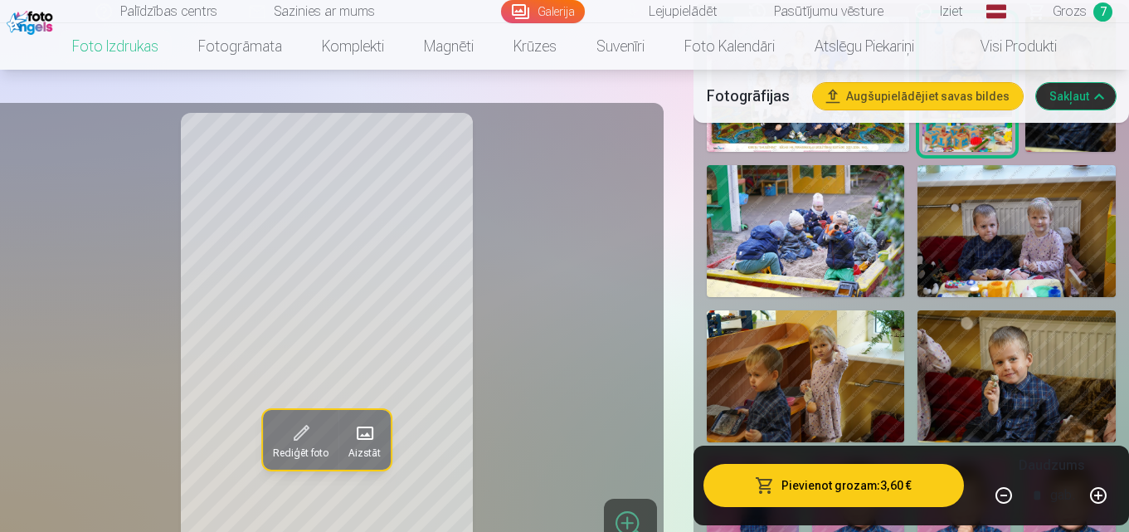
scroll to position [747, 0]
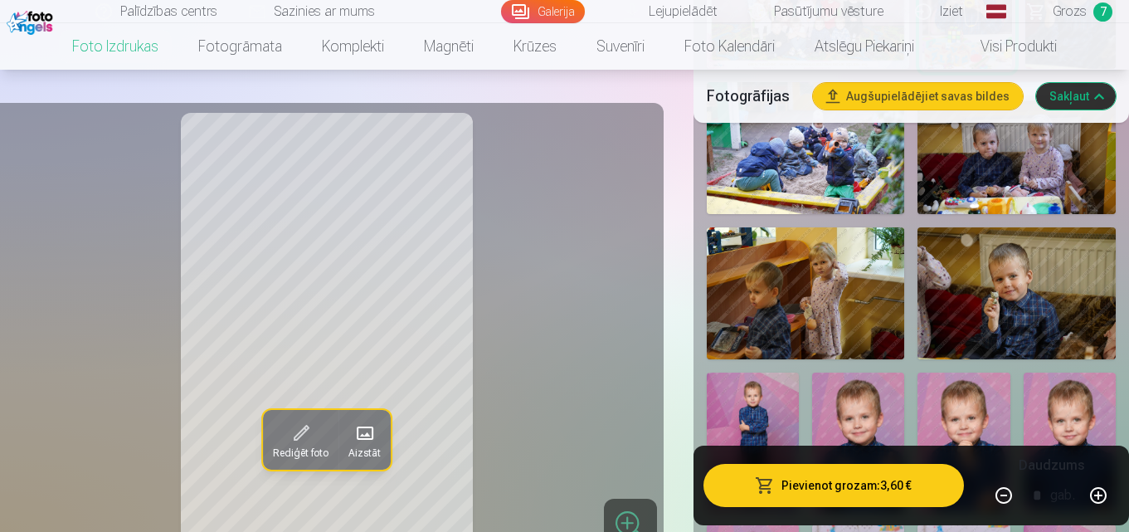
click at [826, 321] on img at bounding box center [806, 293] width 198 height 132
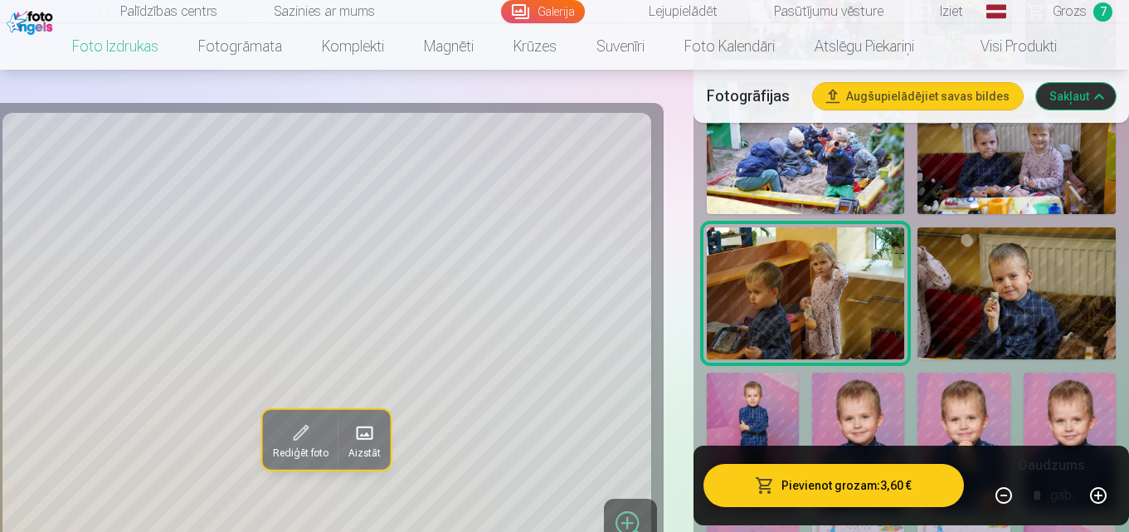
click at [1000, 295] on img at bounding box center [1017, 293] width 198 height 132
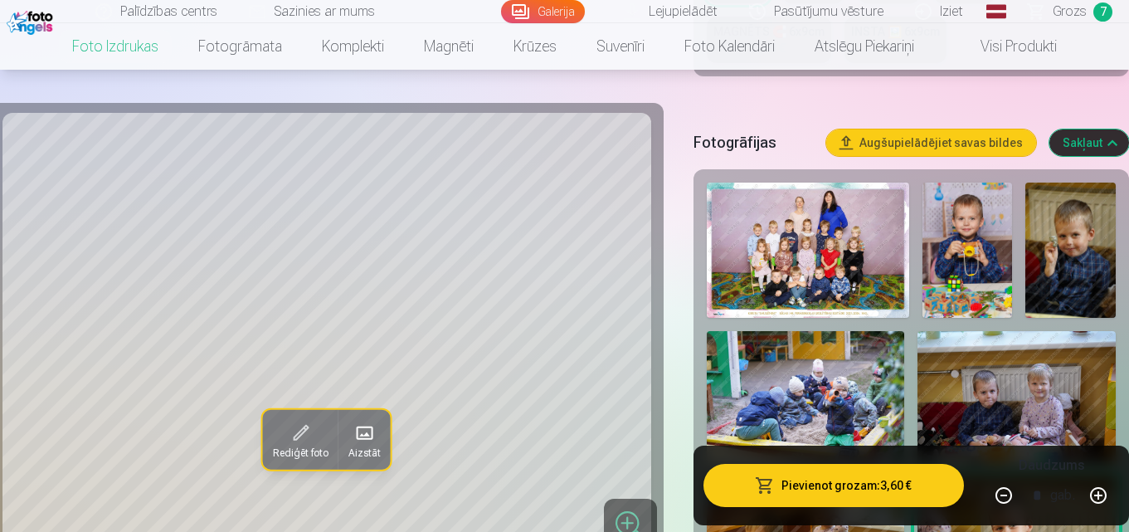
scroll to position [332, 0]
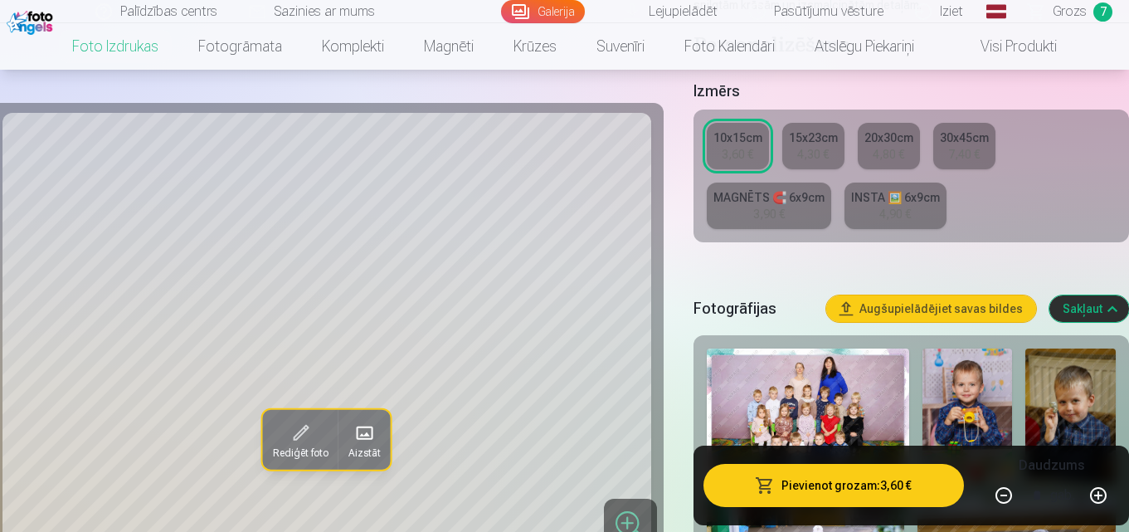
click at [1079, 1] on link "Grozs 7" at bounding box center [1071, 11] width 116 height 23
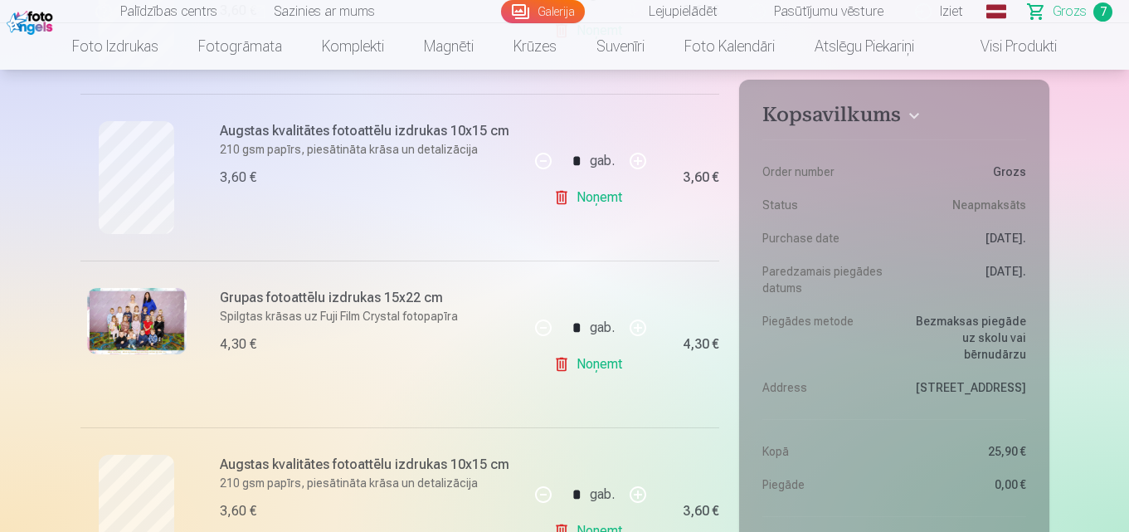
scroll to position [581, 0]
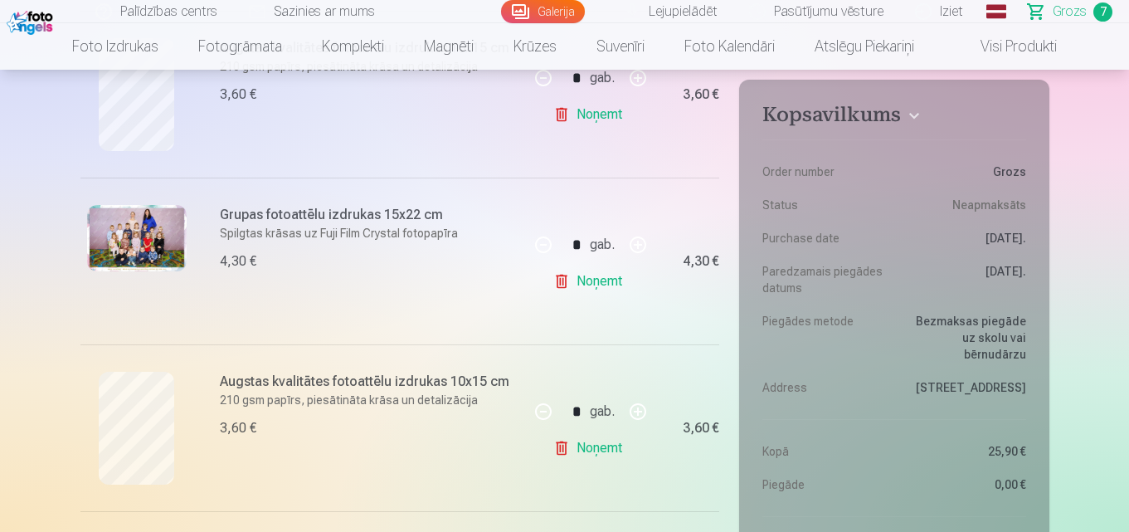
click at [609, 446] on link "Noņemt" at bounding box center [591, 447] width 76 height 33
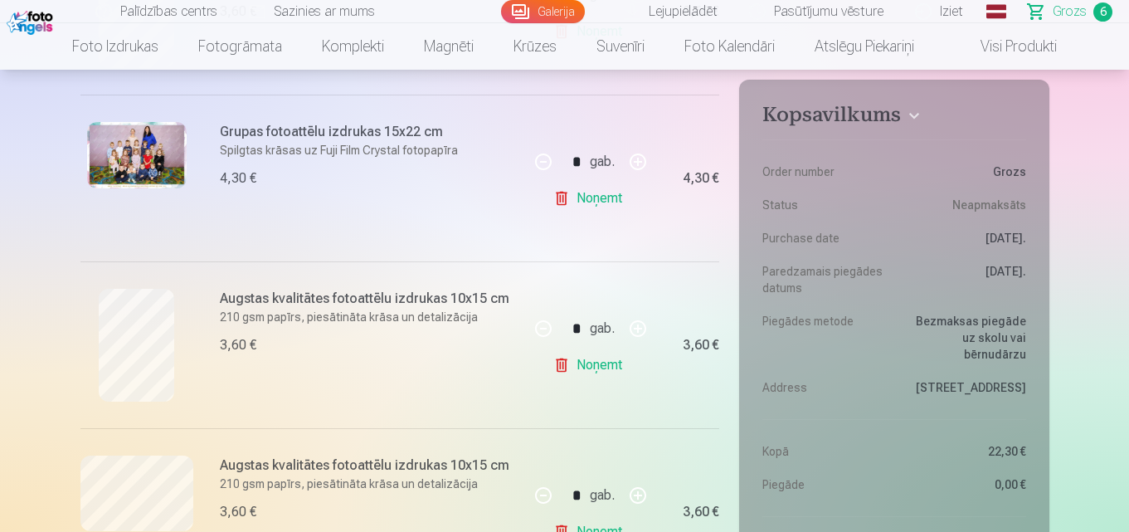
click at [609, 357] on link "Noņemt" at bounding box center [591, 365] width 76 height 33
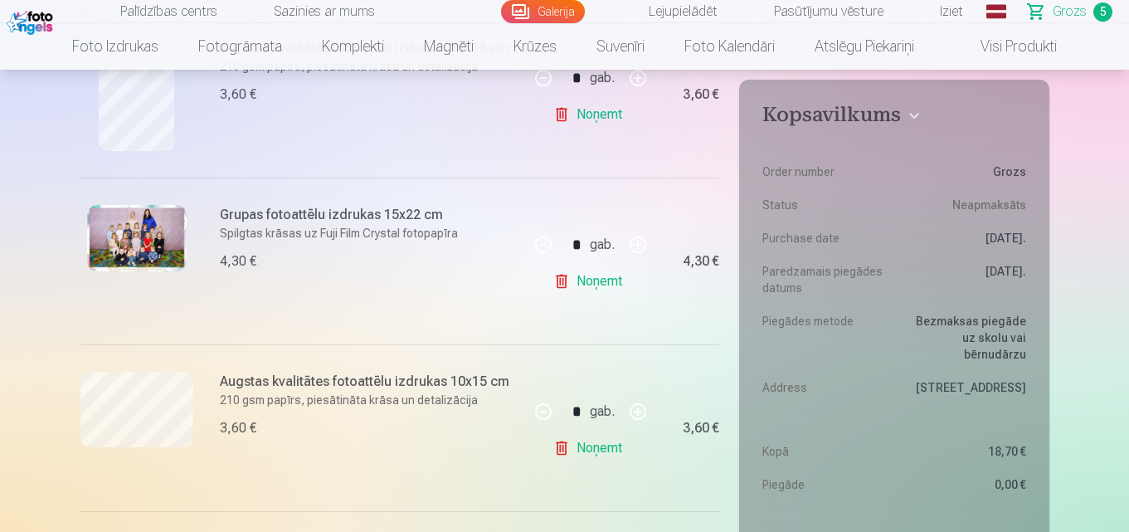
scroll to position [747, 0]
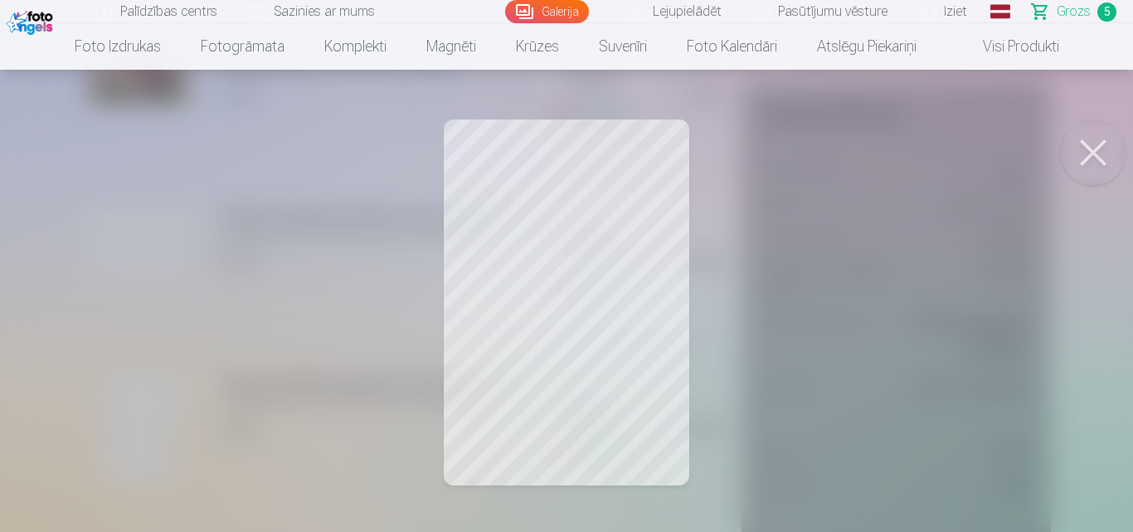
click at [1094, 154] on button at bounding box center [1093, 152] width 66 height 66
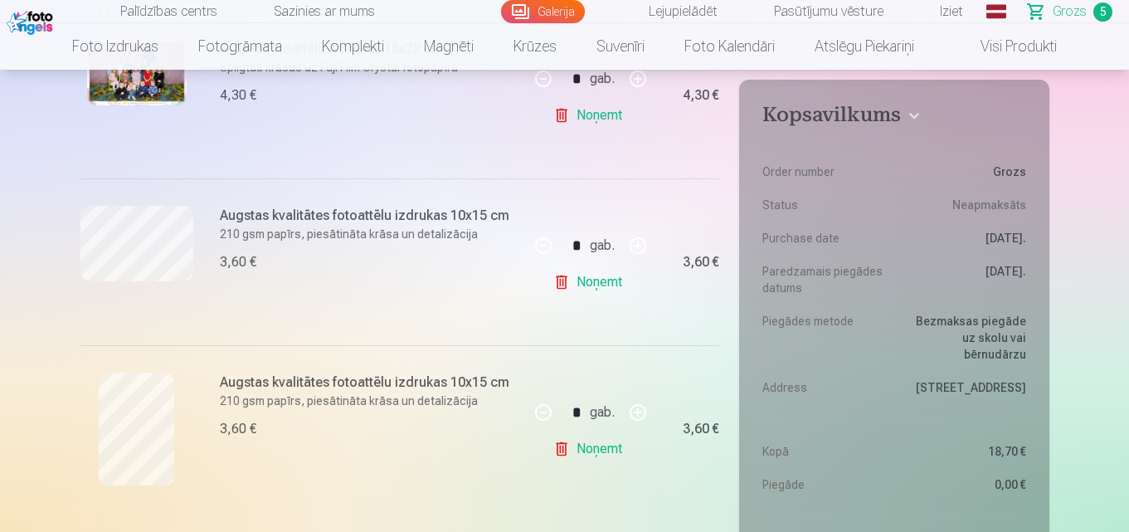
click at [592, 448] on link "Noņemt" at bounding box center [591, 448] width 76 height 33
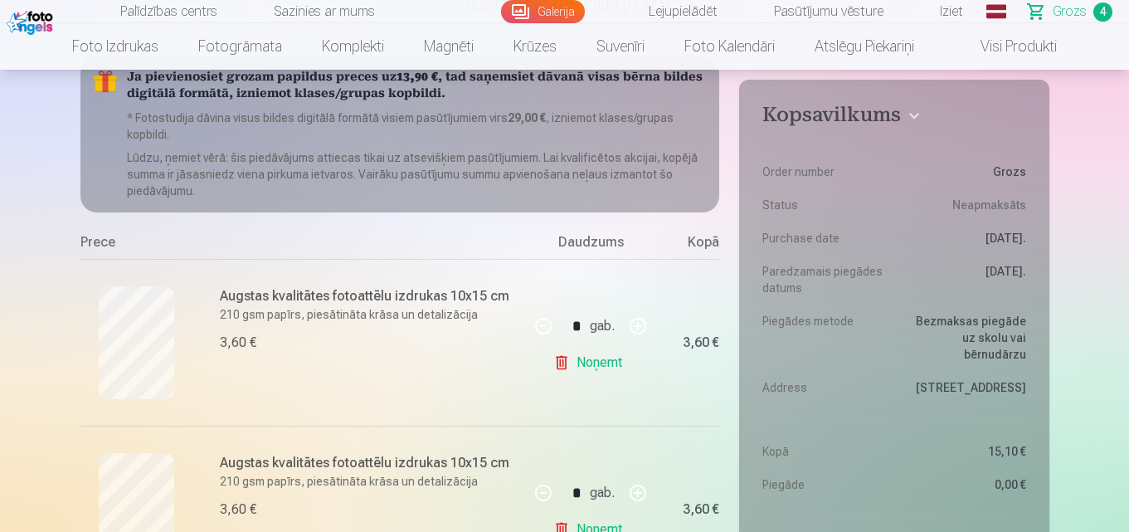
scroll to position [0, 0]
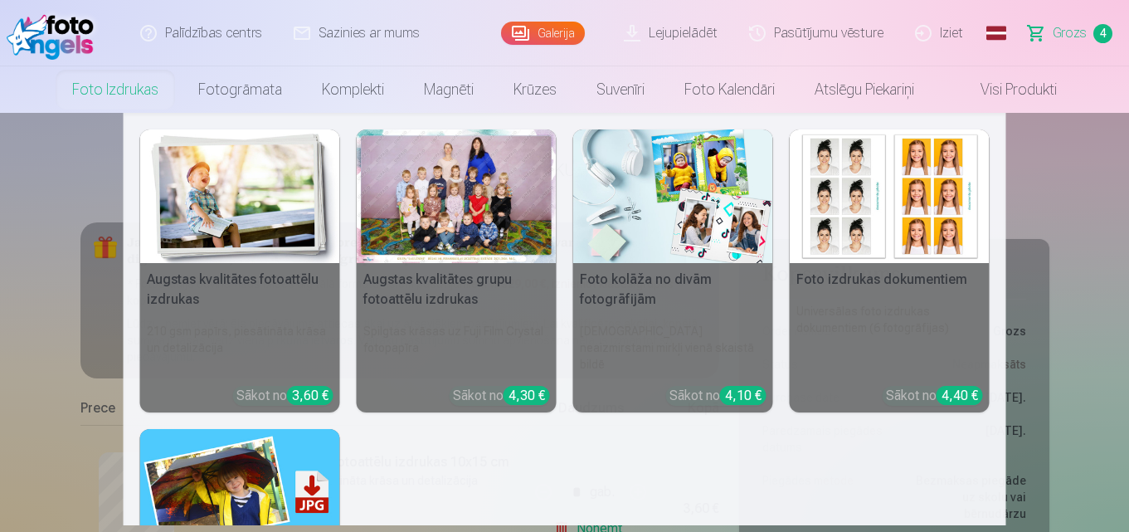
click at [108, 93] on link "Foto izdrukas" at bounding box center [115, 89] width 126 height 46
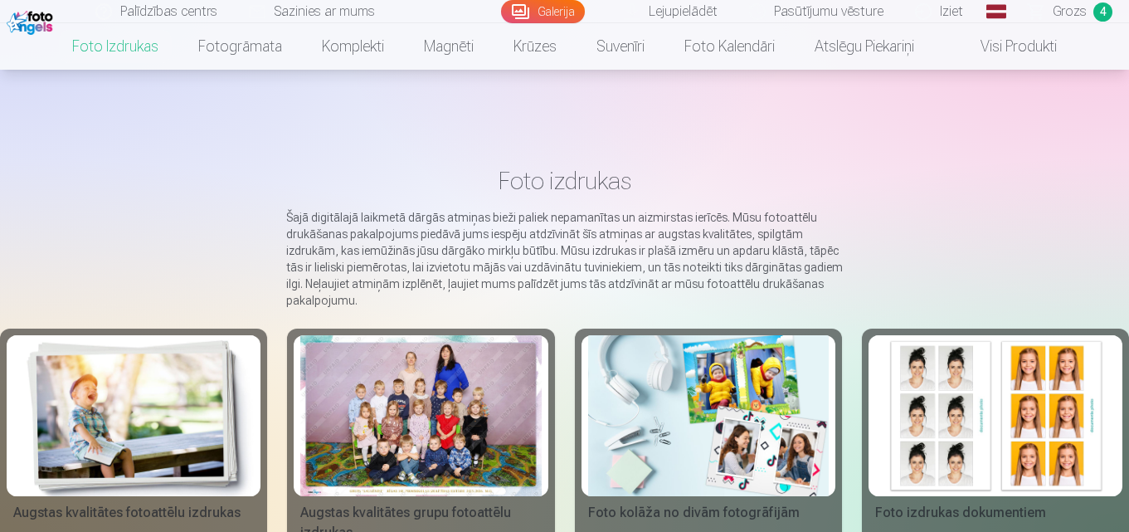
scroll to position [166, 0]
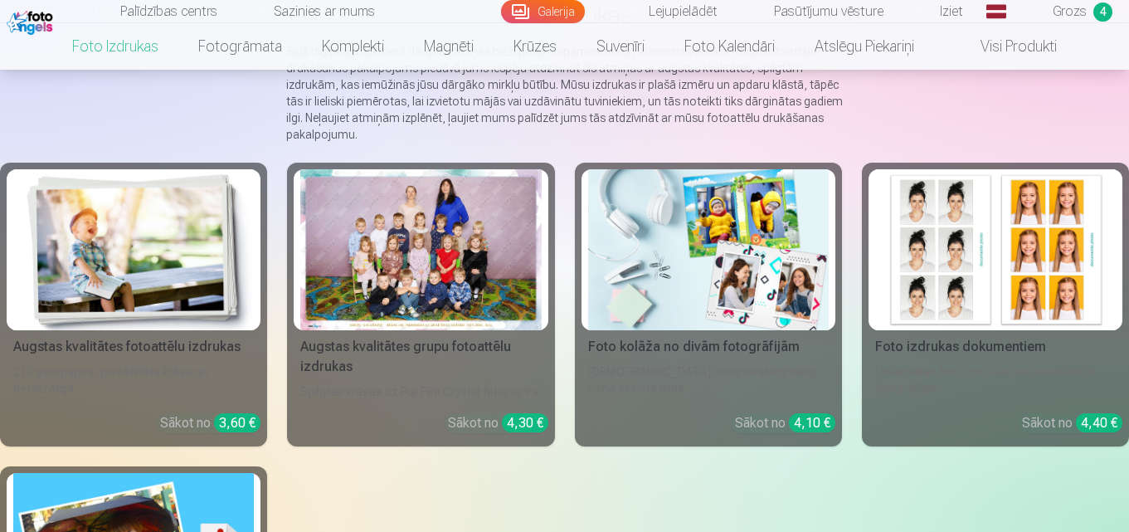
click at [1048, 297] on img at bounding box center [995, 249] width 241 height 161
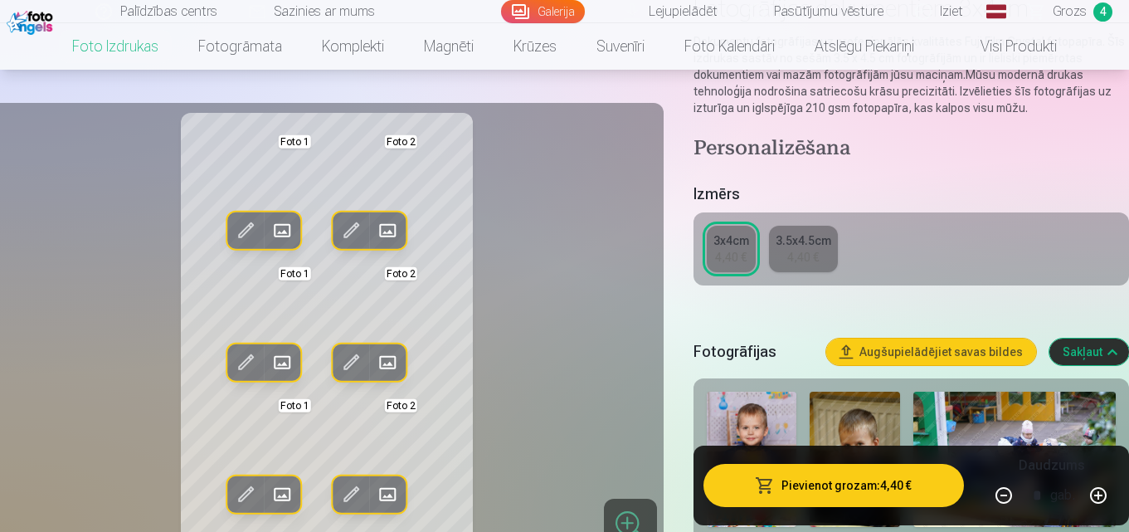
scroll to position [249, 0]
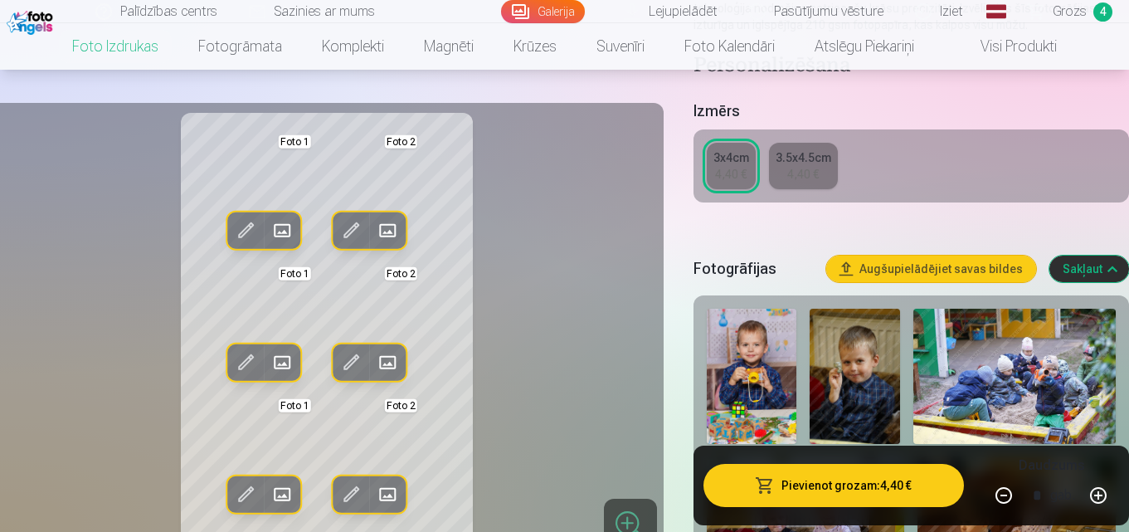
click at [803, 168] on div "4,40 €" at bounding box center [803, 174] width 32 height 17
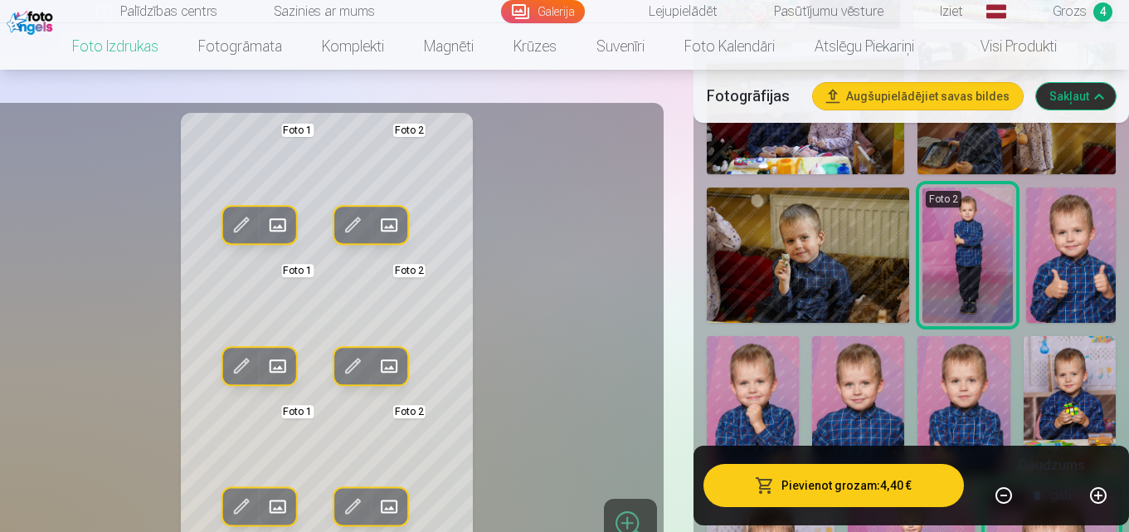
scroll to position [747, 0]
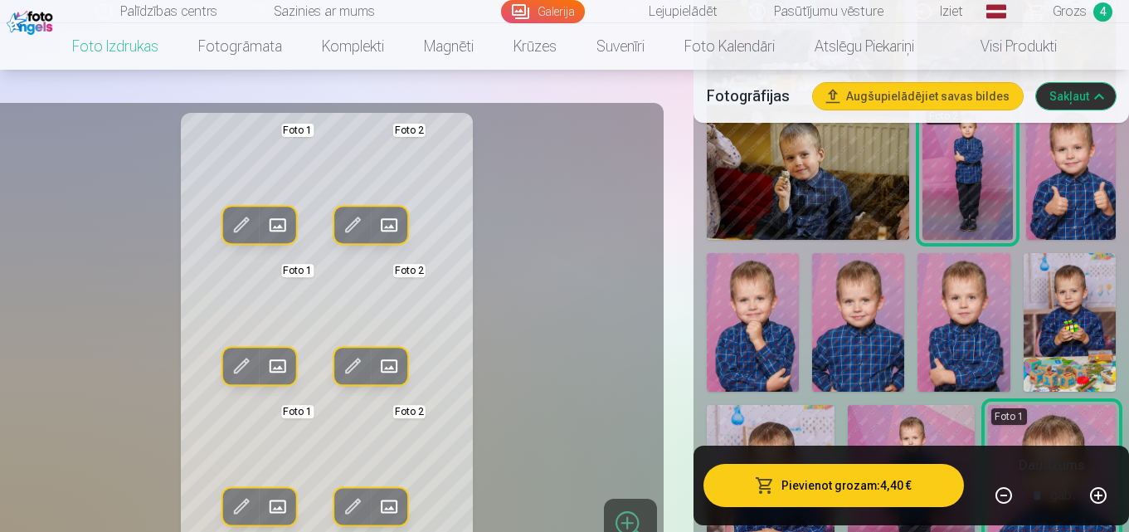
click at [744, 349] on img at bounding box center [753, 322] width 92 height 139
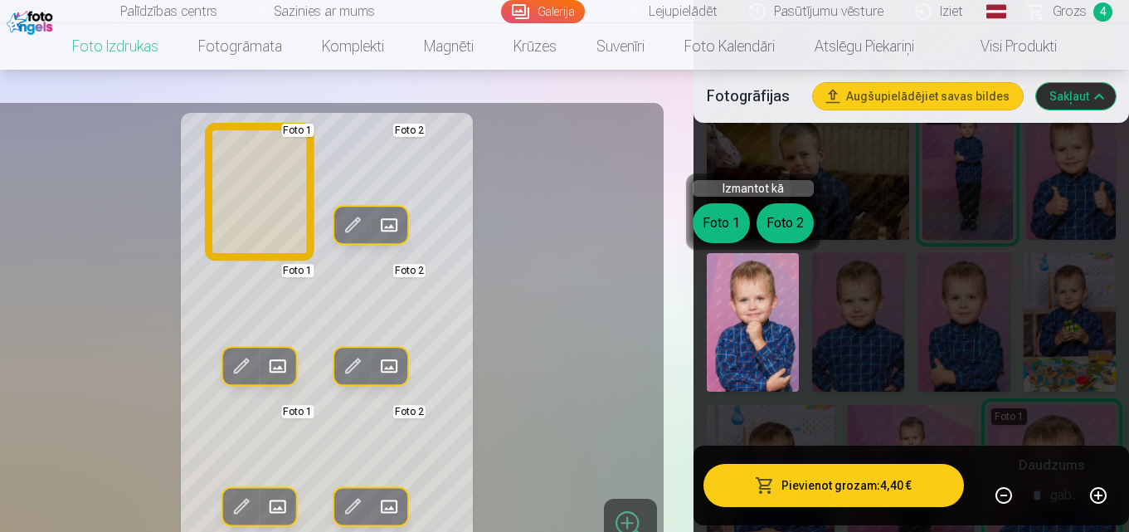
click at [724, 229] on button "Foto 1" at bounding box center [721, 223] width 57 height 40
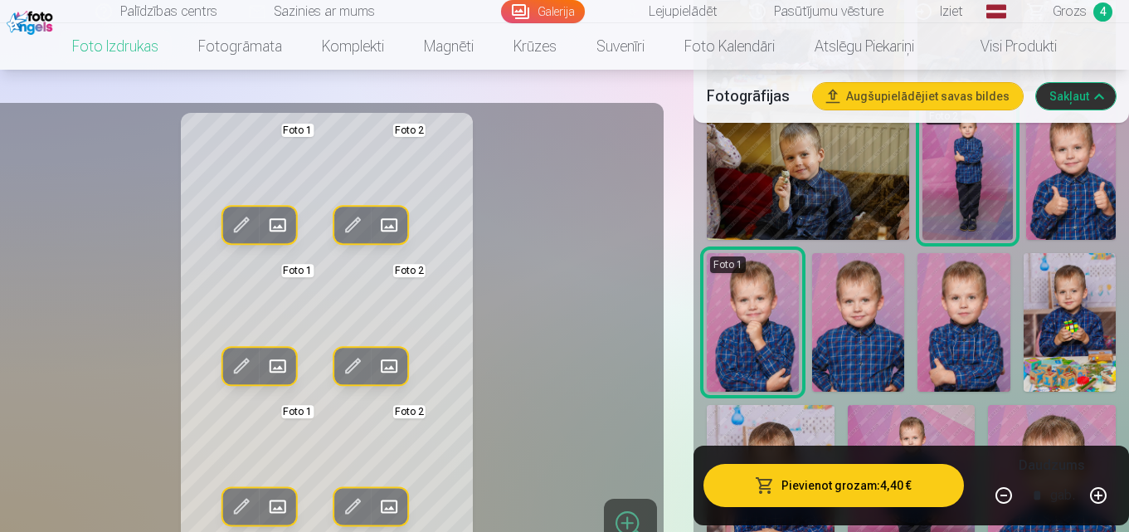
click at [1055, 208] on img at bounding box center [1071, 172] width 90 height 135
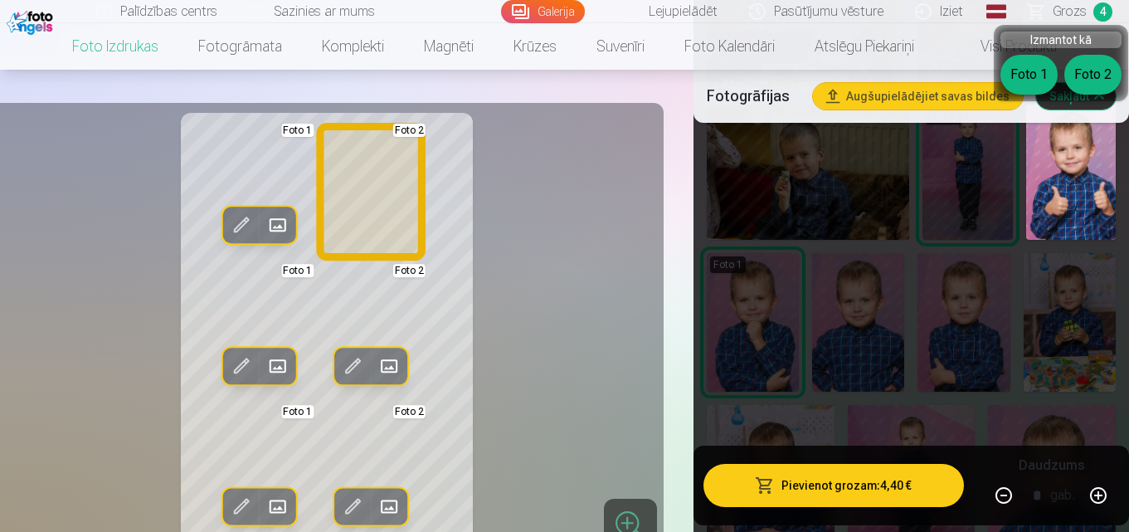
click at [1079, 70] on button "Foto 2" at bounding box center [1093, 75] width 57 height 40
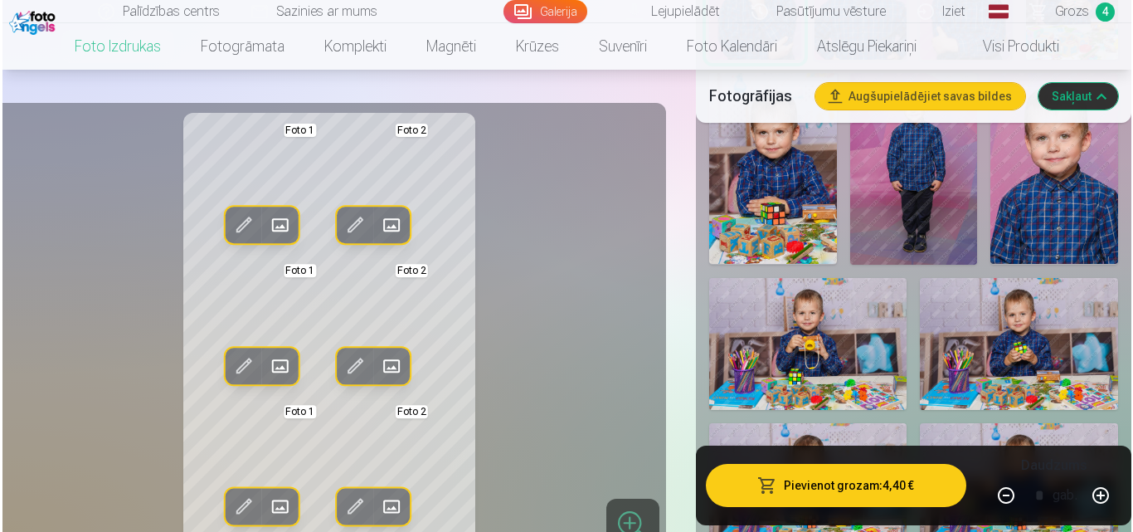
scroll to position [1162, 0]
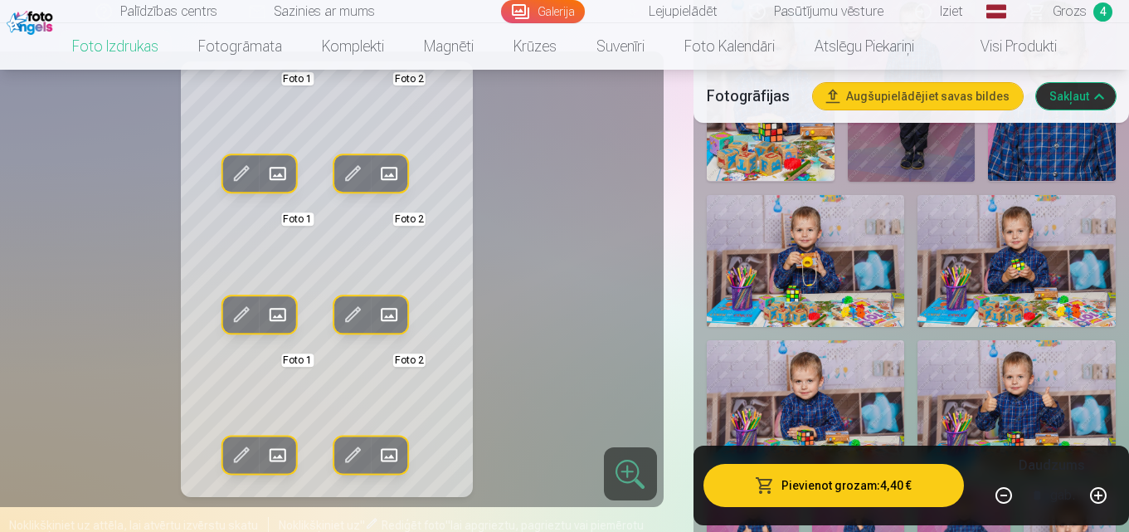
click at [850, 492] on button "Pievienot grozam : 4,40 €" at bounding box center [834, 485] width 261 height 43
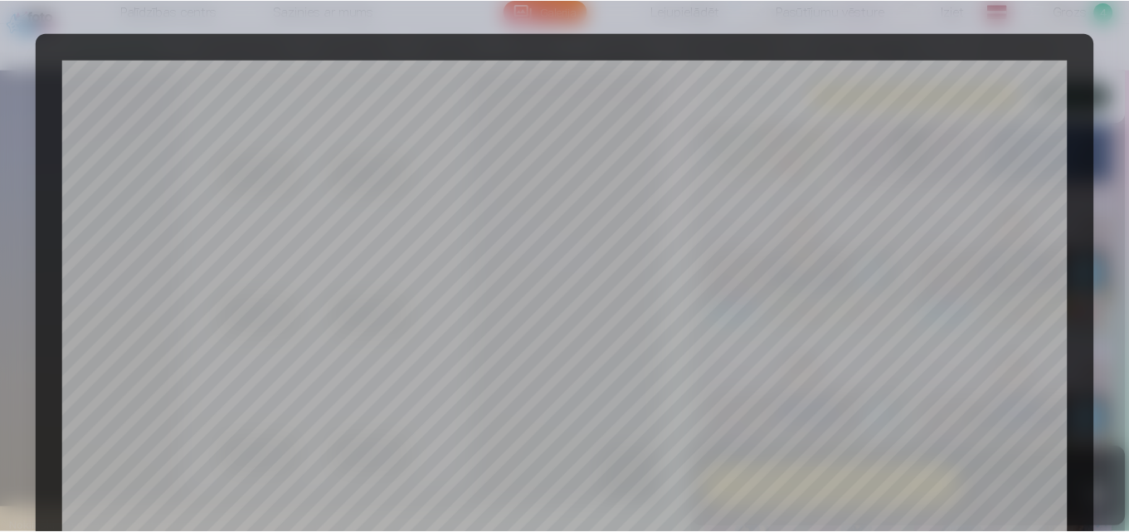
scroll to position [663, 0]
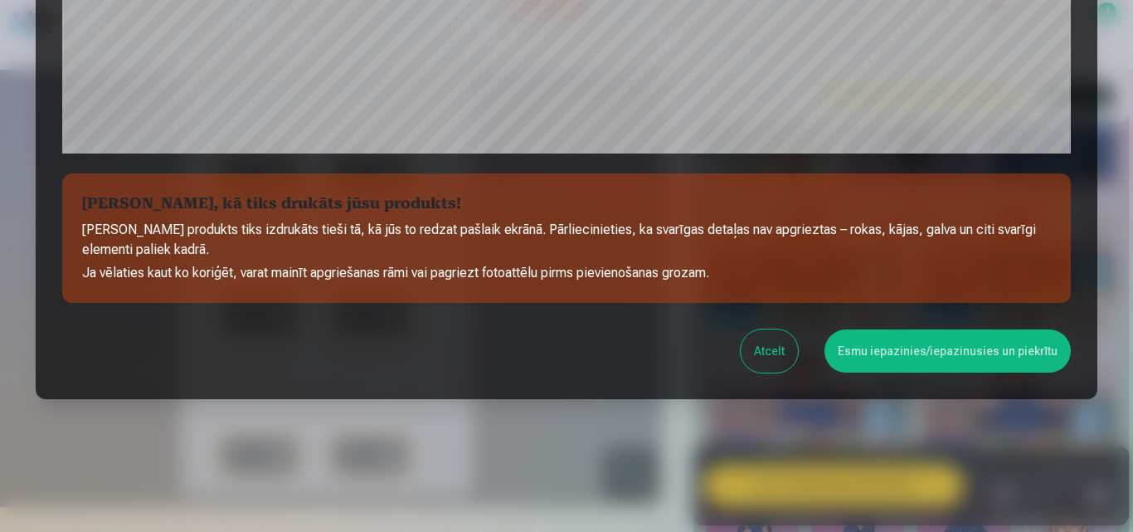
click at [938, 345] on button "Esmu iepazinies/iepazinusies un piekrītu" at bounding box center [948, 350] width 246 height 43
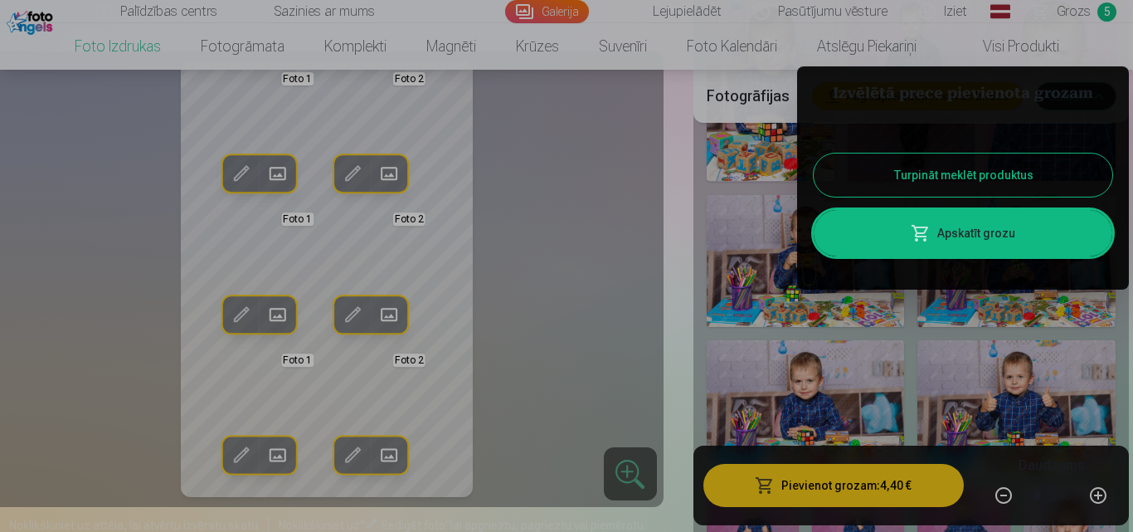
click at [879, 166] on button "Turpināt meklēt produktus" at bounding box center [963, 175] width 299 height 43
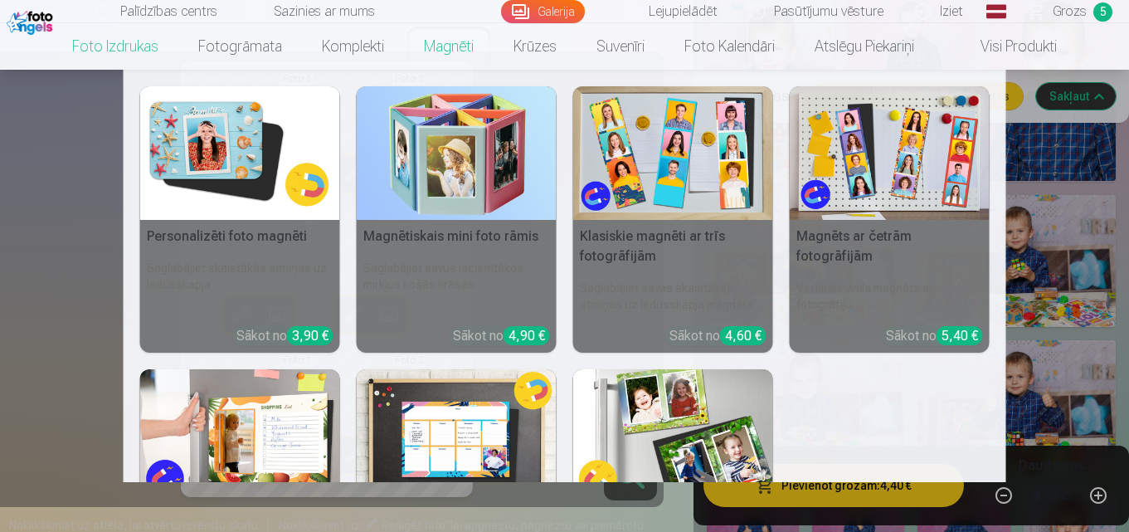
click at [449, 55] on link "Magnēti" at bounding box center [449, 46] width 90 height 46
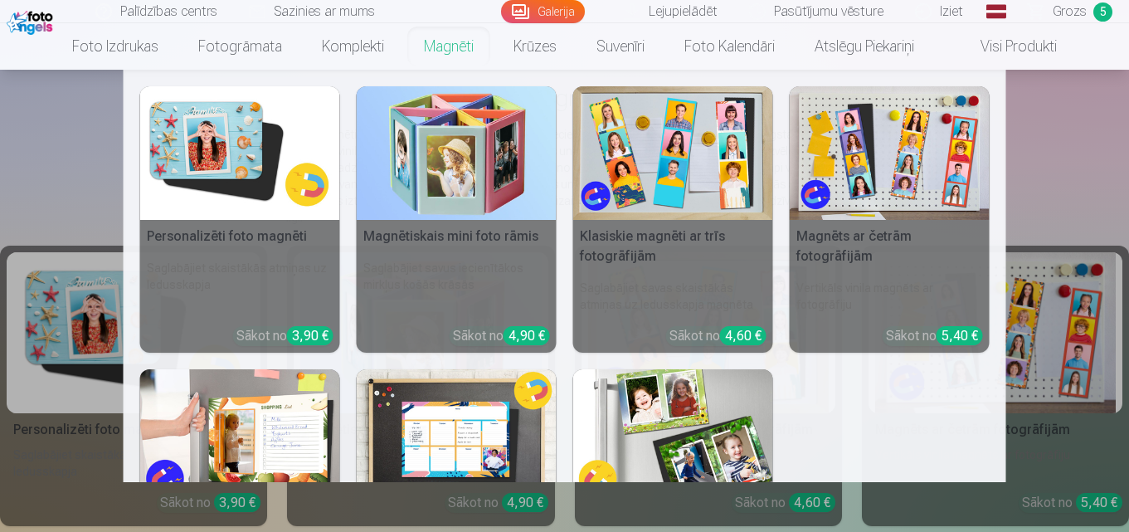
scroll to position [83, 0]
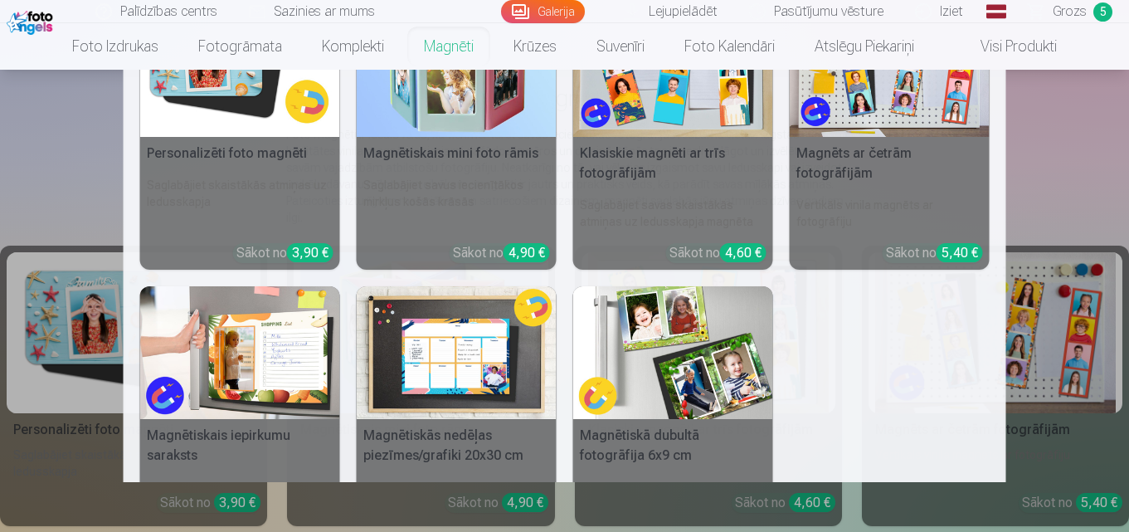
click at [49, 179] on nav "Personalizēti foto magnēti Saglabājiet skaistākās atmiņas uz ledusskapja Sākot …" at bounding box center [564, 276] width 1129 height 412
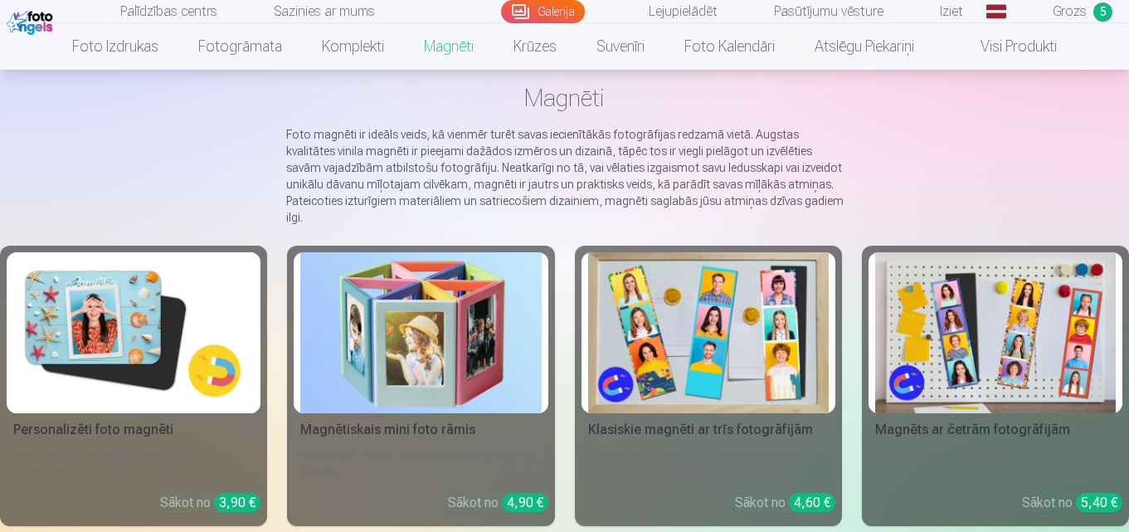
click at [723, 420] on div "Klasiskie magnēti ar trīs fotogrāfijām" at bounding box center [709, 430] width 254 height 20
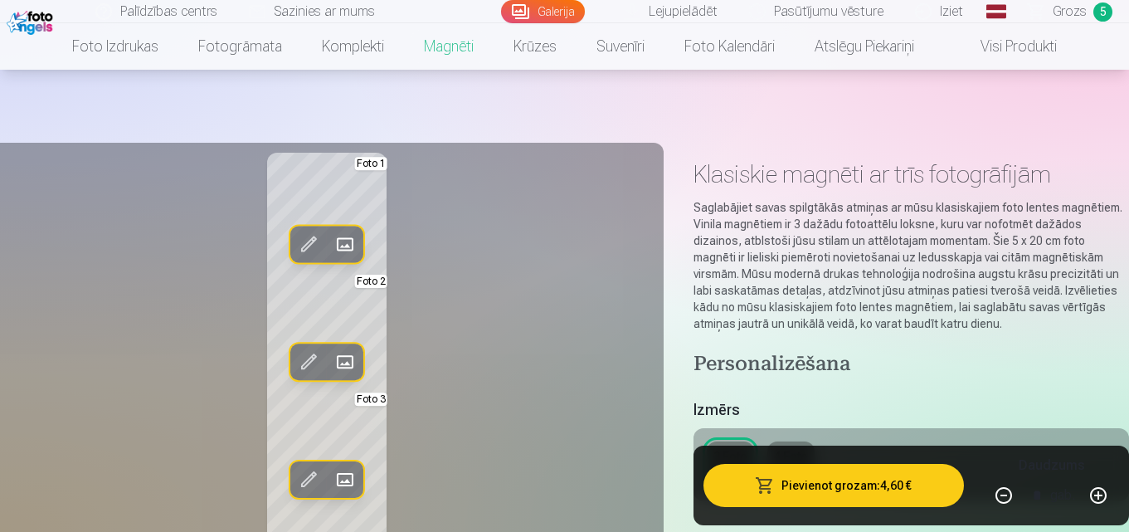
scroll to position [83, 0]
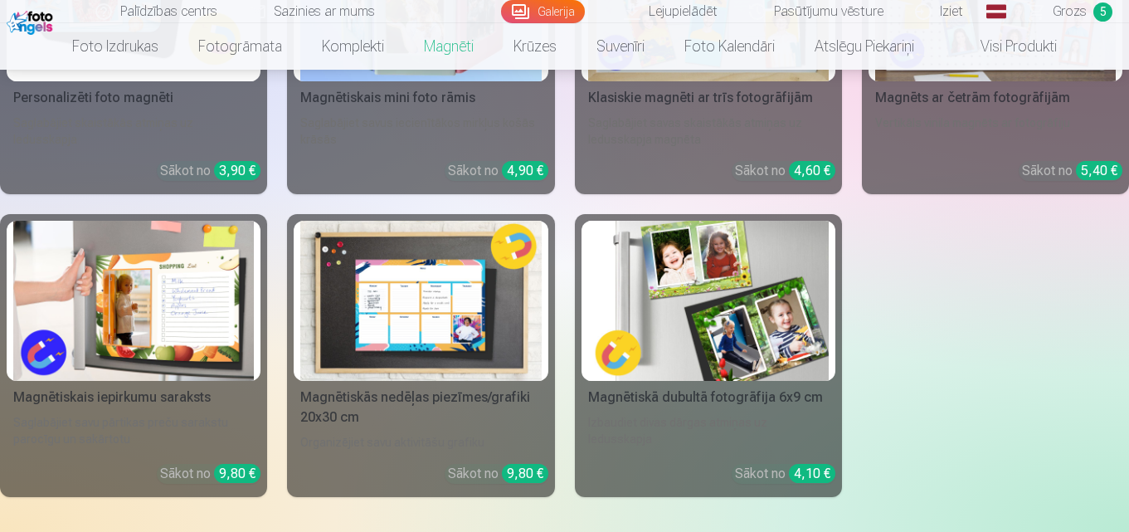
scroll to position [83, 0]
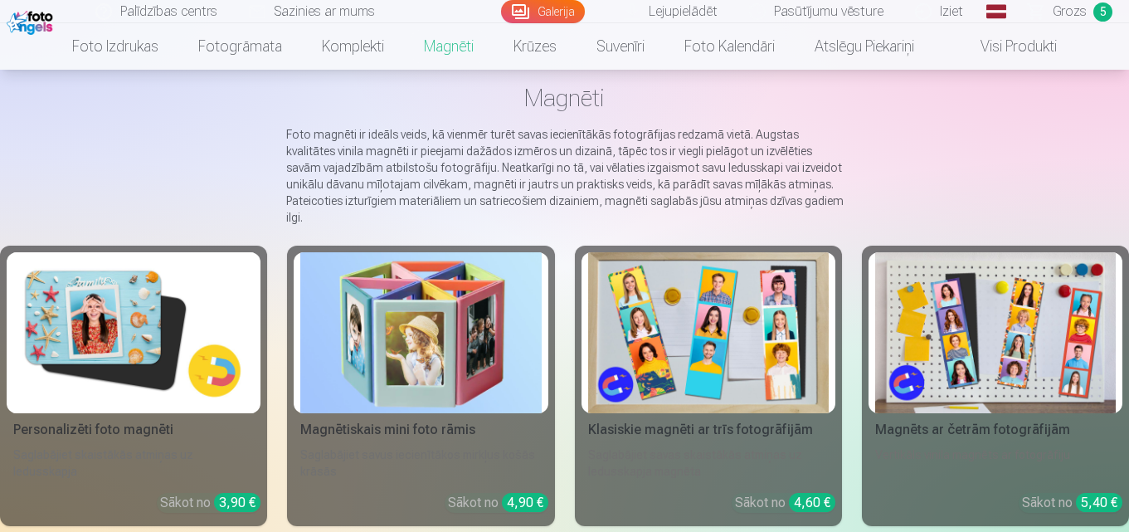
click at [1066, 22] on link "Grozs 5" at bounding box center [1071, 11] width 116 height 23
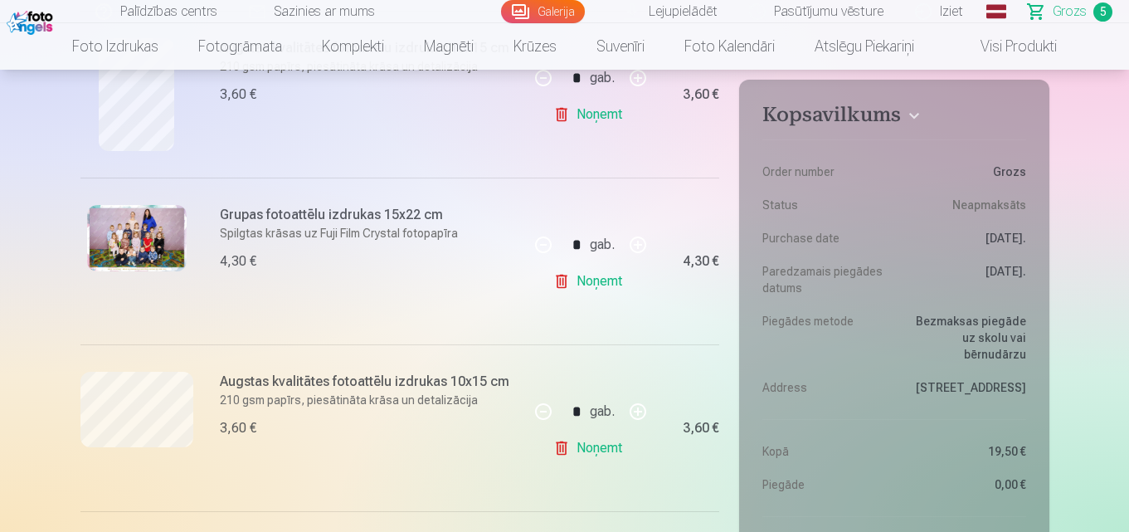
scroll to position [498, 0]
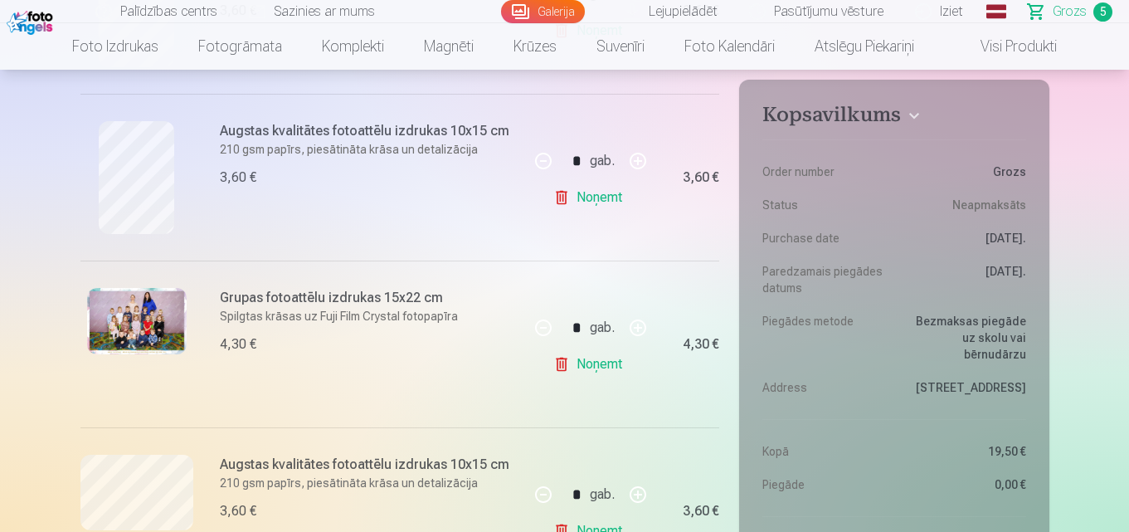
click at [608, 202] on link "Noņemt" at bounding box center [591, 197] width 76 height 33
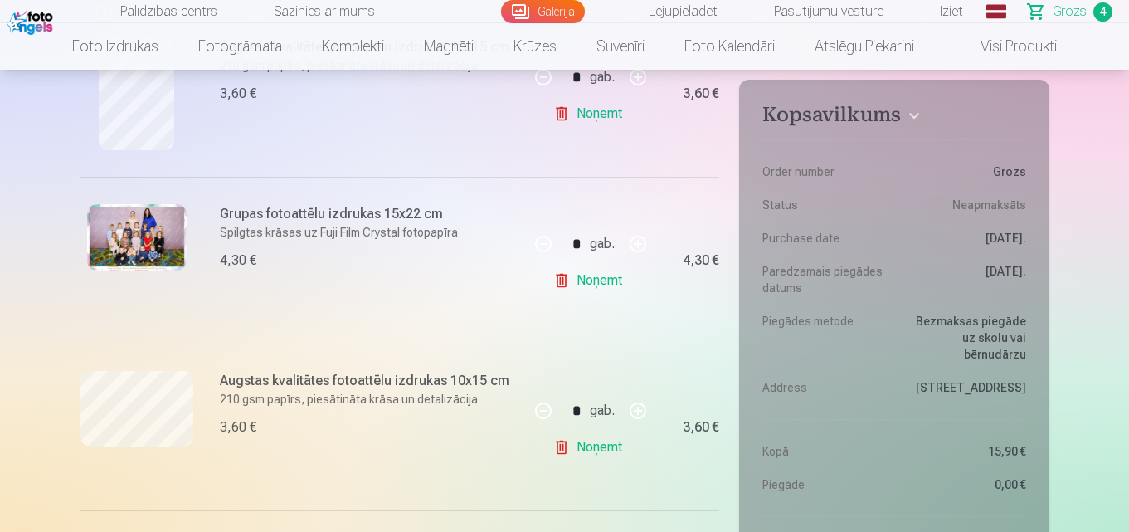
scroll to position [249, 0]
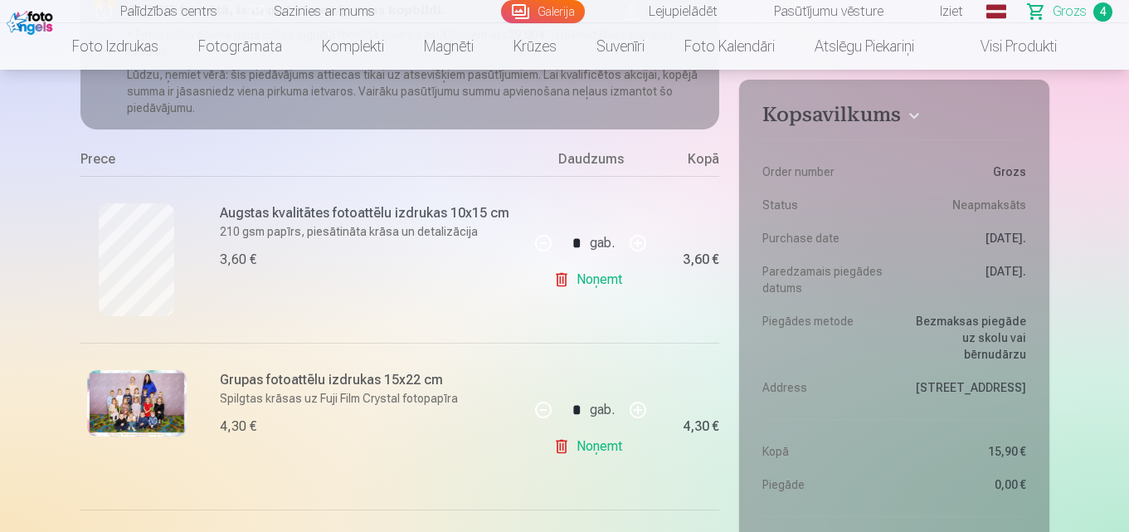
click at [595, 281] on link "Noņemt" at bounding box center [591, 279] width 76 height 33
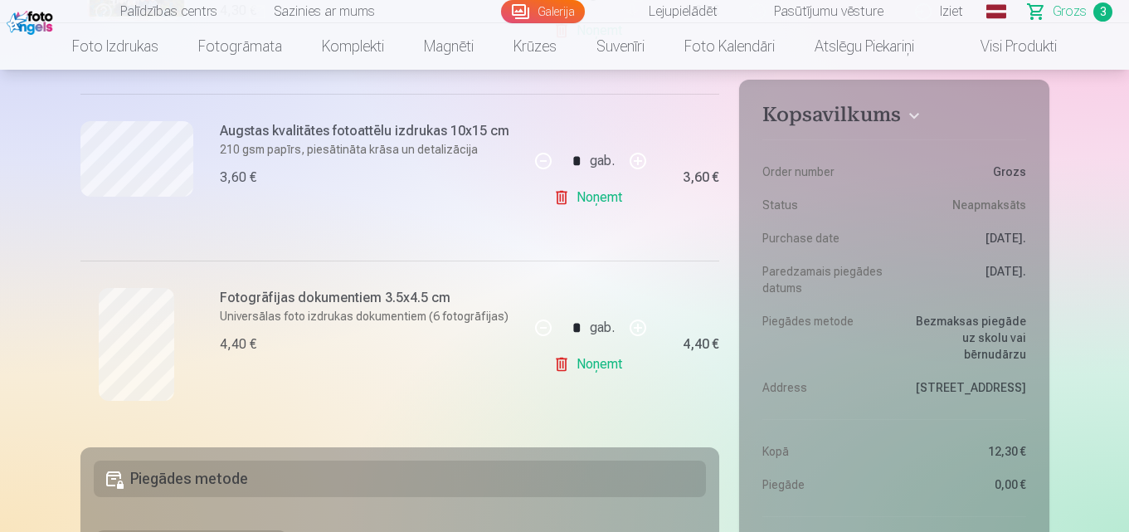
scroll to position [332, 0]
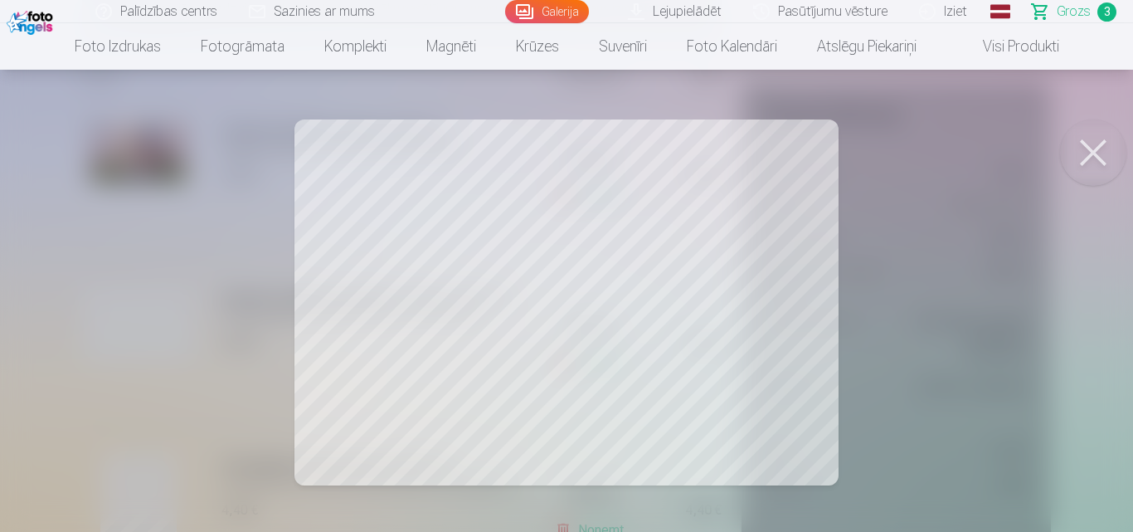
click at [1042, 285] on div at bounding box center [566, 266] width 1133 height 532
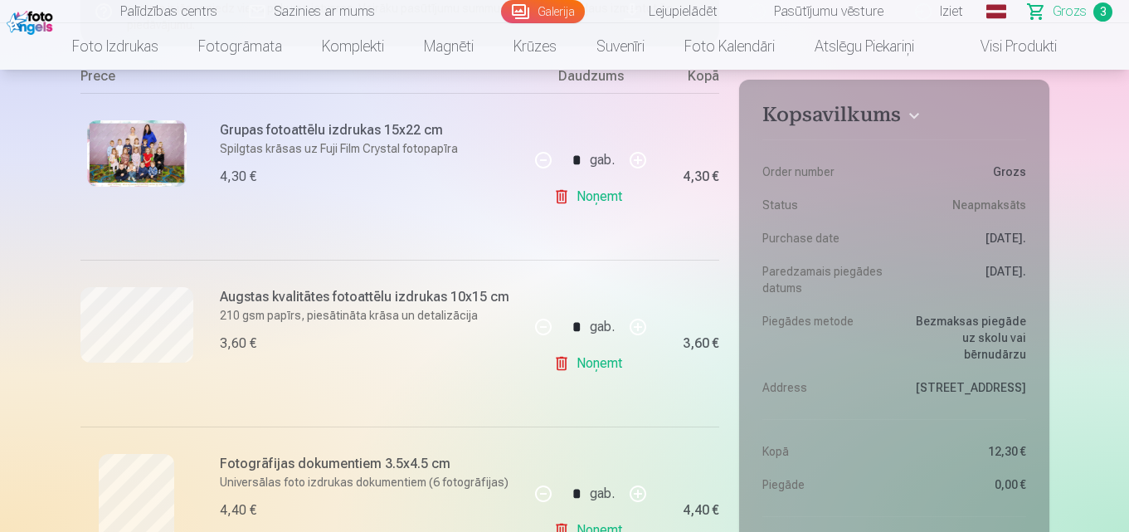
click at [160, 170] on img at bounding box center [137, 153] width 100 height 66
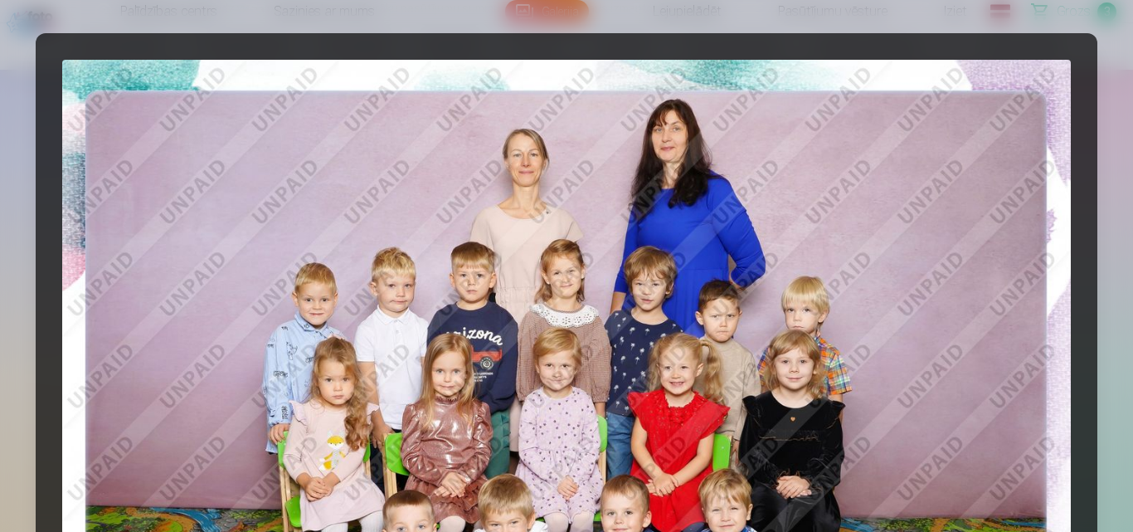
click at [1118, 18] on div at bounding box center [566, 266] width 1133 height 532
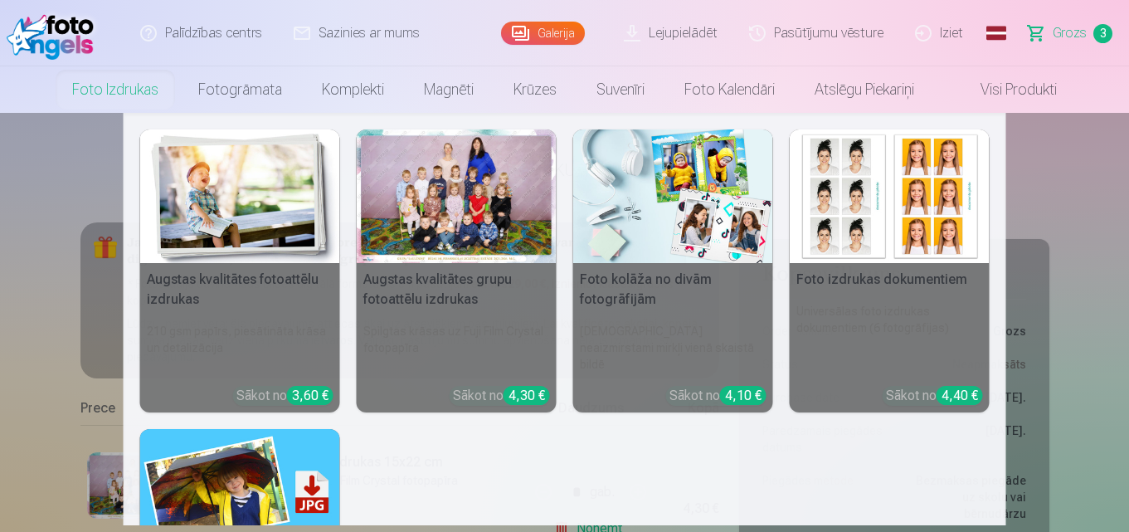
scroll to position [166, 0]
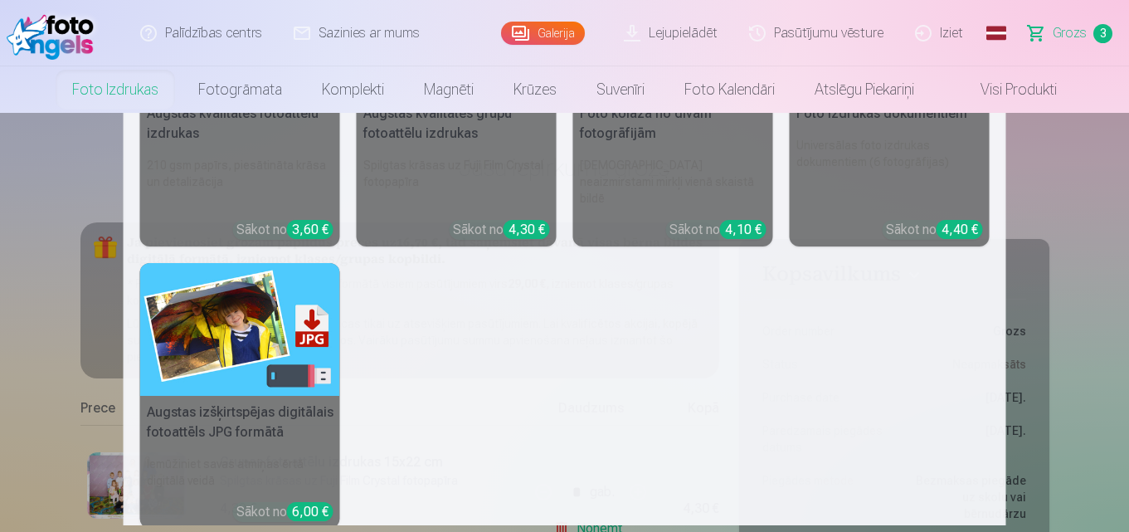
click at [273, 313] on img at bounding box center [240, 330] width 200 height 134
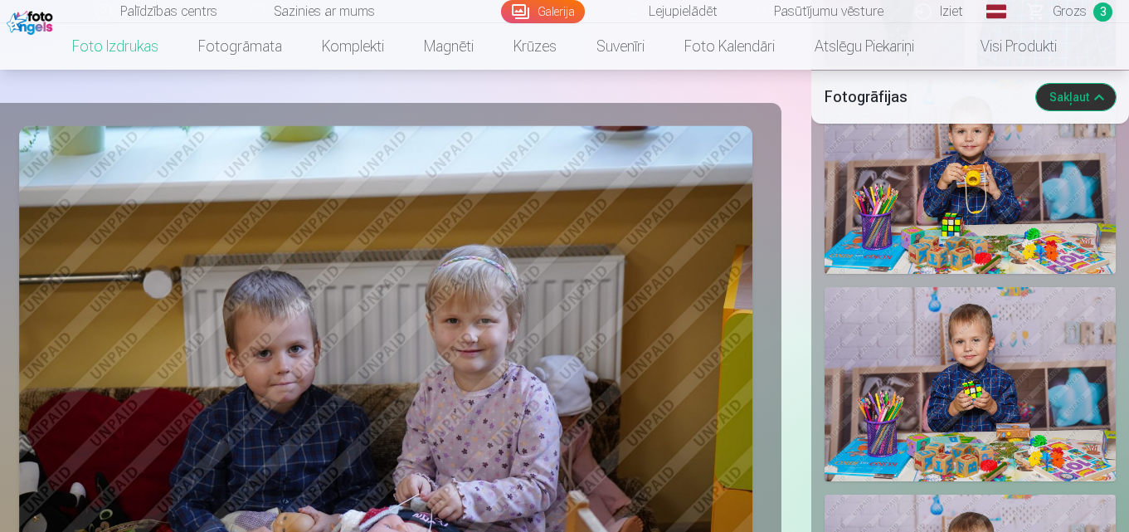
scroll to position [1494, 0]
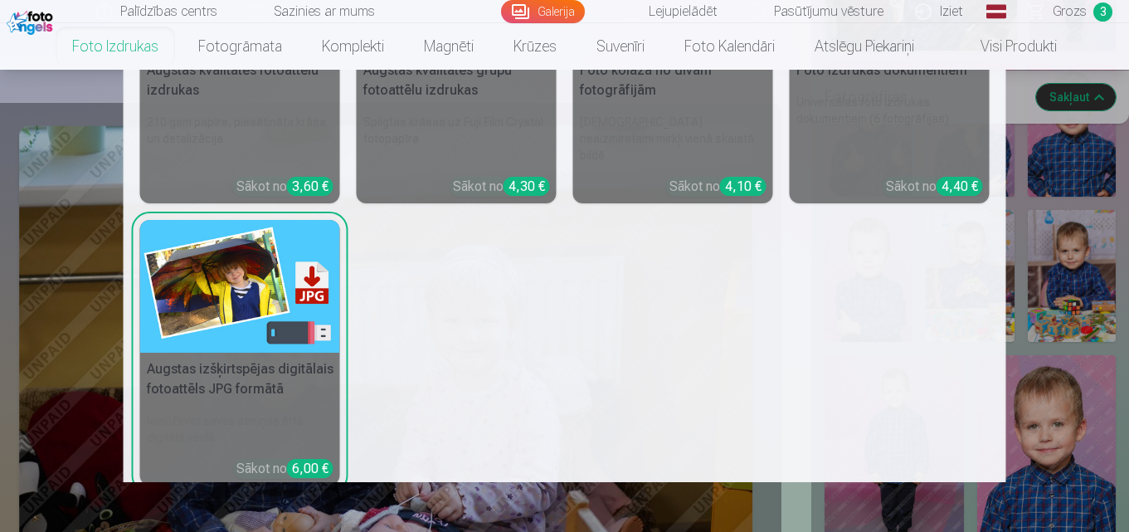
click at [239, 124] on h6 "210 gsm papīrs, piesātināta krāsa un detalizācija" at bounding box center [240, 138] width 200 height 63
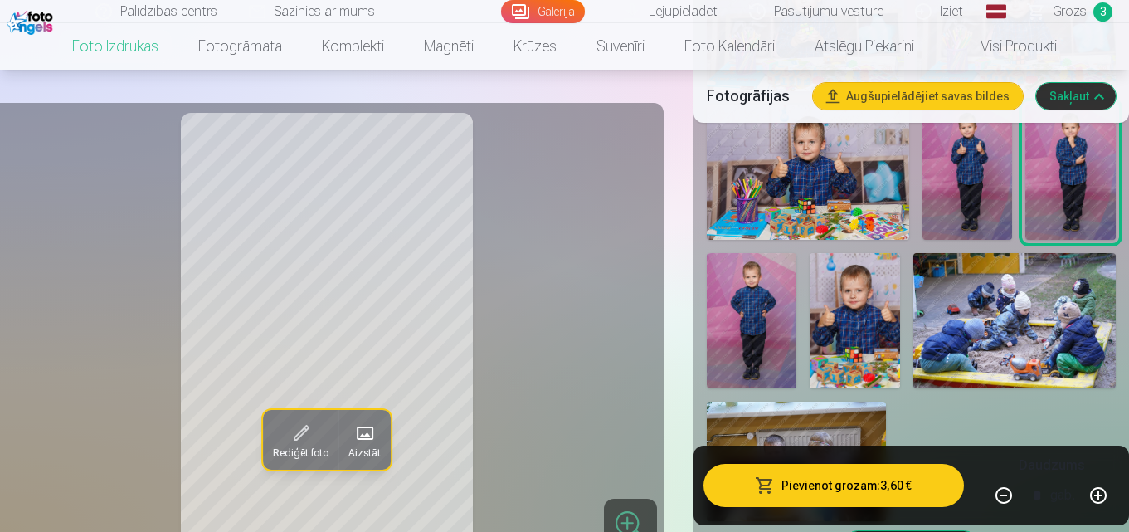
scroll to position [1577, 0]
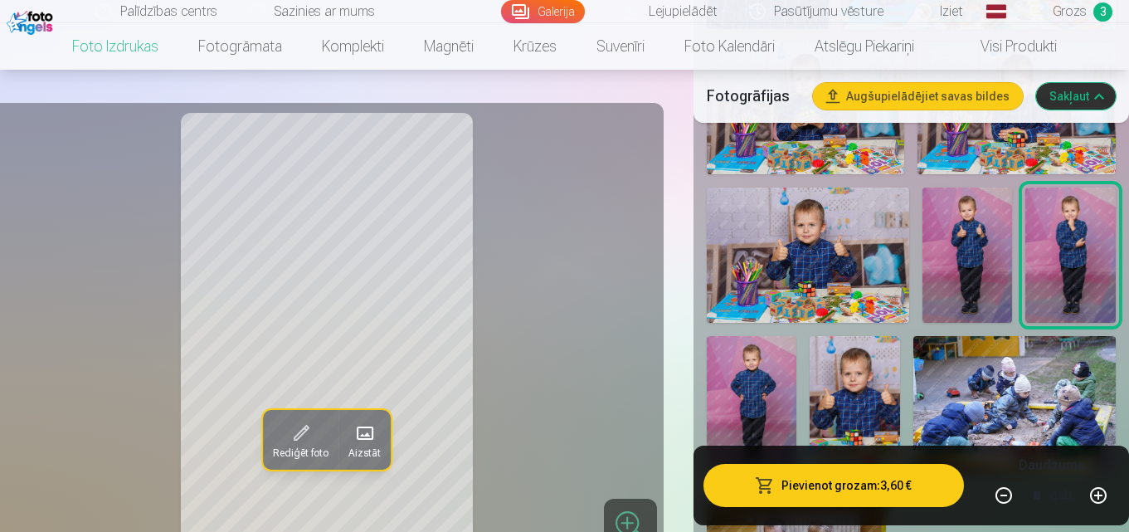
click at [963, 244] on img at bounding box center [968, 255] width 90 height 135
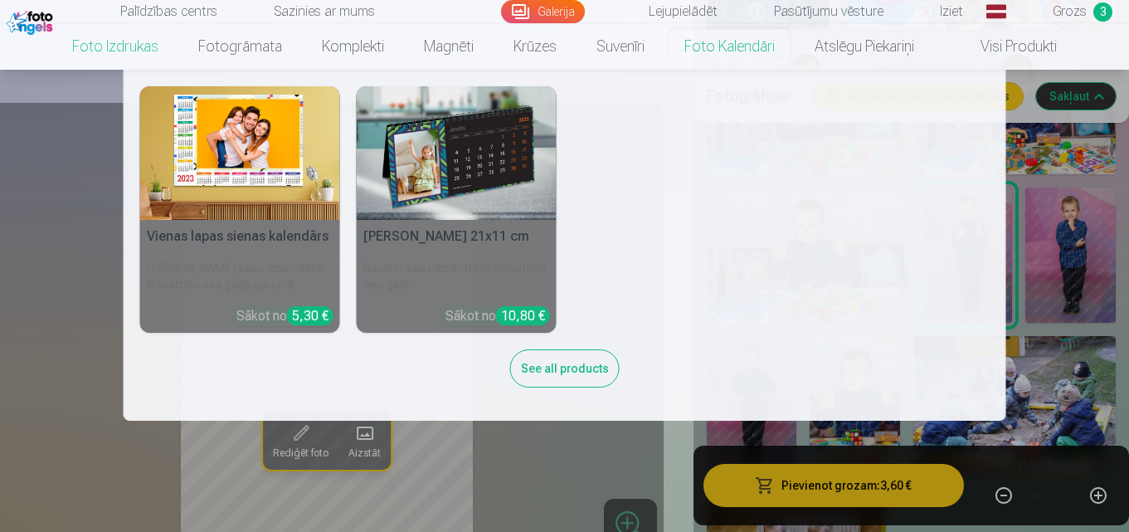
click at [470, 224] on h5 "[PERSON_NAME] 21x11 cm" at bounding box center [457, 236] width 200 height 33
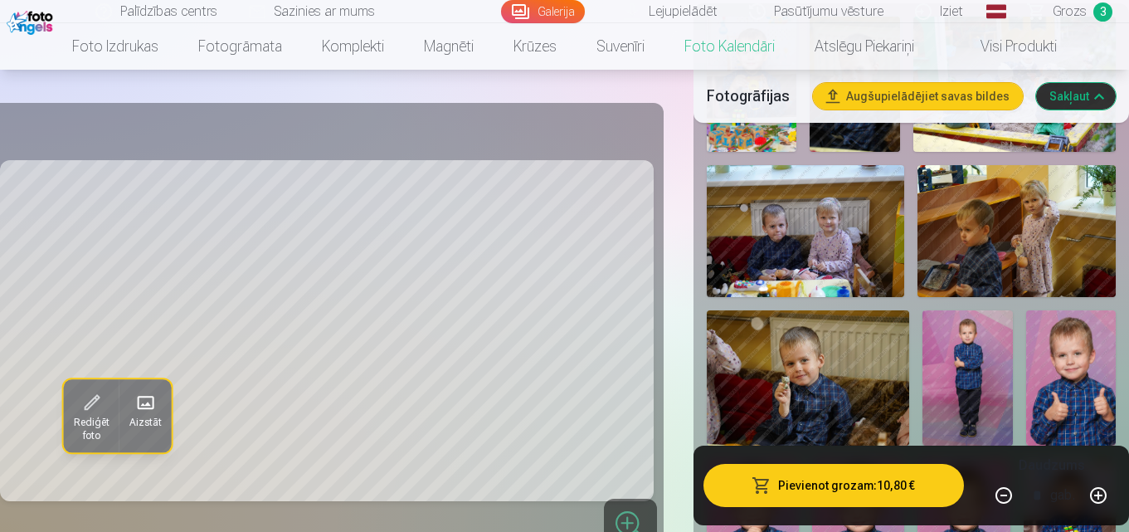
scroll to position [498, 0]
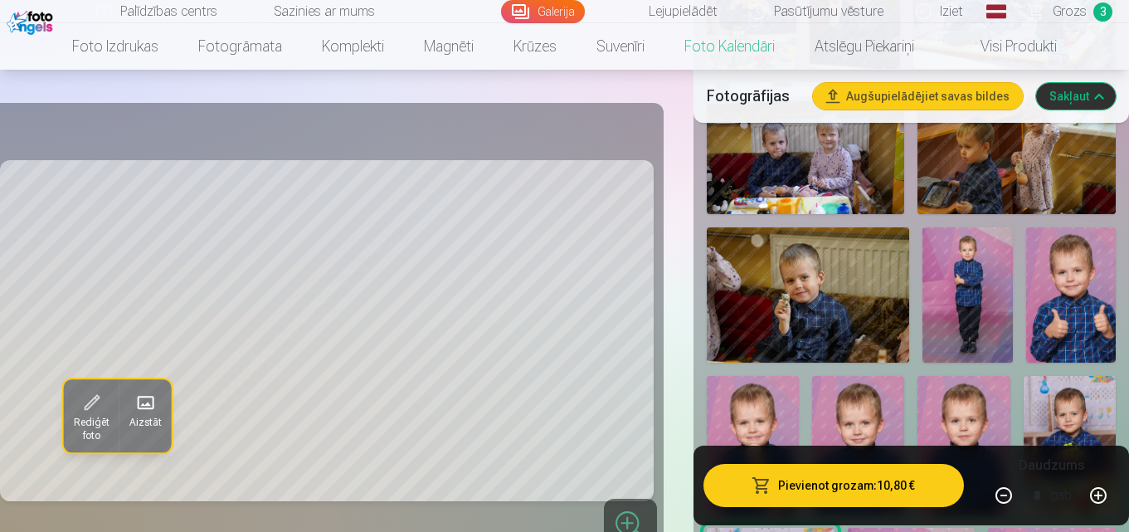
click at [1069, 329] on img at bounding box center [1071, 294] width 90 height 135
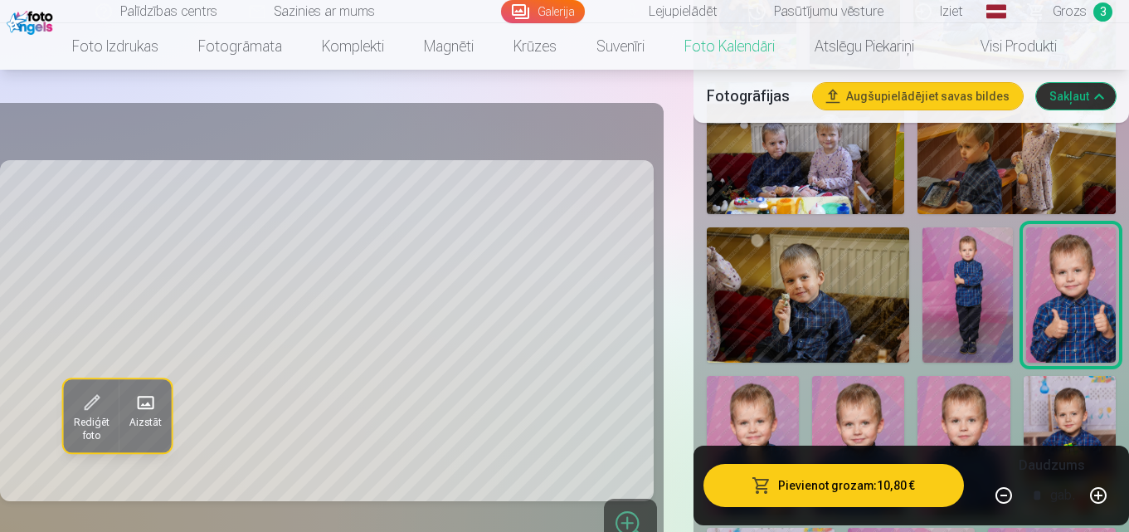
scroll to position [664, 0]
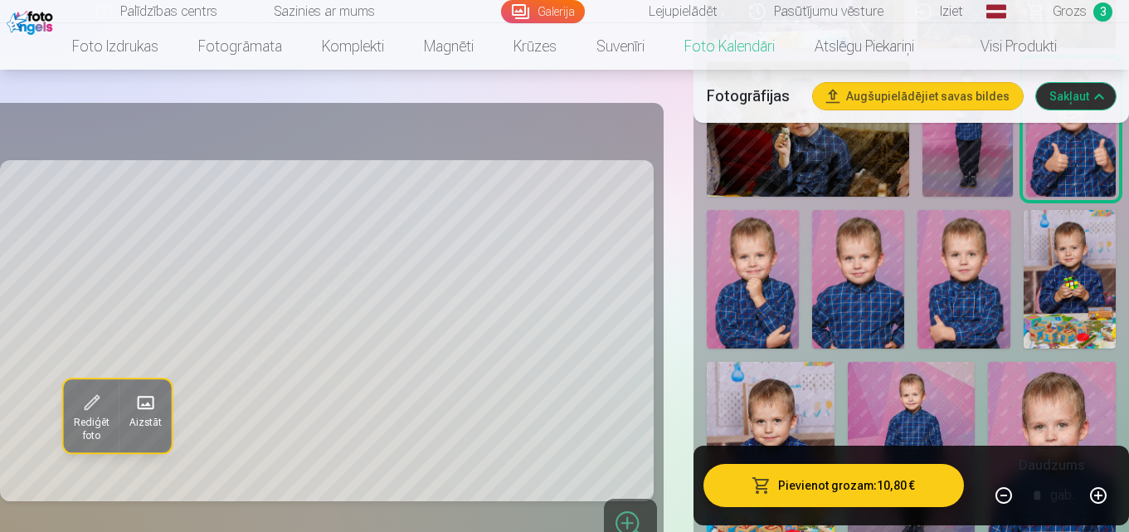
click at [763, 284] on img at bounding box center [753, 279] width 92 height 139
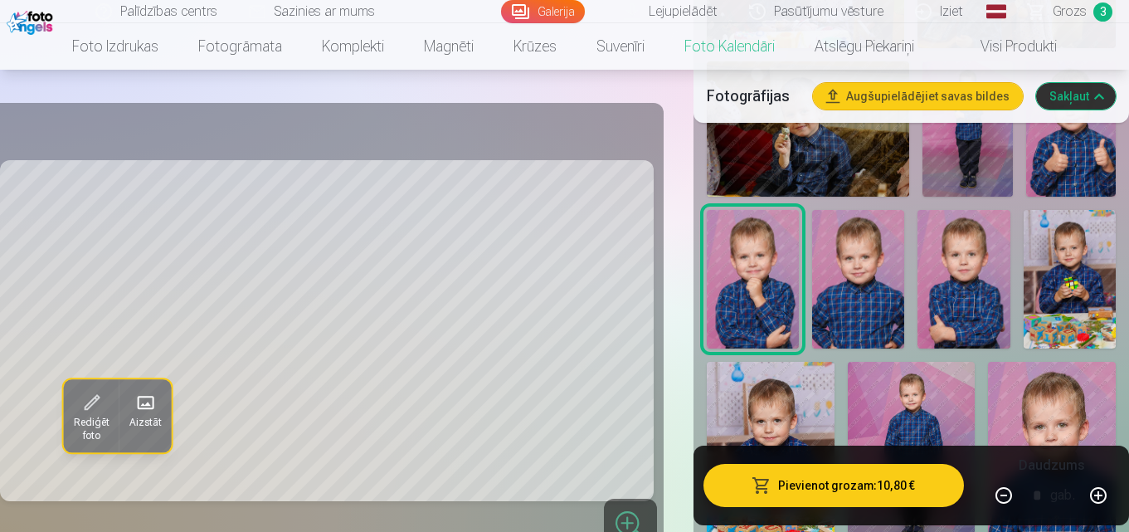
click at [952, 297] on img at bounding box center [964, 279] width 92 height 139
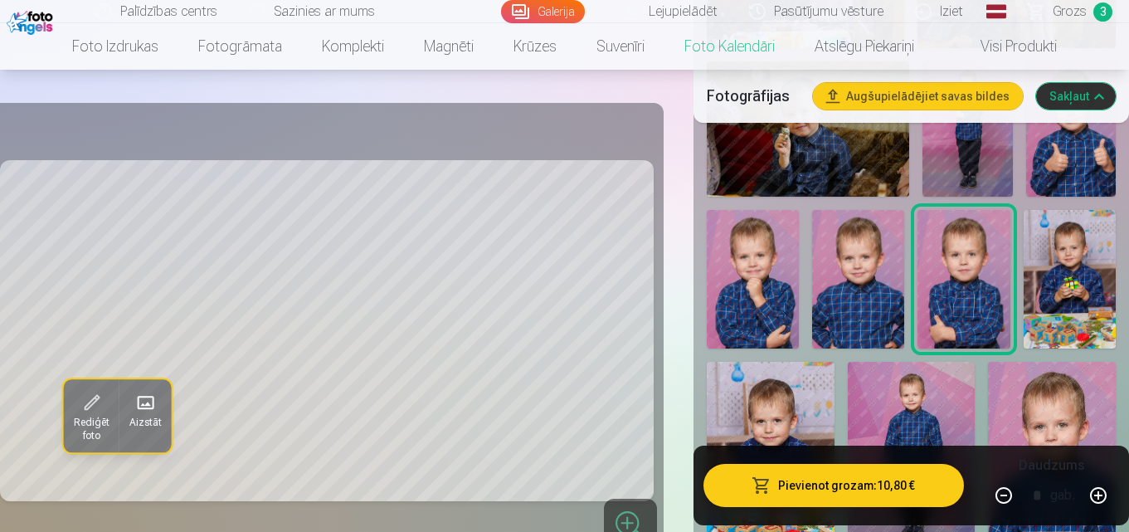
scroll to position [830, 0]
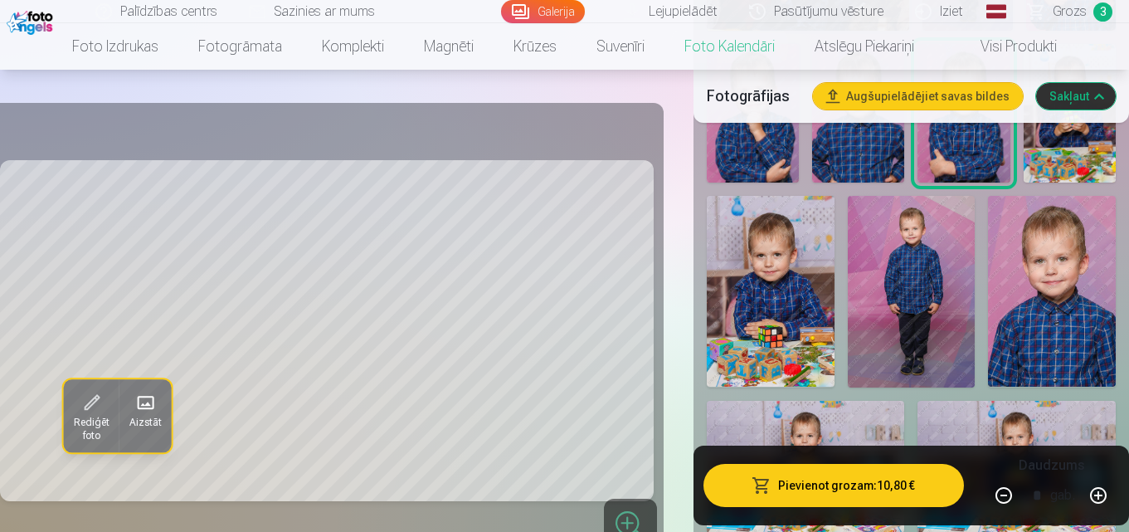
click at [912, 268] on img at bounding box center [912, 292] width 128 height 192
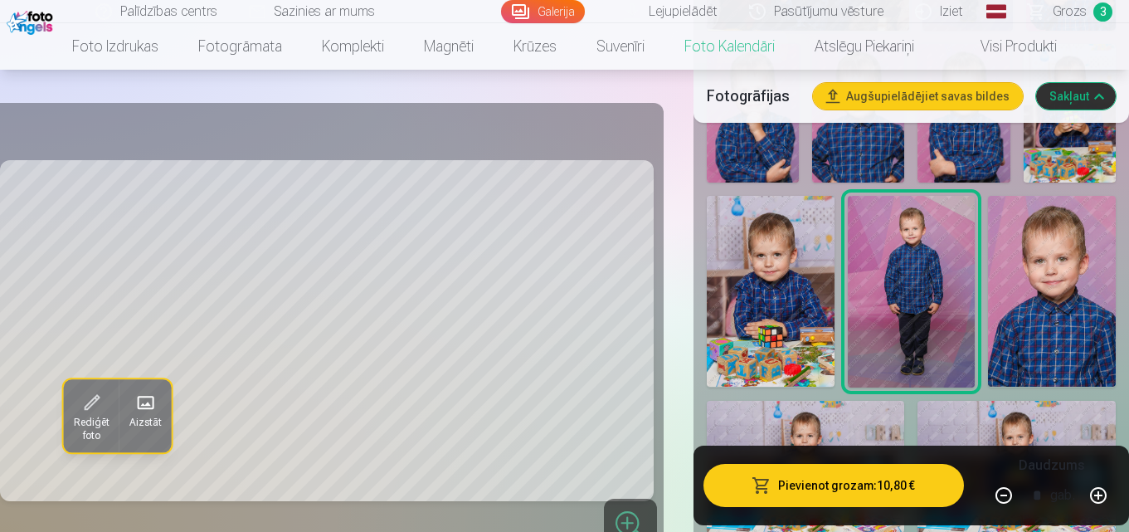
click at [1021, 288] on img at bounding box center [1052, 292] width 128 height 192
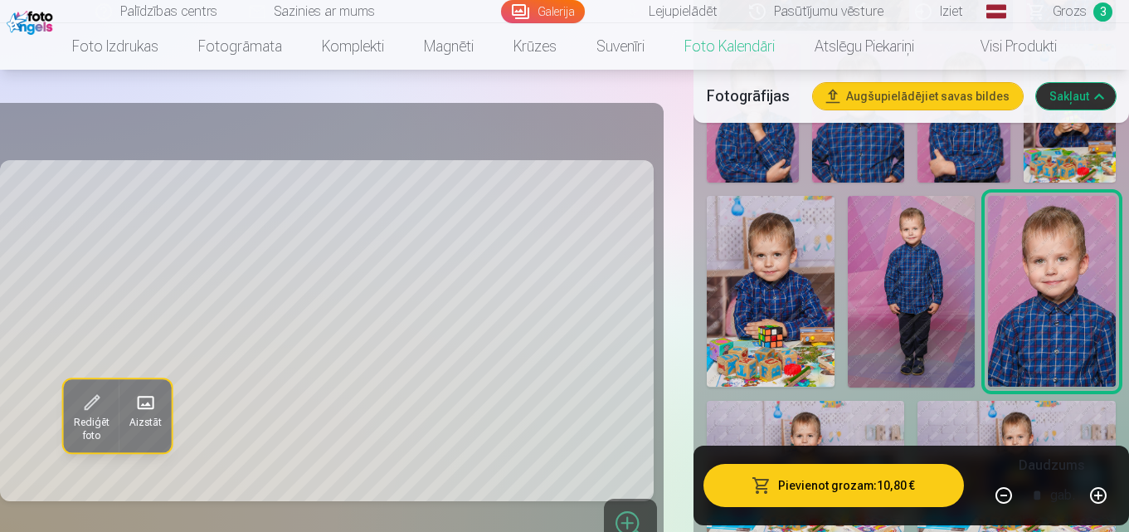
click at [778, 292] on img at bounding box center [771, 292] width 128 height 192
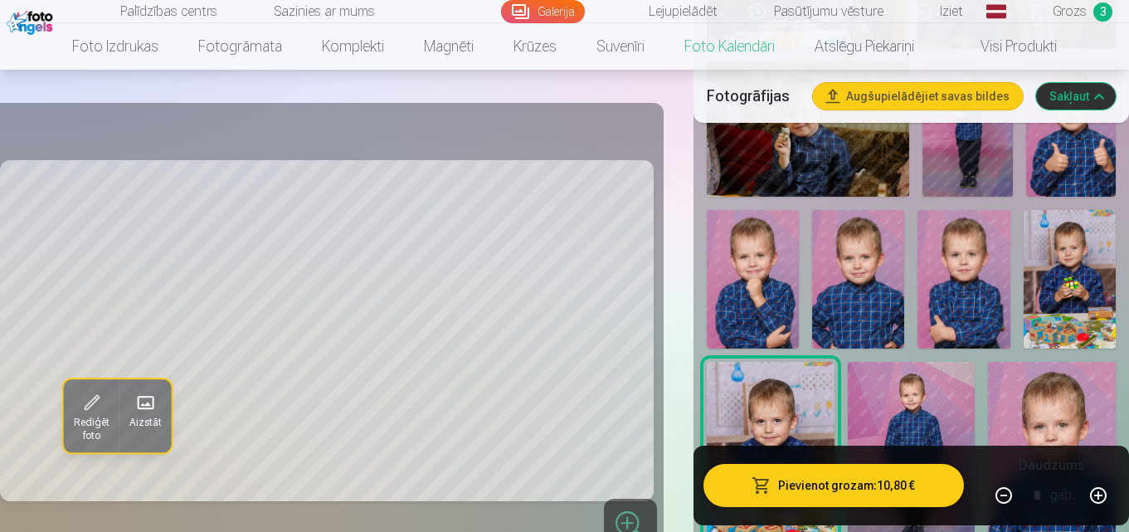
scroll to position [581, 0]
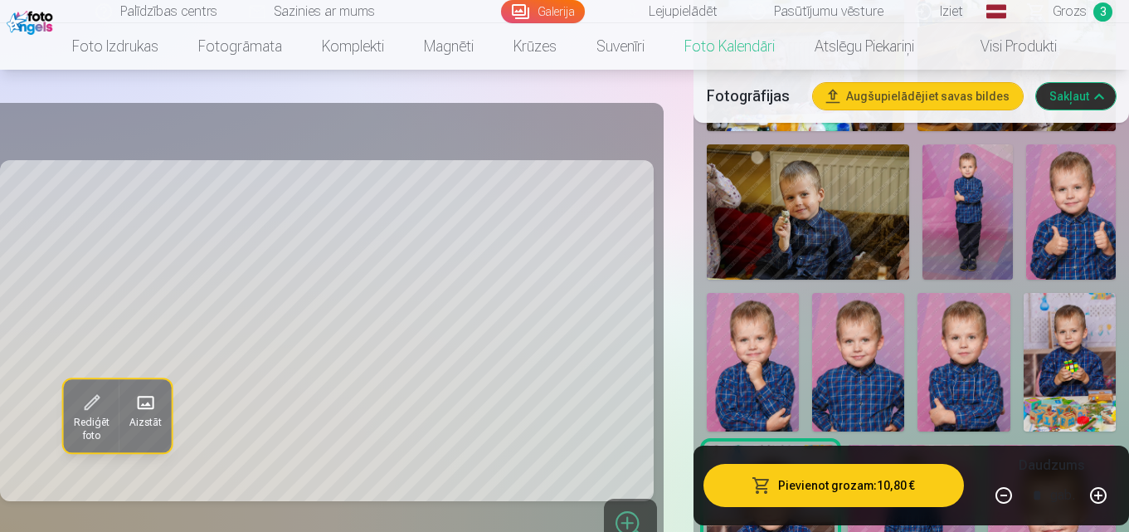
click at [1074, 376] on img at bounding box center [1070, 362] width 92 height 139
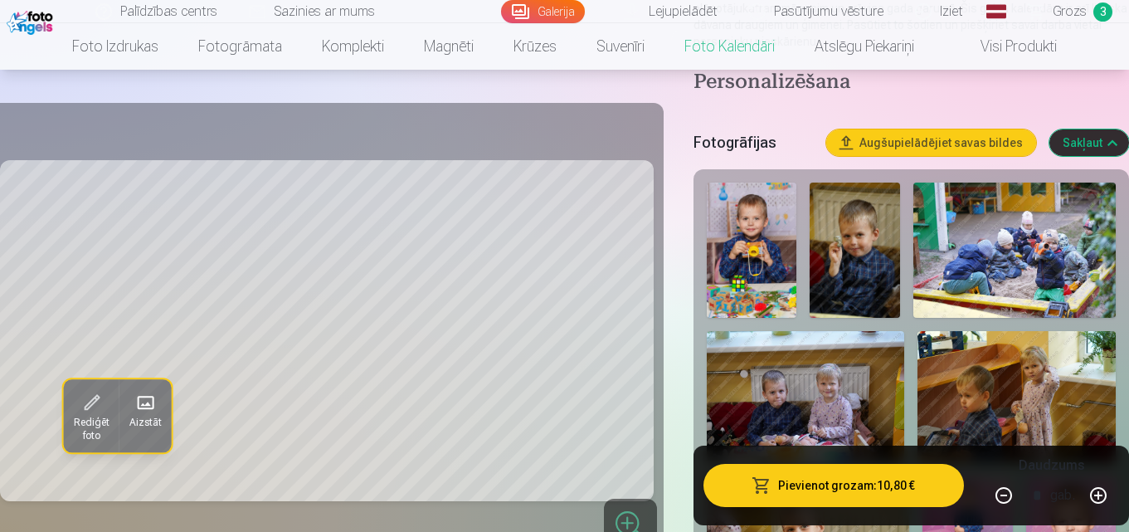
scroll to position [332, 0]
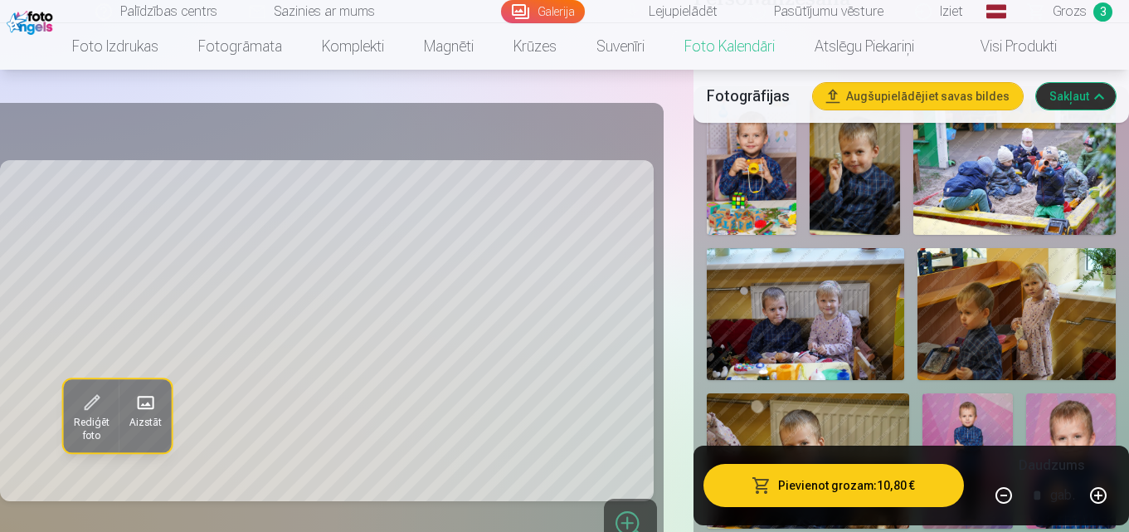
click at [856, 168] on img at bounding box center [855, 167] width 90 height 135
click at [777, 173] on img at bounding box center [752, 167] width 90 height 135
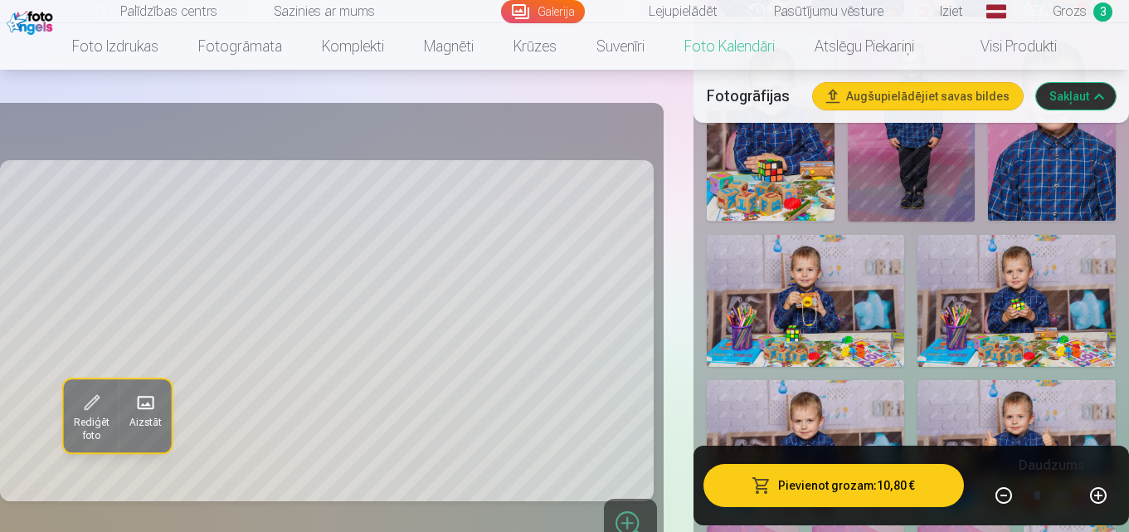
scroll to position [913, 0]
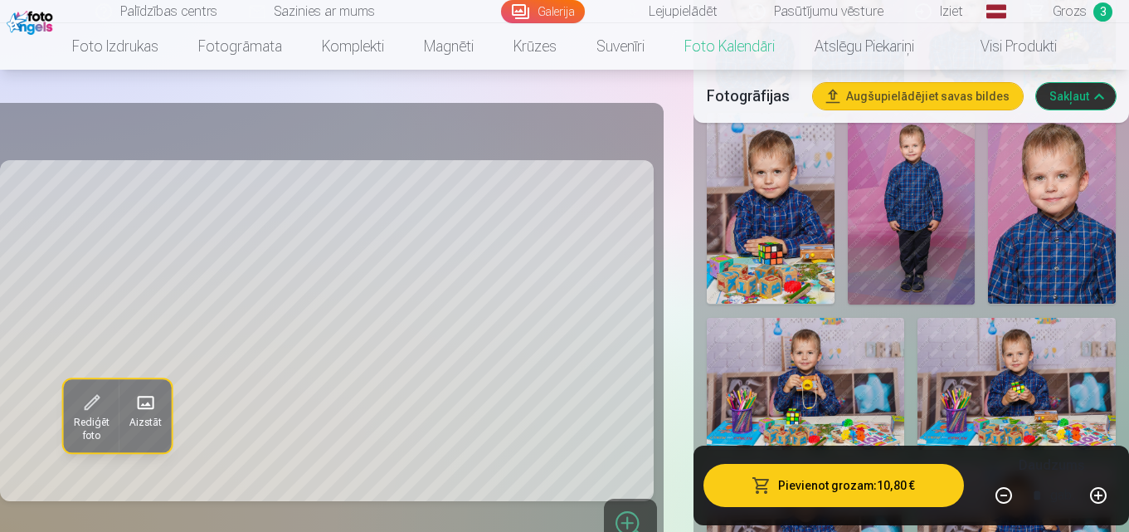
click at [781, 230] on img at bounding box center [771, 209] width 128 height 192
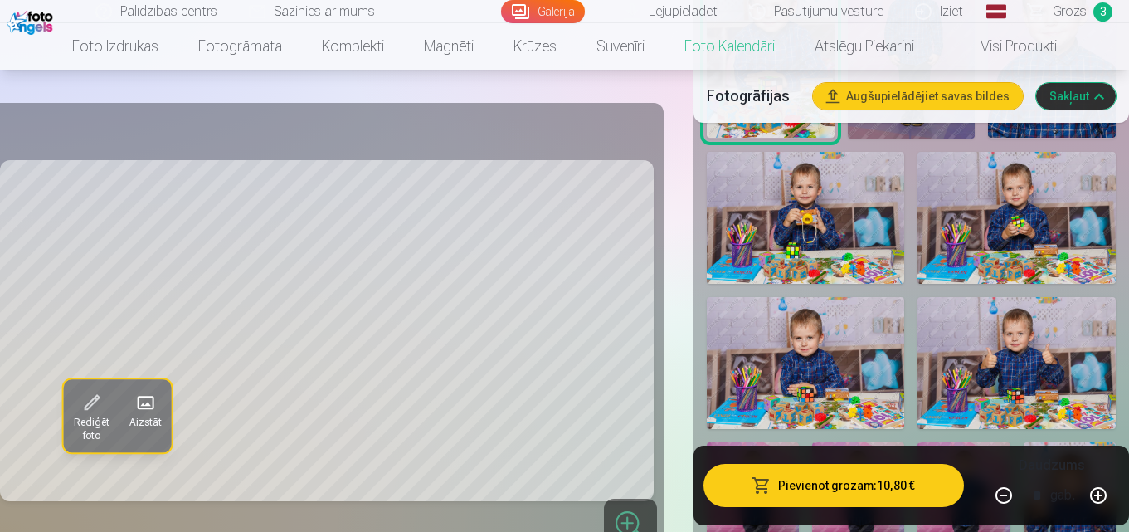
click at [815, 214] on img at bounding box center [806, 218] width 198 height 132
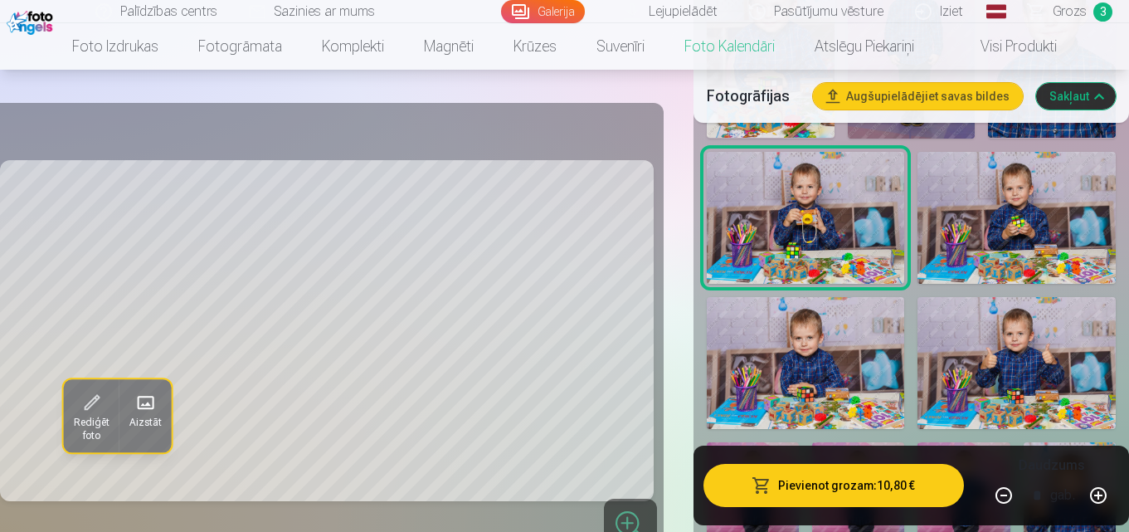
click at [1069, 224] on img at bounding box center [1017, 218] width 198 height 132
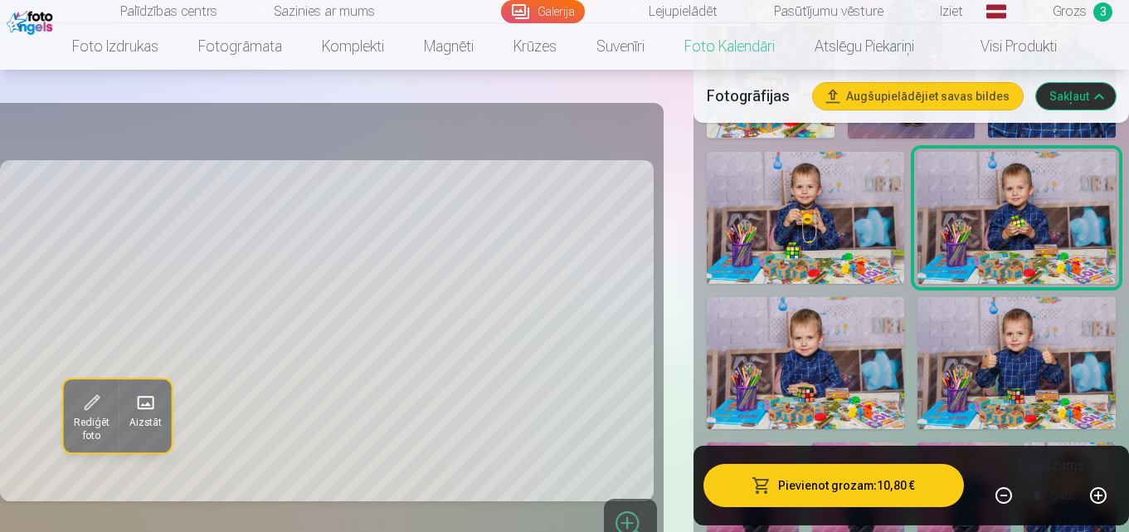
click at [819, 346] on img at bounding box center [806, 363] width 198 height 132
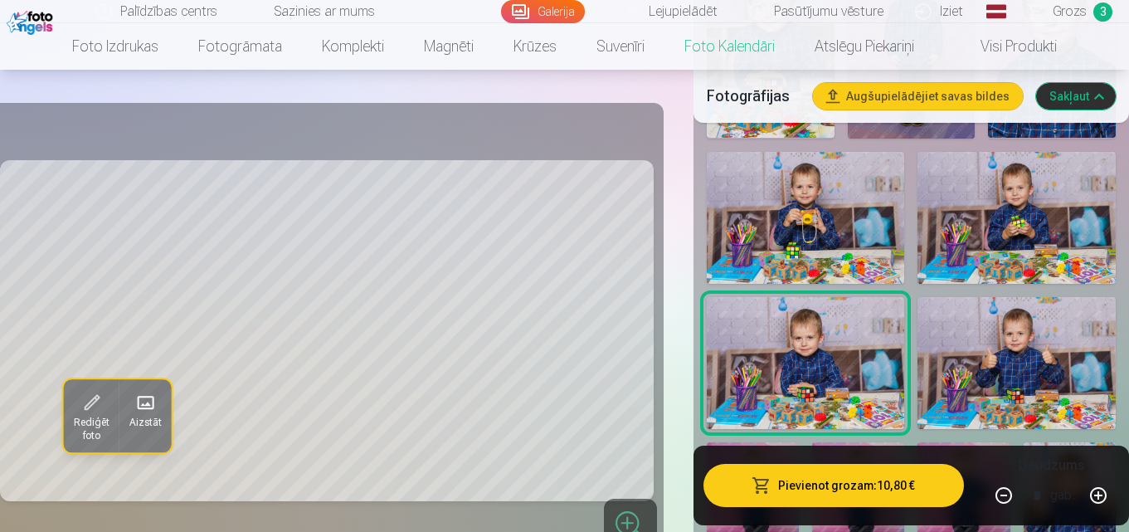
click at [1071, 374] on img at bounding box center [1017, 363] width 198 height 132
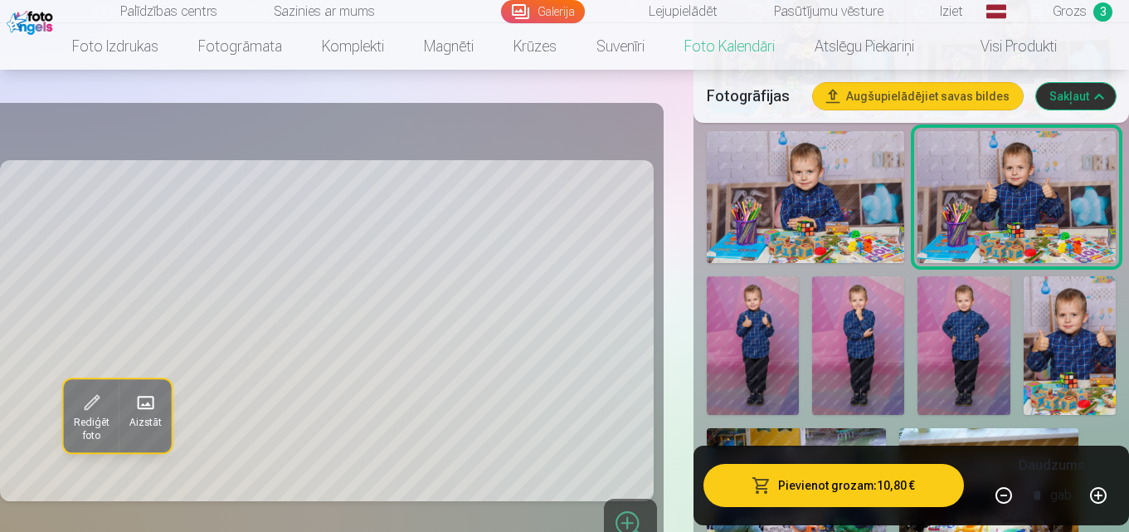
scroll to position [1328, 0]
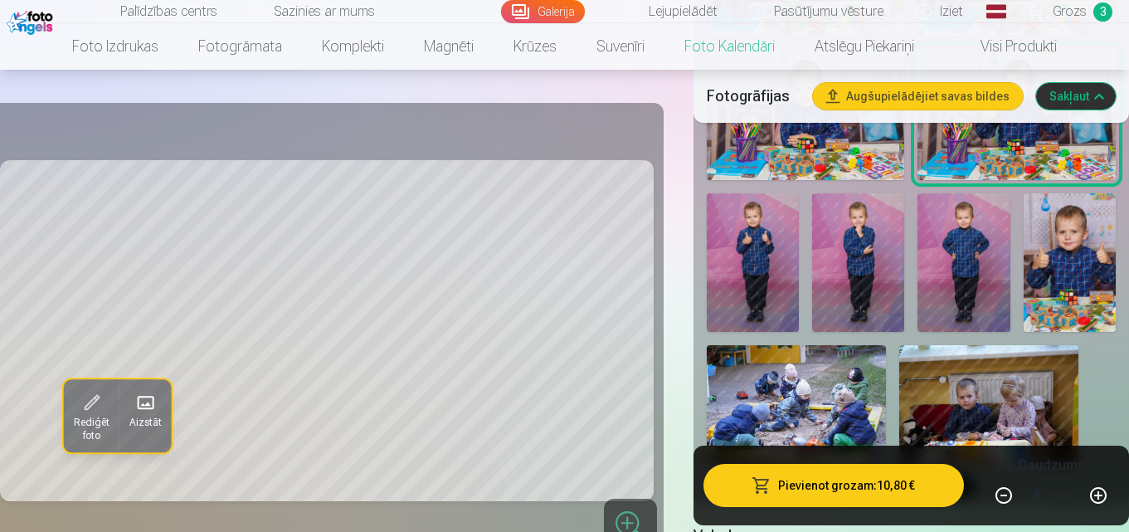
click at [856, 251] on img at bounding box center [858, 262] width 92 height 139
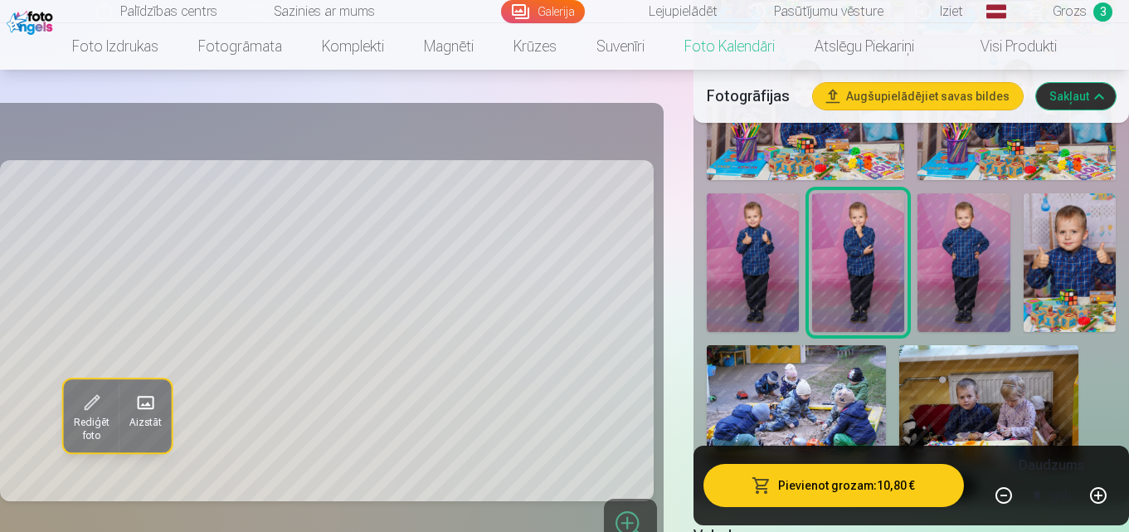
click at [761, 271] on img at bounding box center [753, 262] width 92 height 139
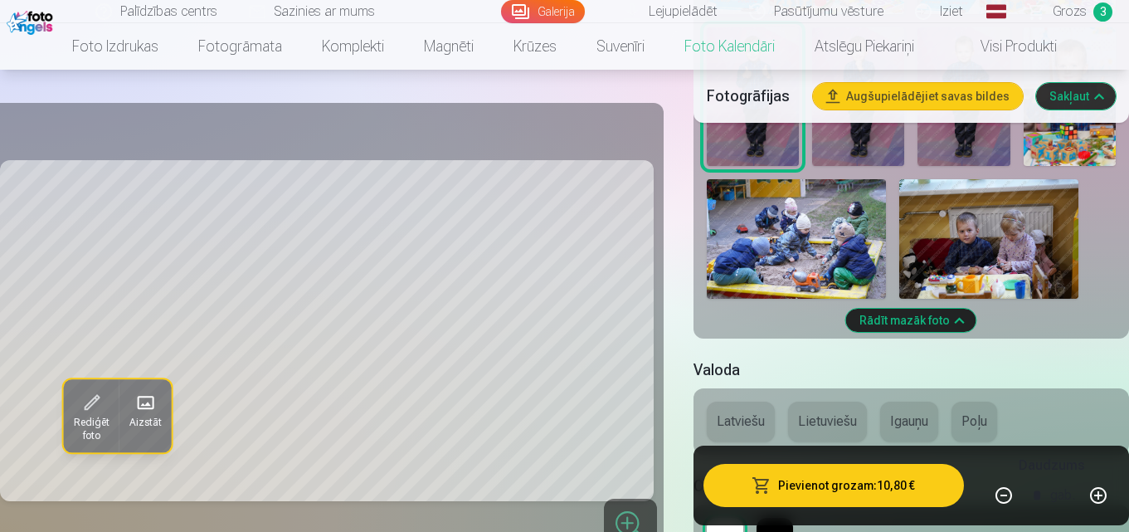
scroll to position [1743, 0]
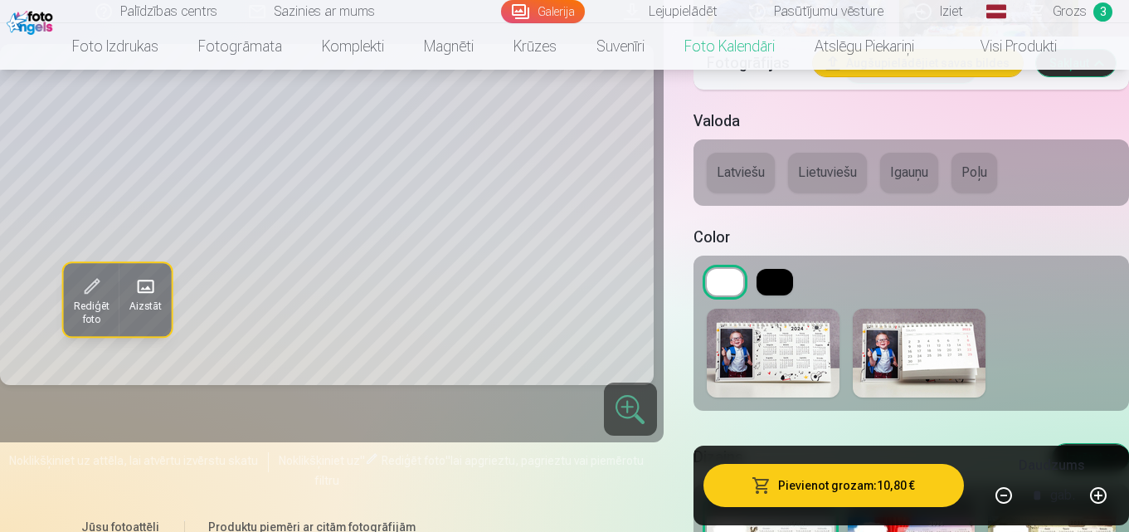
click at [905, 383] on img at bounding box center [919, 353] width 133 height 89
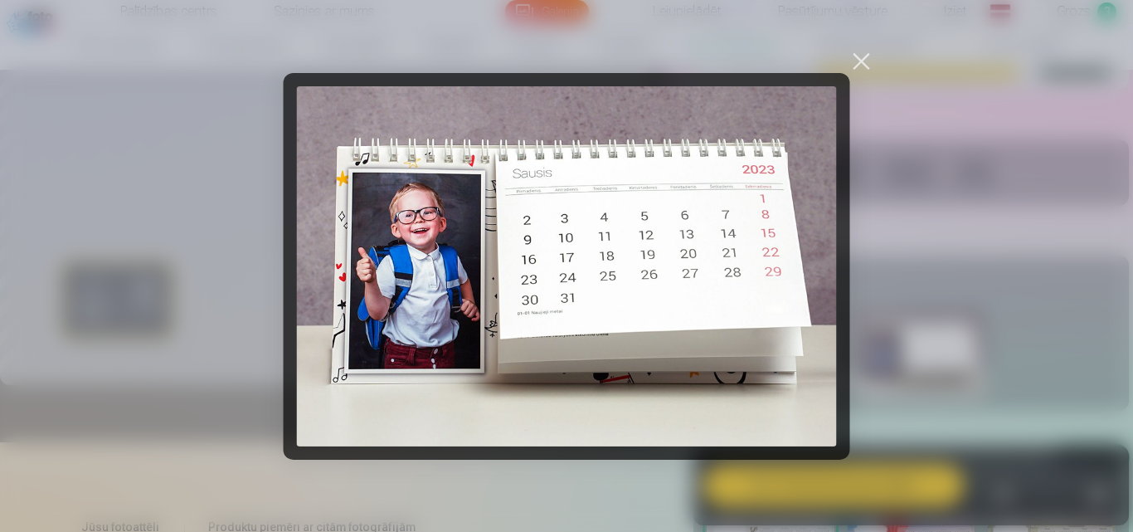
click at [865, 62] on div at bounding box center [862, 60] width 23 height 23
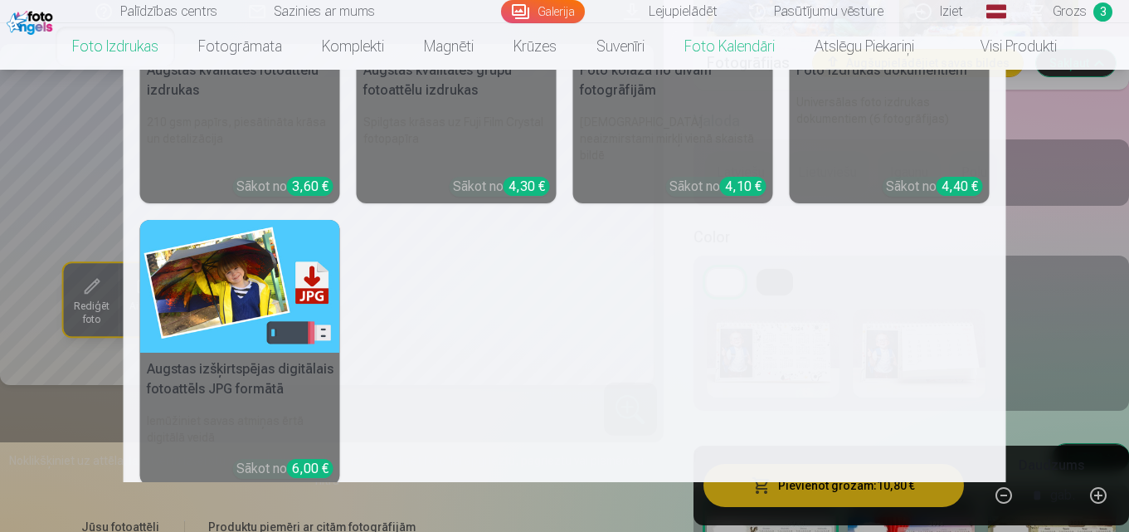
click at [119, 53] on link "Foto izdrukas" at bounding box center [115, 46] width 126 height 46
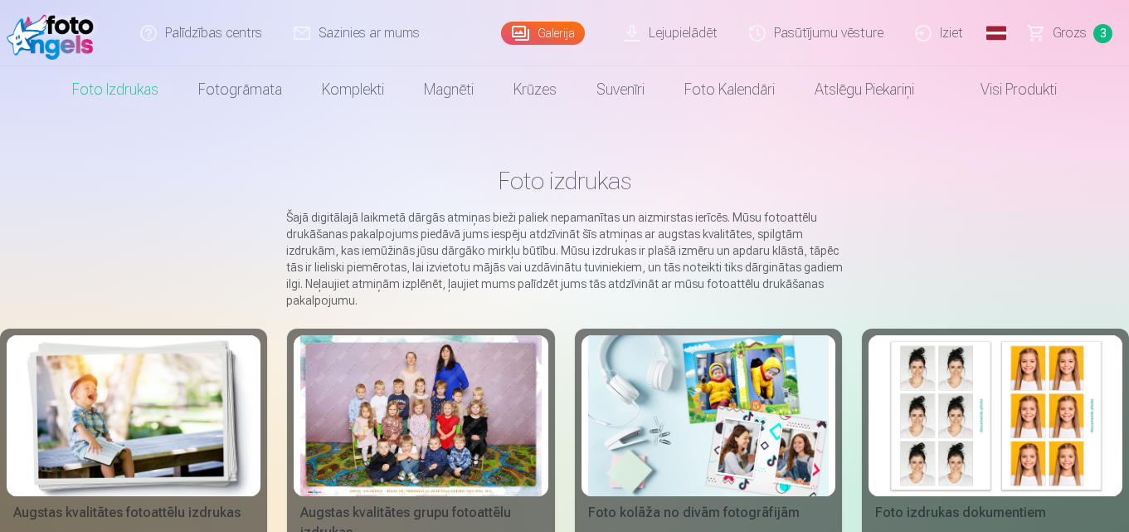
click at [122, 452] on img at bounding box center [133, 415] width 241 height 161
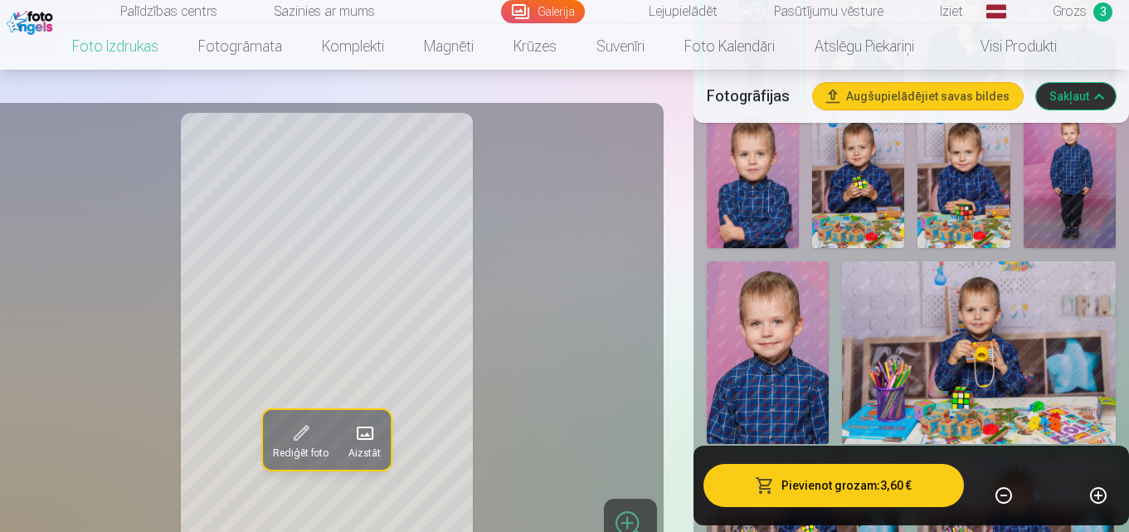
scroll to position [1328, 0]
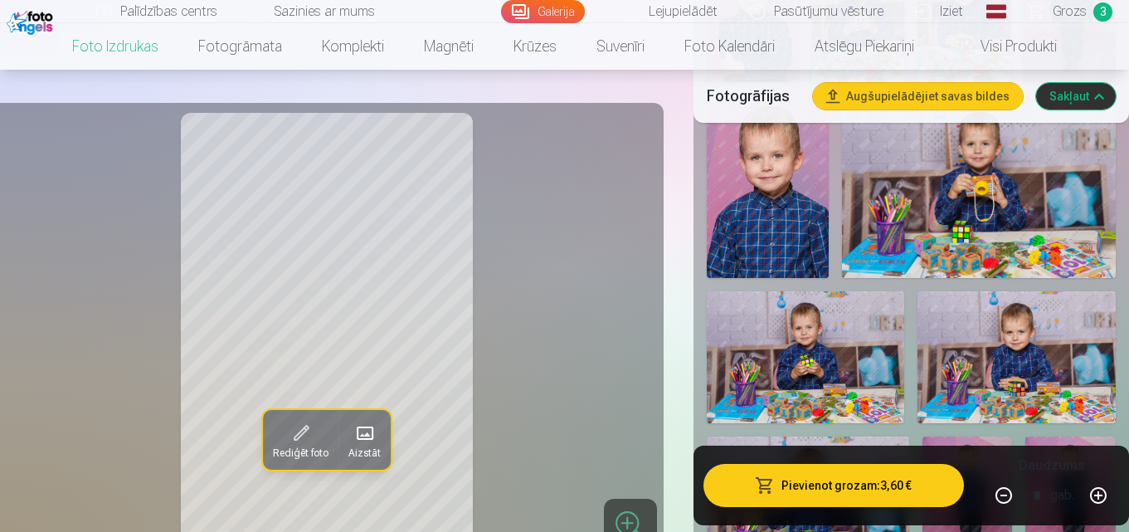
click at [1083, 7] on span "Grozs" at bounding box center [1070, 12] width 34 height 20
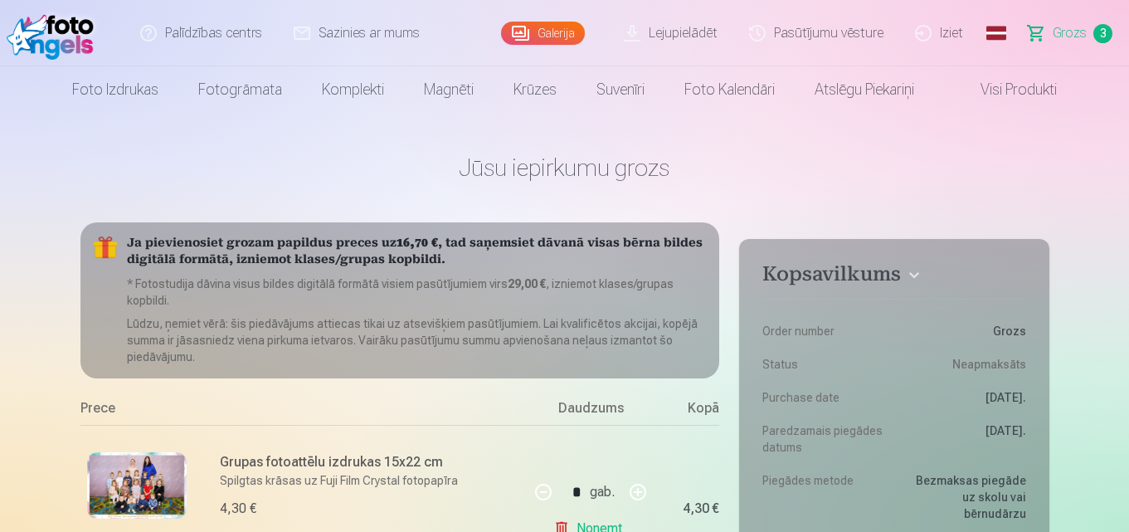
scroll to position [166, 0]
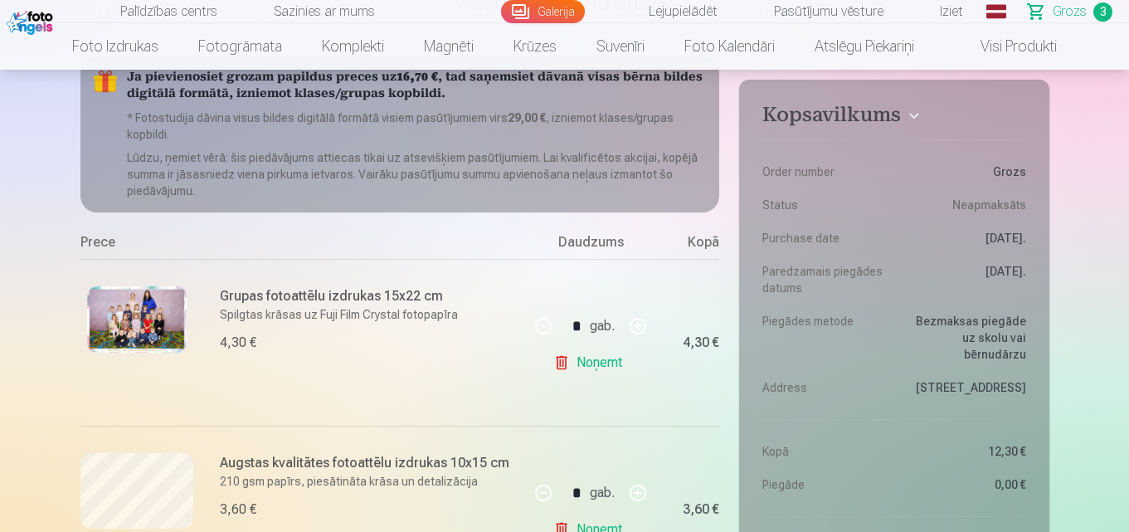
click at [146, 310] on img at bounding box center [137, 319] width 100 height 66
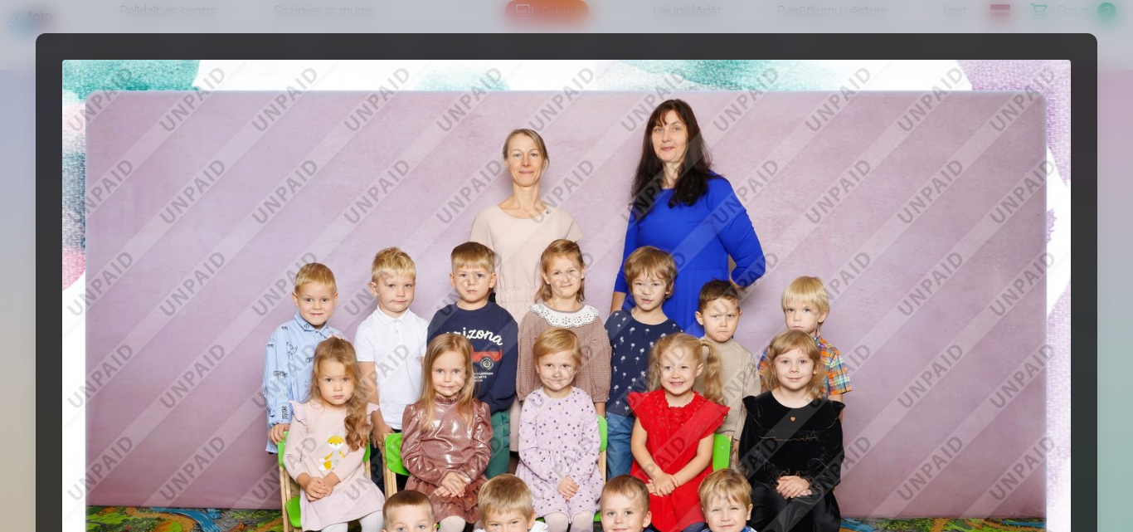
click at [938, 316] on img at bounding box center [566, 396] width 1009 height 673
click at [1106, 51] on div at bounding box center [566, 266] width 1133 height 532
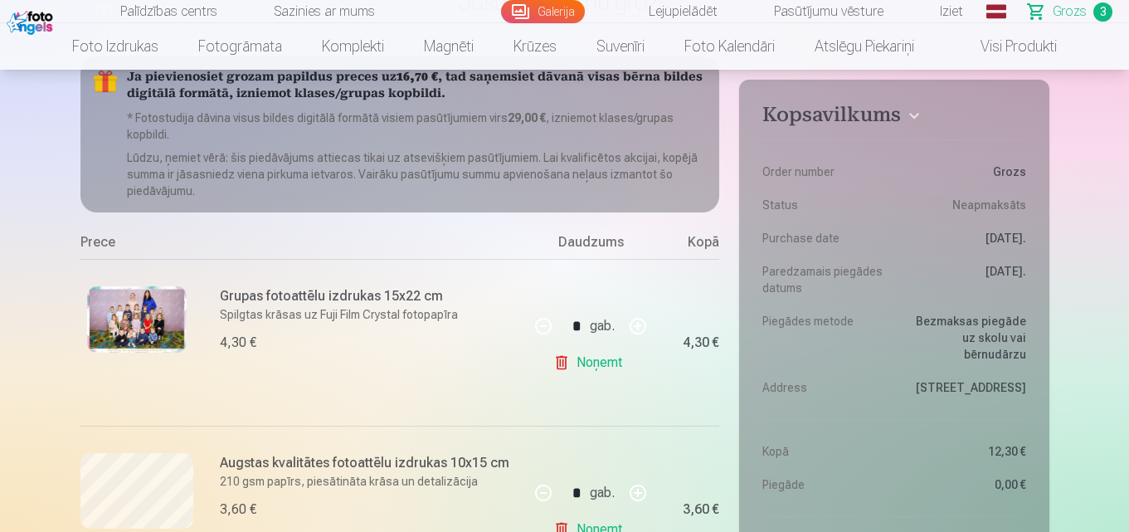
scroll to position [415, 0]
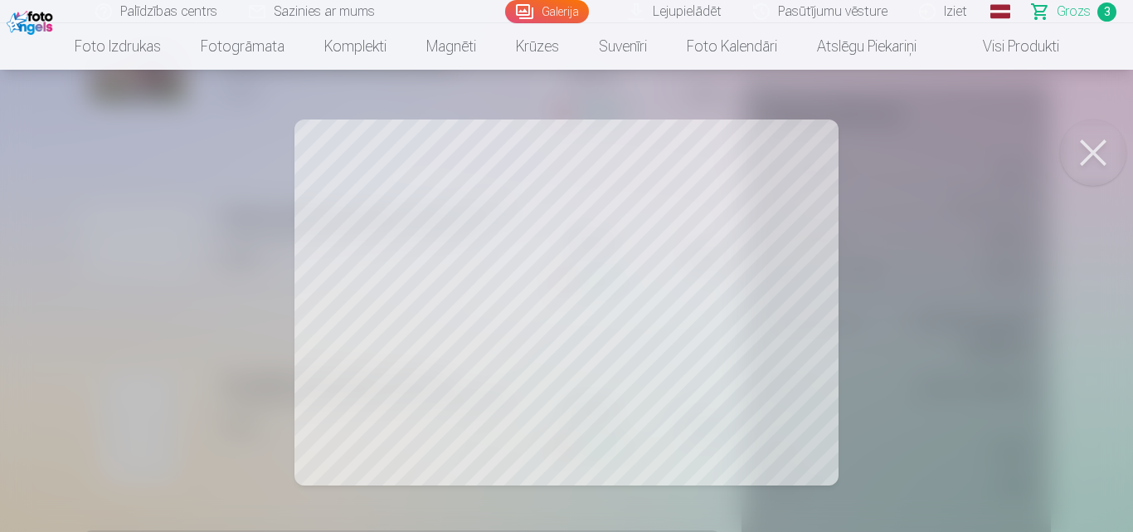
click at [1091, 144] on button at bounding box center [1093, 152] width 66 height 66
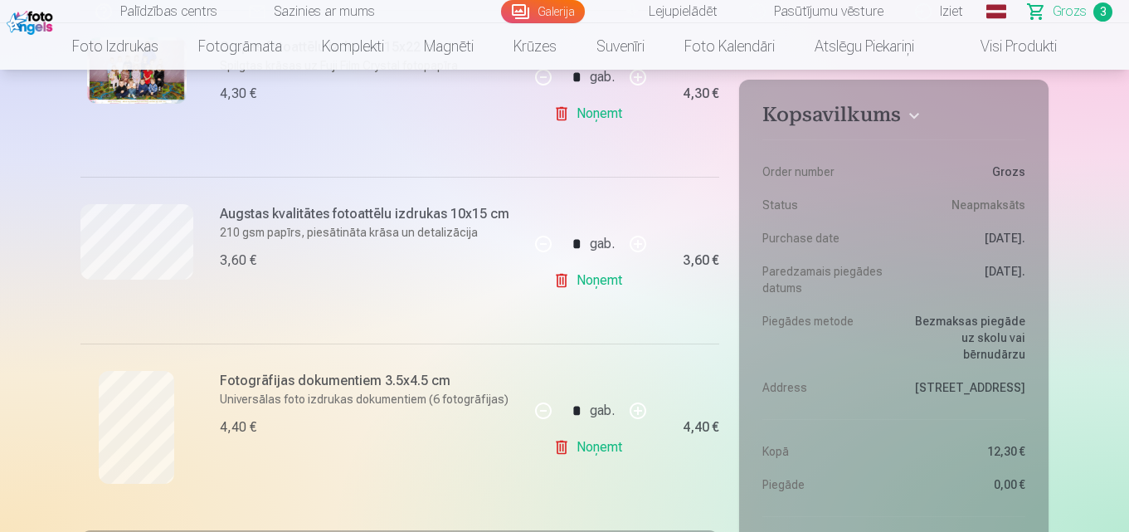
scroll to position [581, 0]
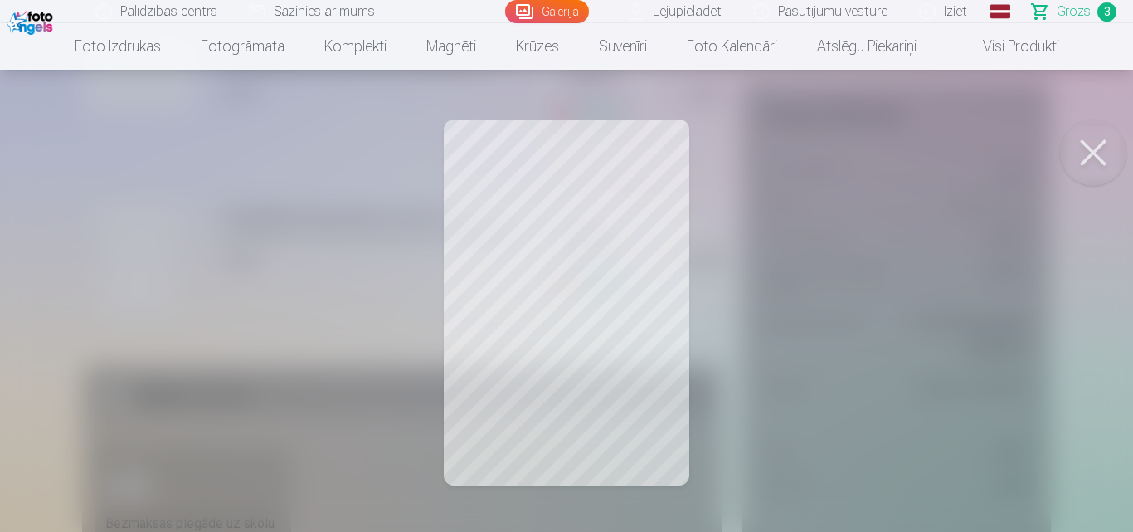
click at [519, 190] on div at bounding box center [566, 266] width 1133 height 532
click at [537, 212] on div at bounding box center [566, 266] width 1133 height 532
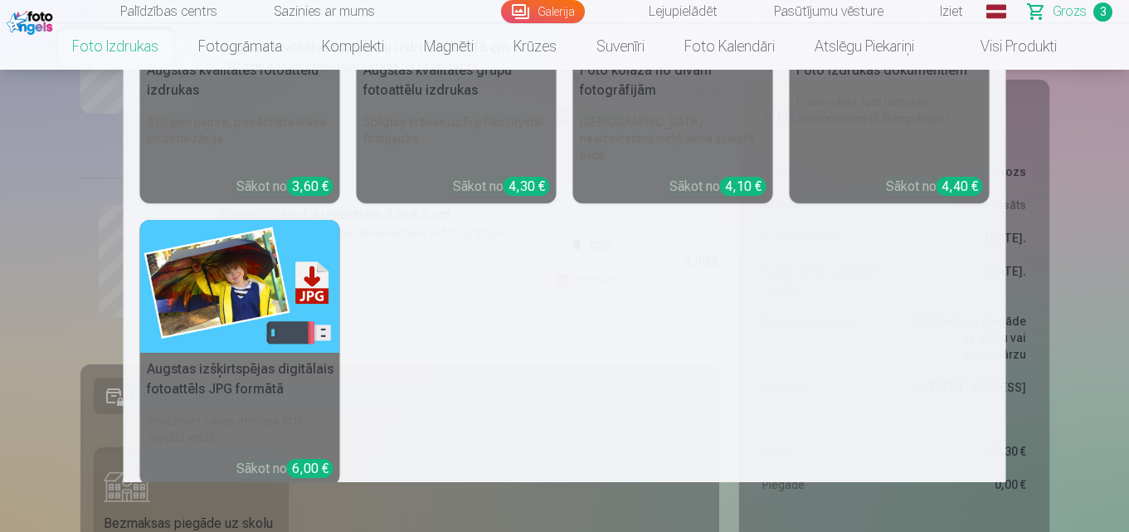
click at [124, 45] on link "Foto izdrukas" at bounding box center [115, 46] width 126 height 46
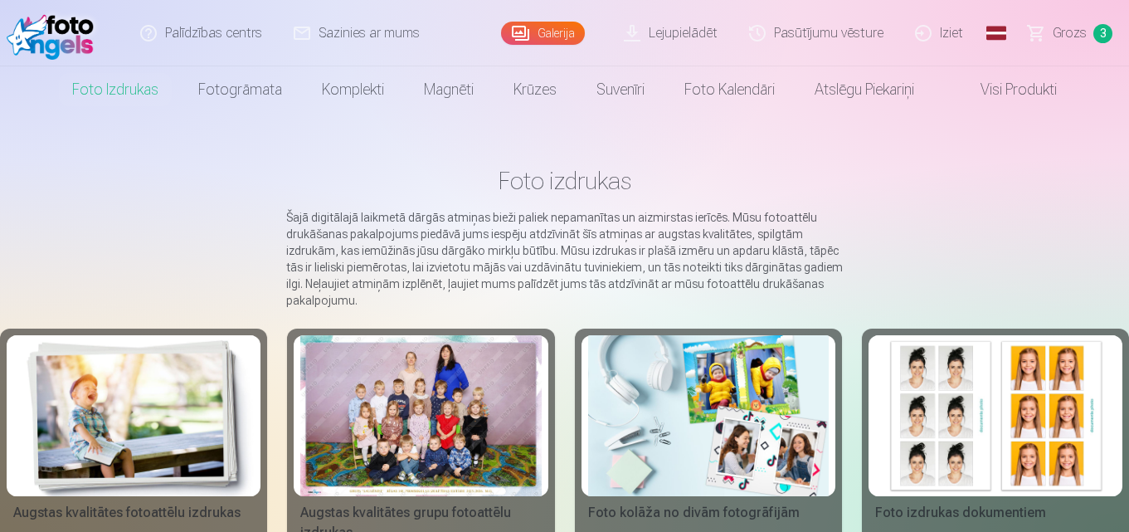
click at [1034, 436] on img at bounding box center [995, 415] width 241 height 161
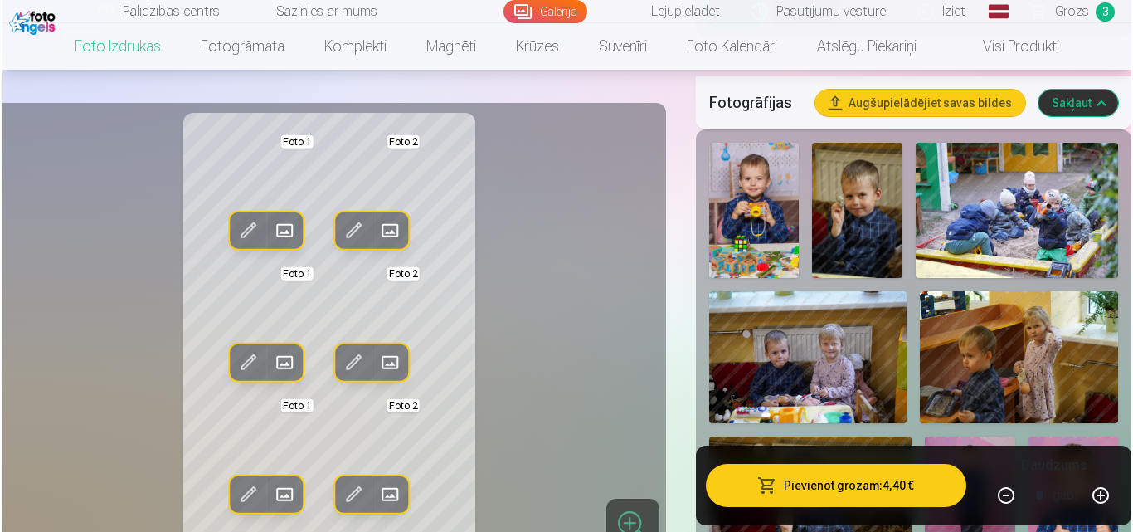
scroll to position [747, 0]
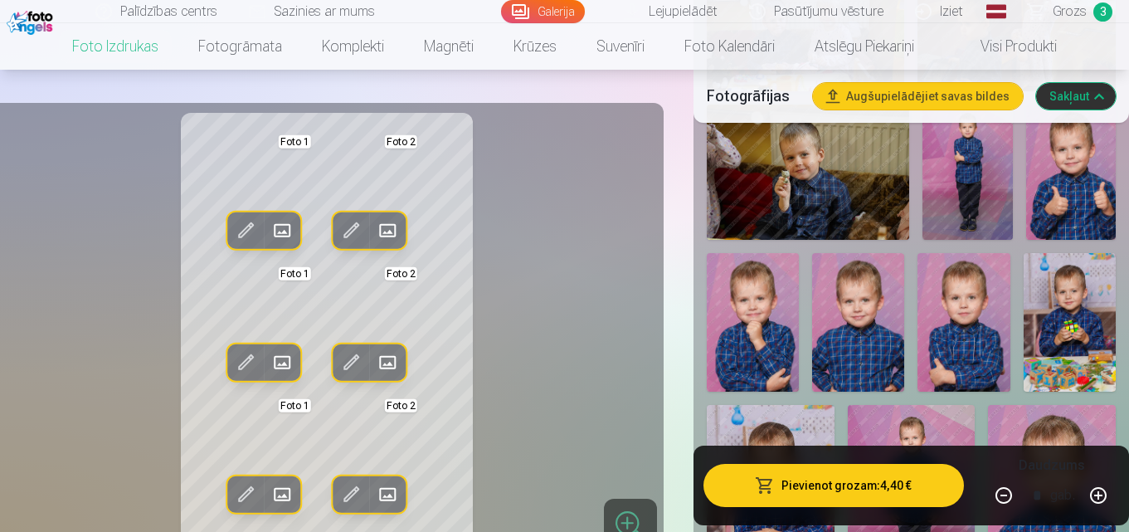
click at [743, 319] on img at bounding box center [753, 322] width 92 height 139
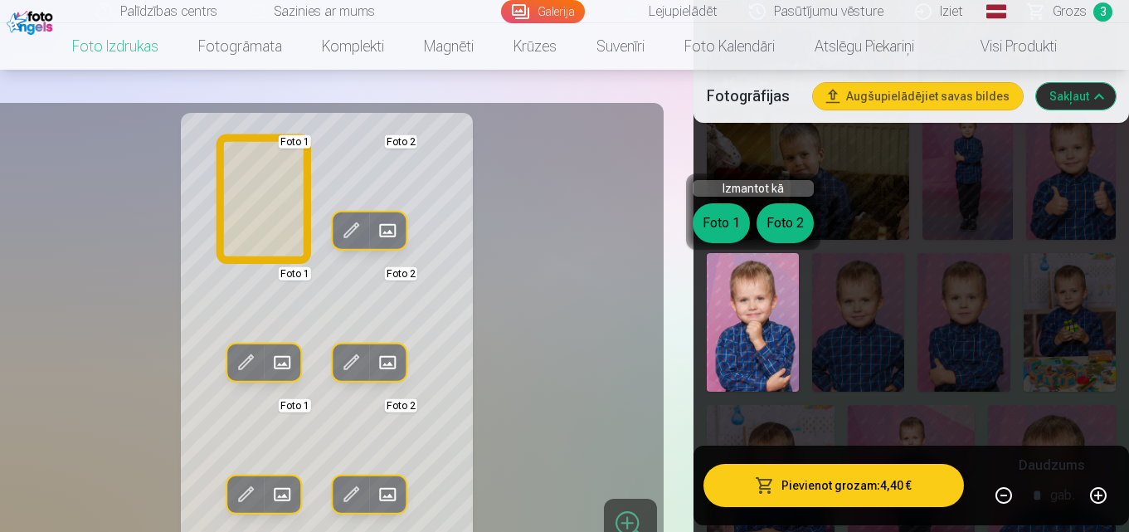
click at [700, 226] on button "Foto 1" at bounding box center [721, 223] width 57 height 40
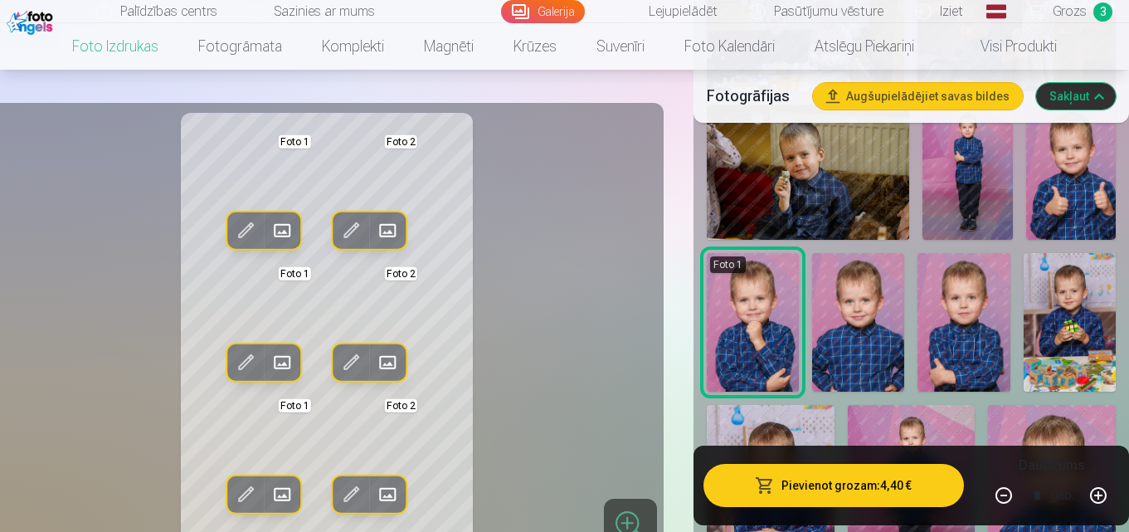
click at [239, 224] on span at bounding box center [245, 230] width 27 height 27
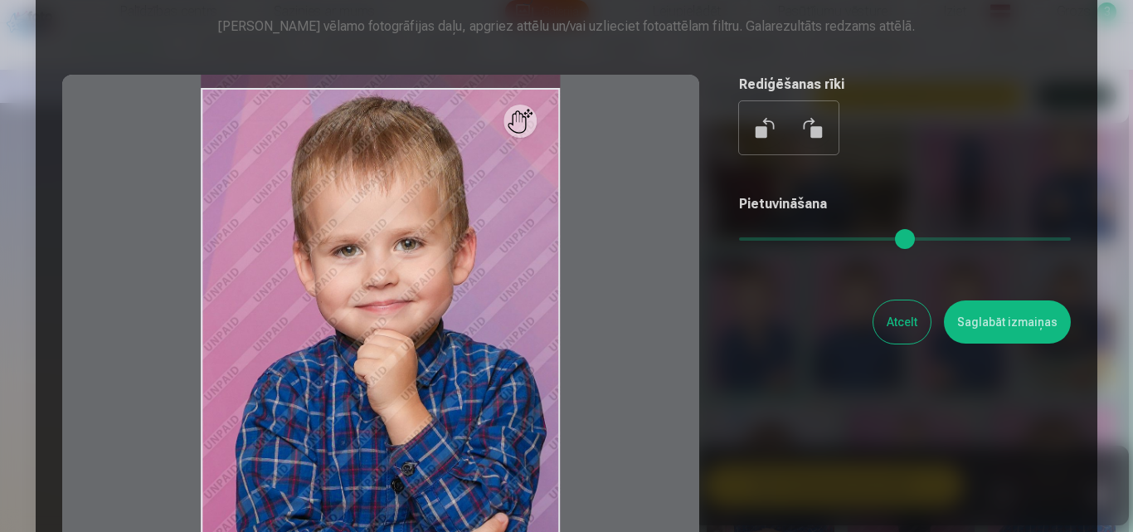
scroll to position [166, 0]
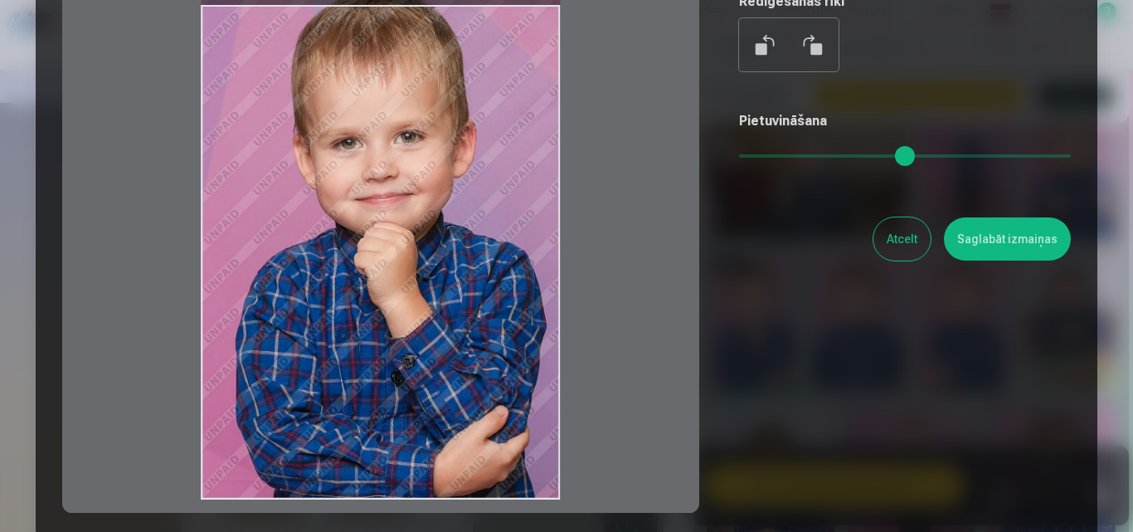
drag, startPoint x: 358, startPoint y: 294, endPoint x: 382, endPoint y: 246, distance: 53.1
click at [382, 246] on div at bounding box center [380, 252] width 637 height 521
drag, startPoint x: 745, startPoint y: 144, endPoint x: 711, endPoint y: 154, distance: 35.2
click at [711, 154] on div "Rediģēt fotoattēlu [PERSON_NAME] vēlamo fotogrāfijas daļu, apgriez attēlu un/va…" at bounding box center [566, 203] width 1009 height 619
click at [984, 235] on button "Saglabāt izmaiņas" at bounding box center [1007, 238] width 127 height 43
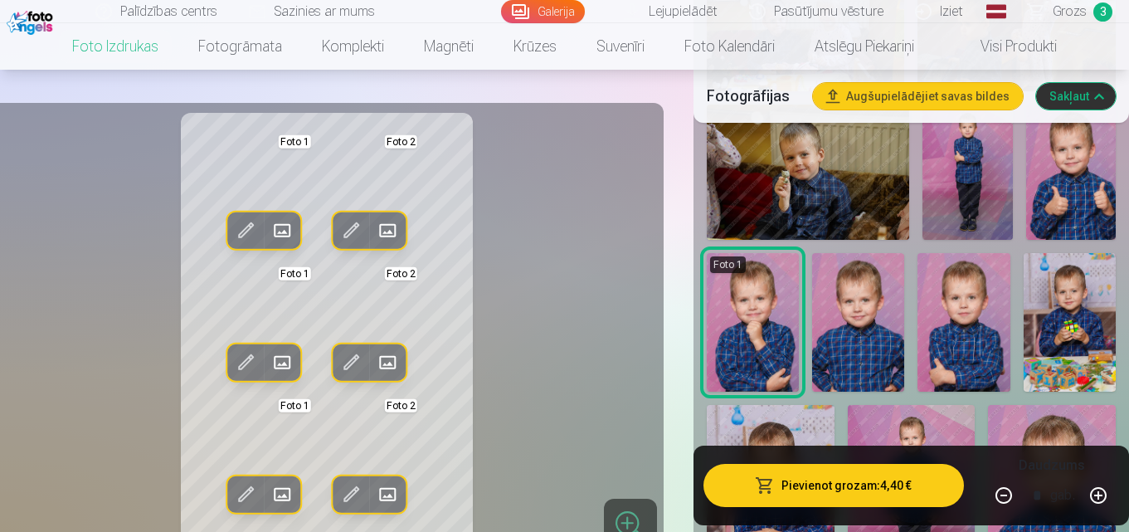
click at [253, 227] on span at bounding box center [245, 230] width 27 height 27
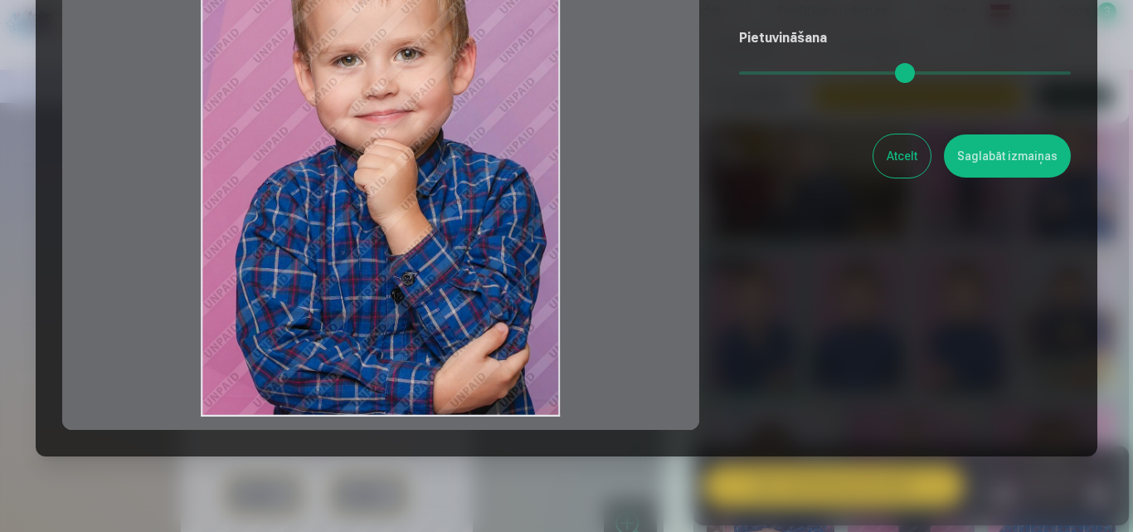
scroll to position [306, 0]
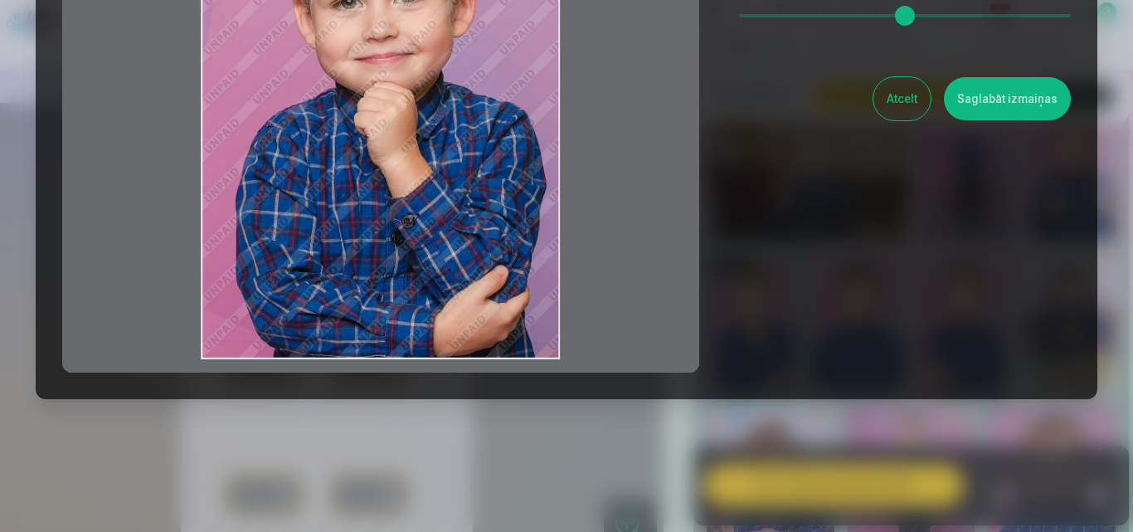
drag, startPoint x: 373, startPoint y: 191, endPoint x: 372, endPoint y: 165, distance: 25.7
click at [372, 165] on div at bounding box center [380, 111] width 637 height 521
click at [1017, 84] on button "Saglabāt izmaiņas" at bounding box center [1007, 98] width 127 height 43
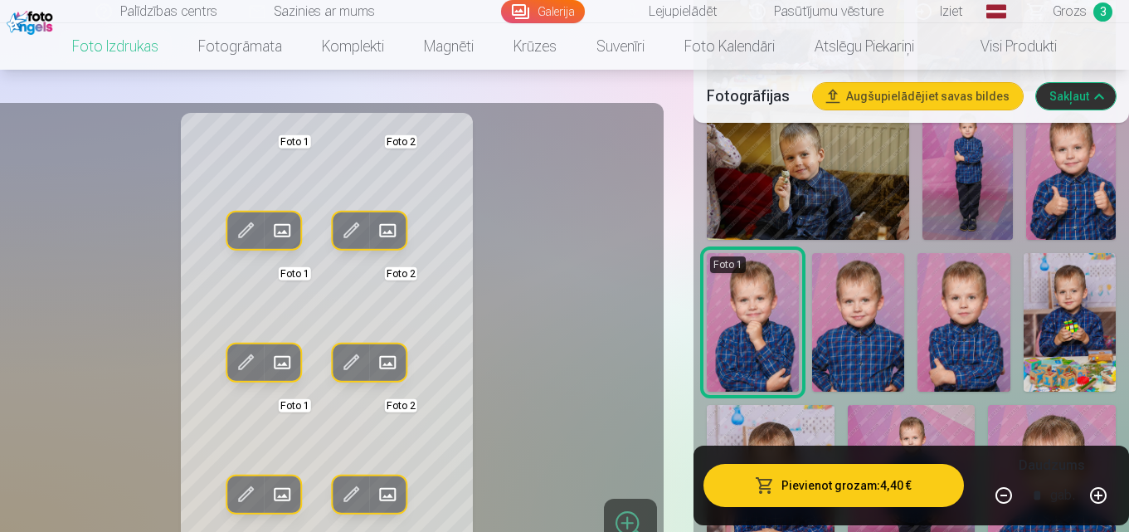
click at [1074, 193] on img at bounding box center [1071, 172] width 90 height 135
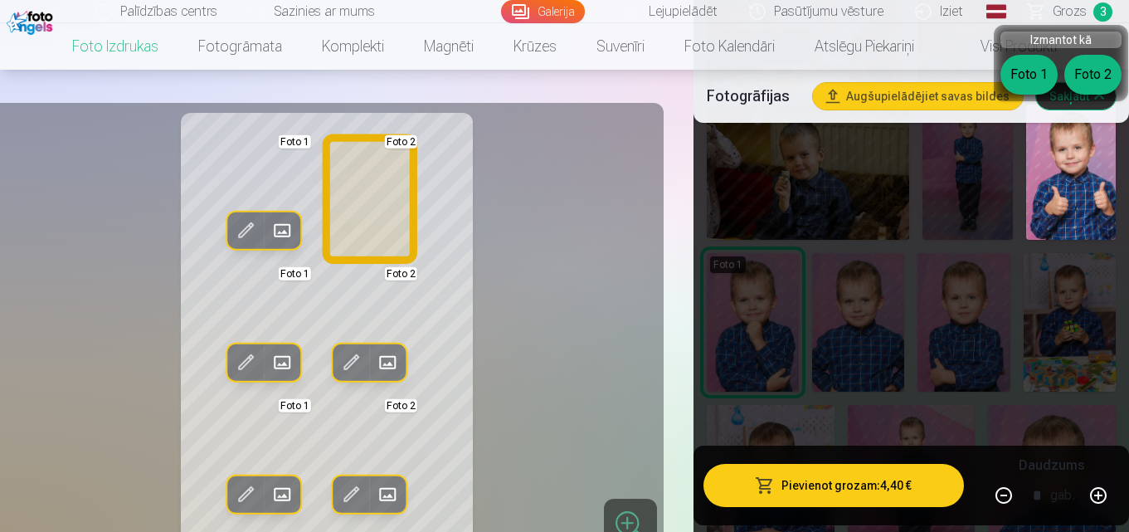
click at [1108, 71] on button "Foto 2" at bounding box center [1093, 75] width 57 height 40
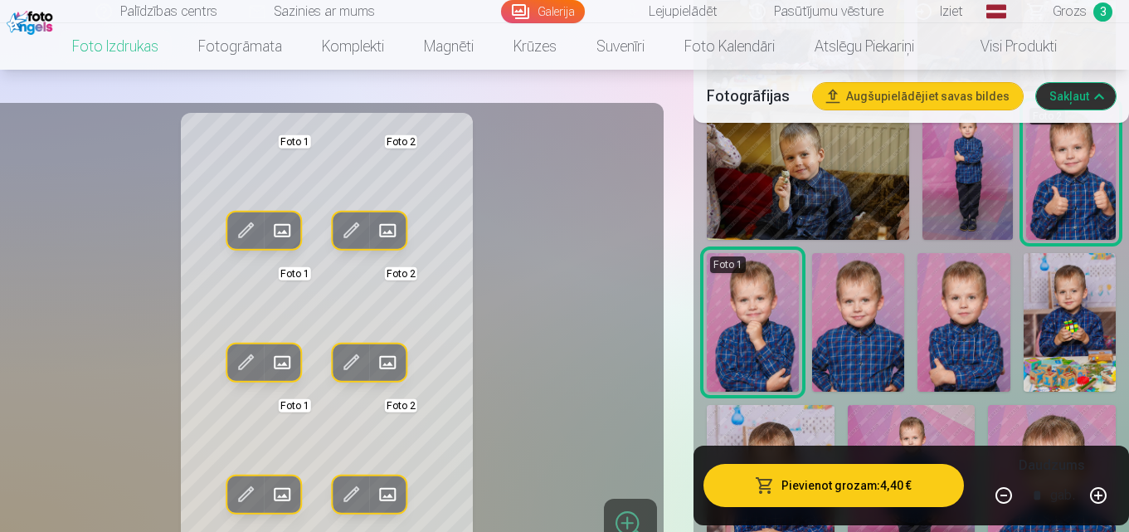
click at [349, 216] on button "Rediģēt foto" at bounding box center [352, 230] width 37 height 37
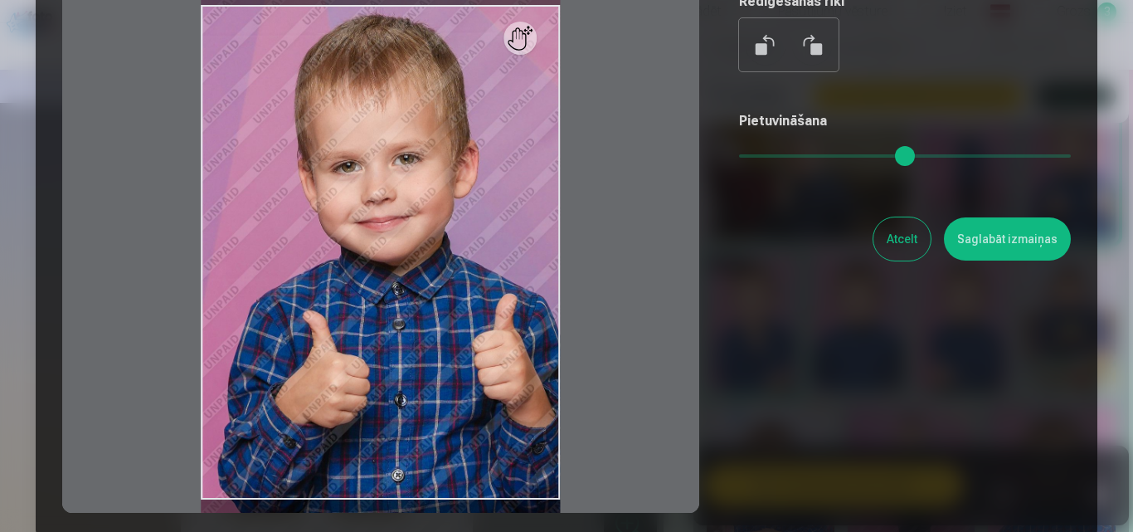
scroll to position [249, 0]
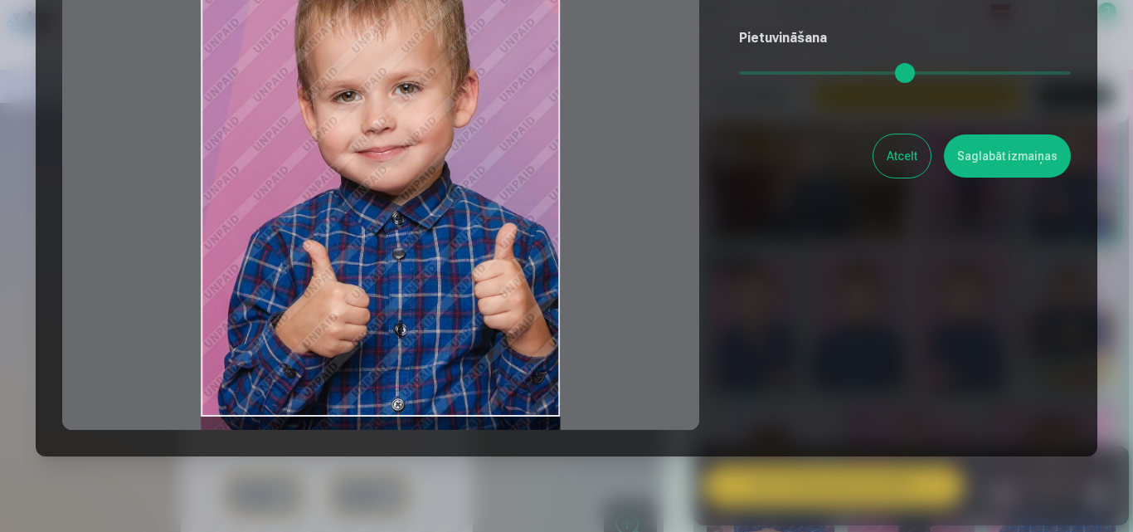
drag, startPoint x: 415, startPoint y: 289, endPoint x: 305, endPoint y: 301, distance: 111.1
click at [305, 301] on div at bounding box center [380, 169] width 637 height 521
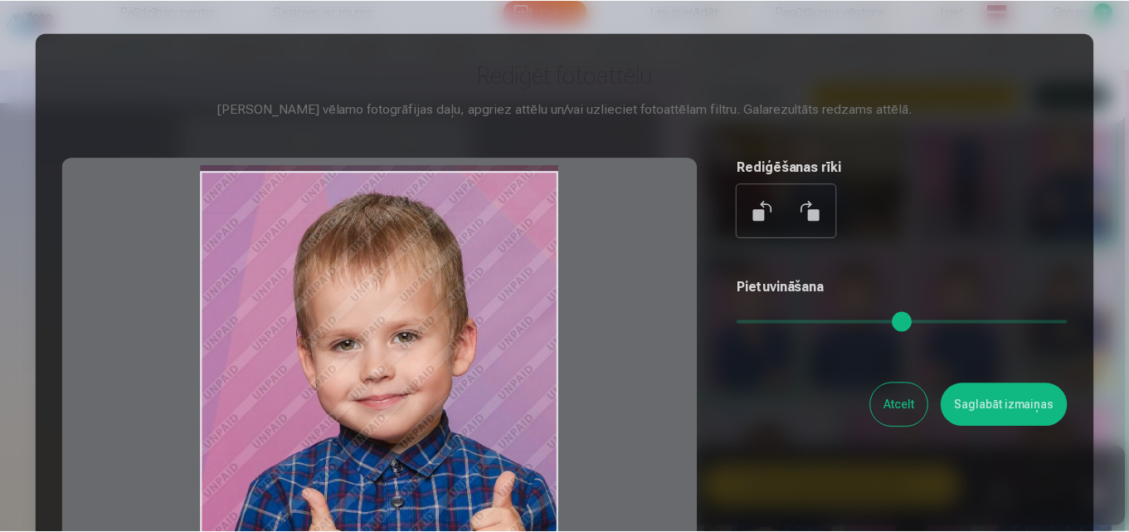
scroll to position [83, 0]
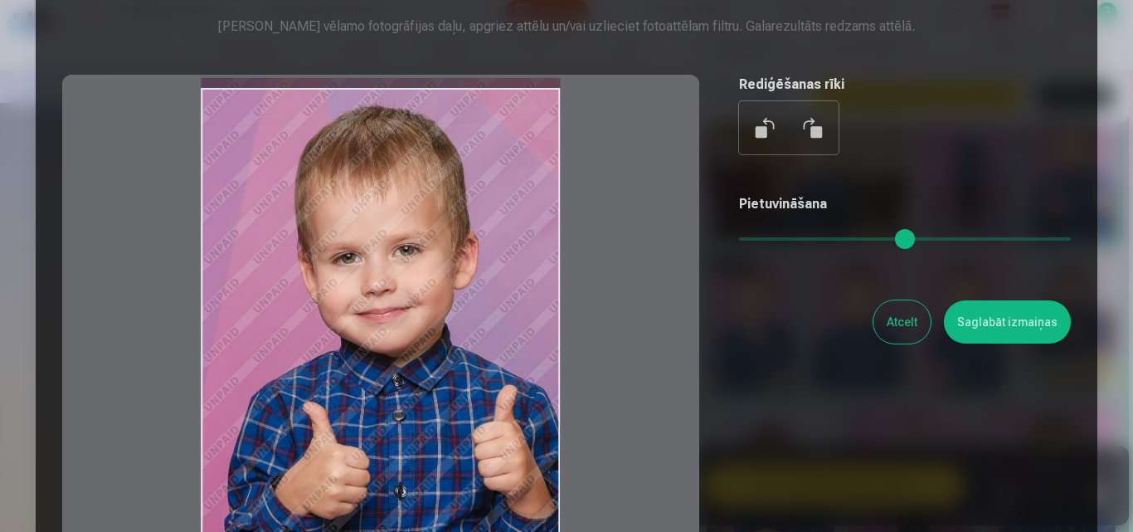
drag, startPoint x: 452, startPoint y: 326, endPoint x: 437, endPoint y: 322, distance: 15.5
click at [437, 322] on div at bounding box center [380, 335] width 637 height 521
click at [904, 335] on button "Atcelt" at bounding box center [902, 321] width 57 height 43
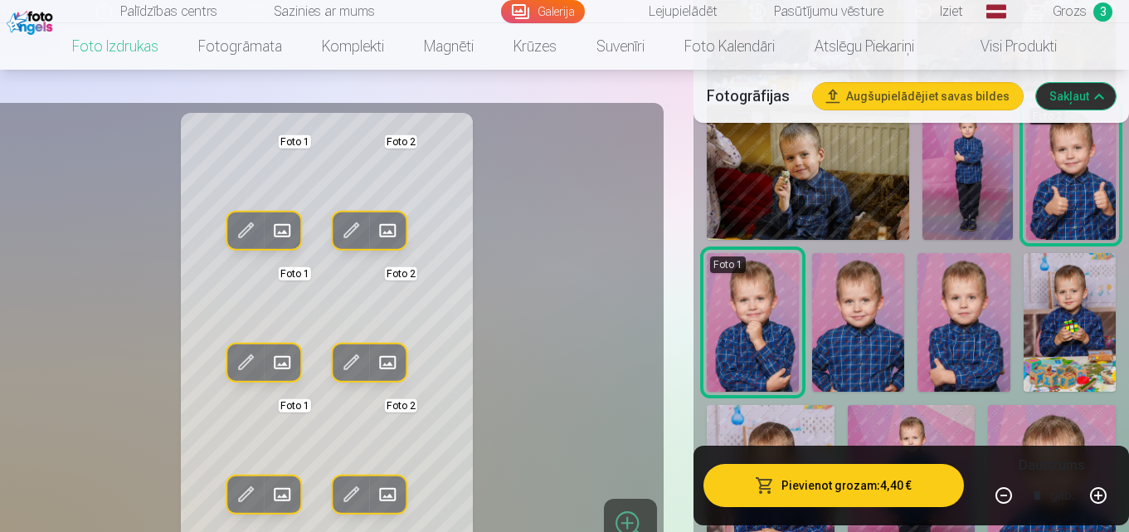
click at [622, 518] on div at bounding box center [630, 525] width 53 height 53
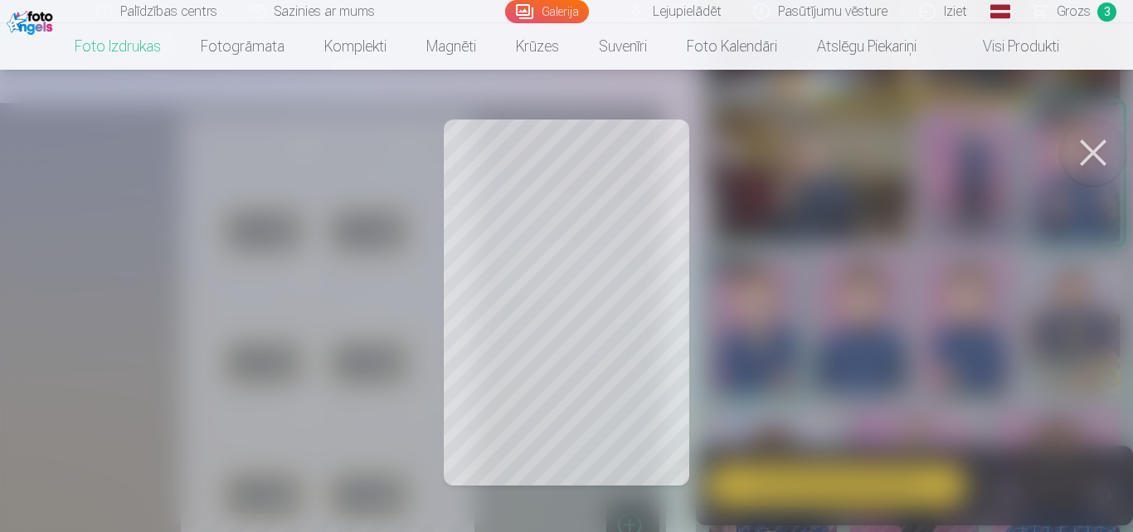
click at [1094, 146] on button at bounding box center [1093, 152] width 66 height 66
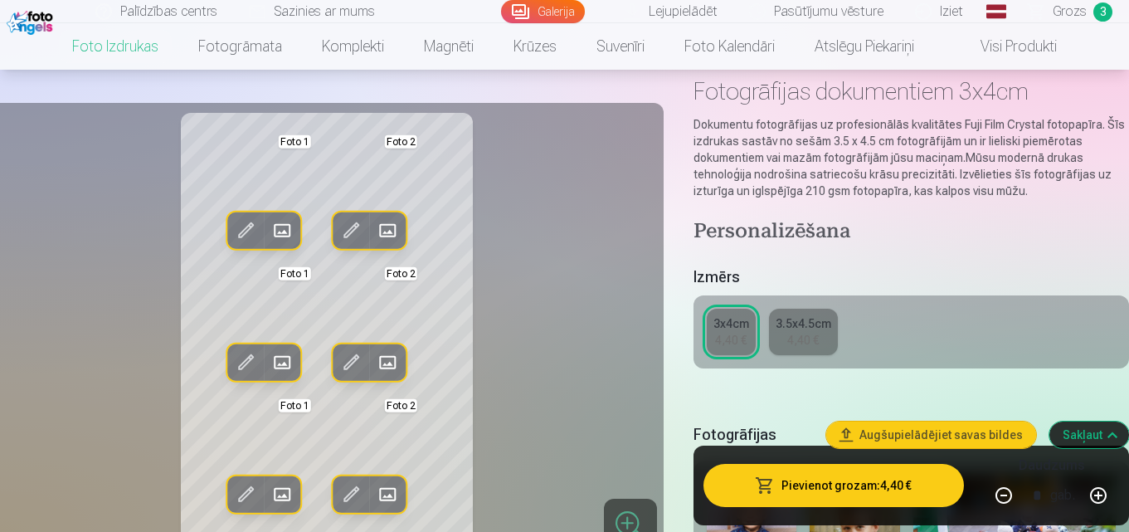
click at [807, 330] on div "3.5x4.5cm" at bounding box center [804, 323] width 56 height 17
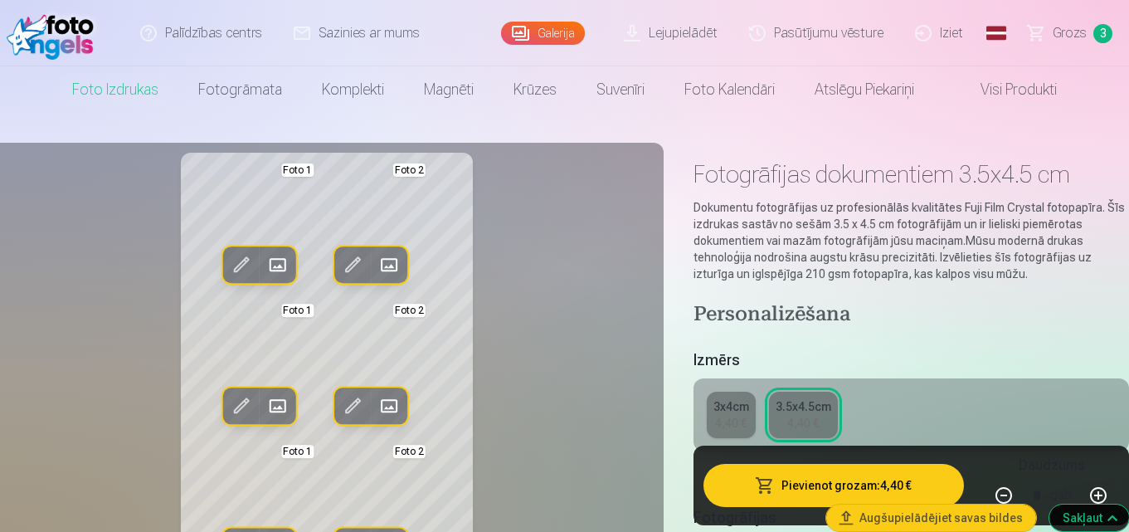
click at [241, 402] on span at bounding box center [241, 405] width 27 height 27
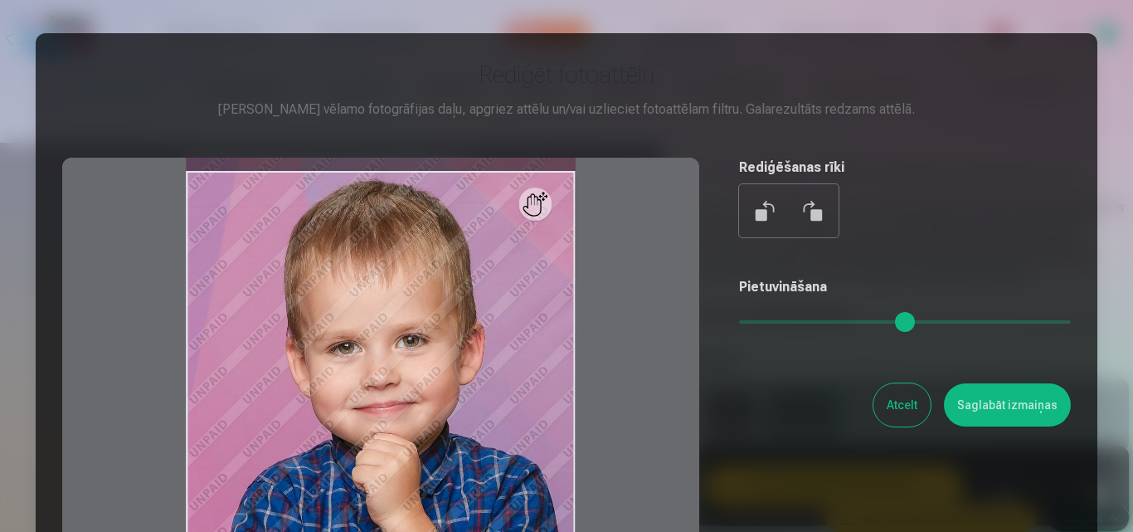
scroll to position [249, 0]
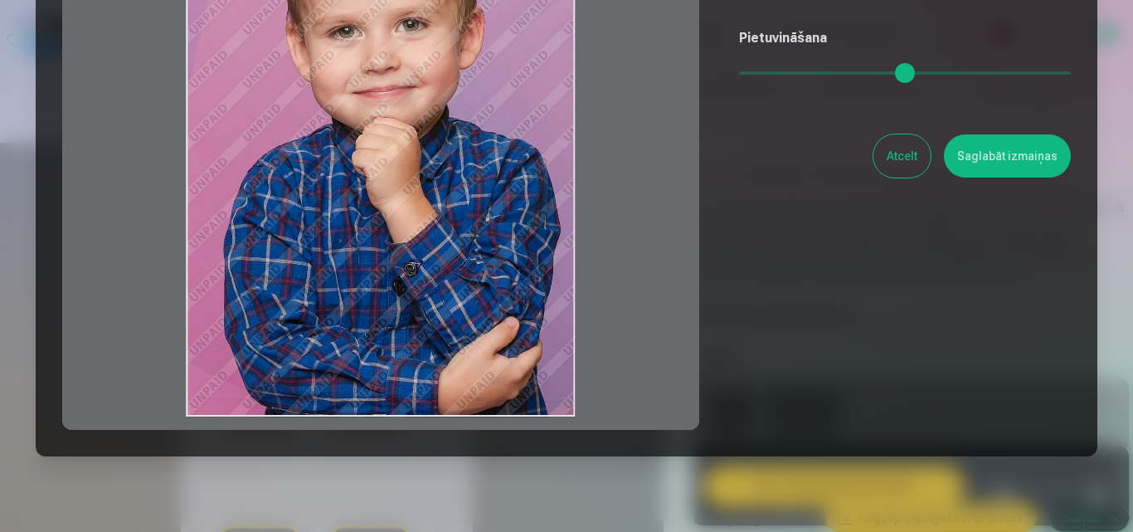
drag, startPoint x: 405, startPoint y: 245, endPoint x: 388, endPoint y: 193, distance: 54.1
click at [388, 193] on div at bounding box center [380, 169] width 637 height 521
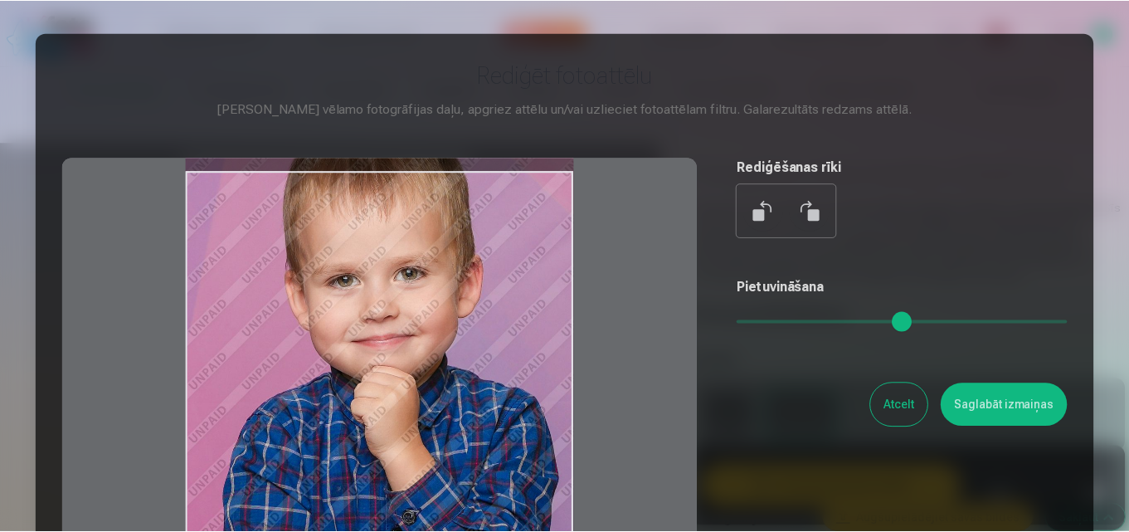
scroll to position [166, 0]
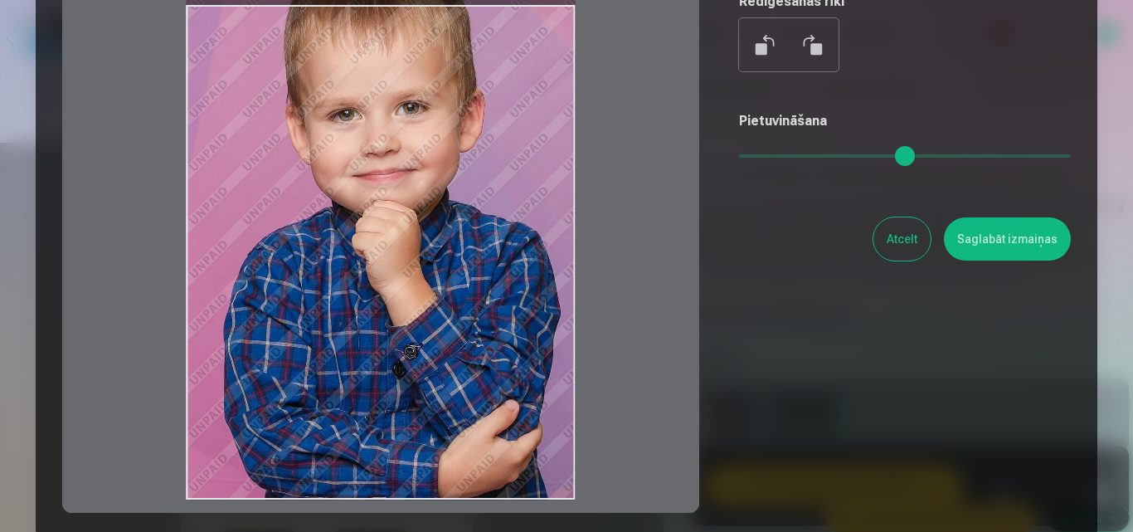
click at [1003, 239] on button "Saglabāt izmaiņas" at bounding box center [1007, 238] width 127 height 43
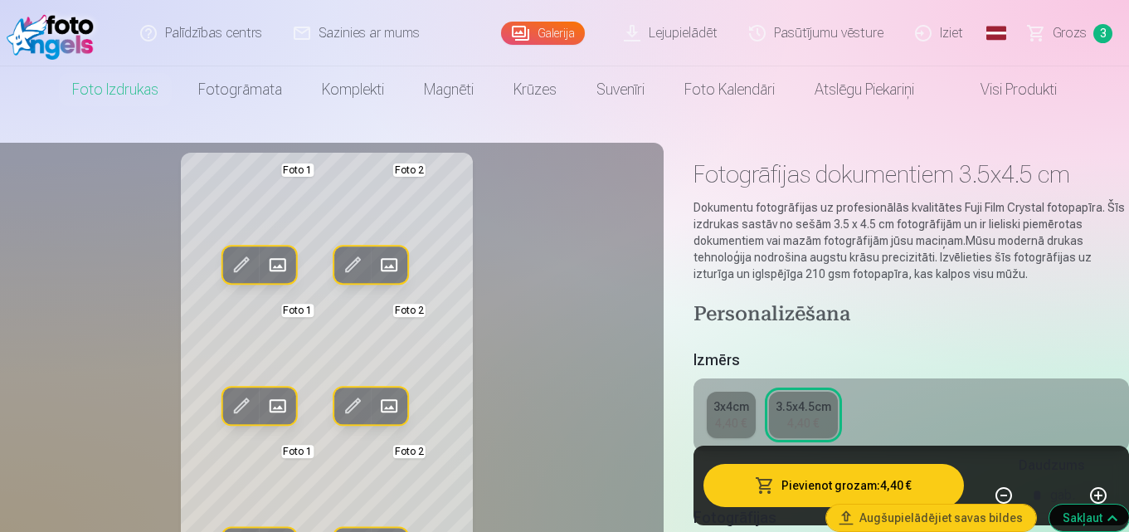
scroll to position [249, 0]
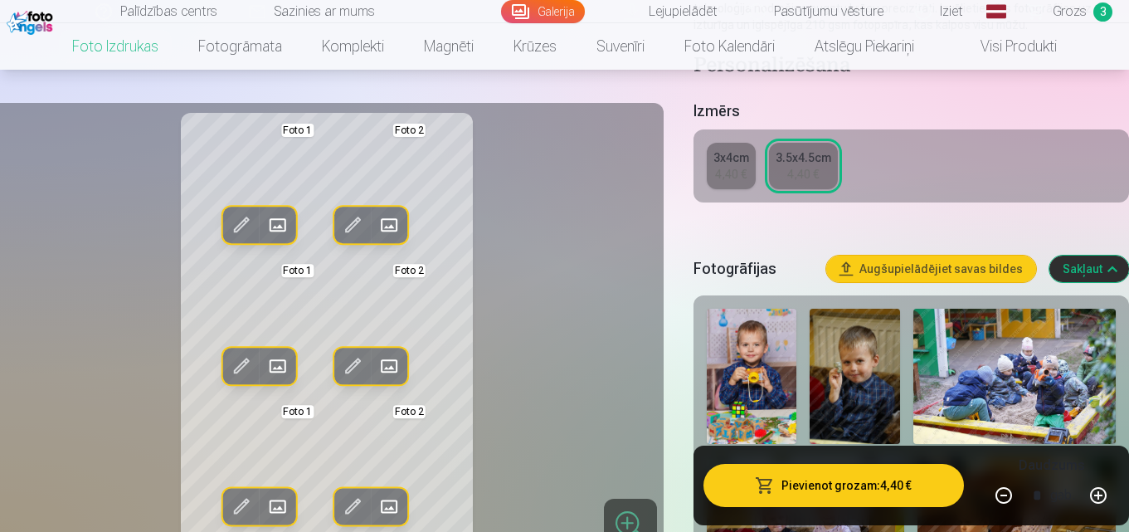
click at [629, 508] on div at bounding box center [630, 525] width 53 height 53
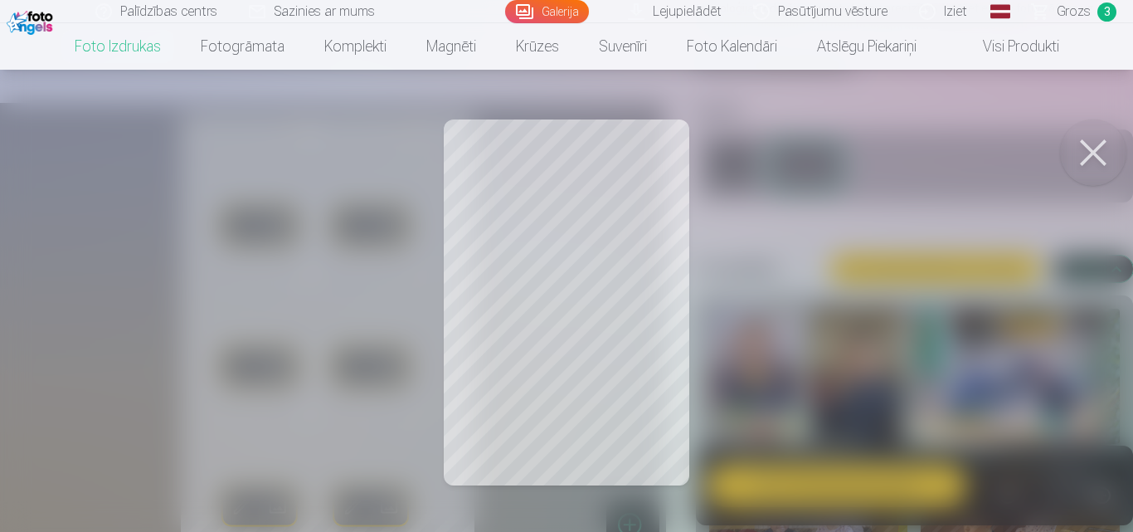
click at [1096, 158] on button at bounding box center [1093, 152] width 66 height 66
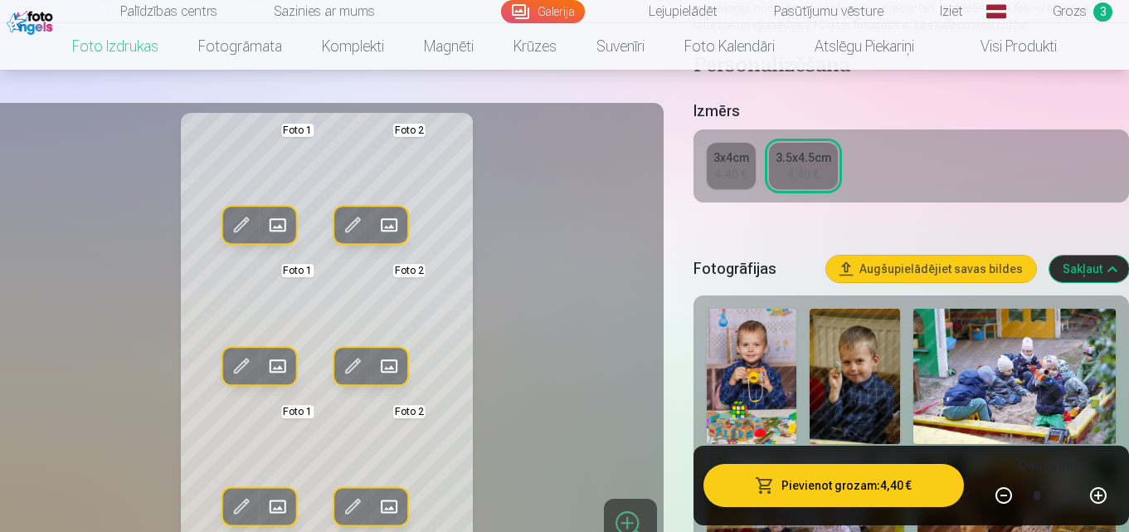
scroll to position [0, 0]
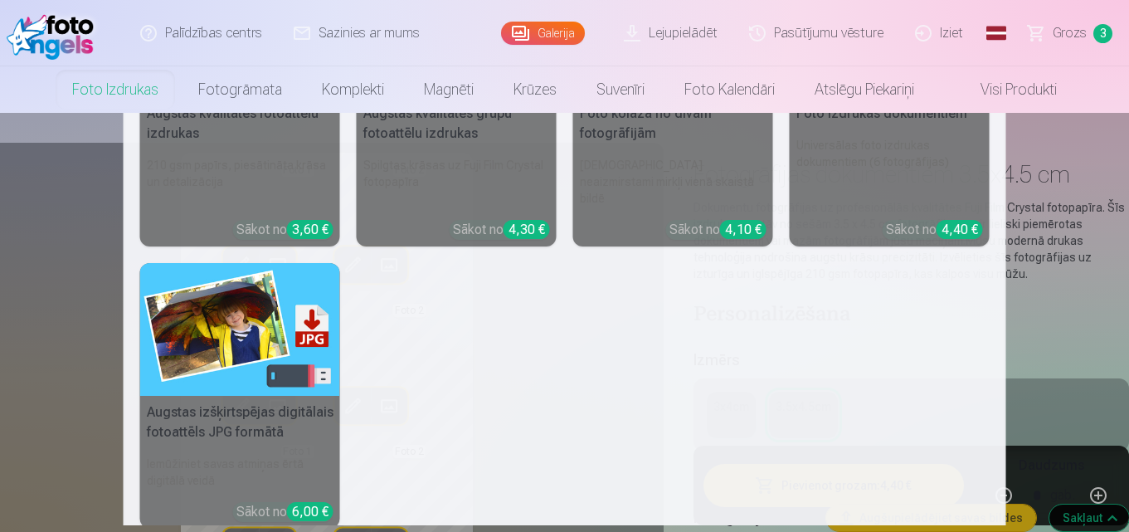
click at [101, 95] on link "Foto izdrukas" at bounding box center [115, 89] width 126 height 46
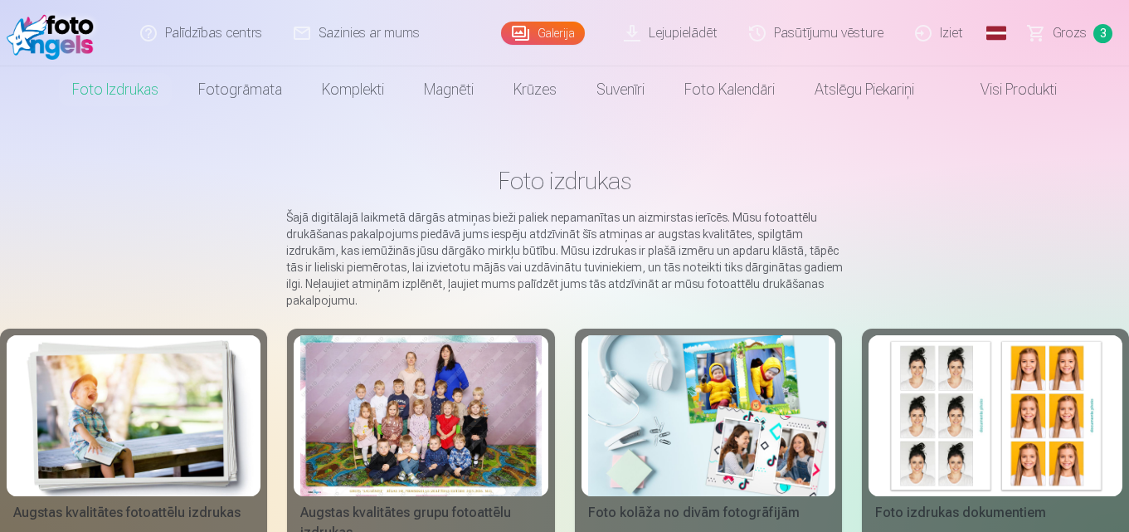
click at [188, 397] on img at bounding box center [133, 415] width 241 height 161
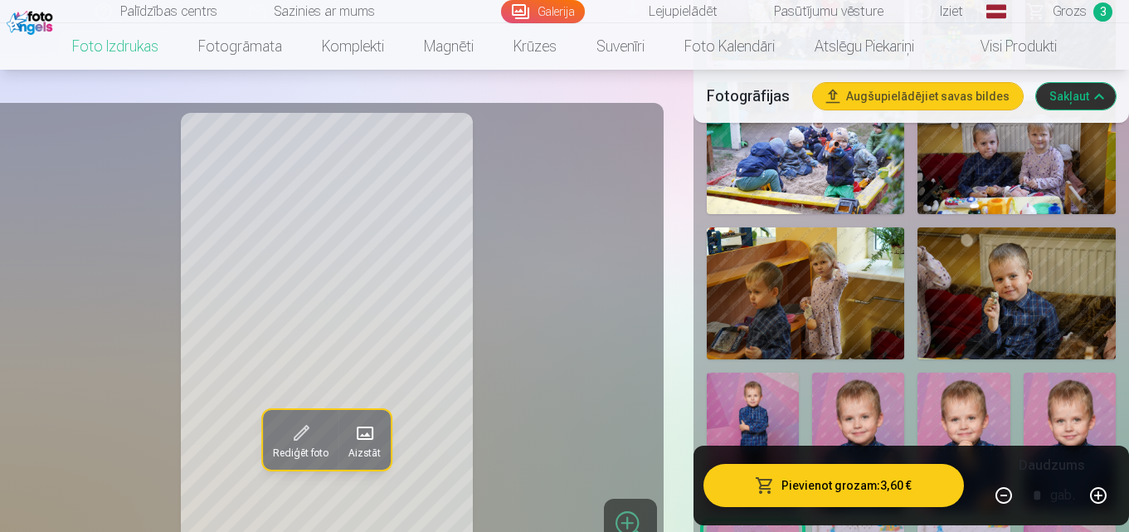
scroll to position [913, 0]
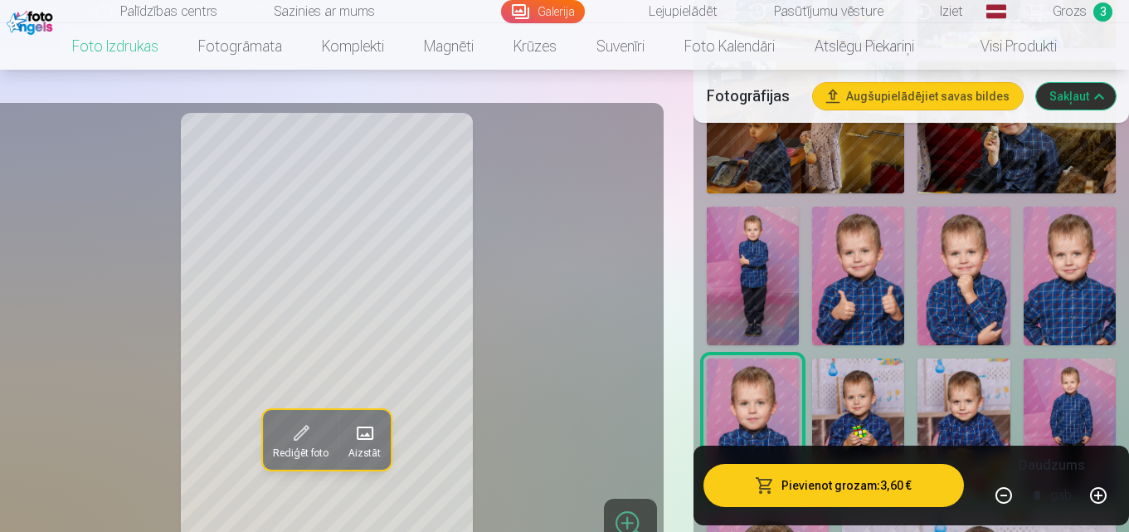
click at [973, 306] on img at bounding box center [964, 276] width 92 height 139
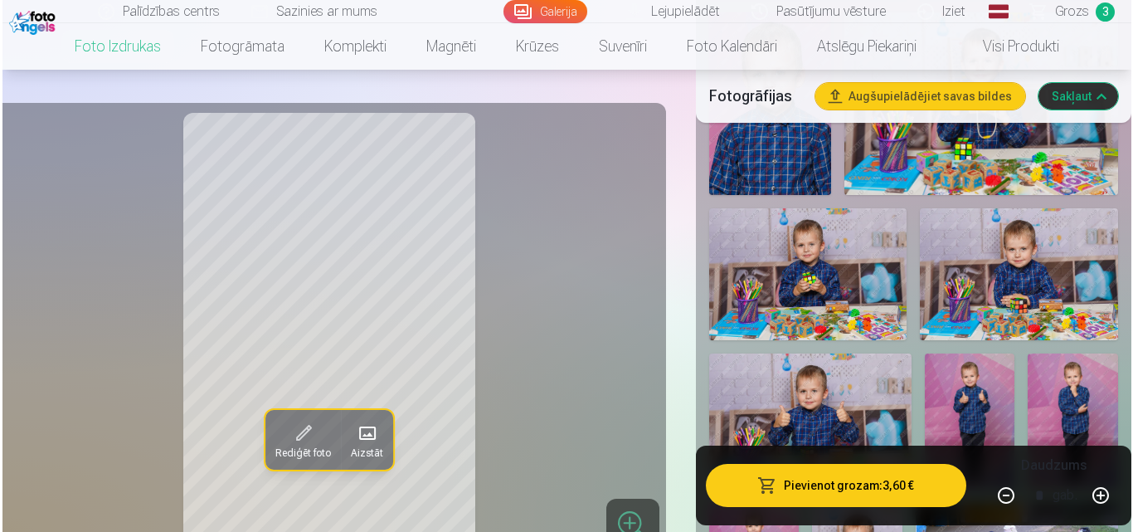
scroll to position [1494, 0]
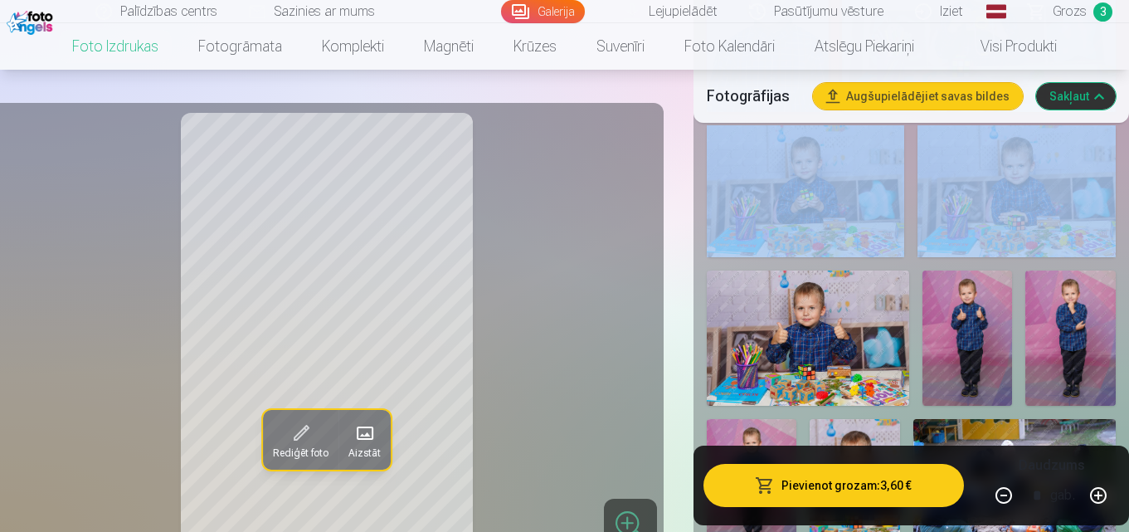
drag, startPoint x: 1129, startPoint y: 116, endPoint x: 1114, endPoint y: 144, distance: 30.8
click at [899, 481] on button "Pievienot grozam : 3,60 €" at bounding box center [834, 485] width 261 height 43
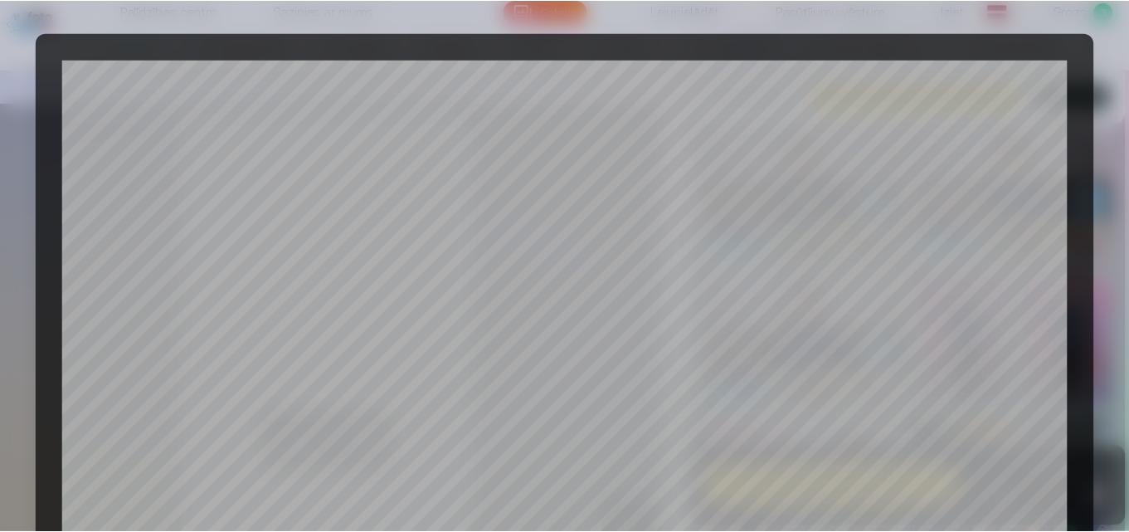
scroll to position [663, 0]
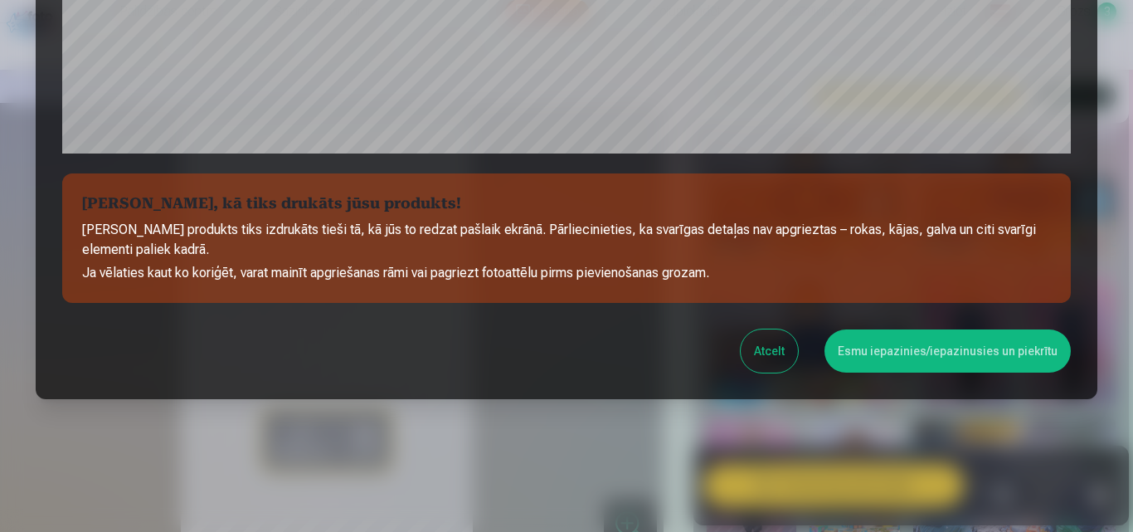
click at [884, 337] on button "Esmu iepazinies/iepazinusies un piekrītu" at bounding box center [948, 350] width 246 height 43
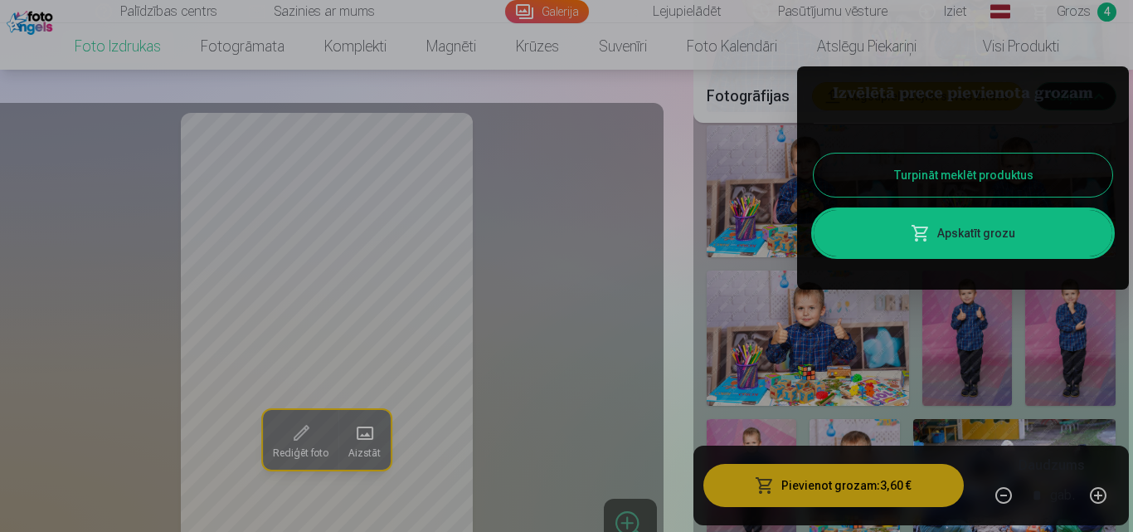
click at [906, 178] on button "Turpināt meklēt produktus" at bounding box center [963, 175] width 299 height 43
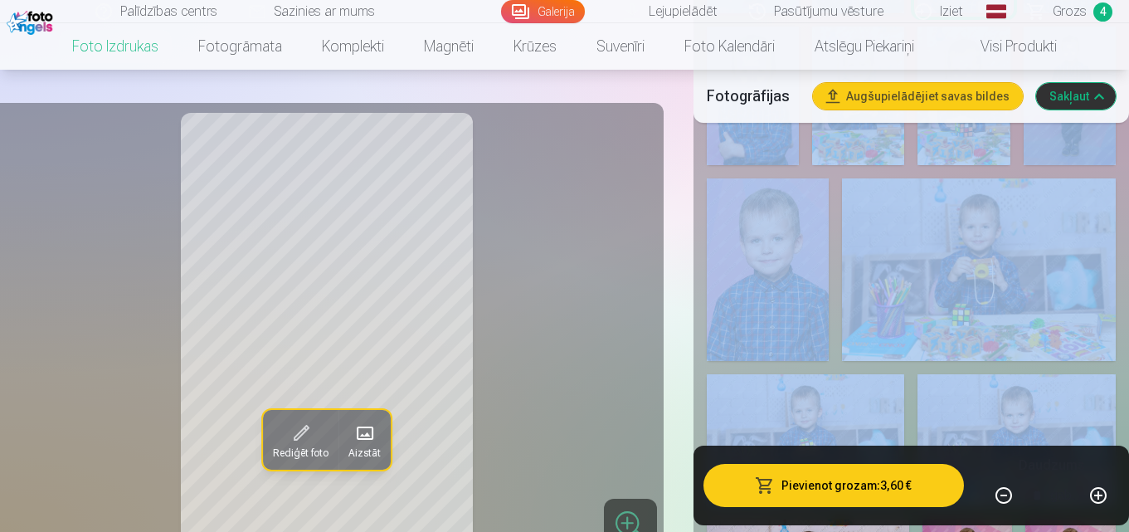
scroll to position [1162, 0]
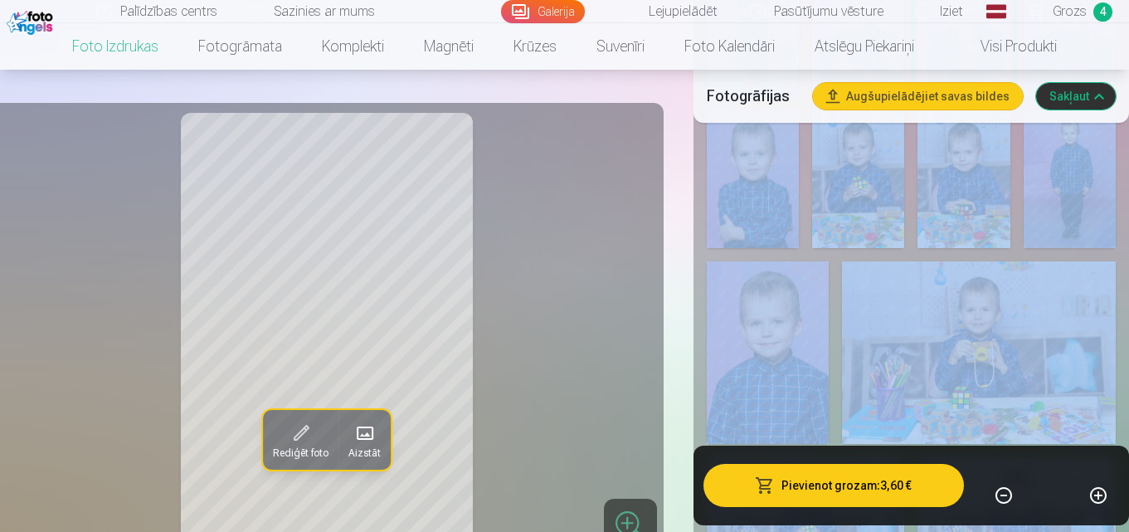
click at [934, 308] on img at bounding box center [979, 352] width 274 height 183
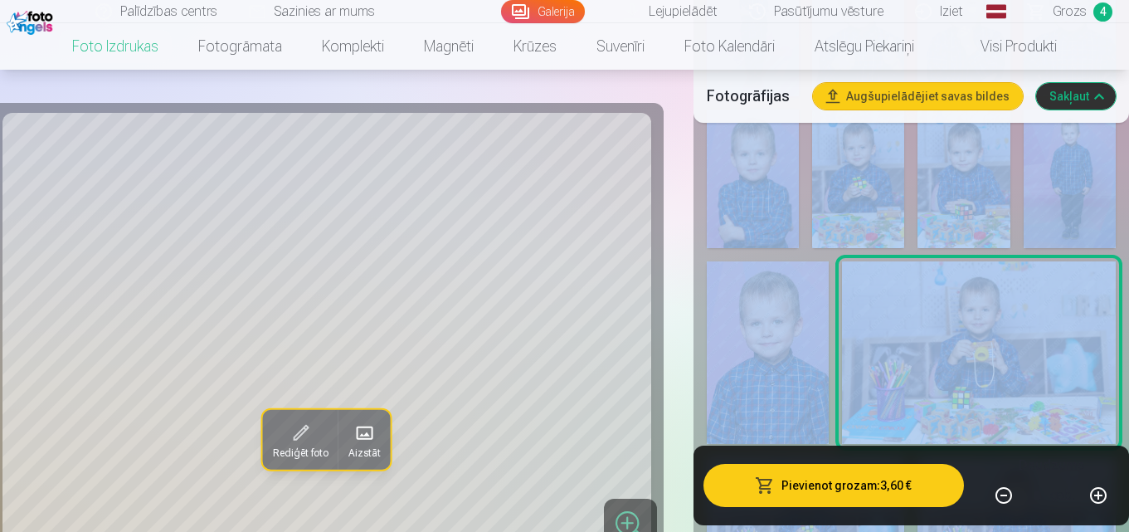
click at [687, 238] on div "Rediģēt foto Aizstāt Noklikšķiniet uz attēla, lai atvērtu izvērstu skatu Noklik…" at bounding box center [564, 315] width 1129 height 2648
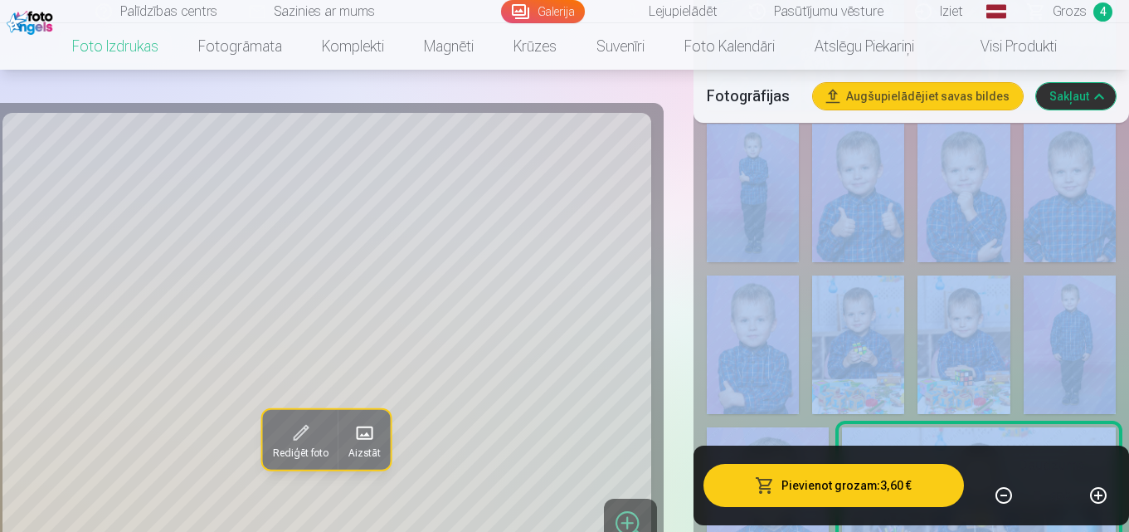
scroll to position [913, 0]
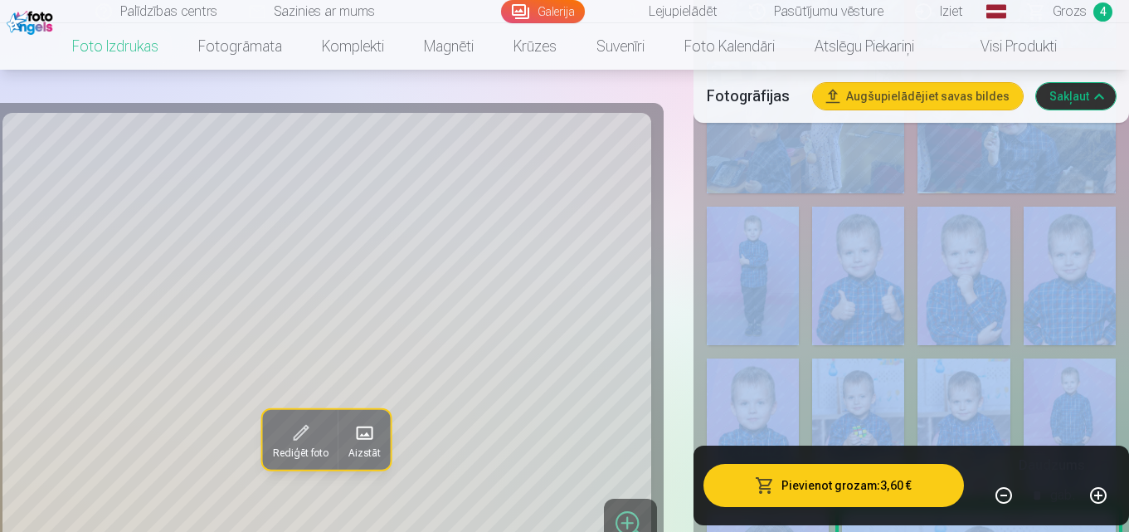
click at [991, 266] on img at bounding box center [964, 276] width 92 height 139
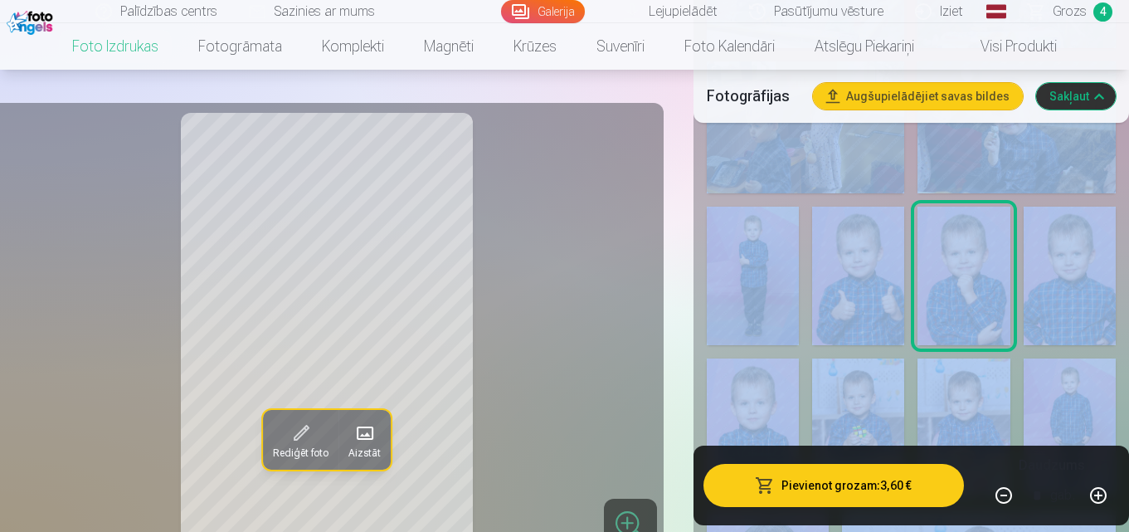
click at [1106, 7] on span "4" at bounding box center [1103, 11] width 19 height 19
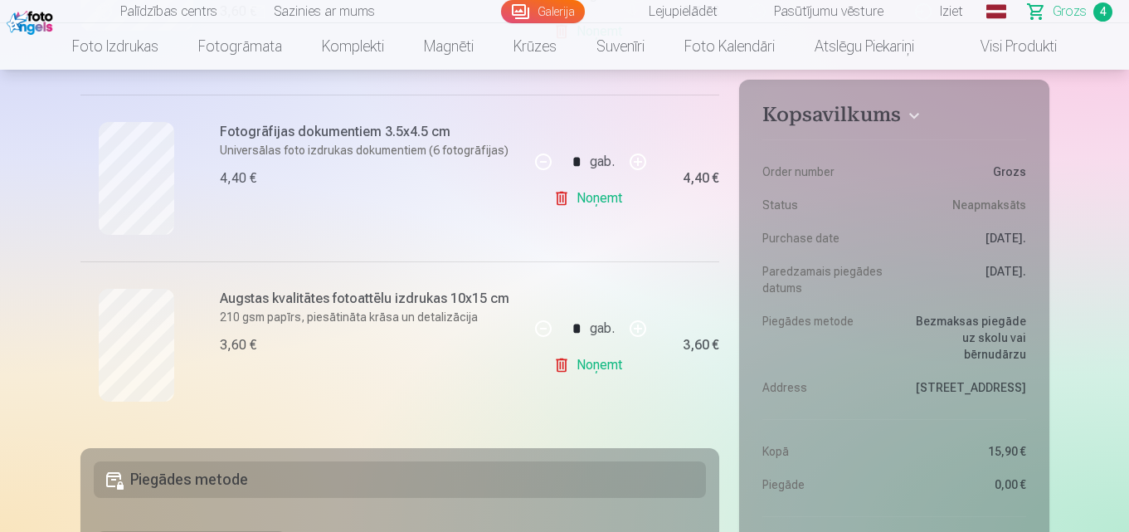
scroll to position [498, 0]
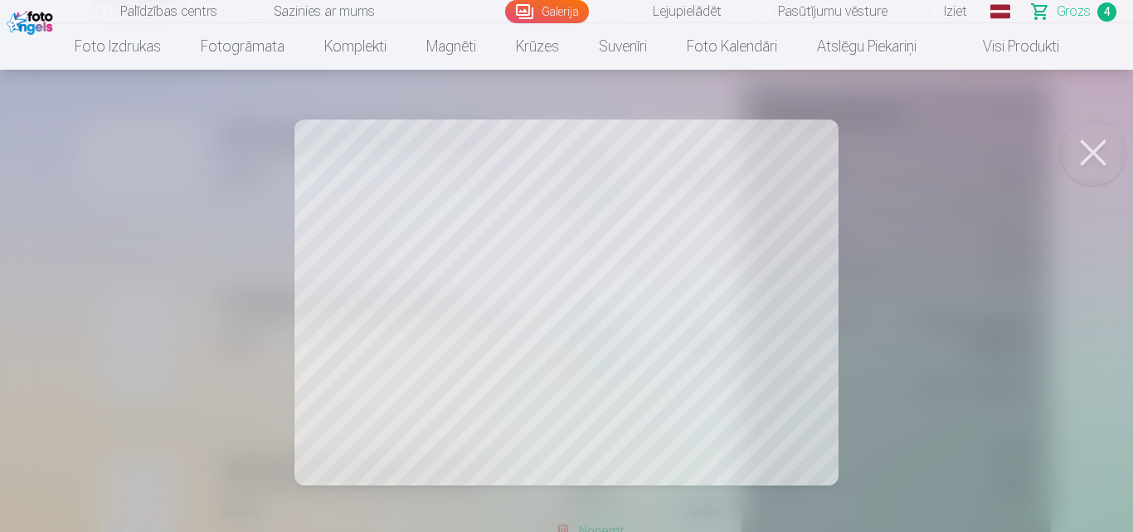
click at [1094, 152] on button at bounding box center [1093, 152] width 66 height 66
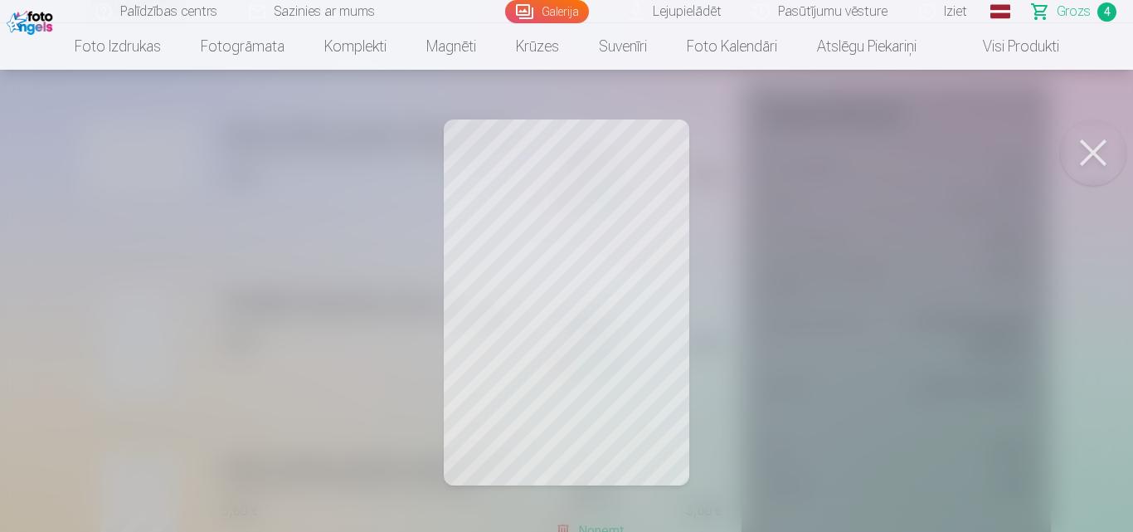
click at [1086, 152] on button at bounding box center [1093, 152] width 66 height 66
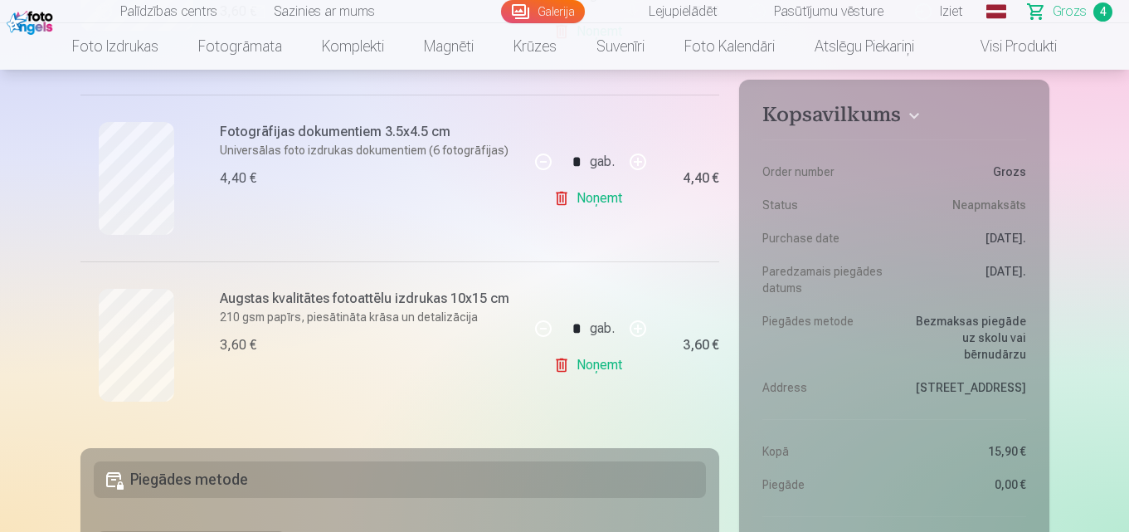
scroll to position [747, 0]
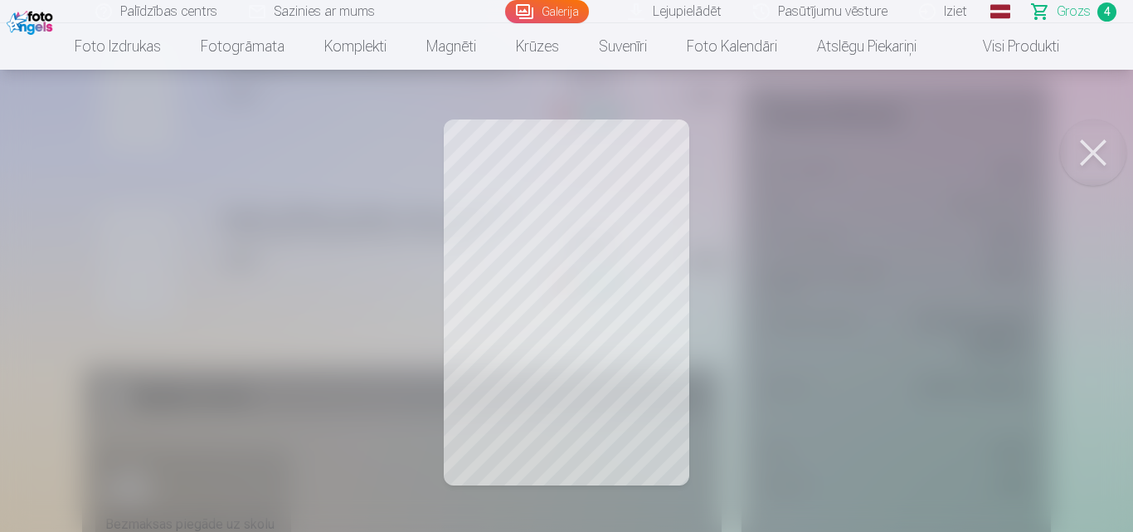
click at [1087, 149] on button at bounding box center [1093, 152] width 66 height 66
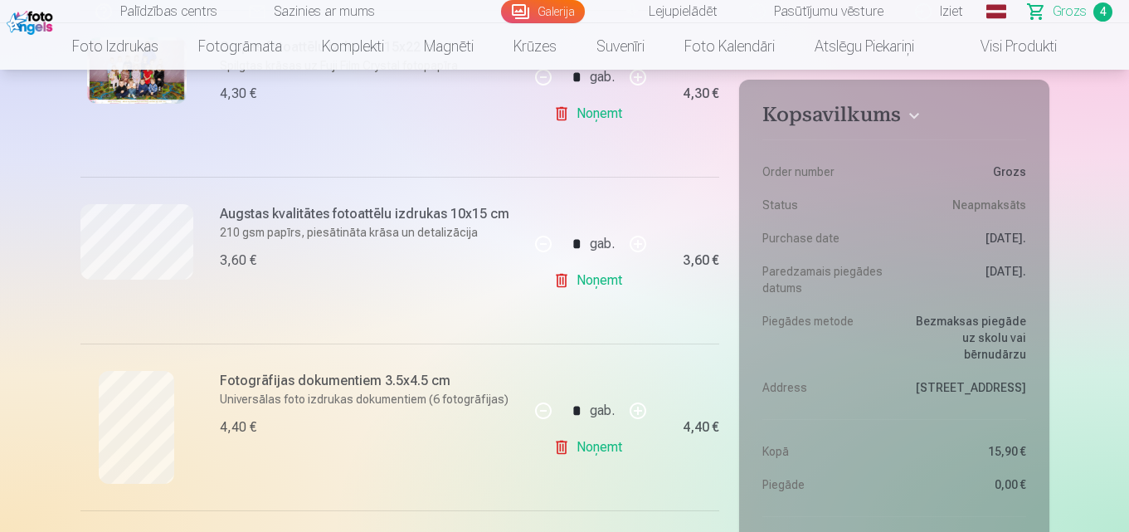
scroll to position [83, 0]
